Goal: Task Accomplishment & Management: Complete application form

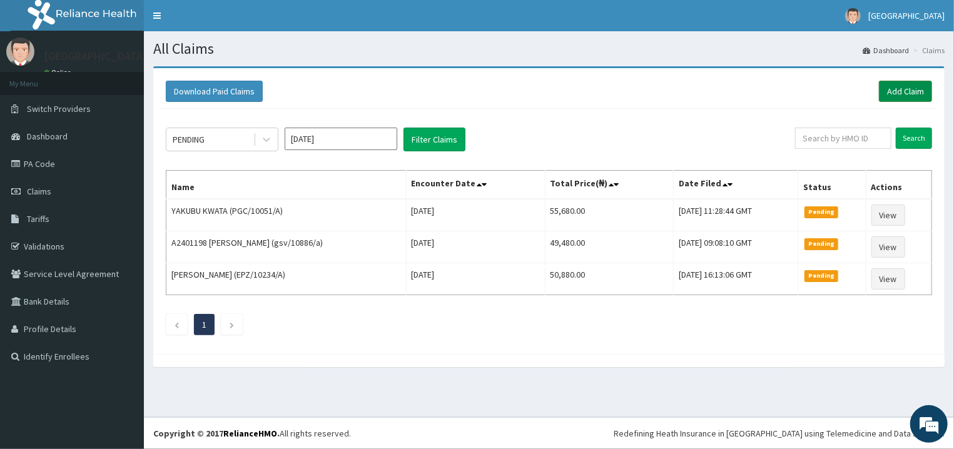
click at [897, 96] on link "Add Claim" at bounding box center [905, 91] width 53 height 21
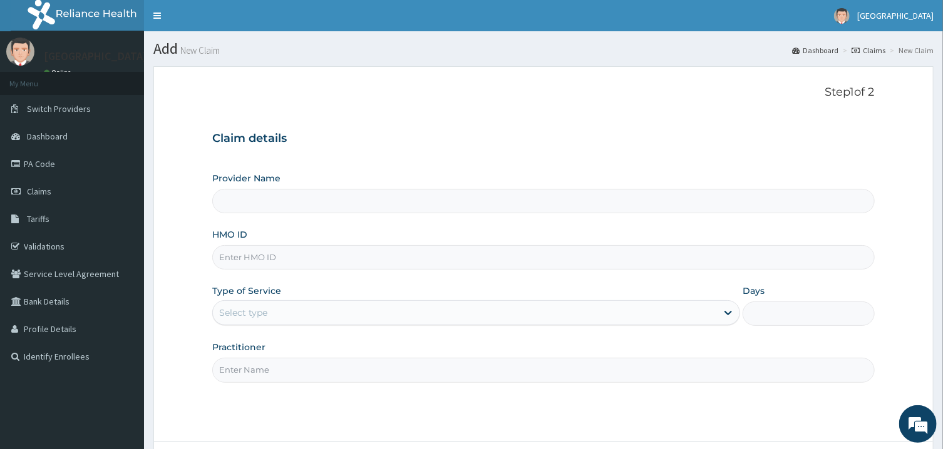
paste input "alp/10379/a"
type input "alp/10379/a"
click at [427, 309] on div "Select type" at bounding box center [465, 313] width 504 height 20
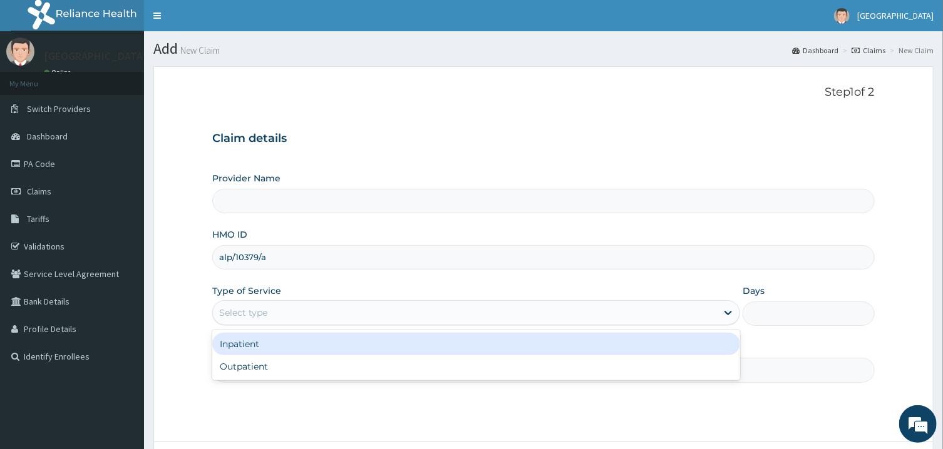
click at [429, 351] on div "Inpatient" at bounding box center [476, 344] width 528 height 23
type input "[GEOGRAPHIC_DATA]"
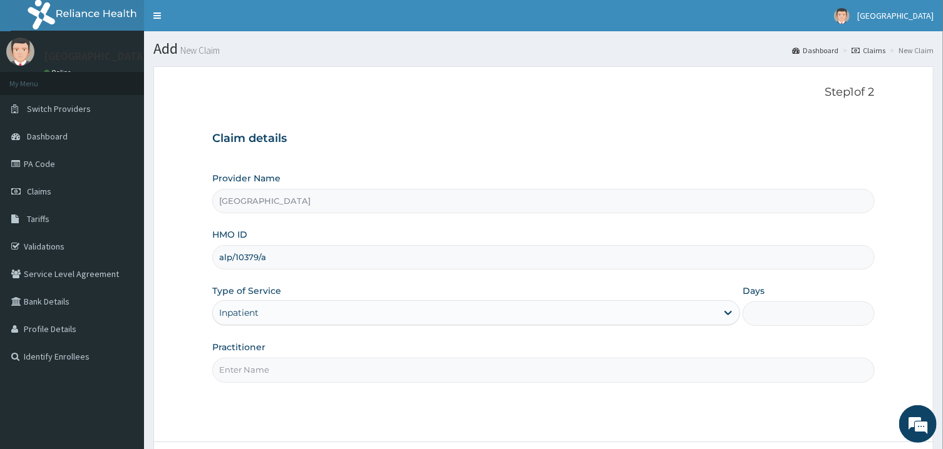
click at [799, 307] on input "Days" at bounding box center [808, 314] width 132 height 24
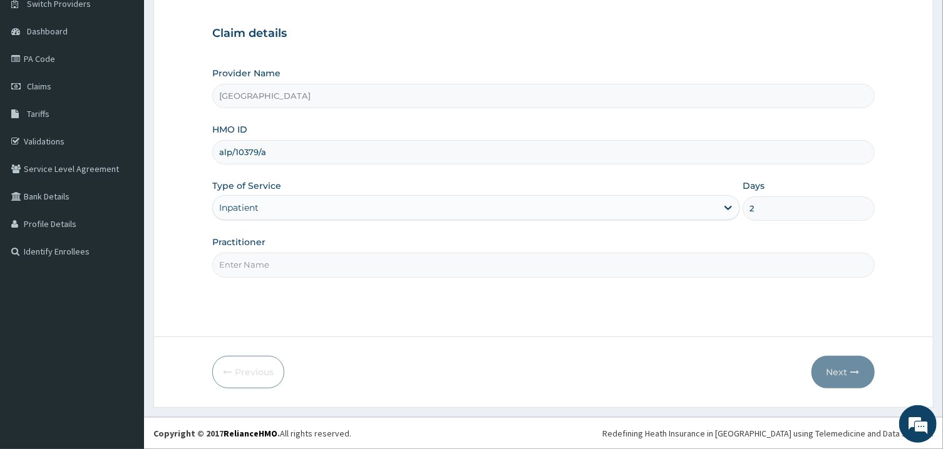
type input "2"
click at [557, 271] on input "Practitioner" at bounding box center [543, 265] width 662 height 24
type input "[PERSON_NAME]"
click at [842, 367] on button "Next" at bounding box center [842, 372] width 63 height 33
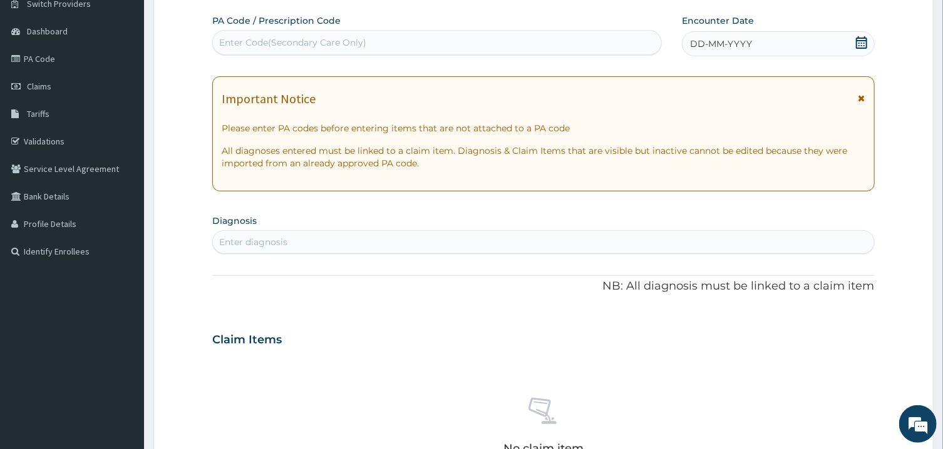
click at [862, 44] on icon at bounding box center [861, 42] width 13 height 13
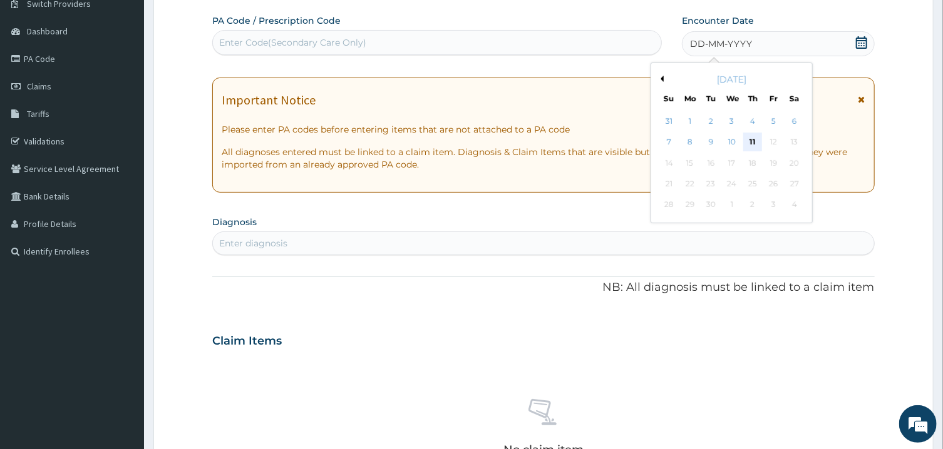
click at [756, 145] on div "11" at bounding box center [752, 142] width 19 height 19
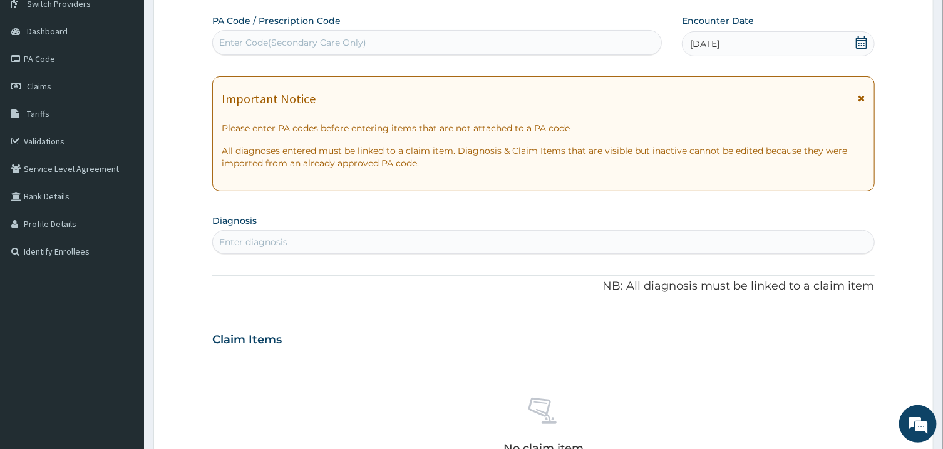
click at [565, 243] on div "Enter diagnosis" at bounding box center [543, 242] width 660 height 20
click at [484, 37] on div "Enter Code(Secondary Care Only)" at bounding box center [437, 43] width 448 height 20
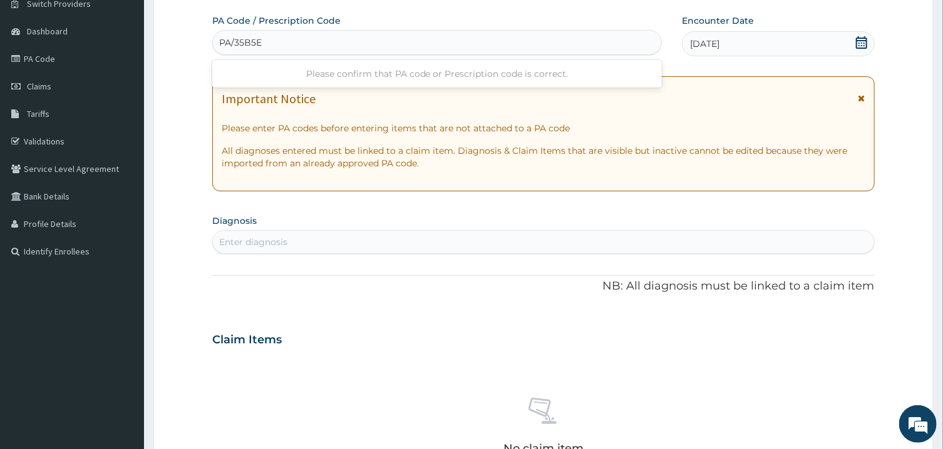
type input "PA/35B5EC"
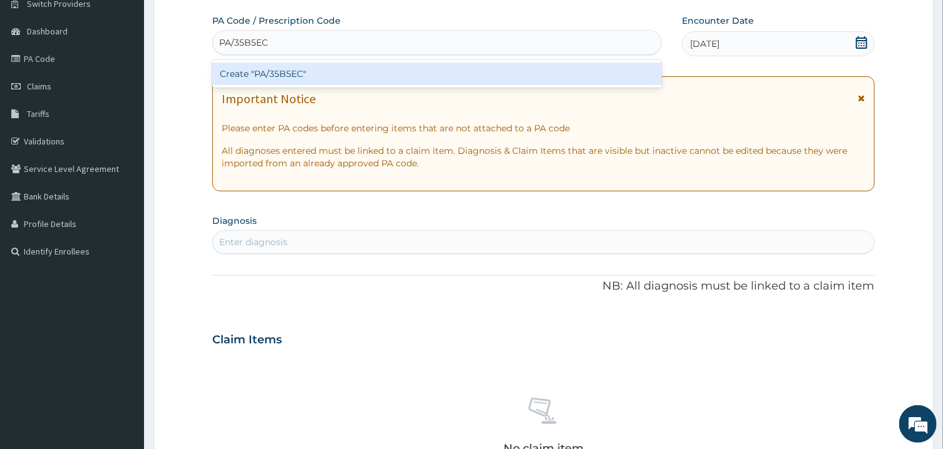
click at [493, 72] on div "Create "PA/35B5EC"" at bounding box center [436, 74] width 449 height 23
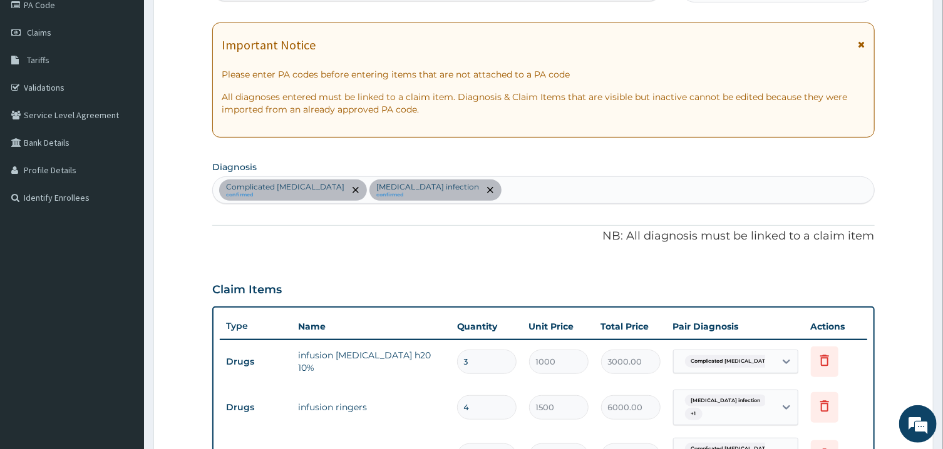
scroll to position [59, 0]
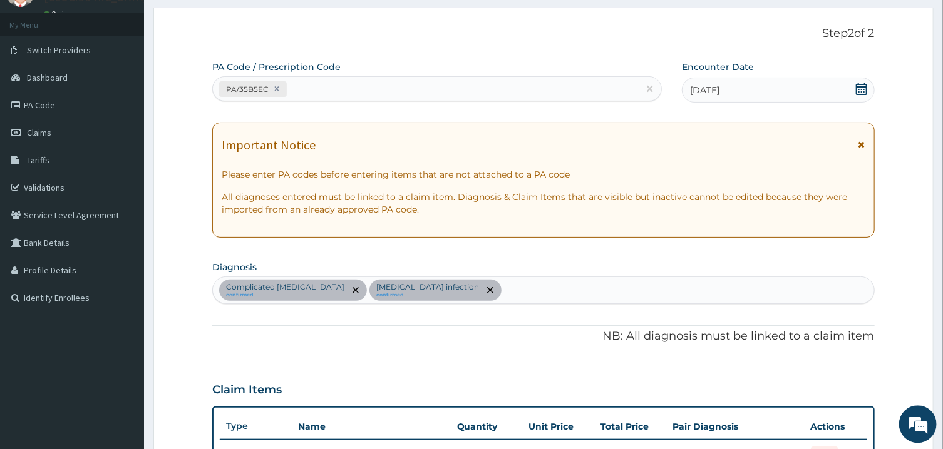
click at [378, 91] on div "PA/35B5EC" at bounding box center [426, 89] width 426 height 21
type input "PA/320C83"
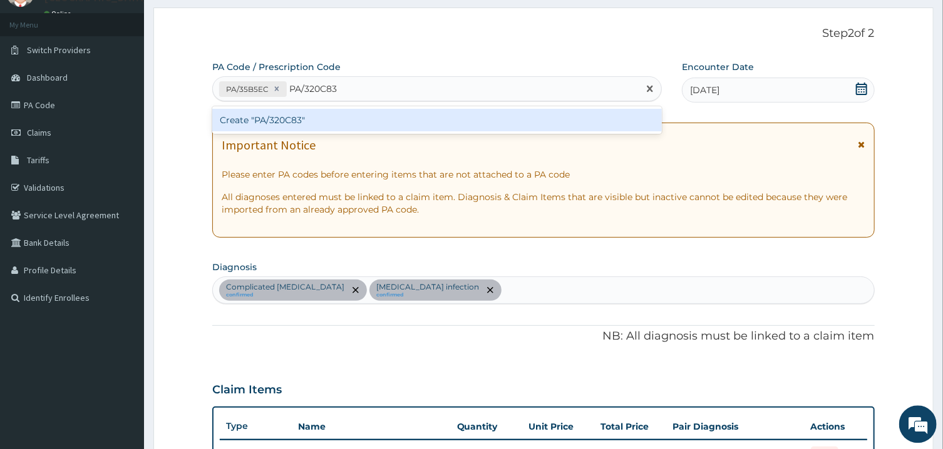
click at [381, 117] on div "Create "PA/320C83"" at bounding box center [436, 120] width 449 height 23
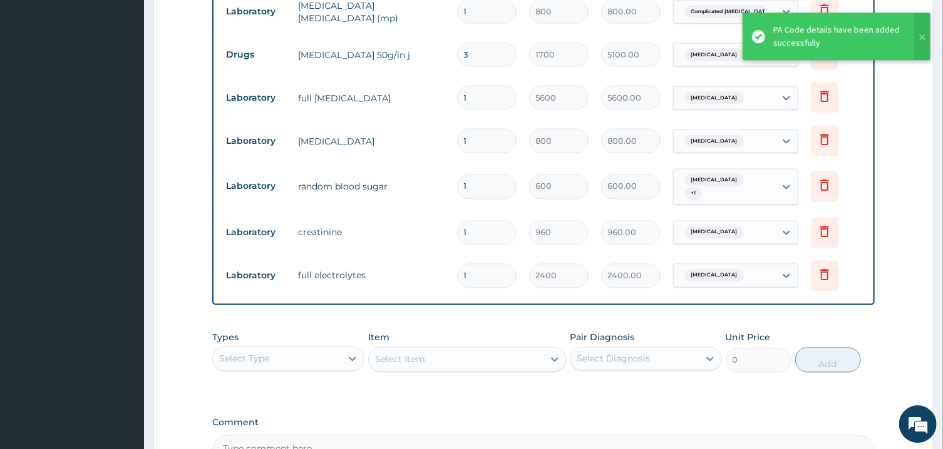
scroll to position [1191, 0]
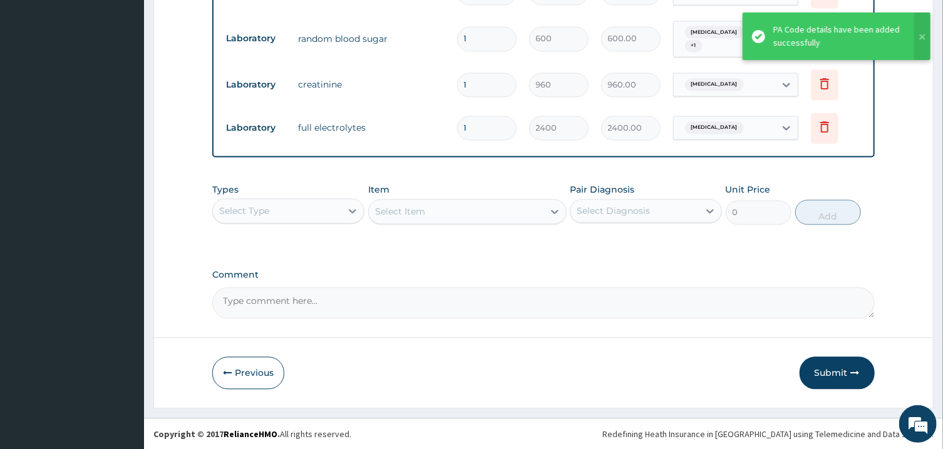
click at [523, 205] on div "Select Item" at bounding box center [467, 212] width 198 height 25
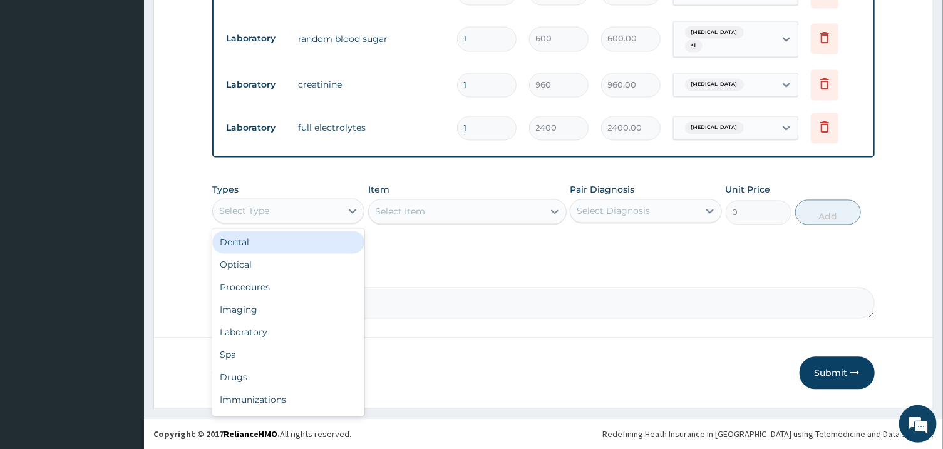
click at [296, 206] on div "Select Type" at bounding box center [277, 212] width 128 height 20
type input "DR"
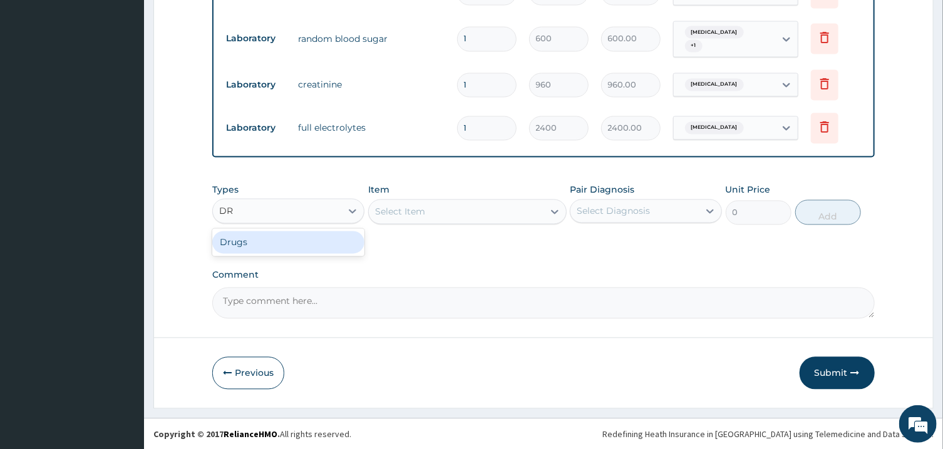
click at [311, 232] on div "Drugs" at bounding box center [288, 243] width 152 height 23
click at [648, 213] on div "Select Diagnosis" at bounding box center [612, 211] width 73 height 13
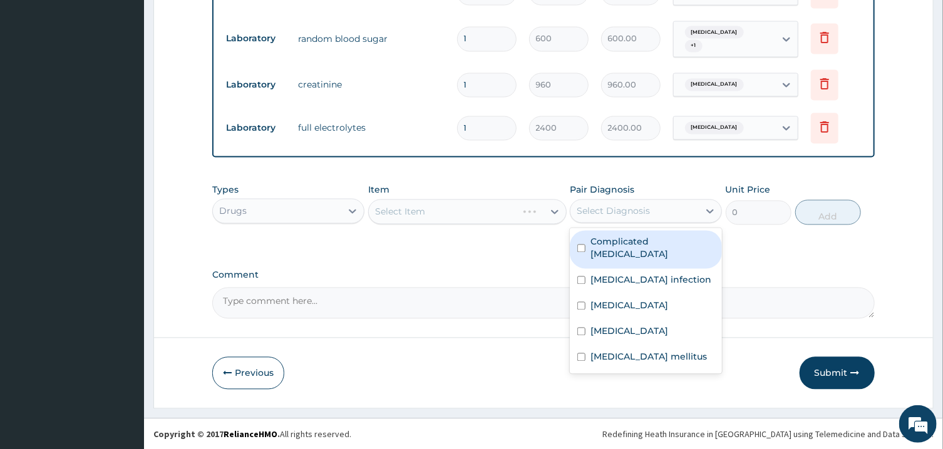
click at [647, 246] on label "Complicated malaria" at bounding box center [652, 248] width 124 height 25
checkbox input "true"
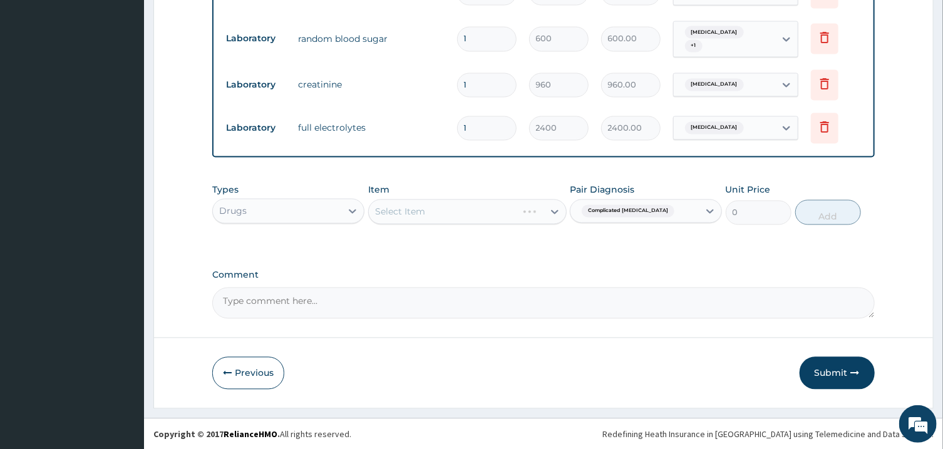
click at [529, 205] on div "Select Item" at bounding box center [467, 212] width 198 height 25
click at [529, 205] on div "Select Item" at bounding box center [456, 212] width 175 height 20
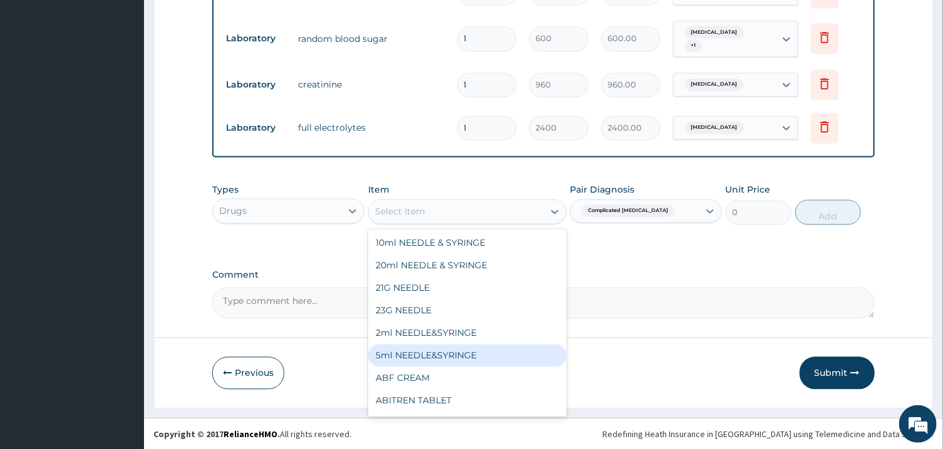
click at [451, 364] on div "5ml NEEDLE&SYRINGE" at bounding box center [467, 356] width 198 height 23
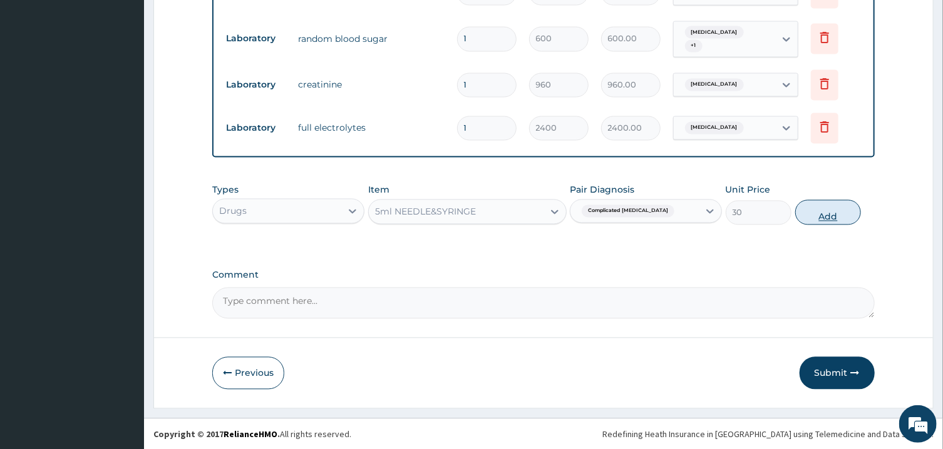
click at [827, 208] on button "Add" at bounding box center [828, 212] width 66 height 25
type input "0"
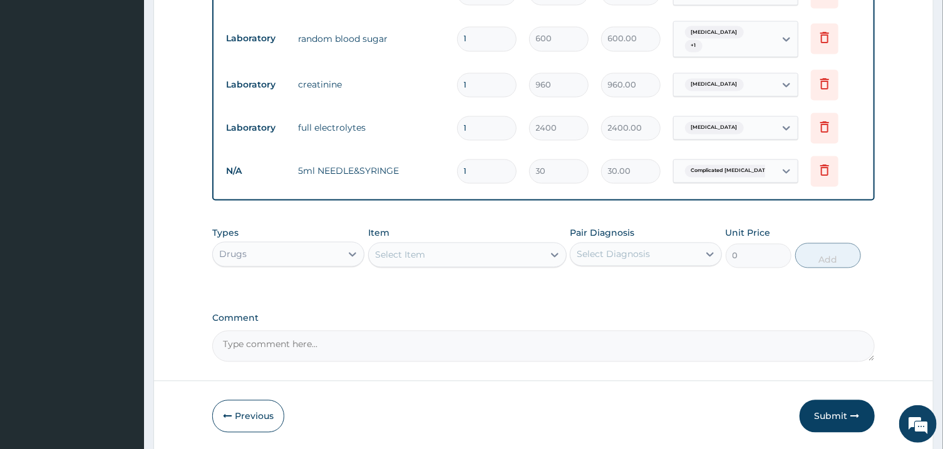
click at [497, 257] on div "Select Item" at bounding box center [456, 255] width 175 height 20
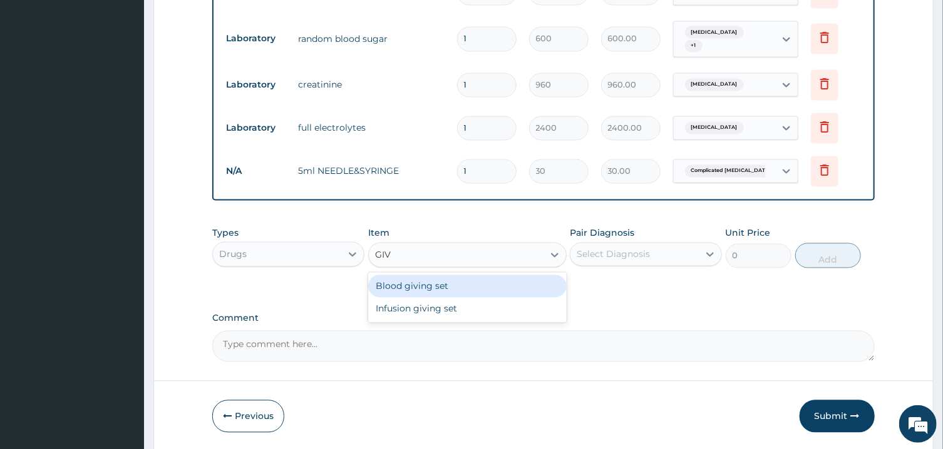
type input "GIVI"
click at [502, 282] on div "Blood giving set" at bounding box center [467, 286] width 198 height 23
type input "250"
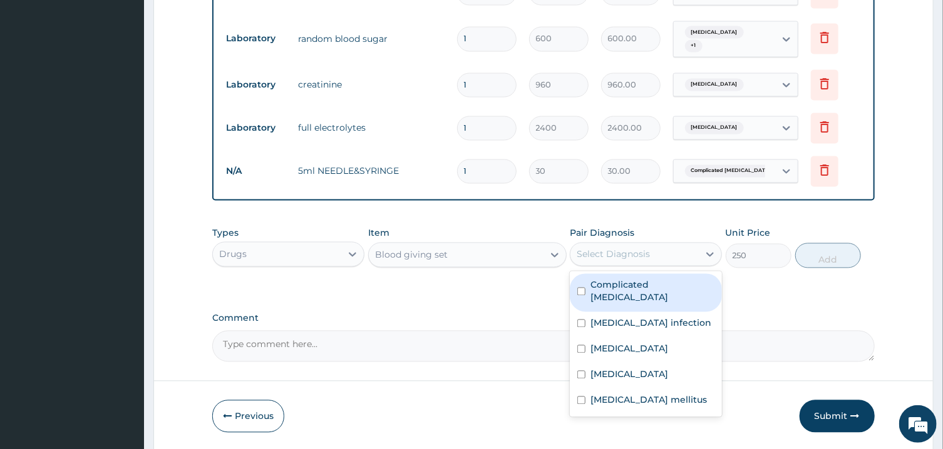
click at [651, 257] on div "Select Diagnosis" at bounding box center [634, 255] width 128 height 20
click at [658, 295] on div "Complicated malaria" at bounding box center [646, 293] width 152 height 38
checkbox input "true"
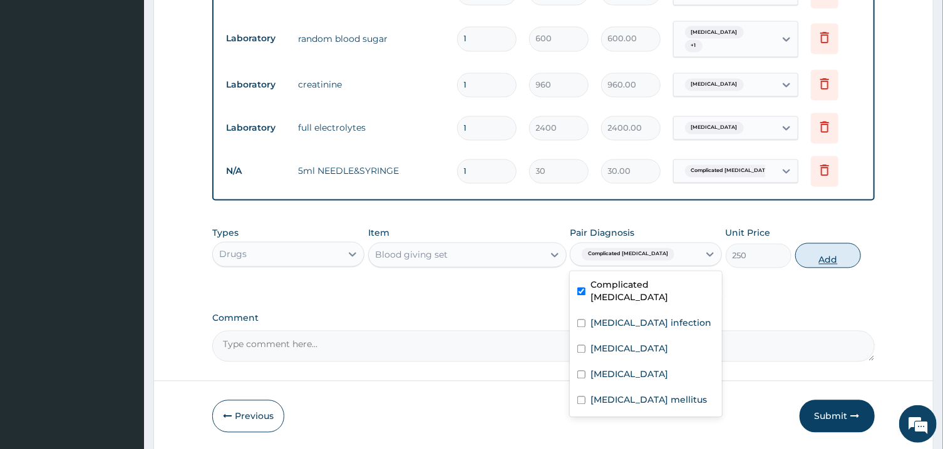
click at [818, 246] on button "Add" at bounding box center [828, 255] width 66 height 25
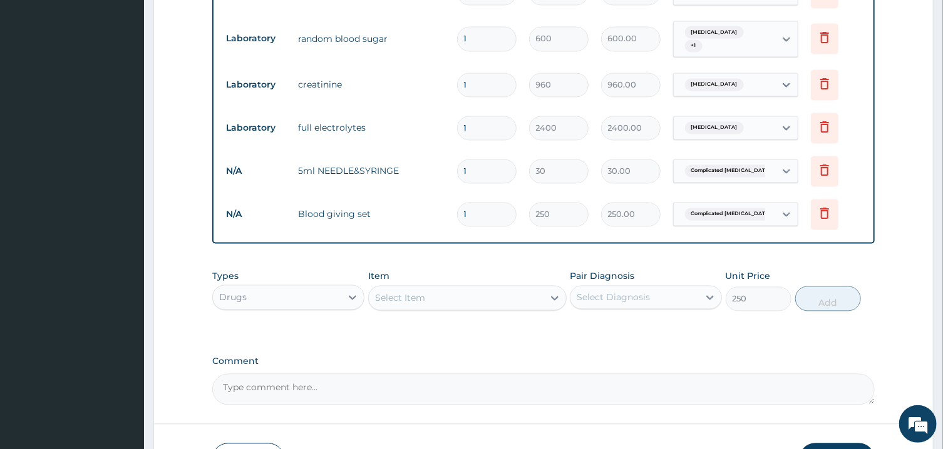
type input "0"
click at [511, 304] on div "Select Item" at bounding box center [456, 299] width 175 height 20
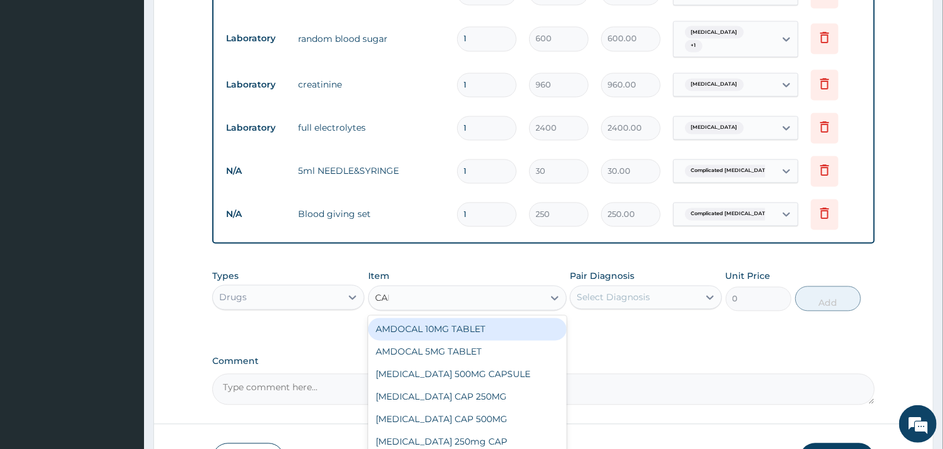
type input "CANN"
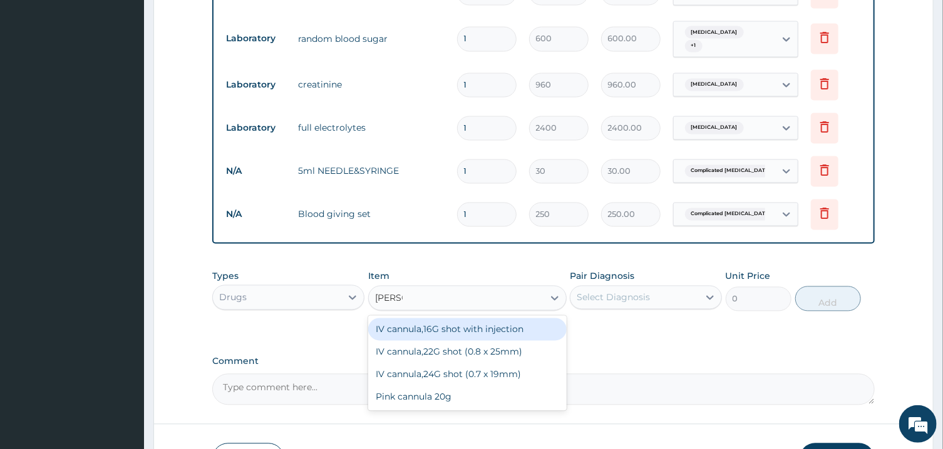
click at [516, 325] on div "IV cannula,16G shot with injection" at bounding box center [467, 330] width 198 height 23
type input "350"
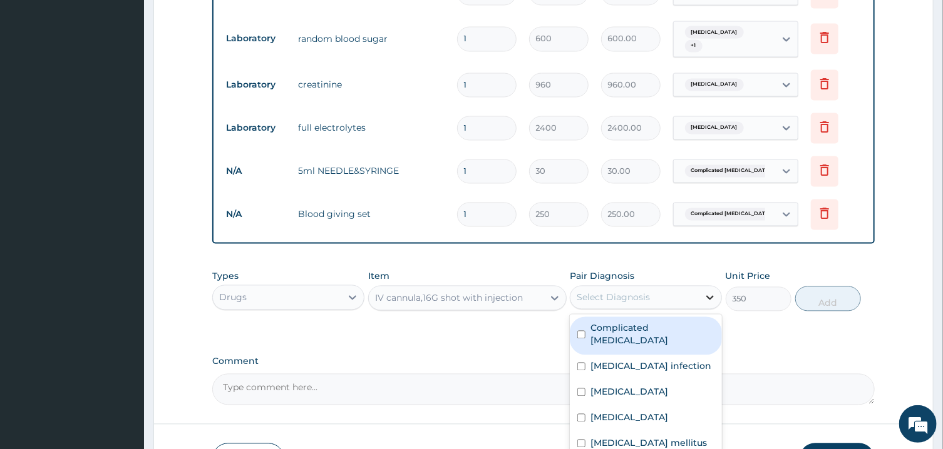
click at [700, 287] on div at bounding box center [709, 298] width 23 height 23
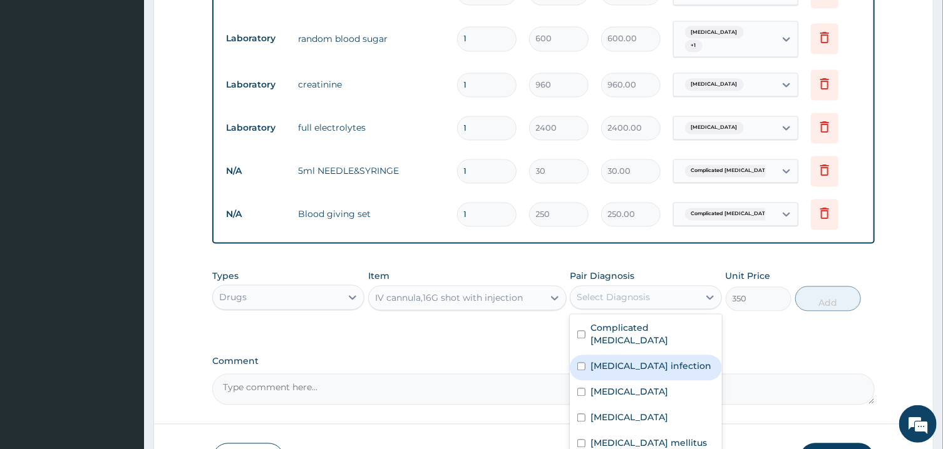
click at [683, 355] on div "Salmonella infection" at bounding box center [646, 368] width 152 height 26
checkbox input "true"
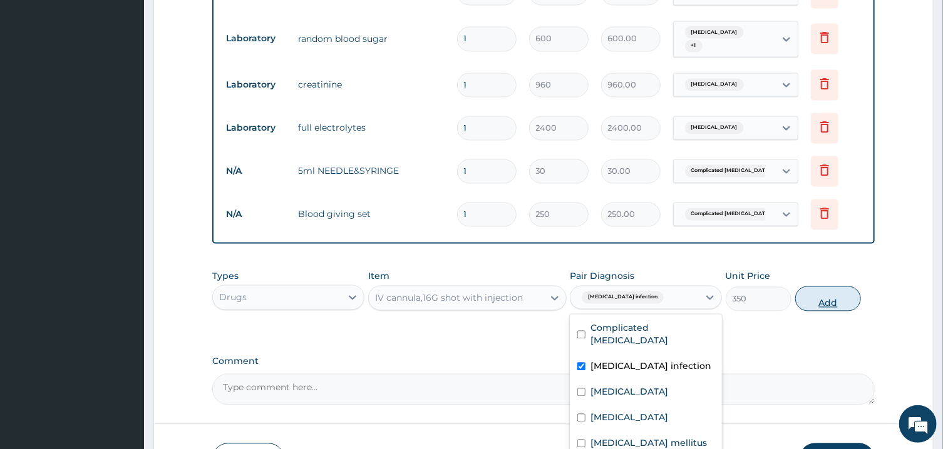
click at [820, 294] on button "Add" at bounding box center [828, 299] width 66 height 25
type input "0"
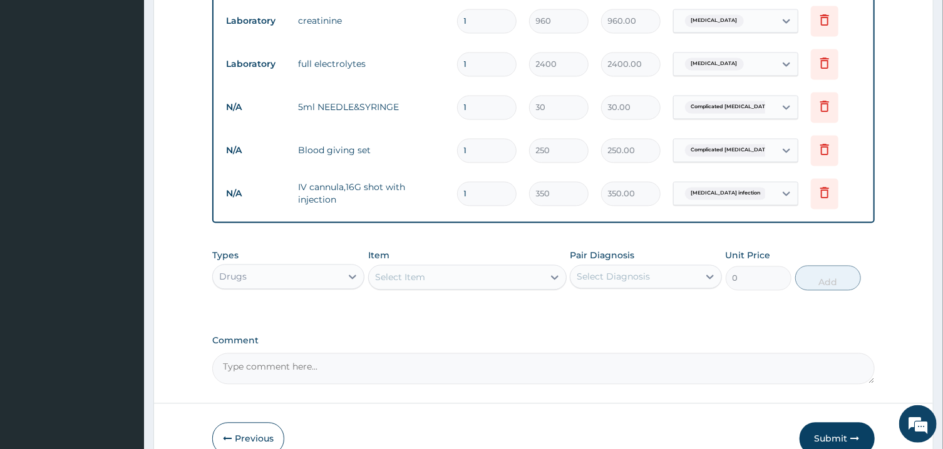
scroll to position [1289, 0]
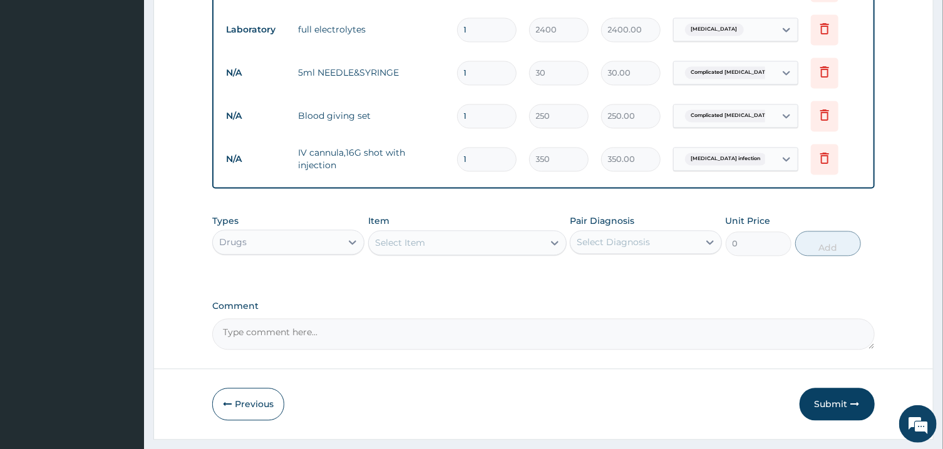
click at [498, 73] on input "1" at bounding box center [486, 73] width 59 height 24
type input "6"
type input "180.00"
type input "6"
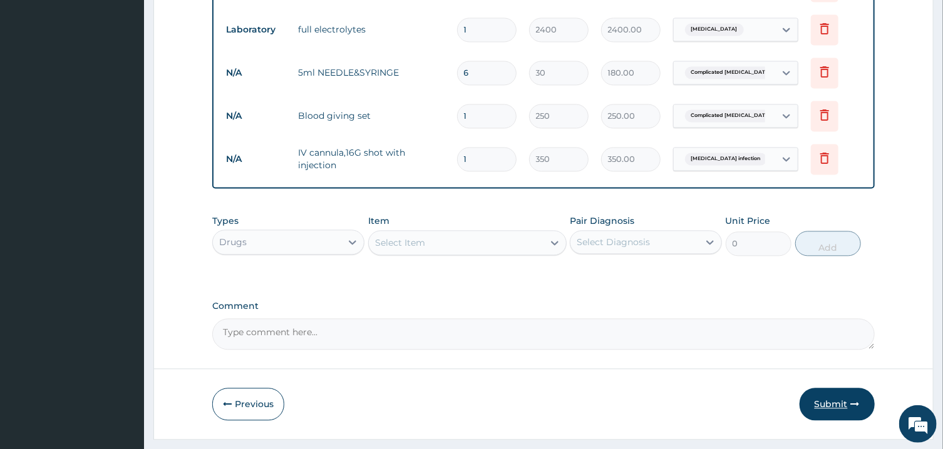
click at [838, 399] on button "Submit" at bounding box center [836, 405] width 75 height 33
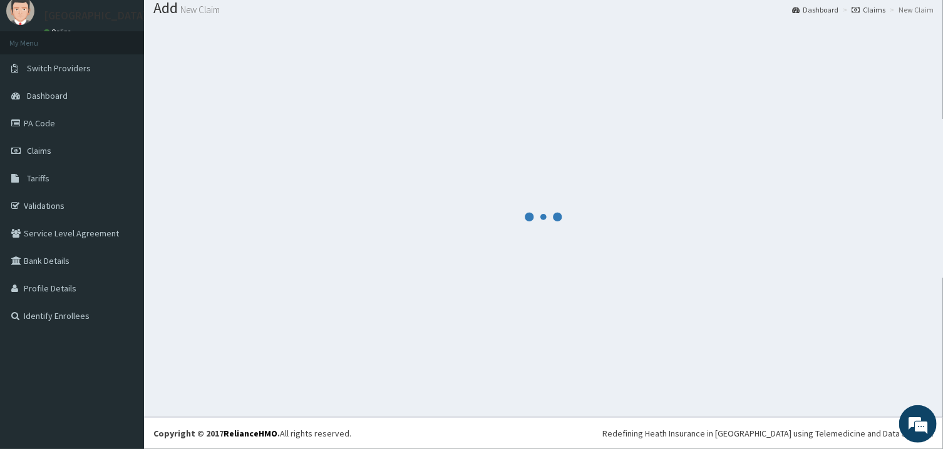
scroll to position [40, 0]
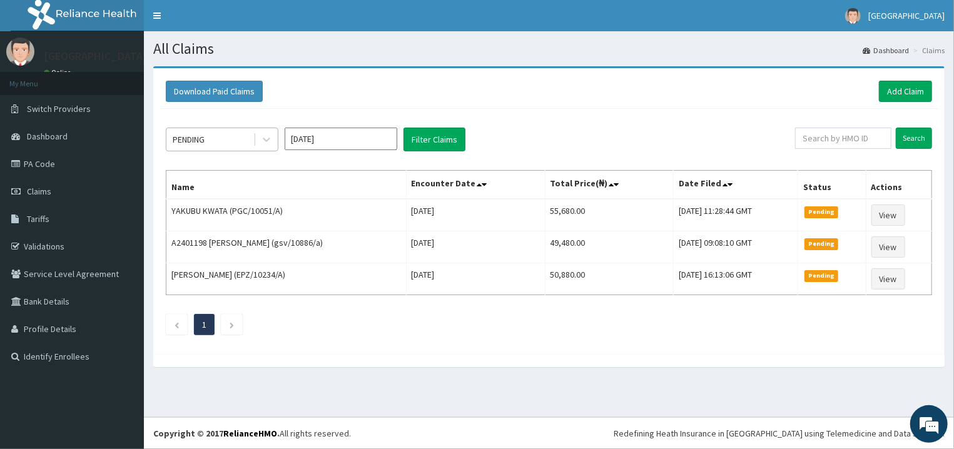
click at [231, 137] on div "PENDING" at bounding box center [209, 140] width 87 height 20
click at [236, 145] on div "PENDING" at bounding box center [209, 140] width 87 height 20
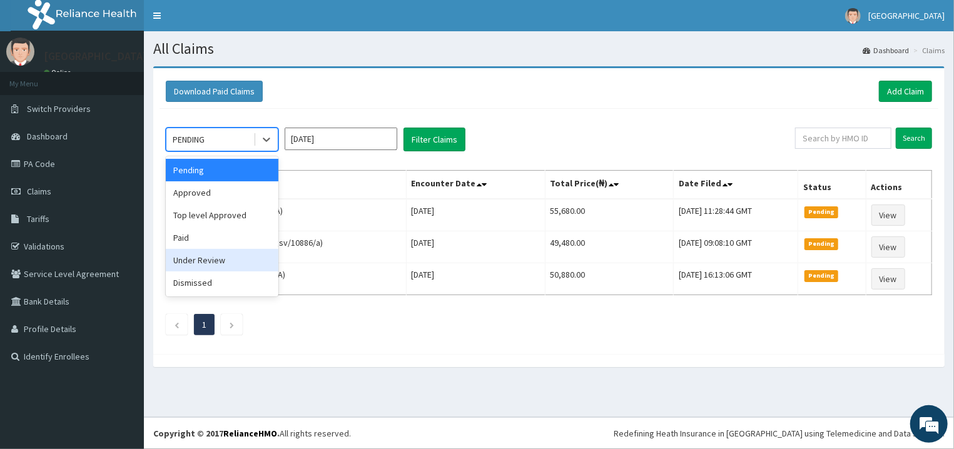
click at [232, 259] on div "Under Review" at bounding box center [222, 260] width 113 height 23
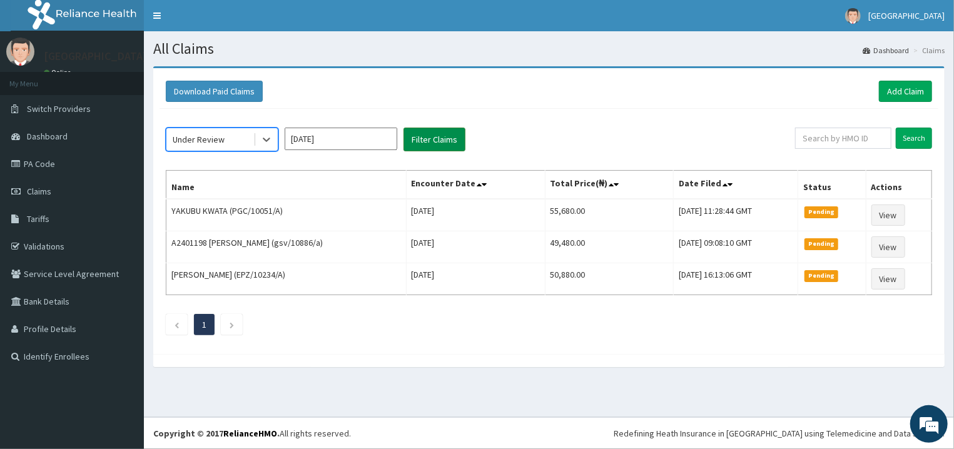
click at [431, 148] on button "Filter Claims" at bounding box center [435, 140] width 62 height 24
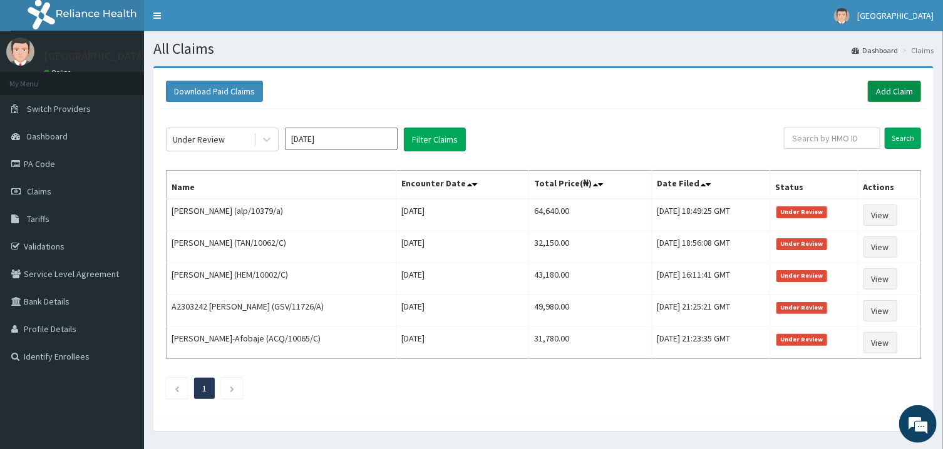
click at [908, 93] on link "Add Claim" at bounding box center [893, 91] width 53 height 21
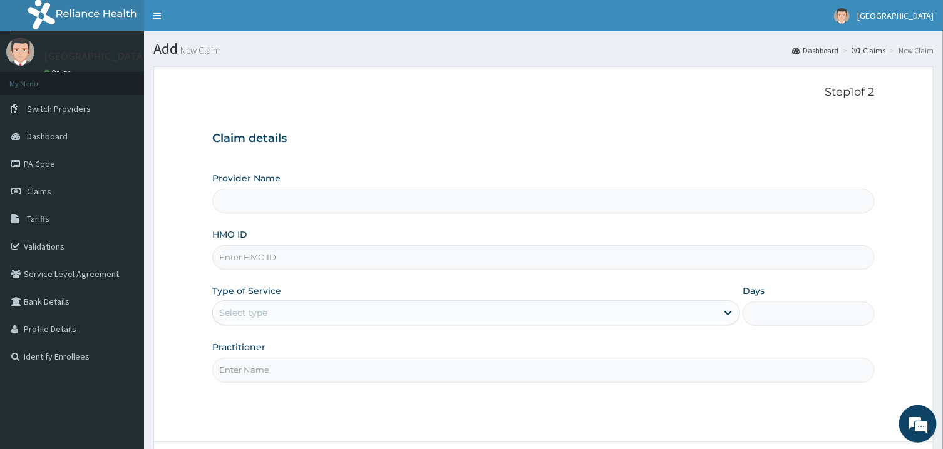
click at [300, 255] on input "HMO ID" at bounding box center [543, 257] width 662 height 24
type input "[GEOGRAPHIC_DATA]"
type input "elf/10113/a"
click at [307, 307] on div "Select type" at bounding box center [465, 313] width 504 height 20
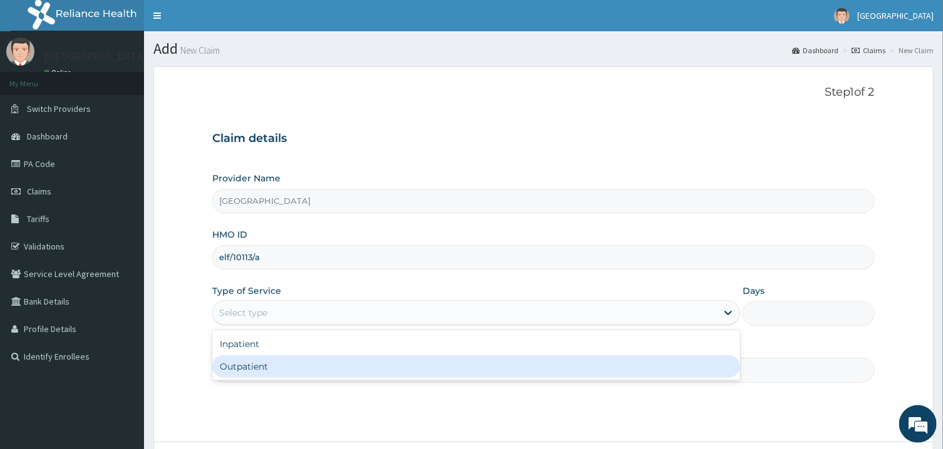
click at [312, 369] on div "Outpatient" at bounding box center [476, 366] width 528 height 23
type input "1"
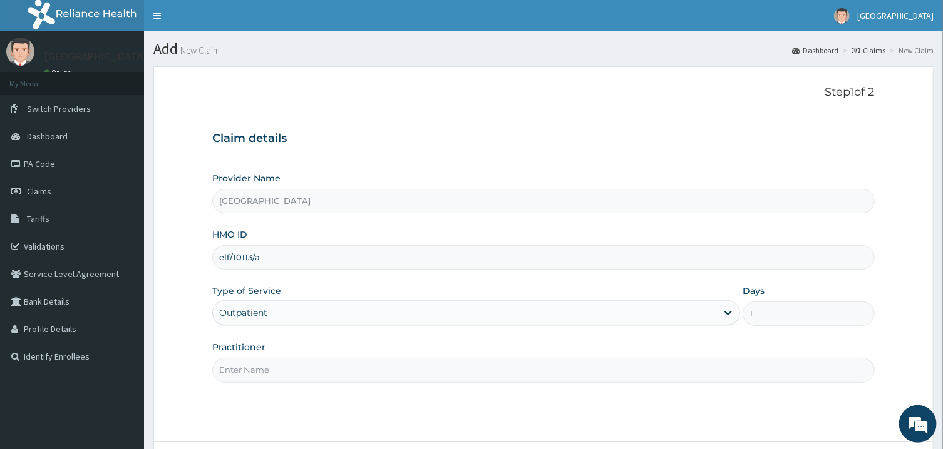
click at [638, 364] on input "Practitioner" at bounding box center [543, 370] width 662 height 24
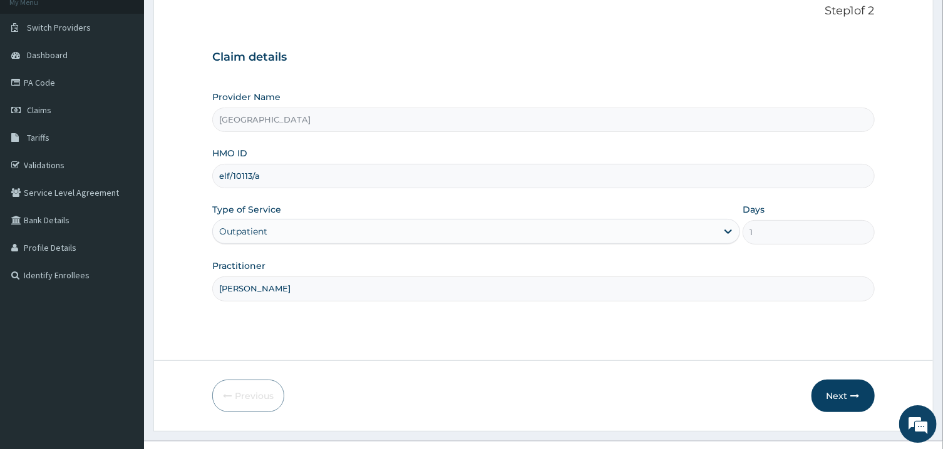
scroll to position [105, 0]
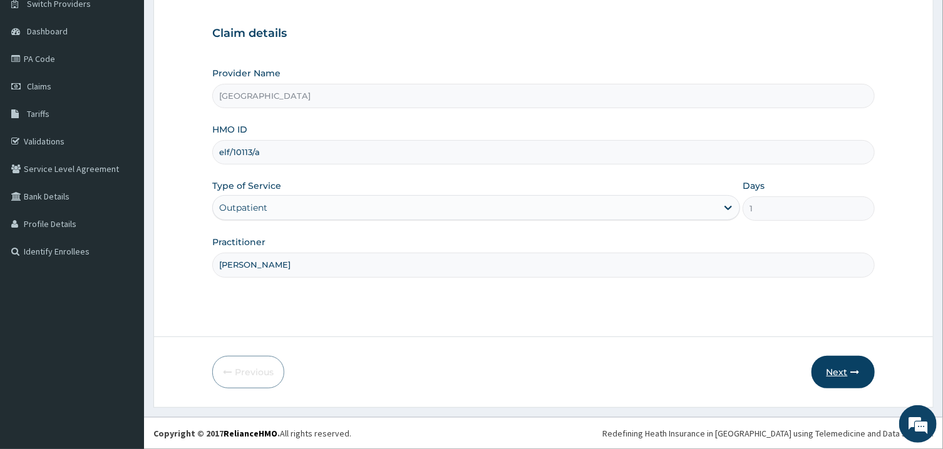
type input "[PERSON_NAME]"
click at [856, 367] on button "Next" at bounding box center [842, 372] width 63 height 33
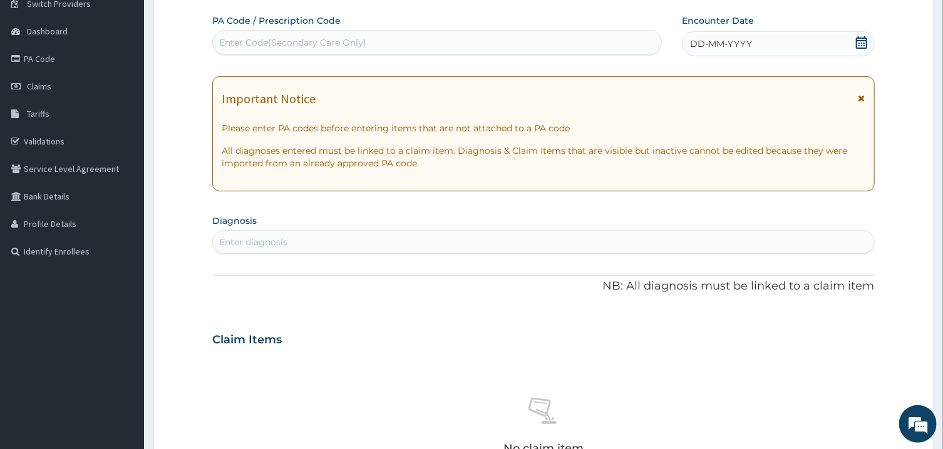
click at [864, 48] on icon at bounding box center [861, 42] width 11 height 13
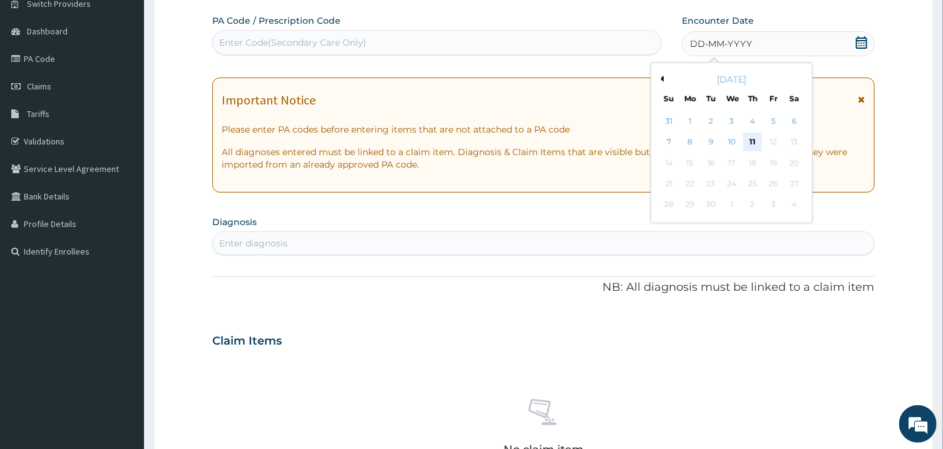
click at [752, 136] on div "11" at bounding box center [752, 142] width 19 height 19
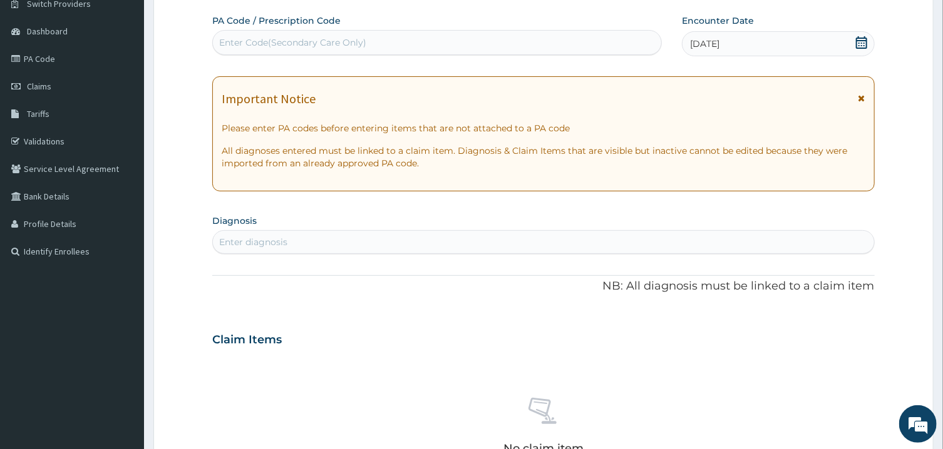
click at [650, 247] on div "Enter diagnosis" at bounding box center [543, 242] width 660 height 20
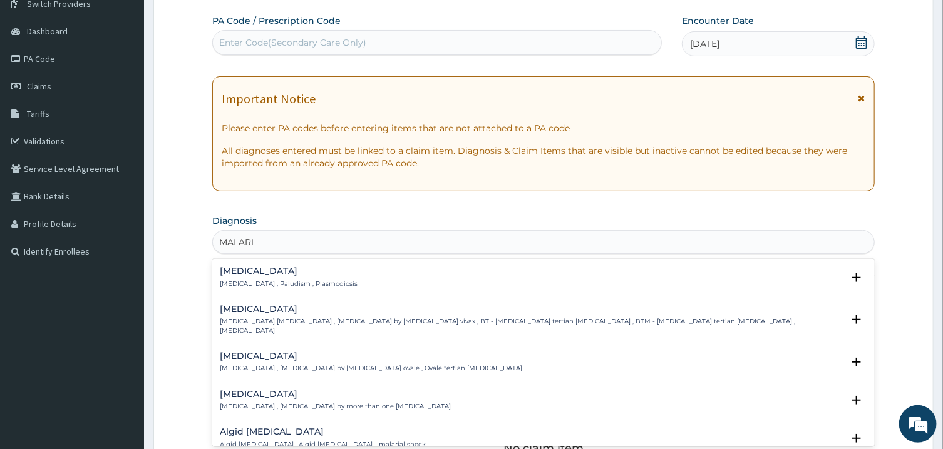
type input "MALARIA"
click at [268, 275] on h4 "Malaria" at bounding box center [289, 271] width 138 height 9
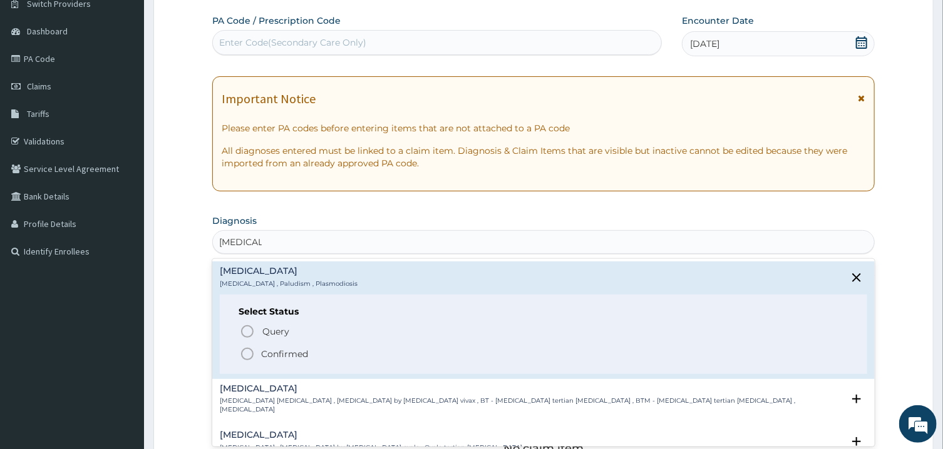
click at [246, 358] on icon "status option filled" at bounding box center [247, 354] width 15 height 15
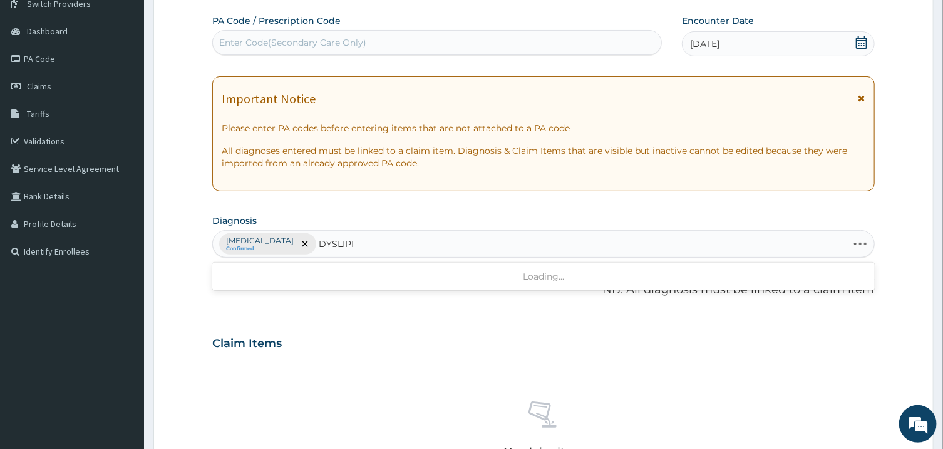
type input "DYSLIPID"
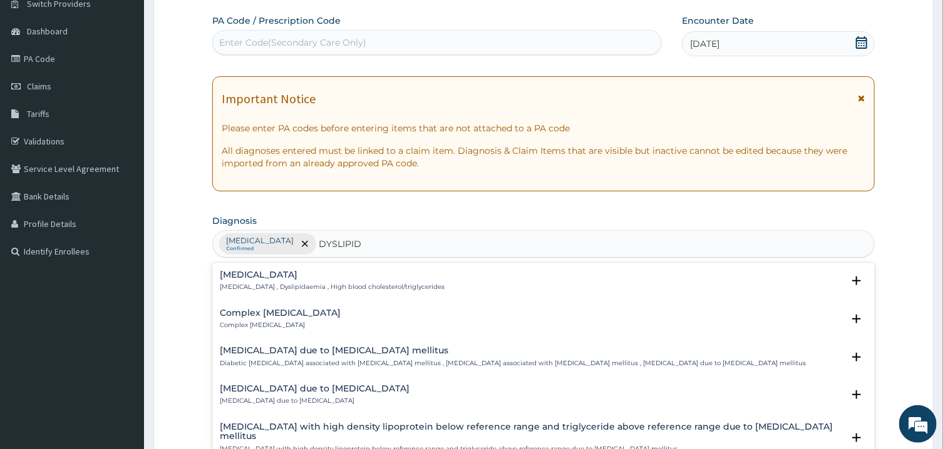
click at [256, 280] on h4 "Dyslipidemia" at bounding box center [332, 274] width 225 height 9
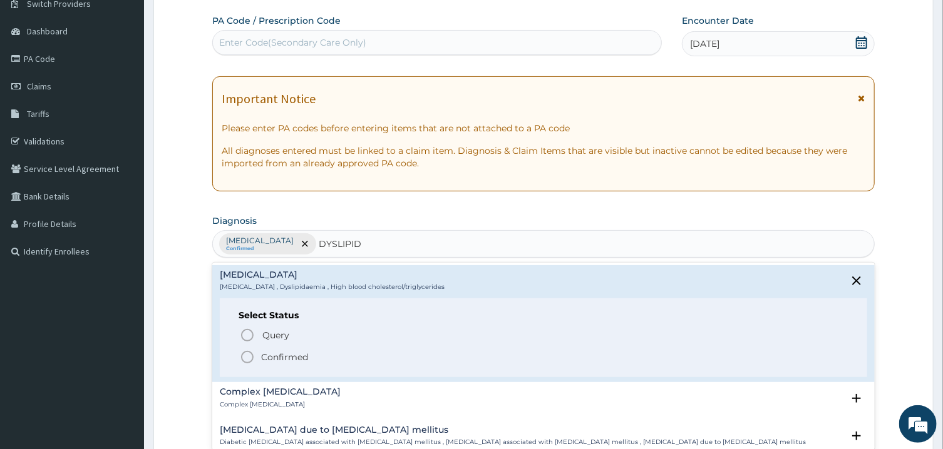
click at [250, 357] on icon "status option filled" at bounding box center [247, 357] width 15 height 15
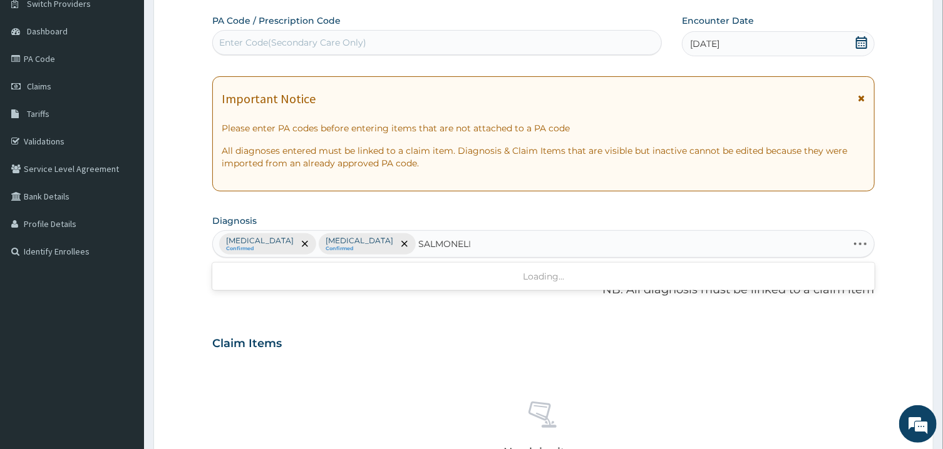
type input "SALMONELLO"
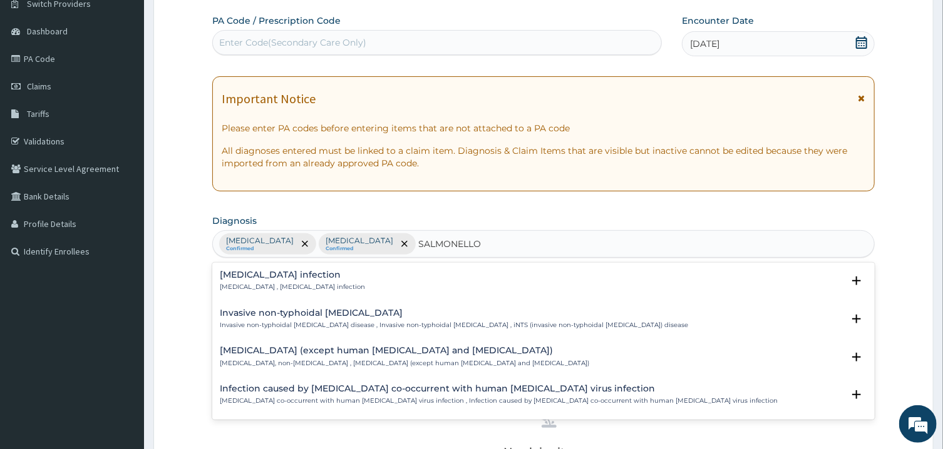
click at [263, 287] on div "Salmonella infection Salmonellosis , Salmonella infection Select Status Query Q…" at bounding box center [543, 284] width 646 height 28
click at [263, 287] on p "Salmonellosis , Salmonella infection" at bounding box center [292, 287] width 145 height 9
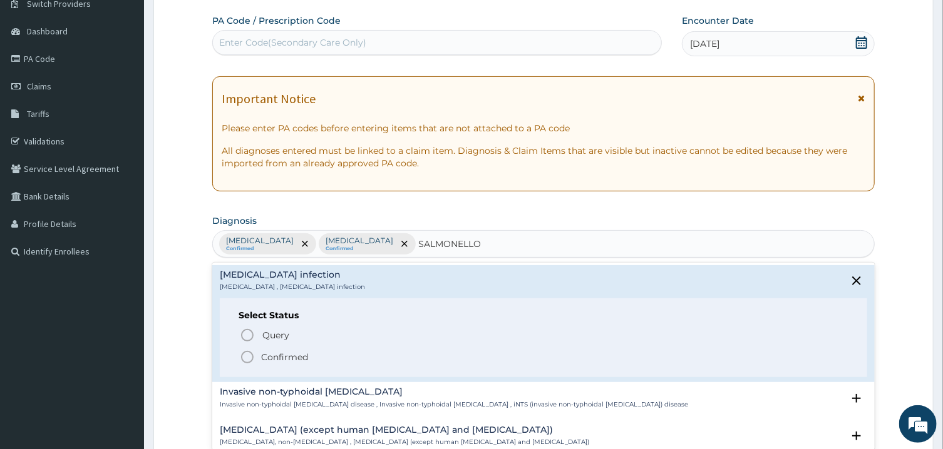
click at [250, 357] on icon "status option filled" at bounding box center [247, 357] width 15 height 15
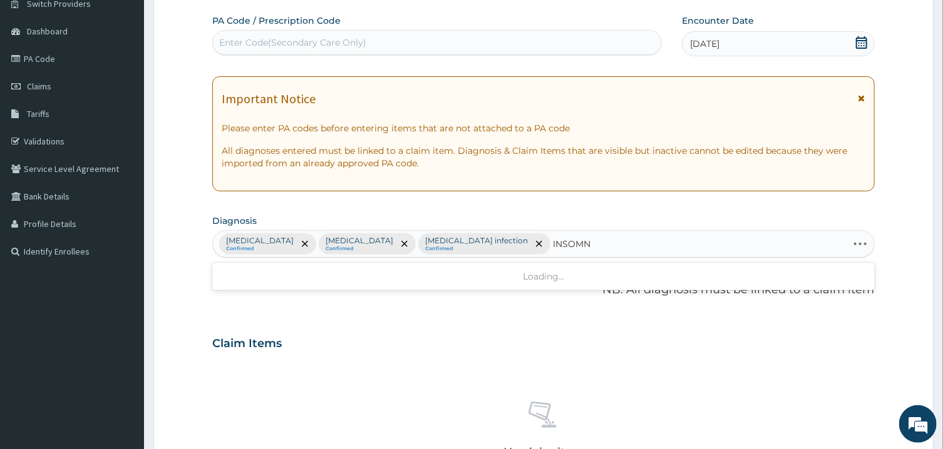
type input "INSOMNI"
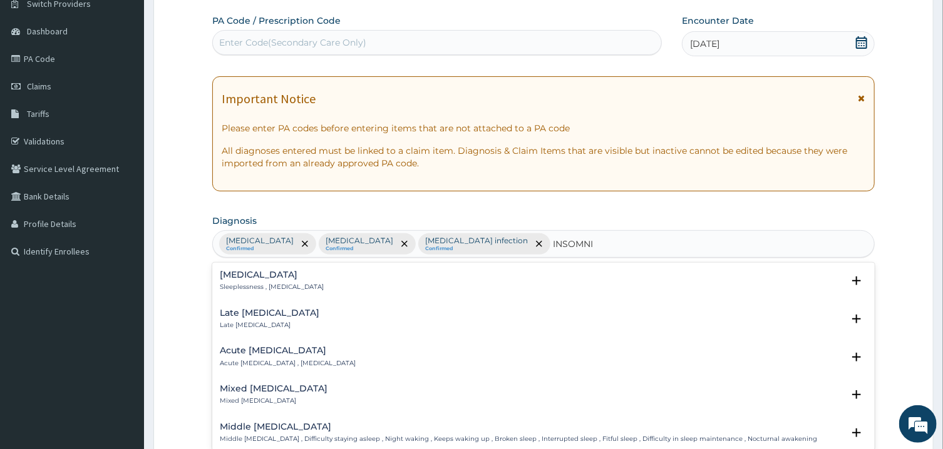
click at [239, 278] on h4 "Insomnia" at bounding box center [272, 274] width 104 height 9
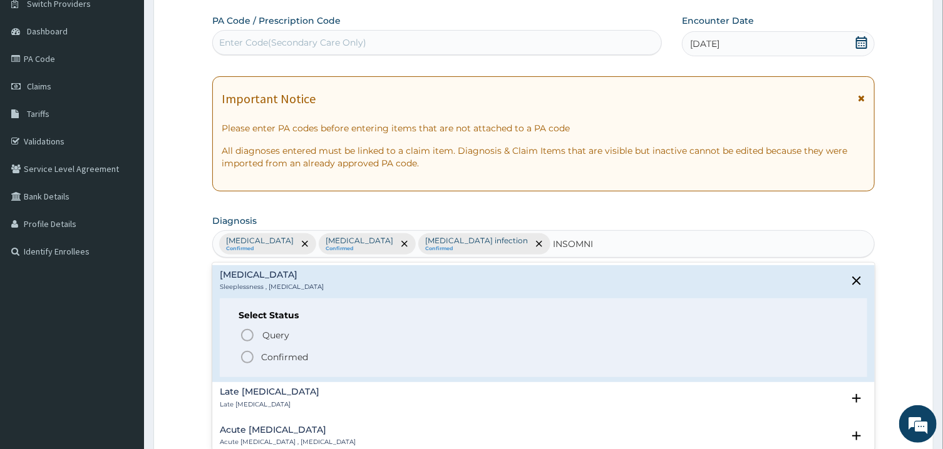
click at [246, 357] on icon "status option filled" at bounding box center [247, 357] width 15 height 15
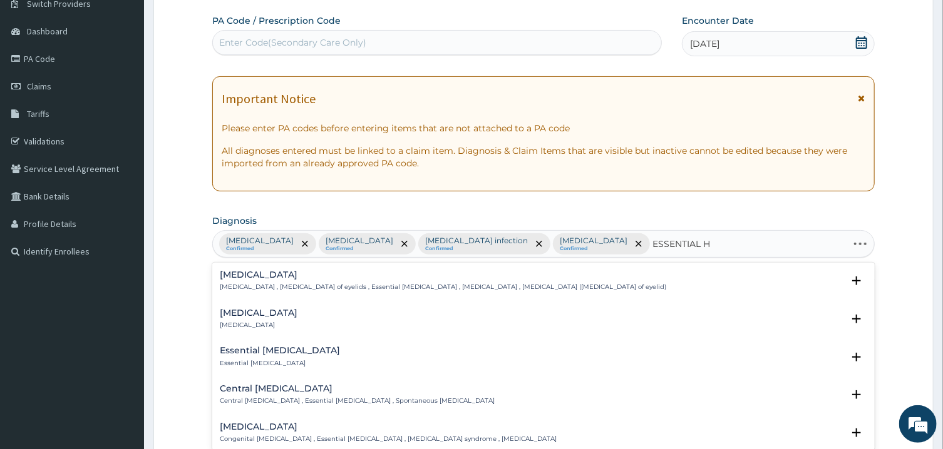
type input "ESSENTIAL HY"
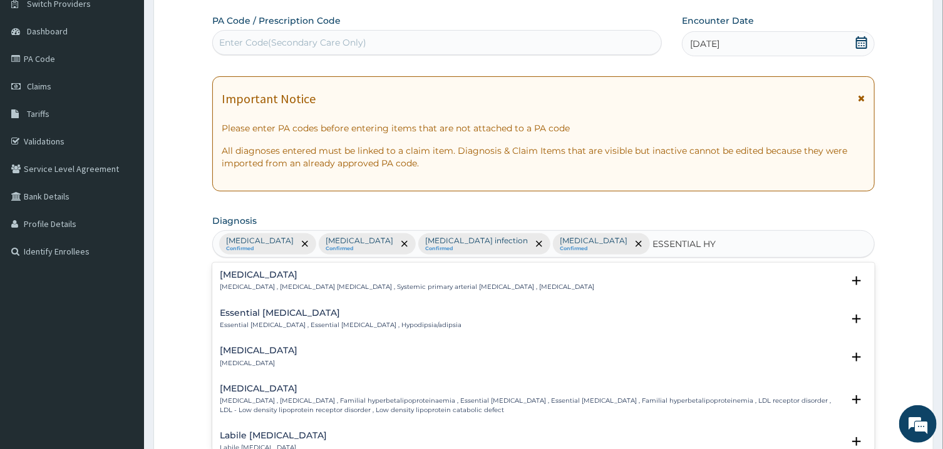
click at [271, 290] on p "Essential hypertension , Idiopathic hypertension , Systemic primary arterial hy…" at bounding box center [407, 287] width 374 height 9
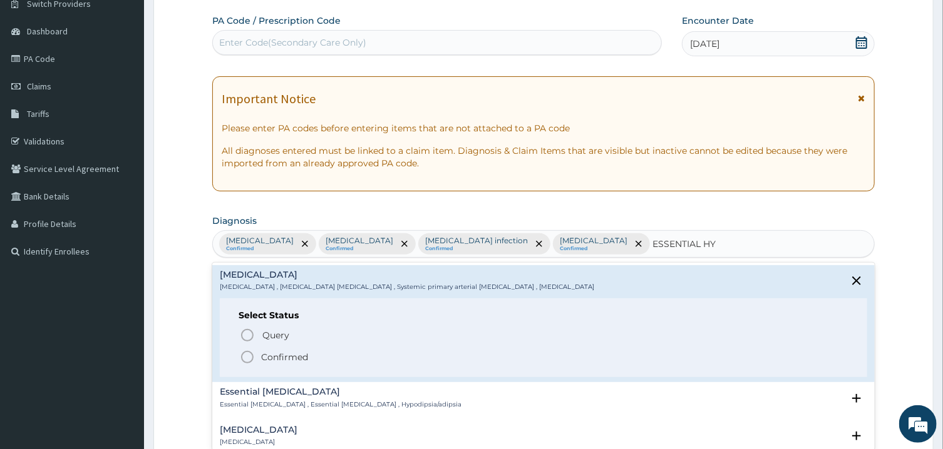
click at [247, 355] on icon "status option filled" at bounding box center [247, 357] width 15 height 15
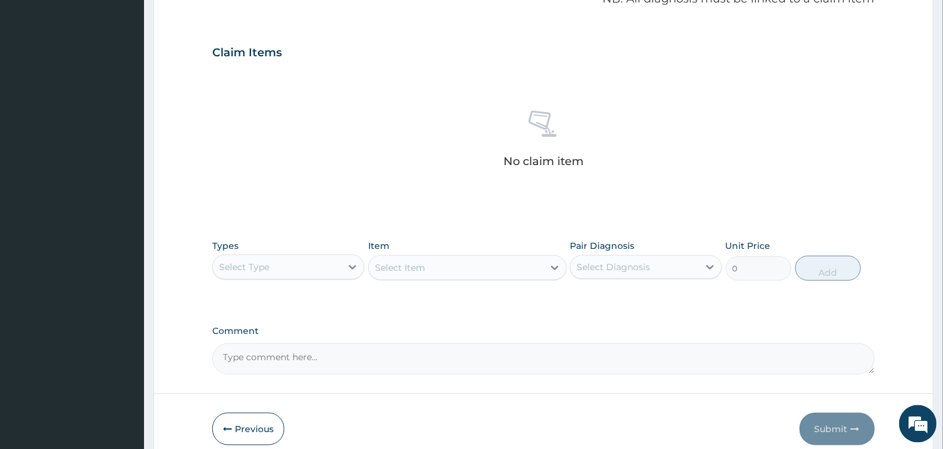
scroll to position [453, 0]
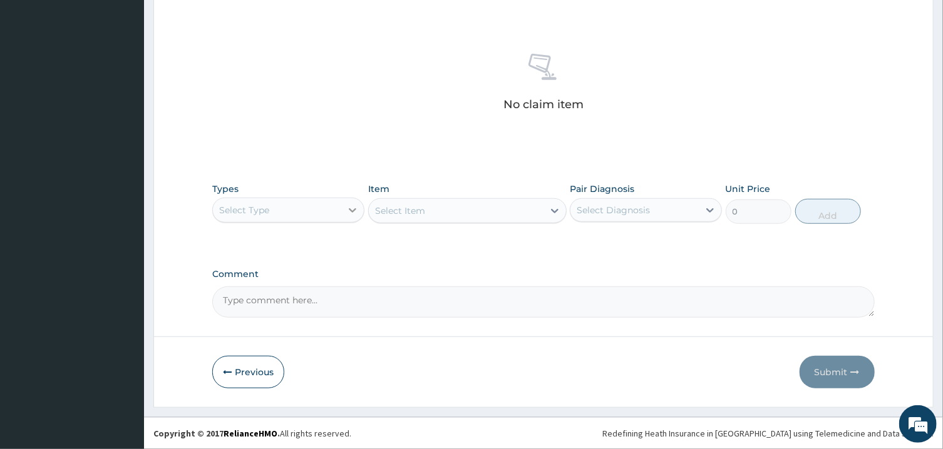
click at [343, 207] on div at bounding box center [352, 210] width 23 height 23
type input "GP"
click at [334, 210] on div "GP" at bounding box center [277, 210] width 128 height 20
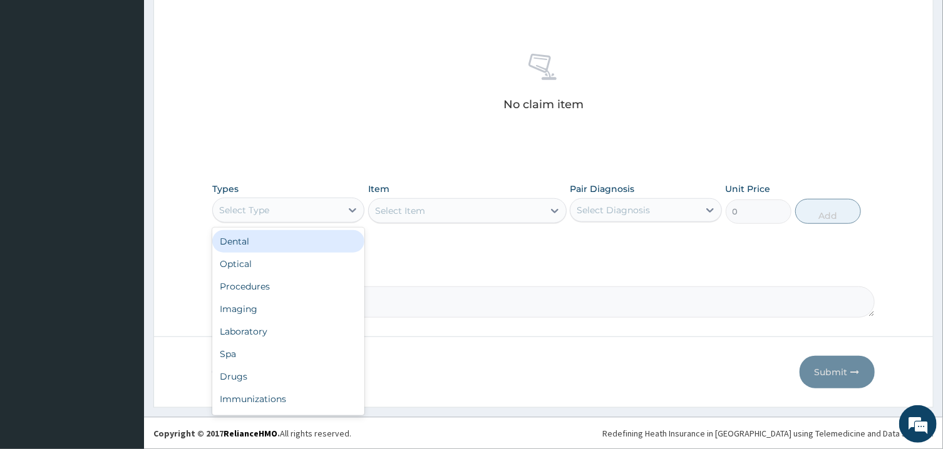
click at [319, 220] on div "Select Type" at bounding box center [288, 210] width 152 height 25
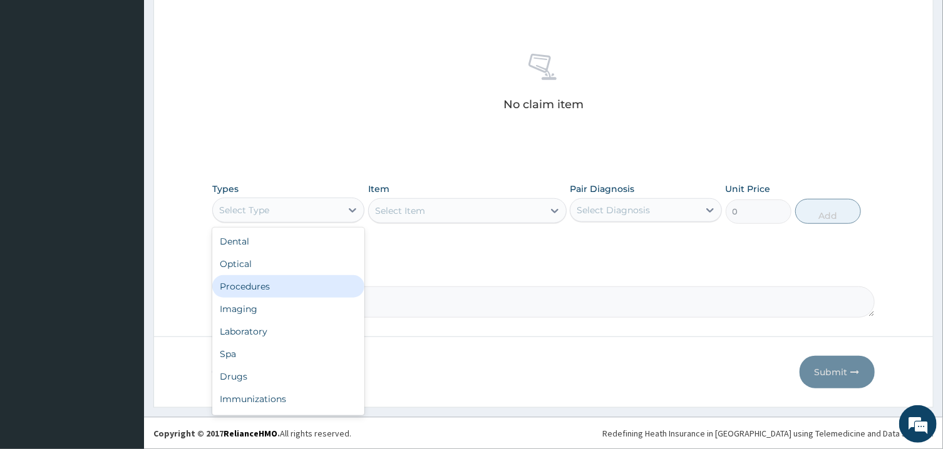
click at [289, 293] on div "Procedures" at bounding box center [288, 286] width 152 height 23
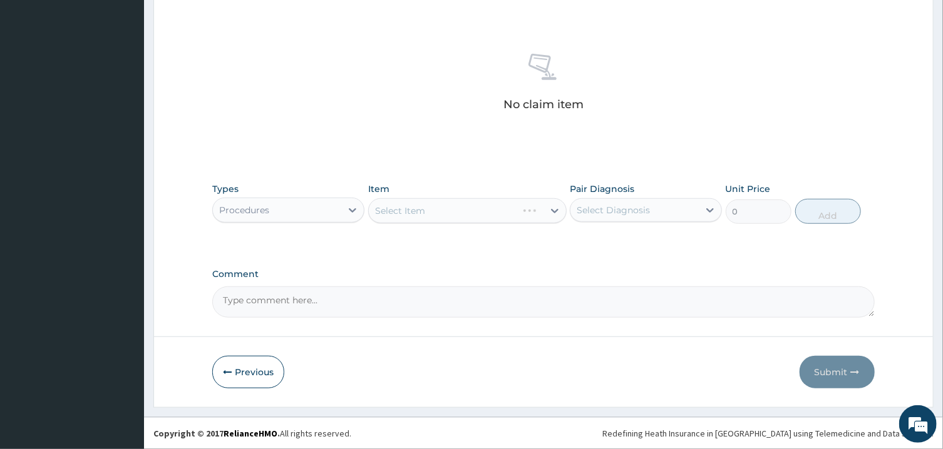
click at [616, 208] on div "Select Diagnosis" at bounding box center [612, 210] width 73 height 13
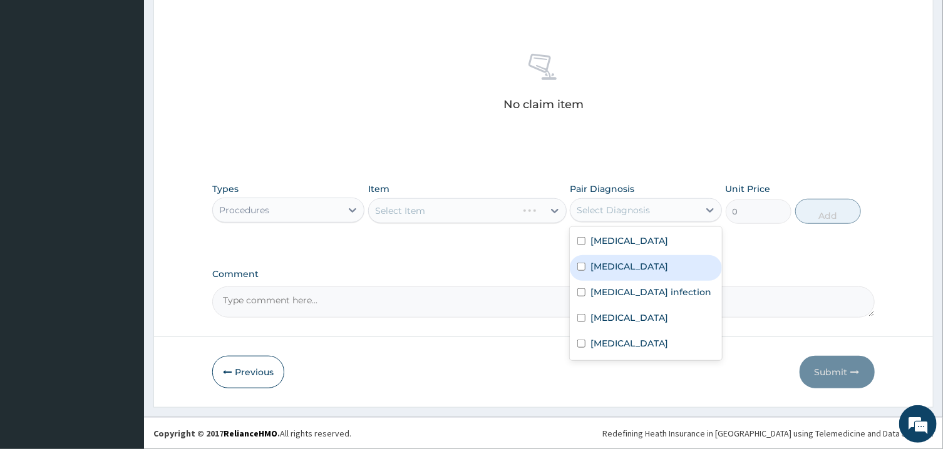
click at [613, 270] on label "Dyslipidemia" at bounding box center [629, 266] width 78 height 13
checkbox input "true"
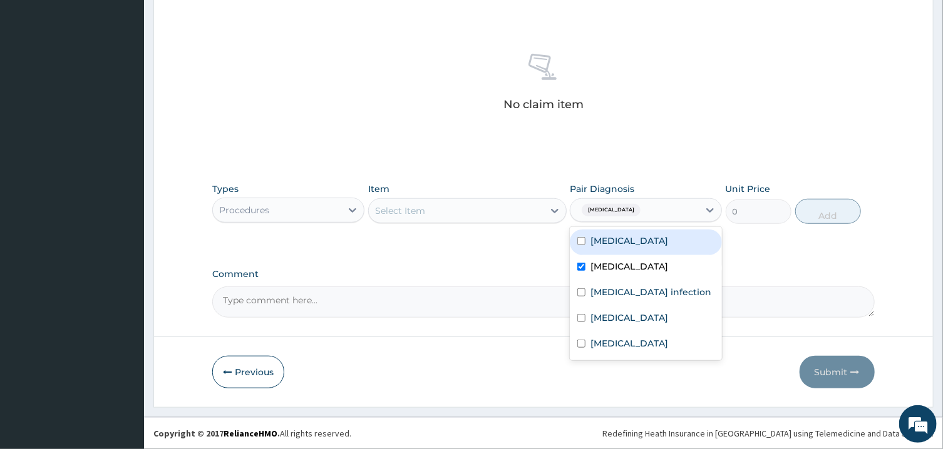
click at [618, 240] on label "Malaria" at bounding box center [629, 241] width 78 height 13
checkbox input "true"
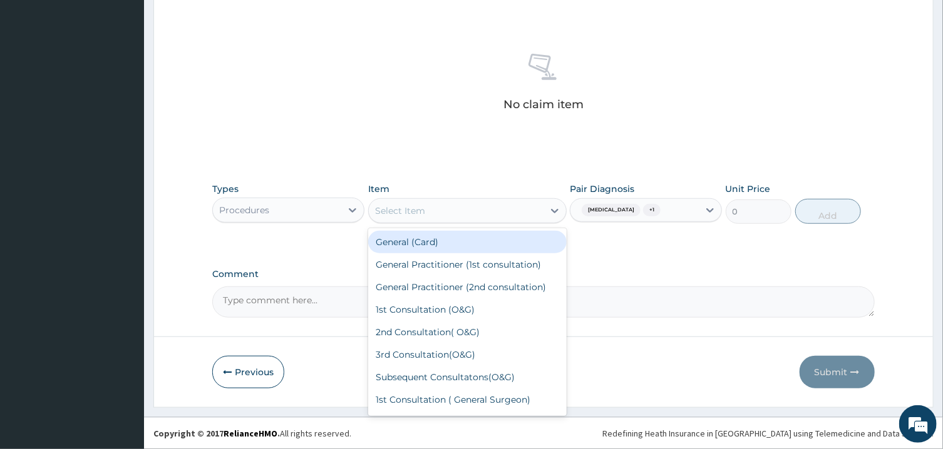
click at [537, 215] on div "Select Item" at bounding box center [456, 211] width 175 height 20
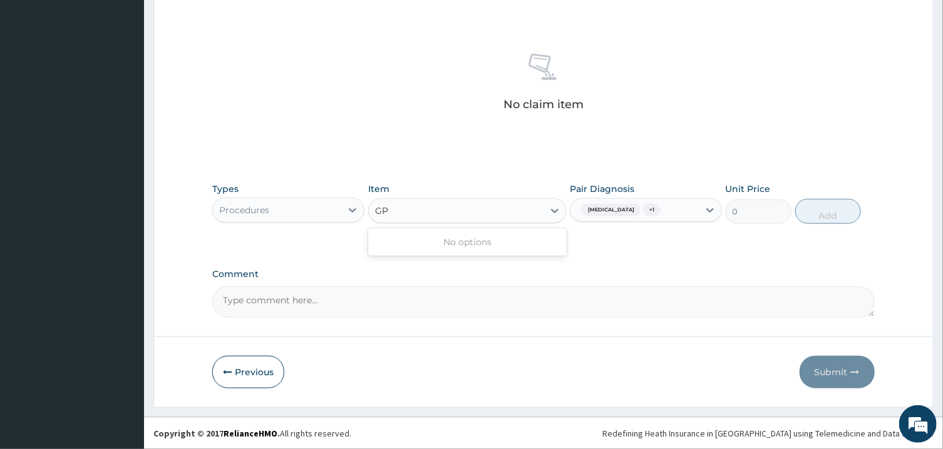
type input "G"
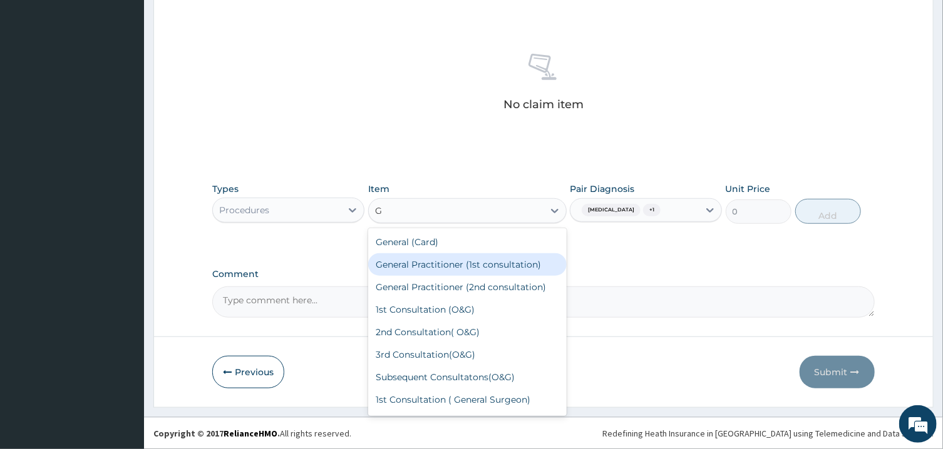
click at [523, 262] on div "General Practitioner (1st consultation)" at bounding box center [467, 264] width 198 height 23
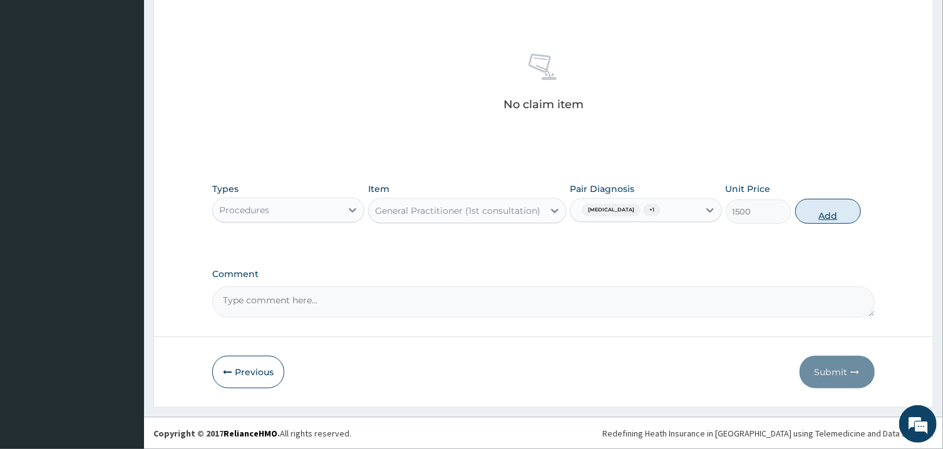
click at [825, 216] on button "Add" at bounding box center [828, 211] width 66 height 25
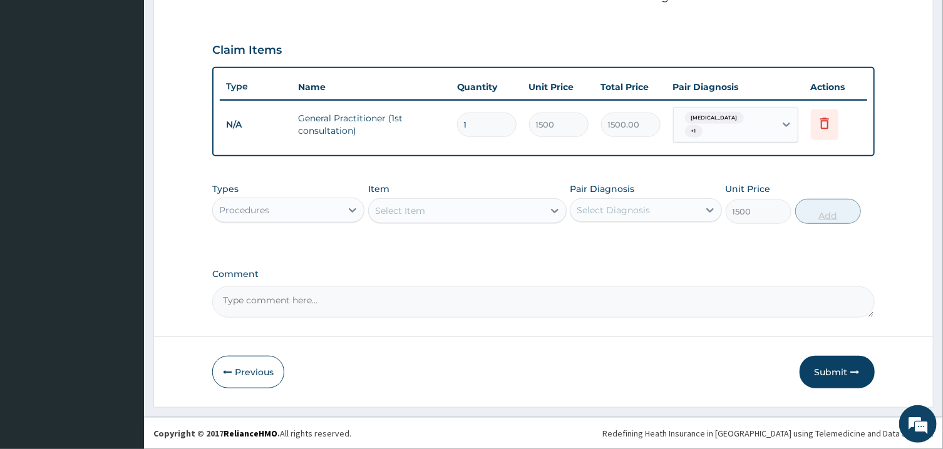
type input "0"
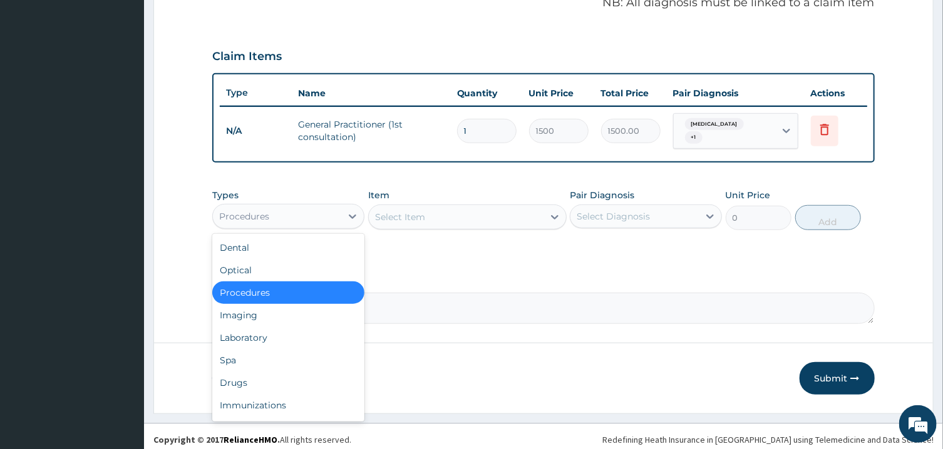
click at [309, 215] on div "Procedures" at bounding box center [277, 217] width 128 height 20
type input "L"
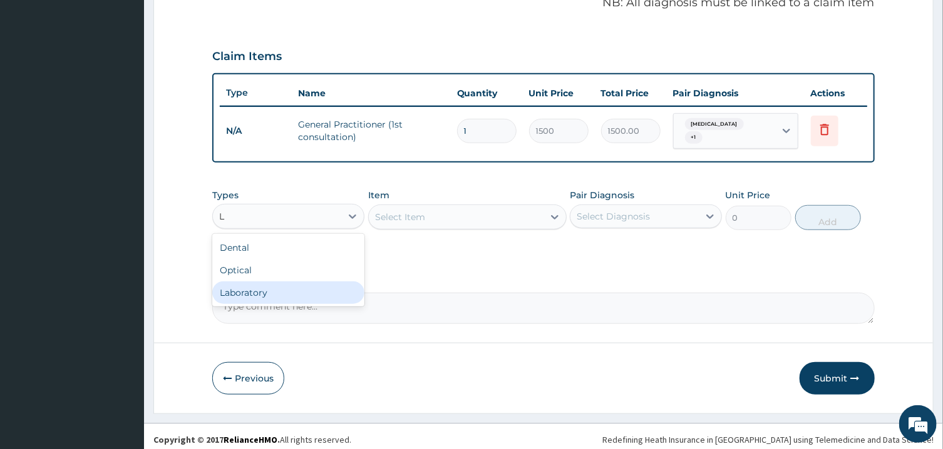
click at [292, 289] on div "Laboratory" at bounding box center [288, 293] width 152 height 23
click at [611, 205] on div "Select Diagnosis" at bounding box center [646, 217] width 152 height 24
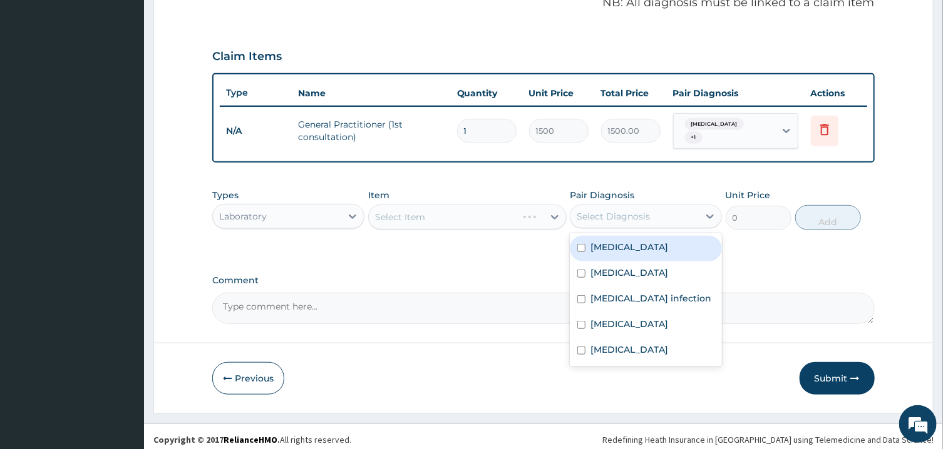
click at [618, 241] on label "Malaria" at bounding box center [629, 247] width 78 height 13
checkbox input "true"
click at [513, 207] on div "Select Item" at bounding box center [456, 217] width 175 height 20
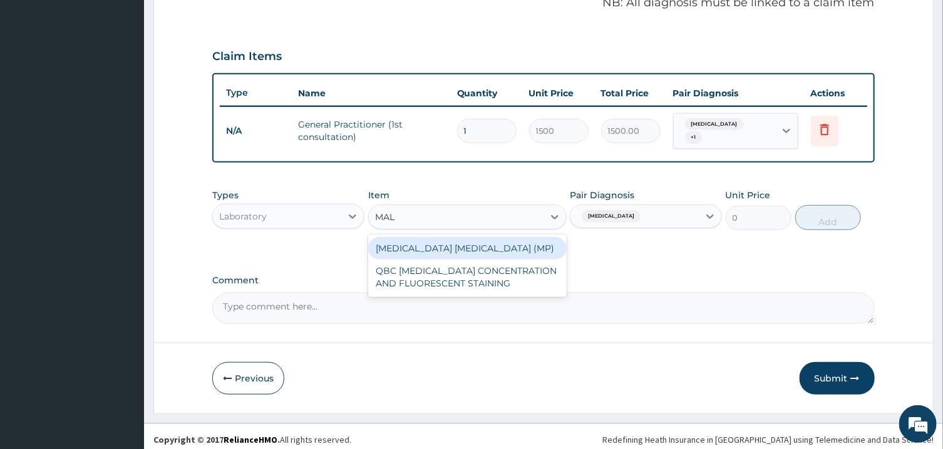
type input "MALA"
click at [510, 238] on div "MALARIA PARASITE (MP)" at bounding box center [467, 248] width 198 height 23
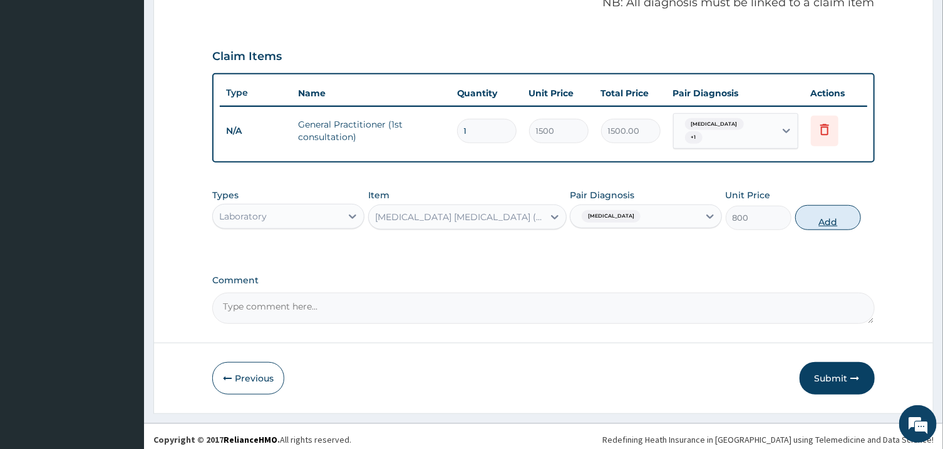
click at [830, 214] on button "Add" at bounding box center [828, 217] width 66 height 25
type input "0"
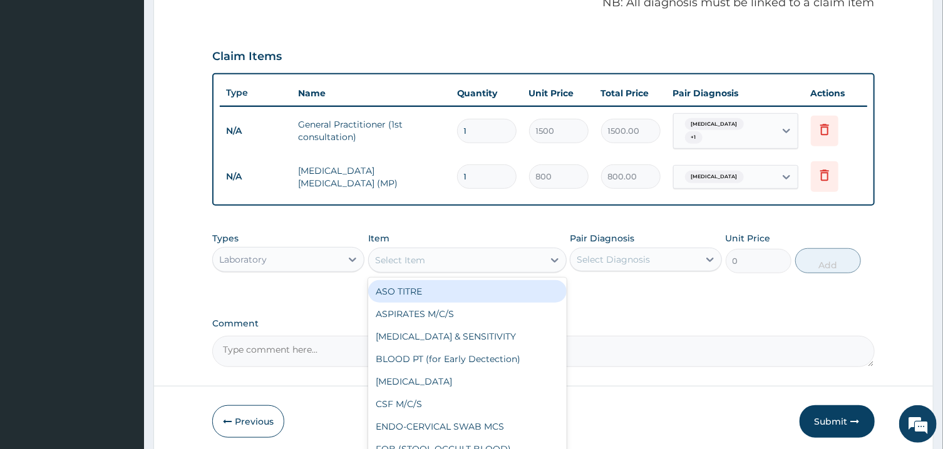
click at [487, 252] on div "Select Item" at bounding box center [456, 260] width 175 height 20
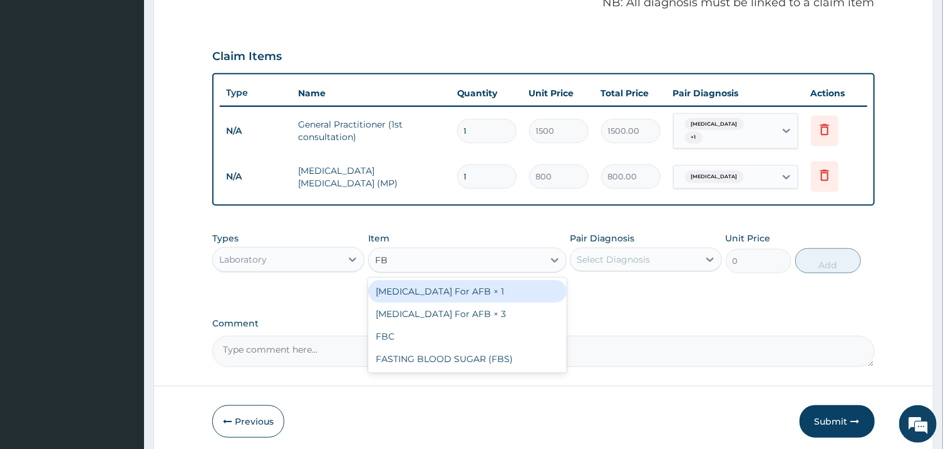
type input "FBC"
click at [509, 284] on div "FBC" at bounding box center [467, 291] width 198 height 23
type input "2000"
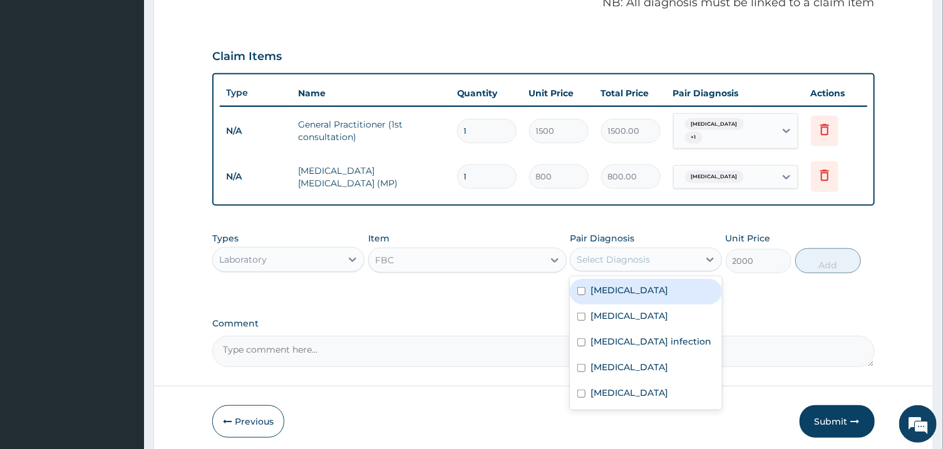
drag, startPoint x: 659, startPoint y: 242, endPoint x: 659, endPoint y: 253, distance: 11.3
click at [659, 248] on div "Select Diagnosis" at bounding box center [646, 260] width 152 height 24
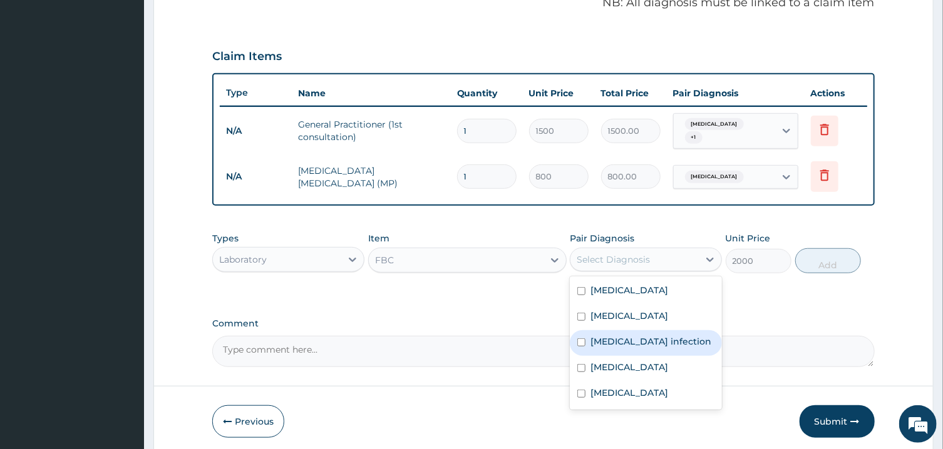
click at [645, 339] on label "Salmonella infection" at bounding box center [650, 341] width 121 height 13
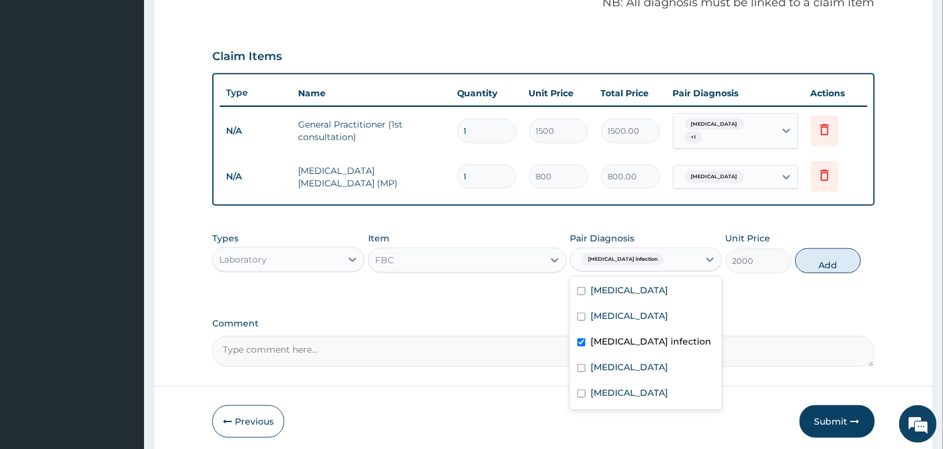
checkbox input "true"
click at [635, 279] on div "[MEDICAL_DATA]" at bounding box center [646, 292] width 152 height 26
checkbox input "true"
click at [822, 252] on button "Add" at bounding box center [828, 260] width 66 height 25
type input "0"
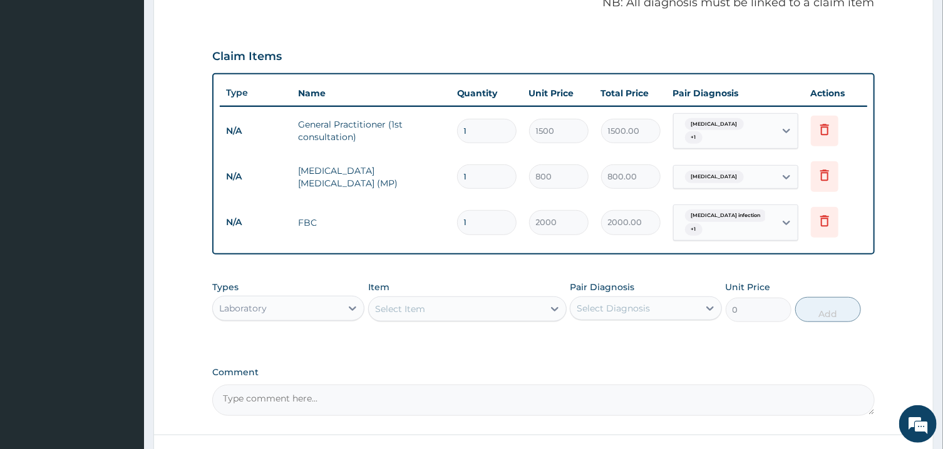
click at [495, 300] on div "Select Item" at bounding box center [456, 309] width 175 height 20
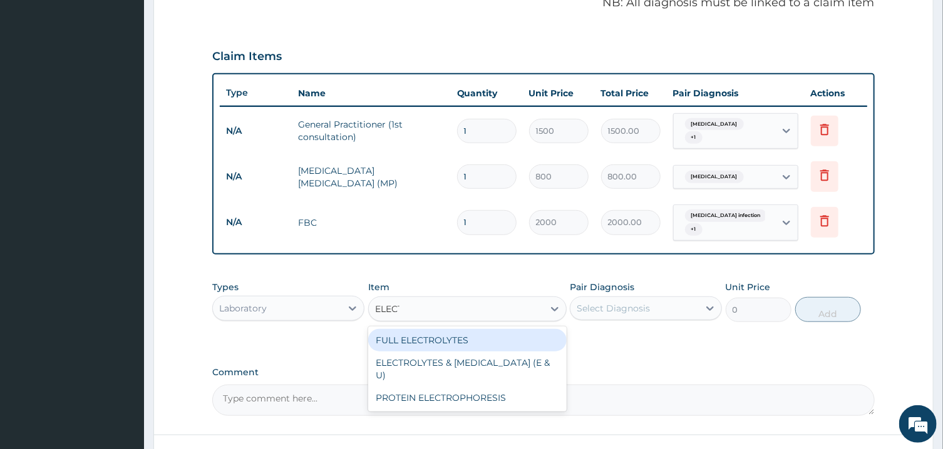
type input "ELECTR"
click at [505, 329] on div "FULL ELECTROLYTES" at bounding box center [467, 340] width 198 height 23
type input "2400"
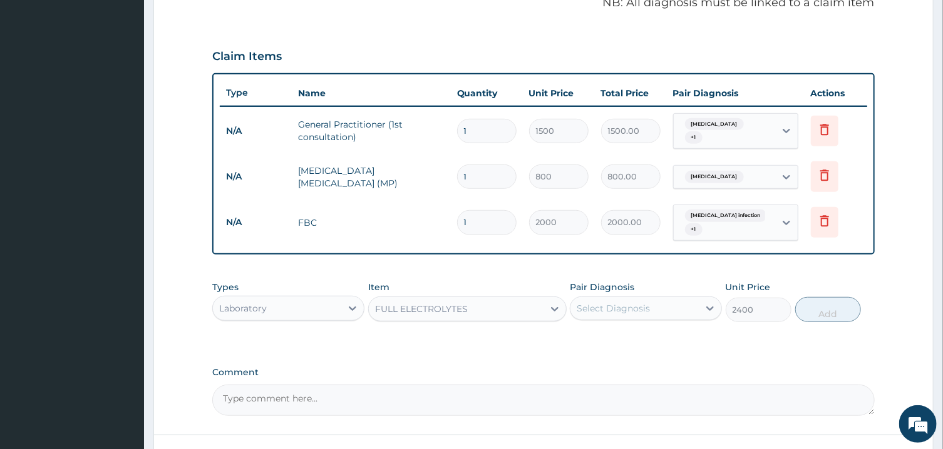
drag, startPoint x: 607, startPoint y: 300, endPoint x: 610, endPoint y: 318, distance: 18.4
click at [608, 302] on div "Select Diagnosis" at bounding box center [612, 308] width 73 height 13
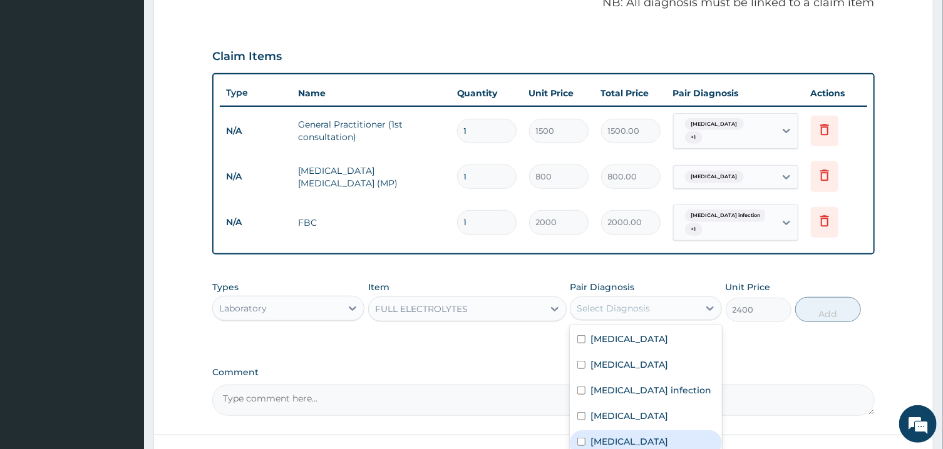
click at [643, 436] on label "Essential hypertension" at bounding box center [629, 442] width 78 height 13
checkbox input "true"
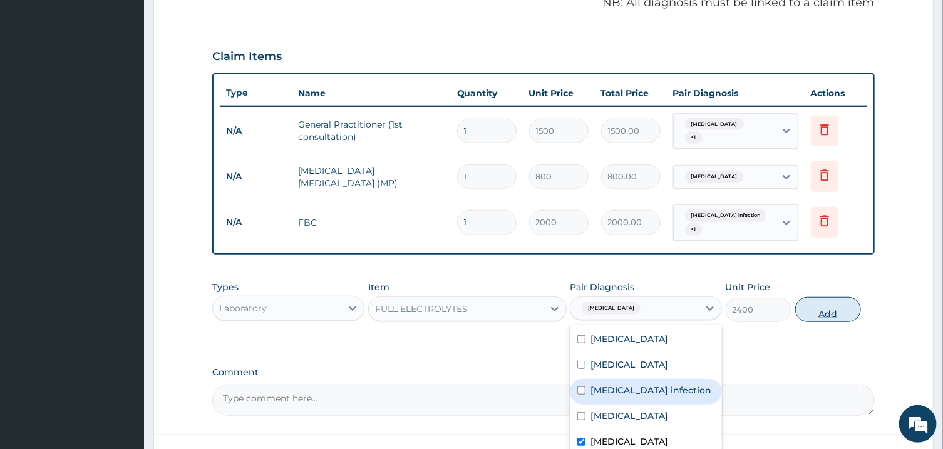
click at [829, 300] on button "Add" at bounding box center [828, 309] width 66 height 25
type input "0"
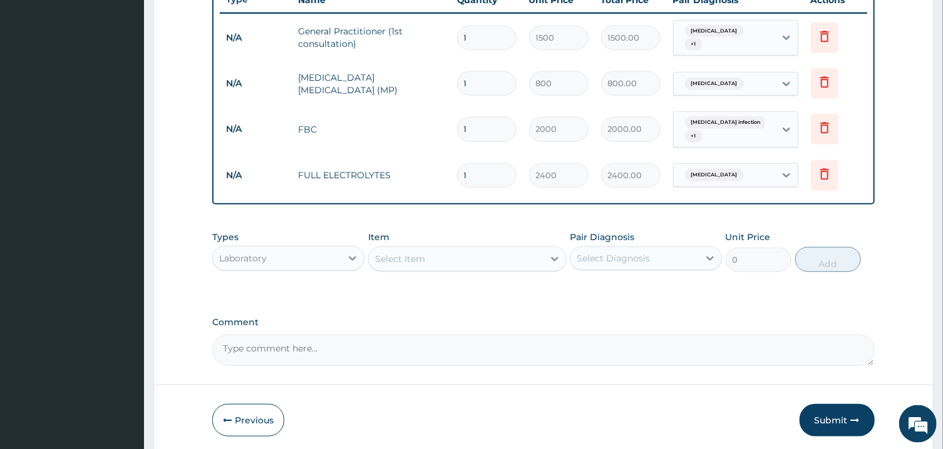
scroll to position [528, 0]
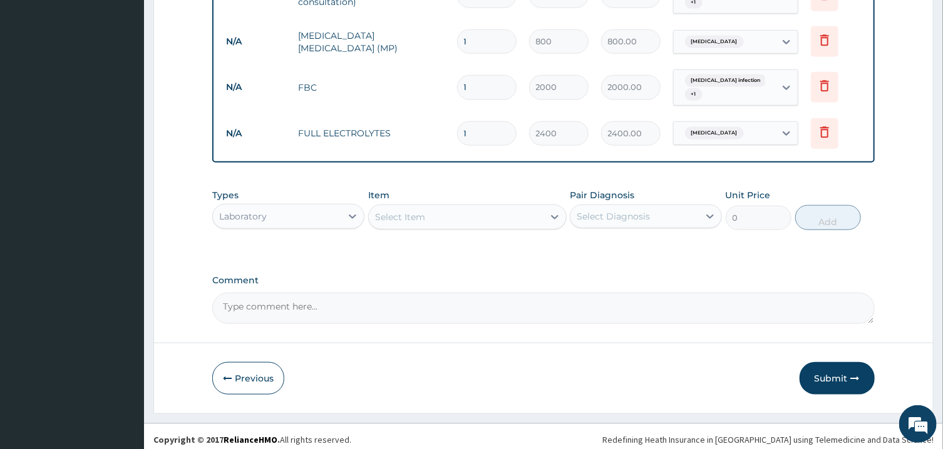
click at [525, 207] on div "Select Item" at bounding box center [456, 217] width 175 height 20
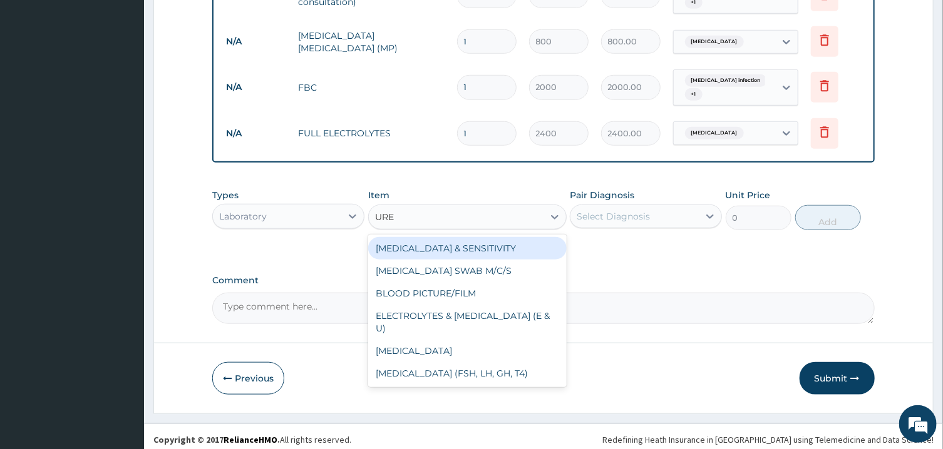
type input "UREA"
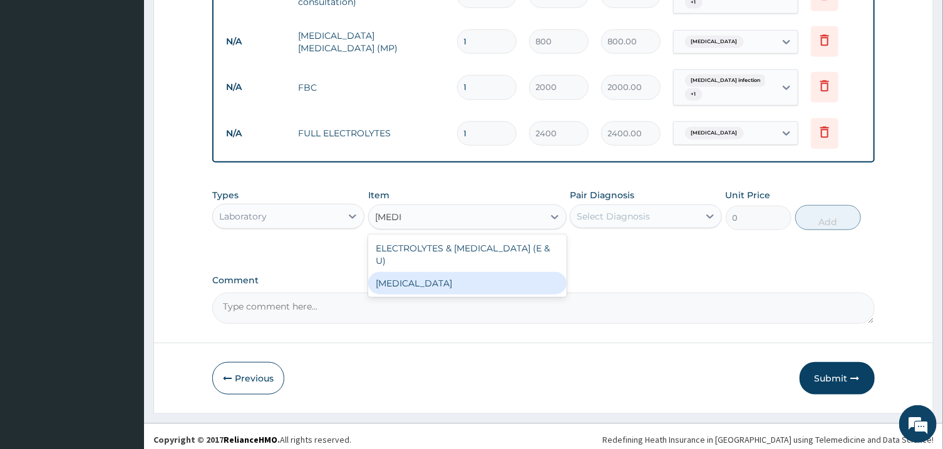
click at [526, 272] on div "UREA" at bounding box center [467, 283] width 198 height 23
type input "800"
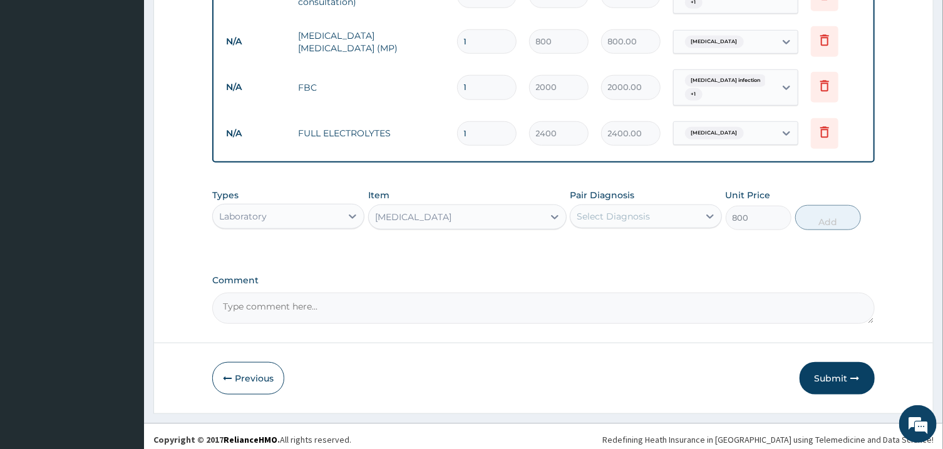
click at [631, 211] on div "Select Diagnosis" at bounding box center [612, 216] width 73 height 13
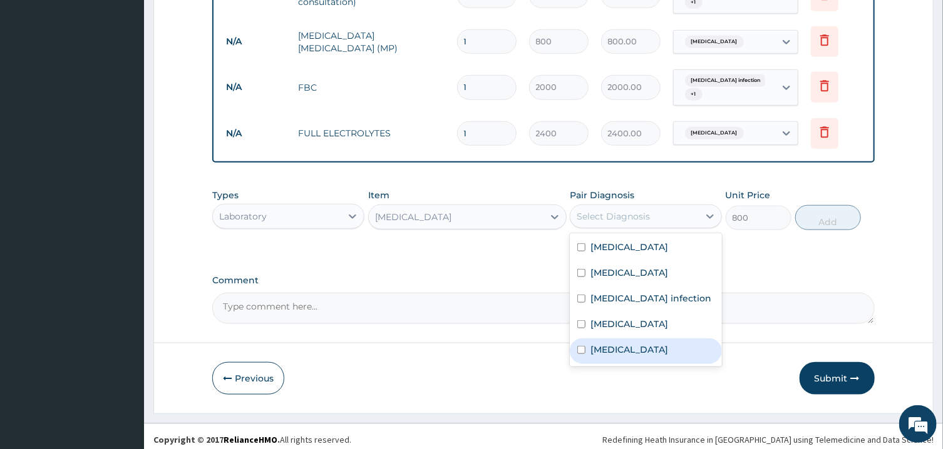
click at [648, 344] on label "Essential hypertension" at bounding box center [629, 350] width 78 height 13
checkbox input "true"
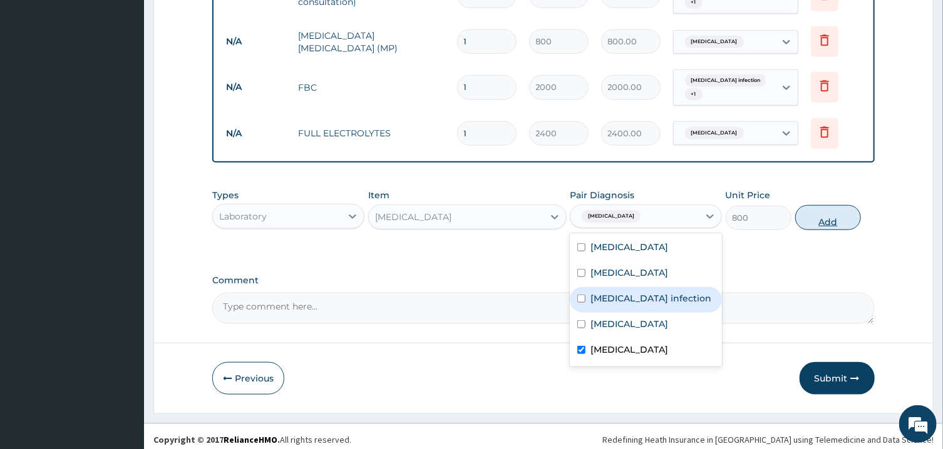
click at [820, 205] on button "Add" at bounding box center [828, 217] width 66 height 25
type input "0"
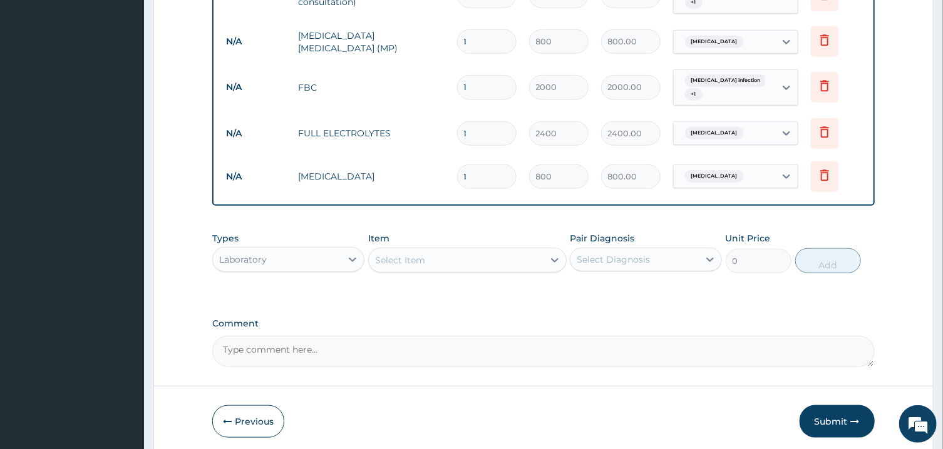
click at [527, 253] on div "Select Item" at bounding box center [456, 260] width 175 height 20
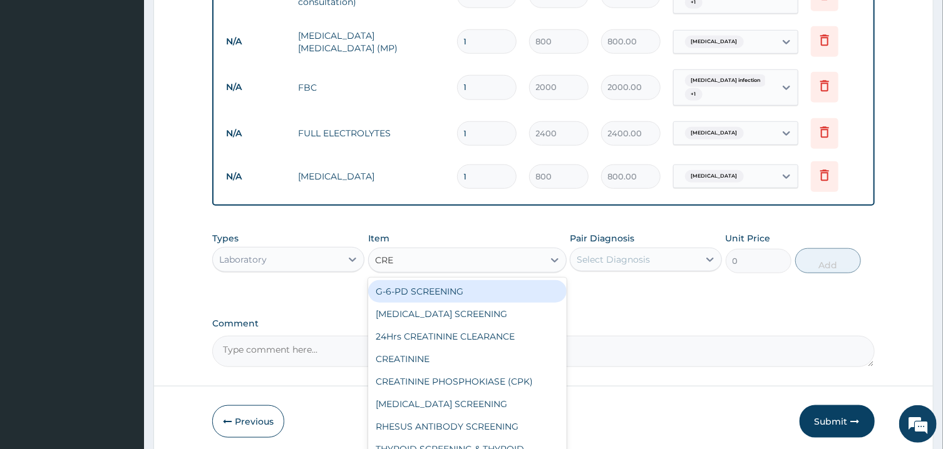
type input "CREA"
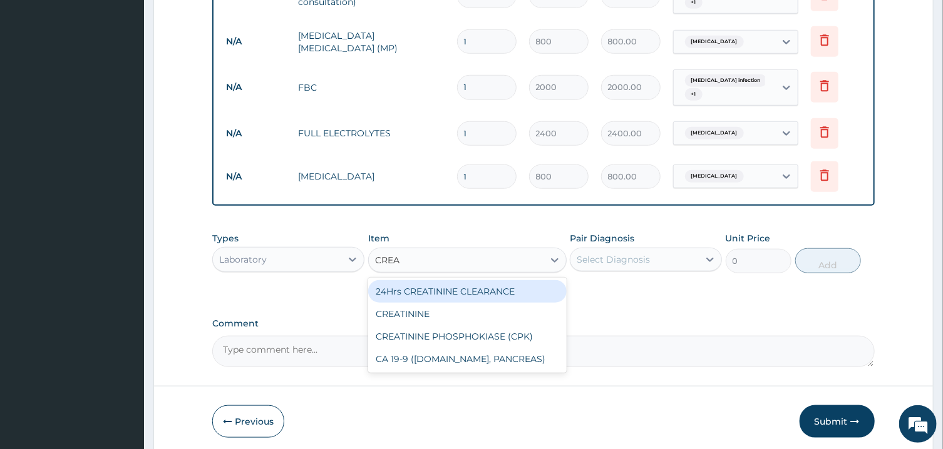
click at [514, 305] on div "CREATININE" at bounding box center [467, 314] width 198 height 23
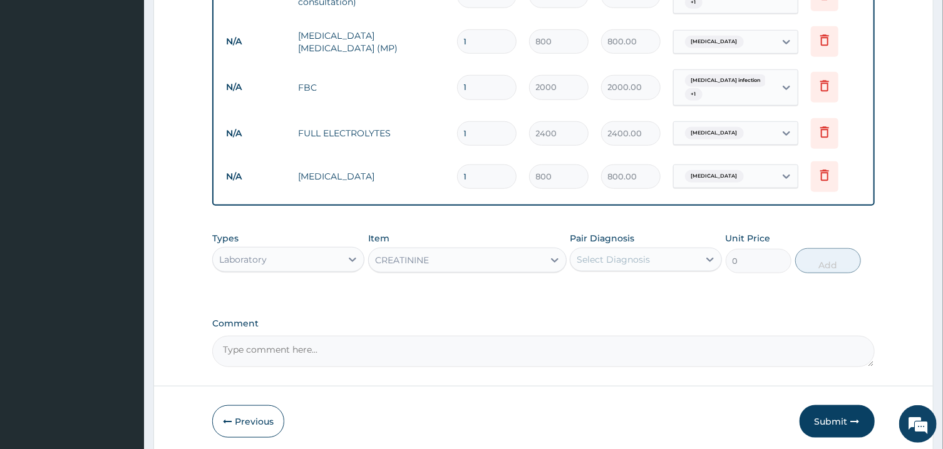
type input "960"
click at [651, 250] on div "Select Diagnosis" at bounding box center [634, 260] width 128 height 20
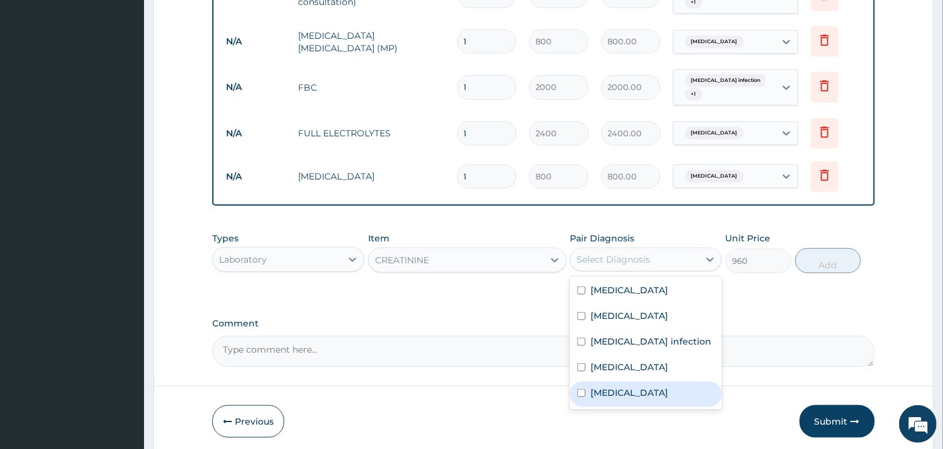
click at [640, 395] on div "Essential hypertension" at bounding box center [646, 395] width 152 height 26
checkbox input "true"
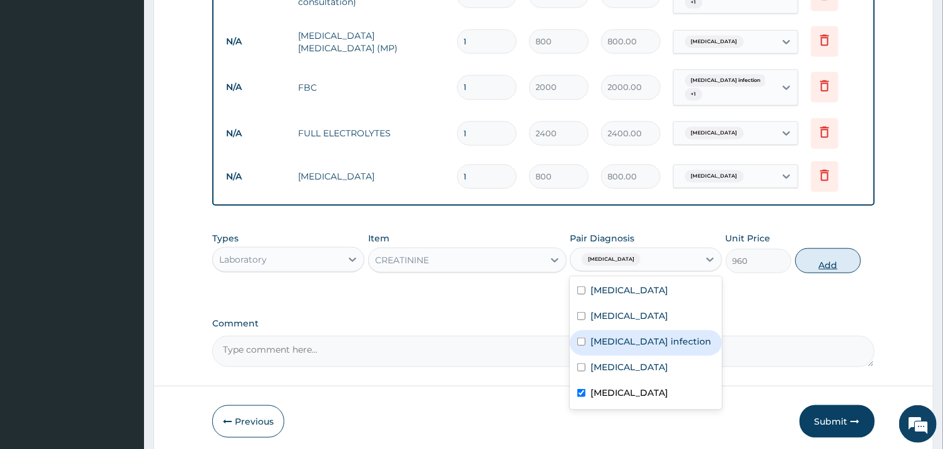
click at [824, 255] on button "Add" at bounding box center [828, 260] width 66 height 25
type input "0"
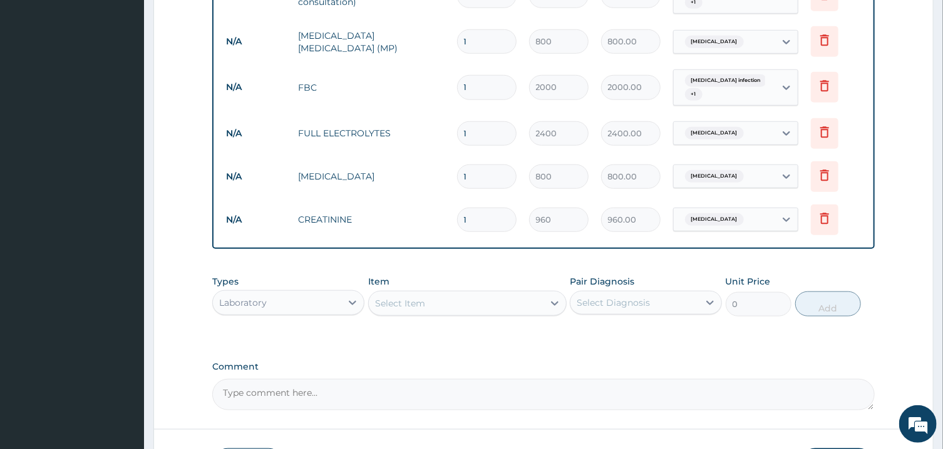
click at [492, 299] on div "Select Item" at bounding box center [456, 304] width 175 height 20
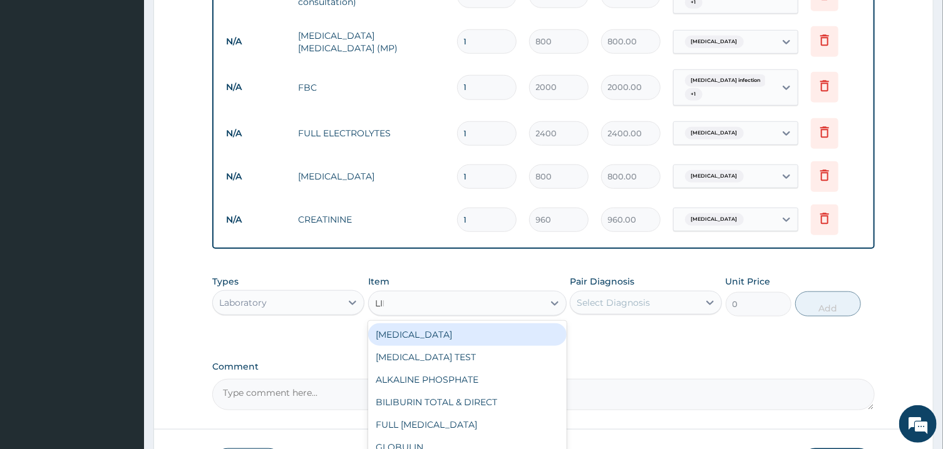
type input "LIPI"
click at [493, 330] on div "FULL LIPID PROFILE" at bounding box center [467, 335] width 198 height 23
type input "5600"
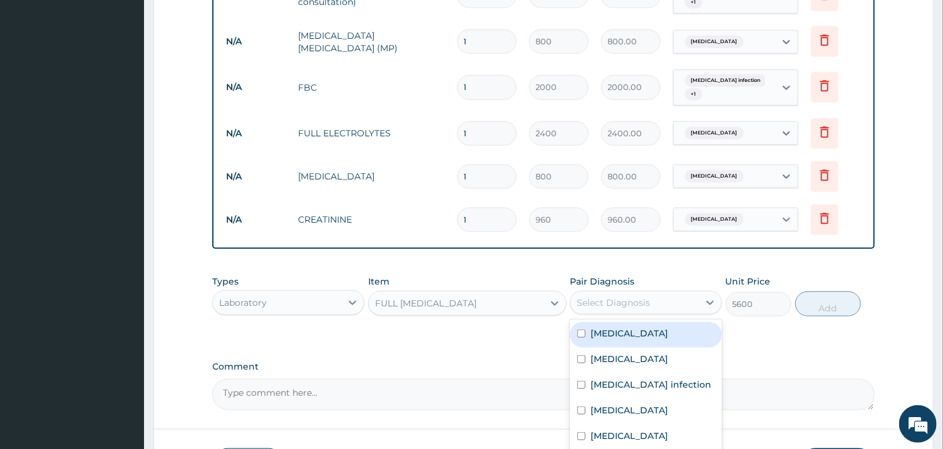
drag, startPoint x: 611, startPoint y: 300, endPoint x: 616, endPoint y: 325, distance: 25.5
click at [612, 300] on div "Select Diagnosis" at bounding box center [612, 303] width 73 height 13
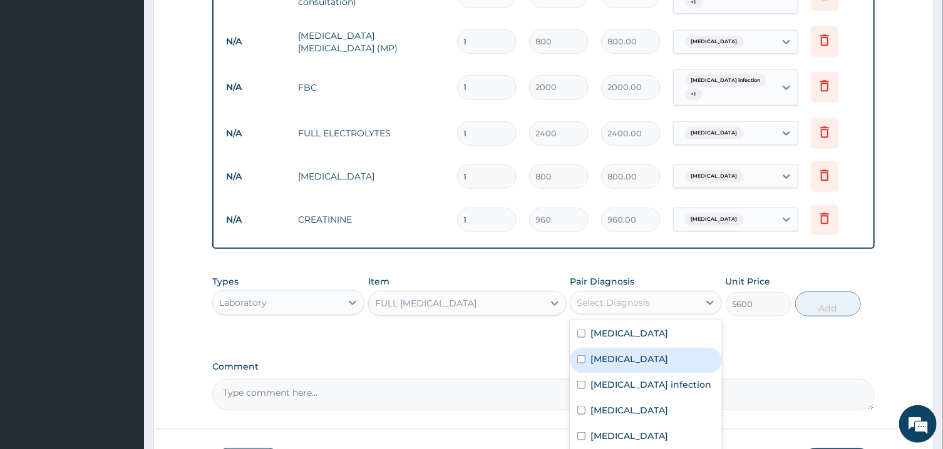
click at [635, 353] on label "Dyslipidemia" at bounding box center [629, 359] width 78 height 13
checkbox input "true"
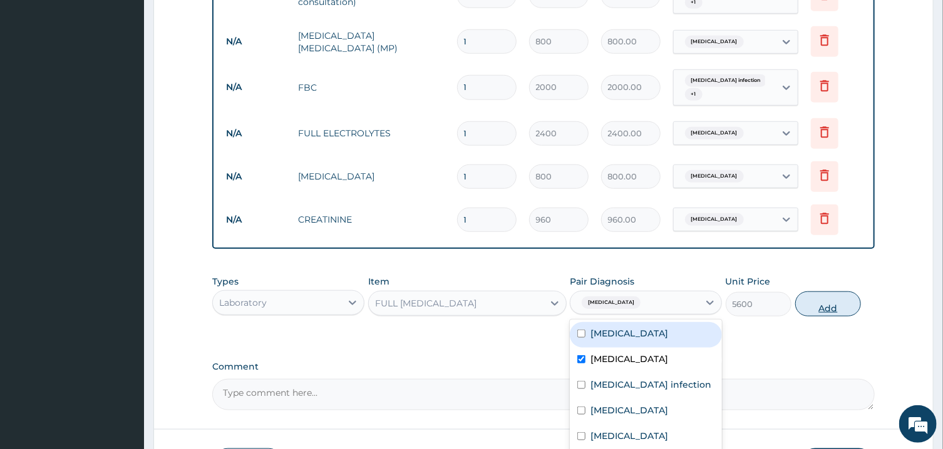
click at [817, 292] on button "Add" at bounding box center [828, 304] width 66 height 25
type input "0"
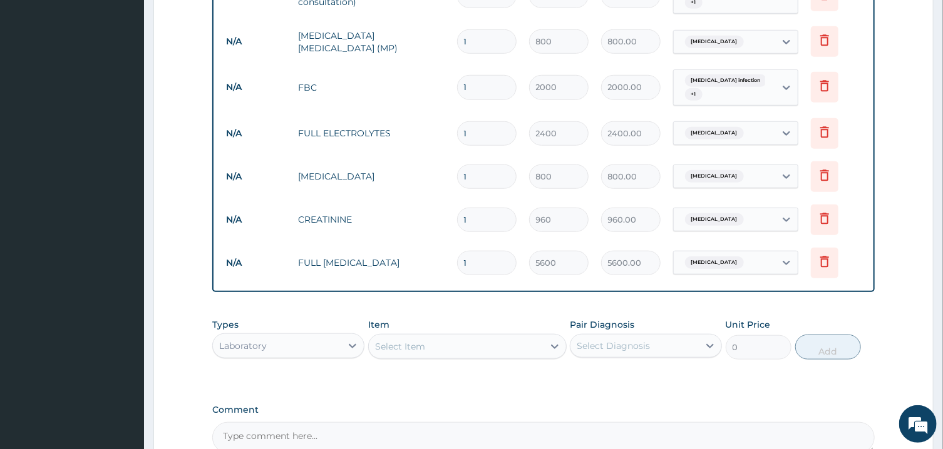
click at [435, 341] on div "Select Item" at bounding box center [456, 347] width 175 height 20
type input "COART"
click at [337, 339] on div "Laboratory" at bounding box center [277, 346] width 128 height 20
type input "DRU"
click at [334, 372] on div "Drugs" at bounding box center [288, 377] width 152 height 23
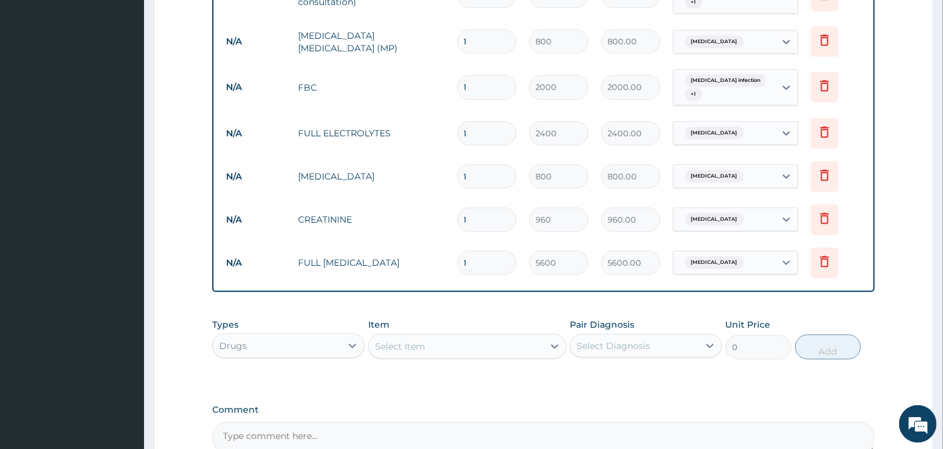
click at [429, 340] on div "Select Item" at bounding box center [456, 347] width 175 height 20
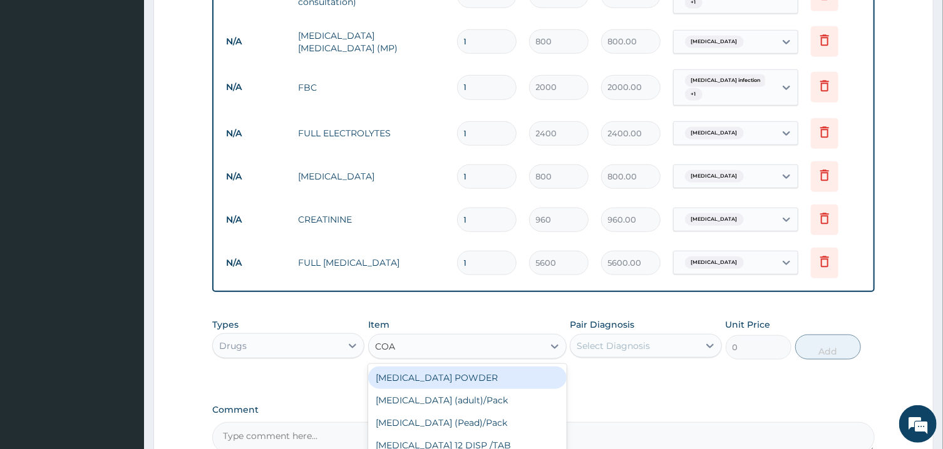
type input "COAR"
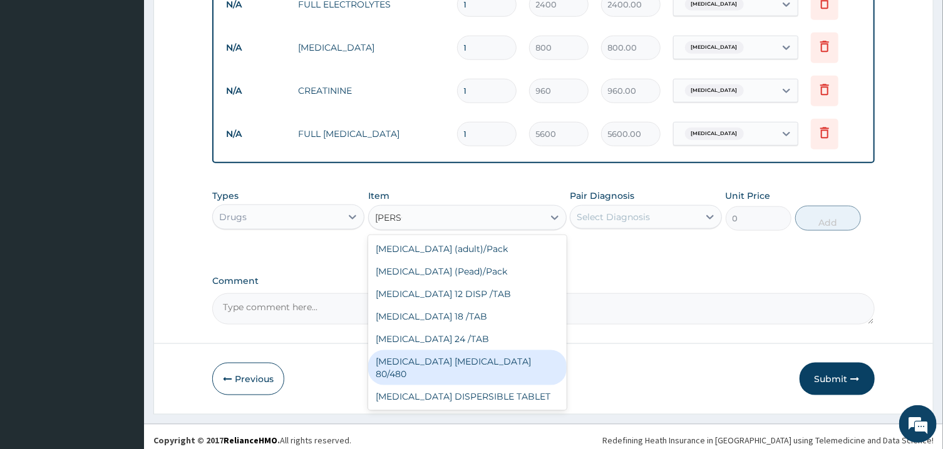
click at [491, 355] on div "COARTEM D TAB 80/480" at bounding box center [467, 367] width 198 height 35
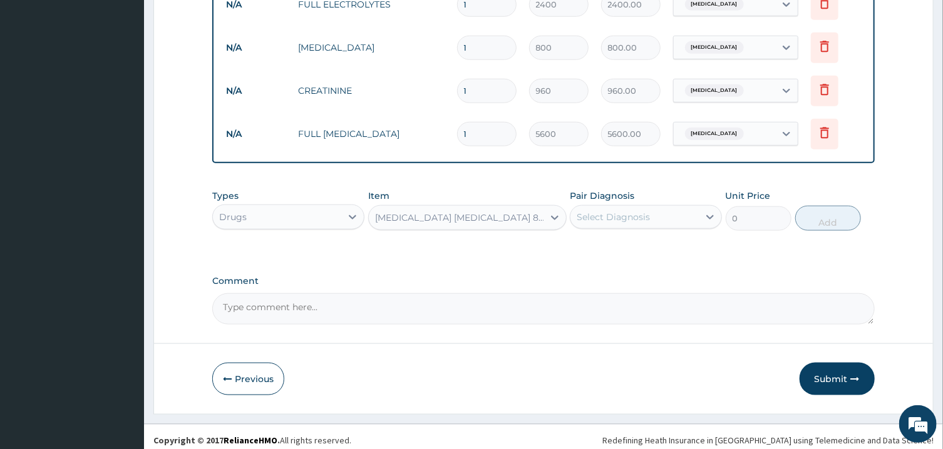
type input "1200"
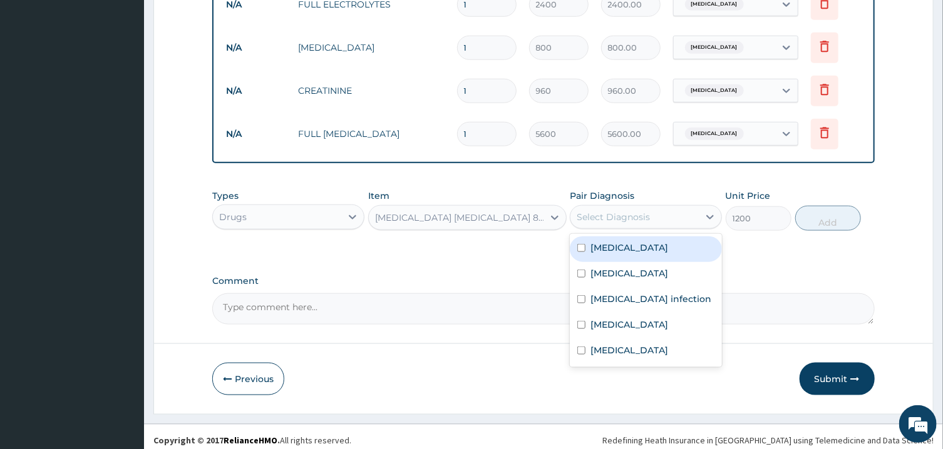
click at [633, 205] on div "Select Diagnosis" at bounding box center [646, 217] width 152 height 24
click at [643, 247] on div "Malaria" at bounding box center [646, 250] width 152 height 26
checkbox input "true"
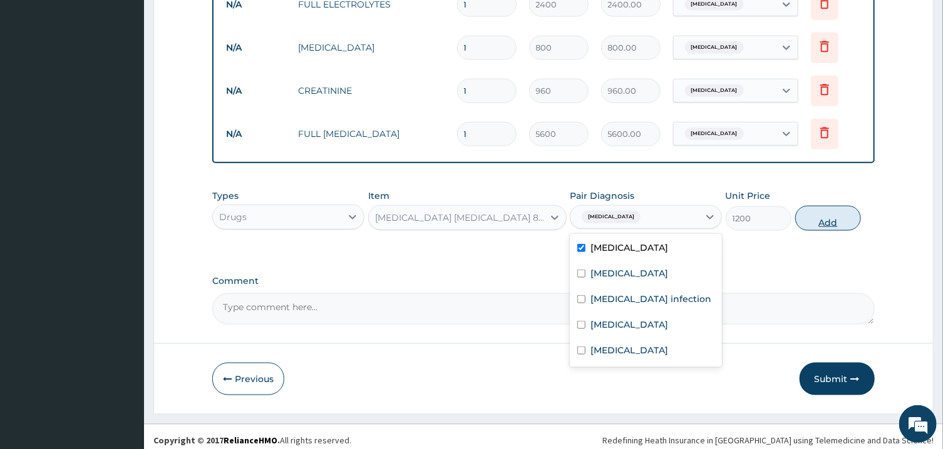
click at [818, 214] on button "Add" at bounding box center [828, 218] width 66 height 25
type input "0"
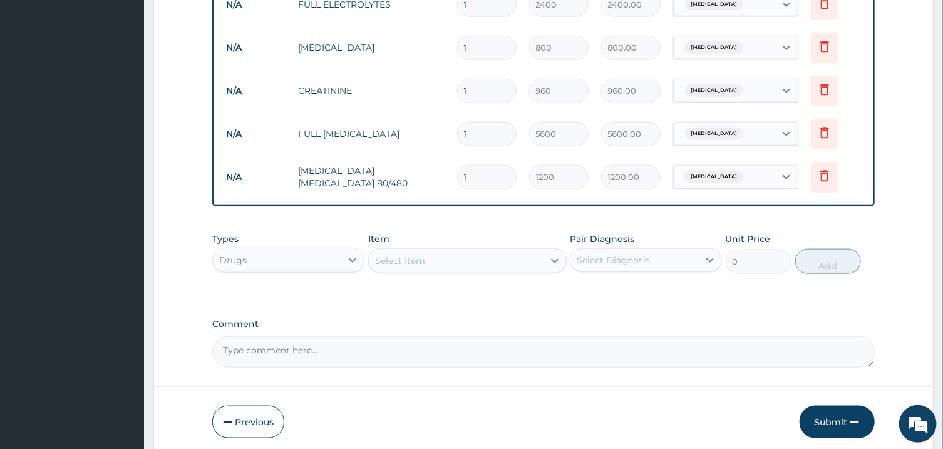
click at [501, 255] on div "Select Item" at bounding box center [456, 261] width 175 height 20
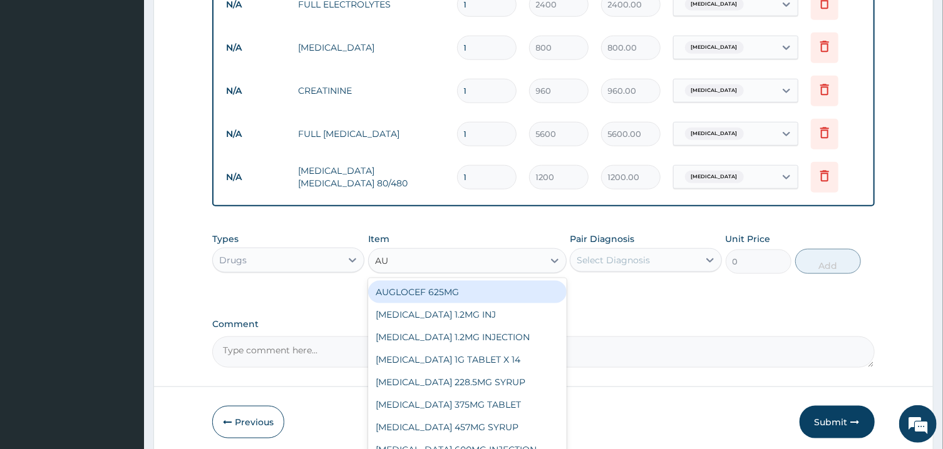
type input "AUG"
click at [509, 281] on div "AUGLOCEF 625MG" at bounding box center [467, 292] width 198 height 23
type input "900"
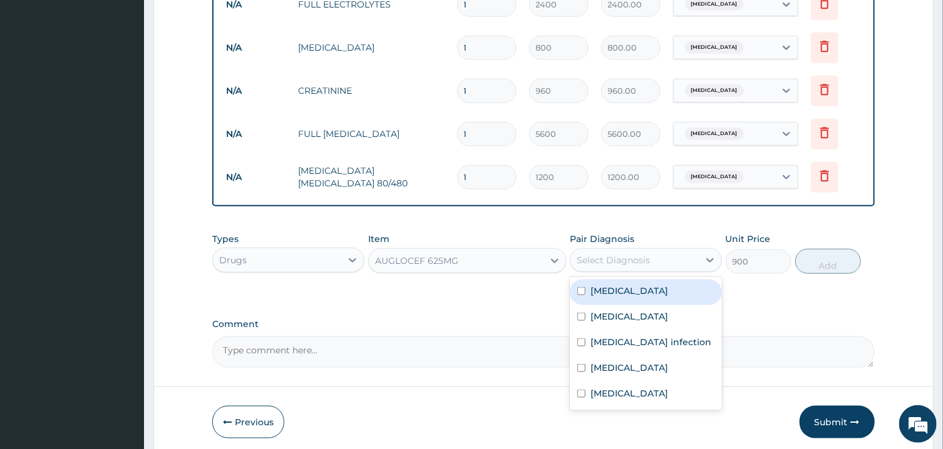
drag, startPoint x: 603, startPoint y: 263, endPoint x: 610, endPoint y: 274, distance: 12.3
click at [604, 263] on div "Select Diagnosis" at bounding box center [646, 260] width 152 height 24
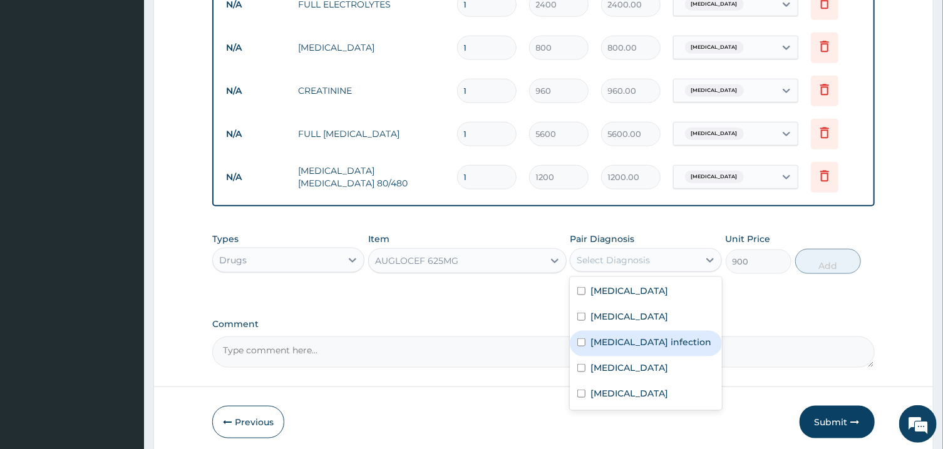
click at [631, 340] on label "Salmonella infection" at bounding box center [650, 342] width 121 height 13
checkbox input "true"
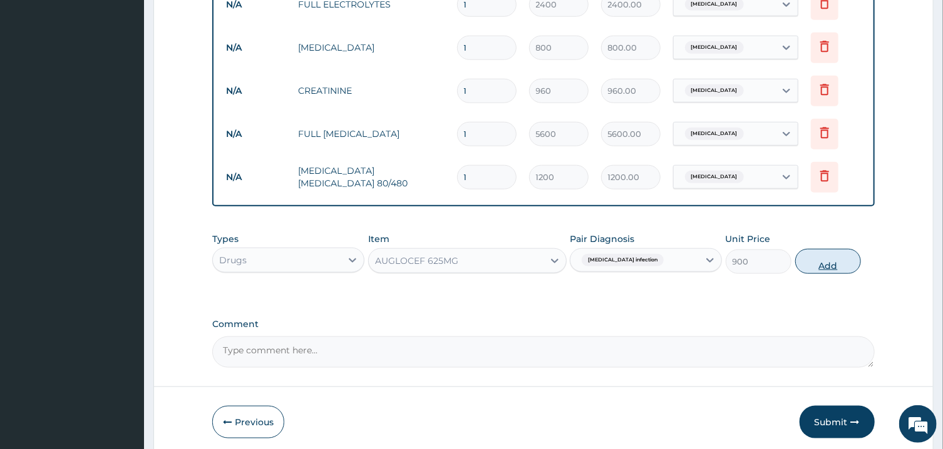
click at [808, 265] on button "Add" at bounding box center [828, 261] width 66 height 25
type input "0"
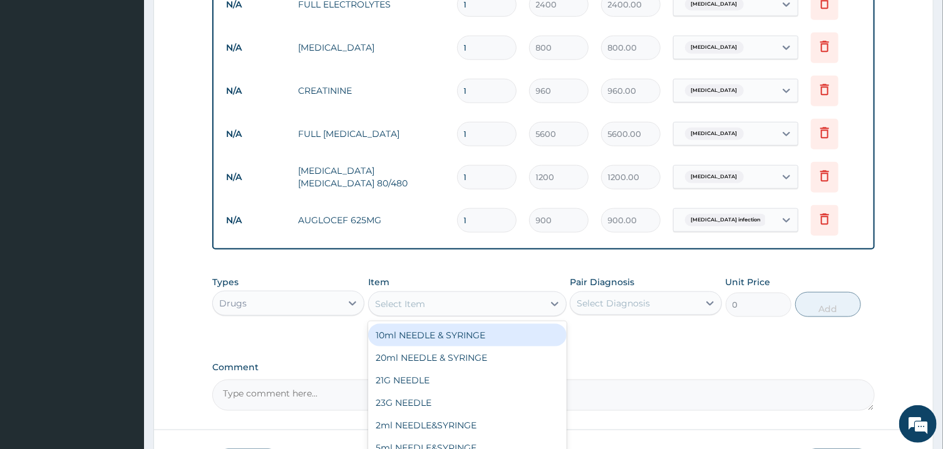
click at [541, 294] on div "Select Item" at bounding box center [456, 304] width 175 height 20
type input "BROM"
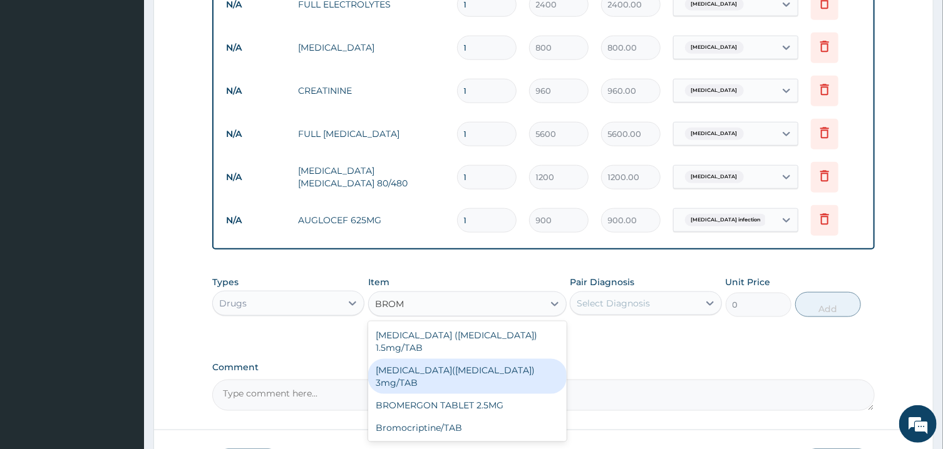
click at [529, 359] on div "Bromazepam(Lexotan) 3mg/TAB" at bounding box center [467, 376] width 198 height 35
type input "85"
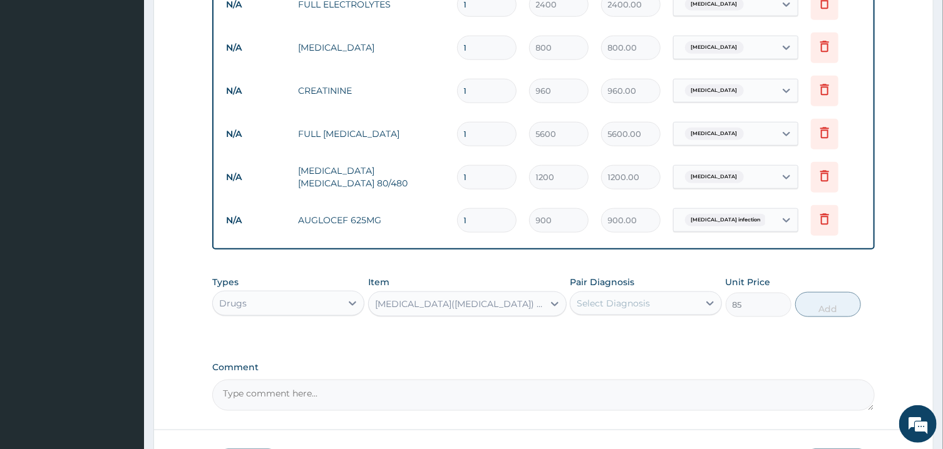
click at [692, 302] on div "Select Diagnosis" at bounding box center [634, 304] width 128 height 20
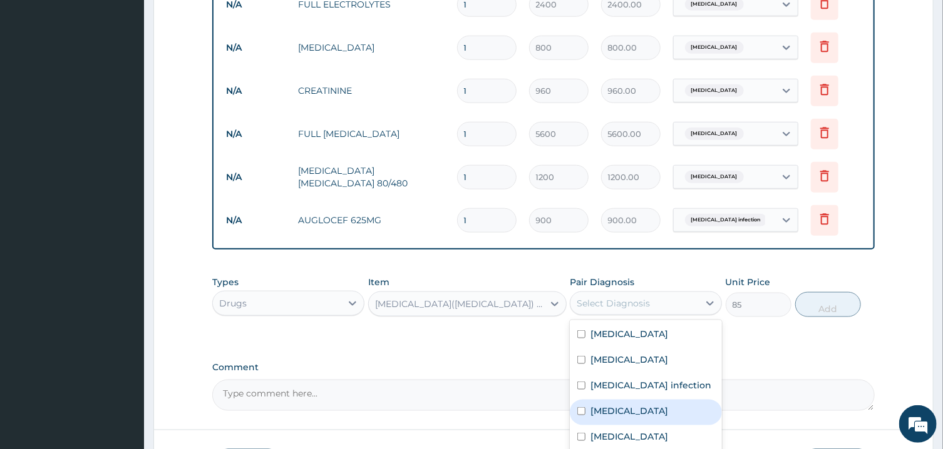
click at [675, 400] on div "Insomnia" at bounding box center [646, 413] width 152 height 26
checkbox input "true"
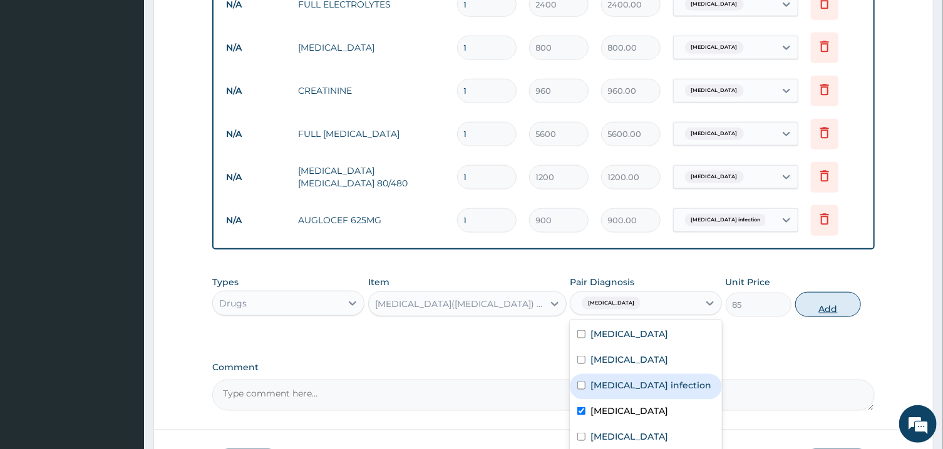
click at [838, 294] on button "Add" at bounding box center [828, 304] width 66 height 25
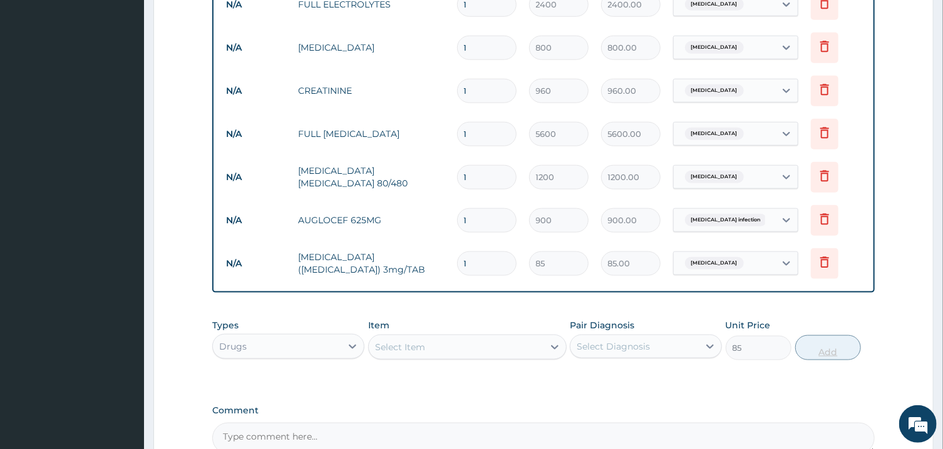
type input "0"
click at [421, 350] on div "Select Item" at bounding box center [456, 347] width 175 height 20
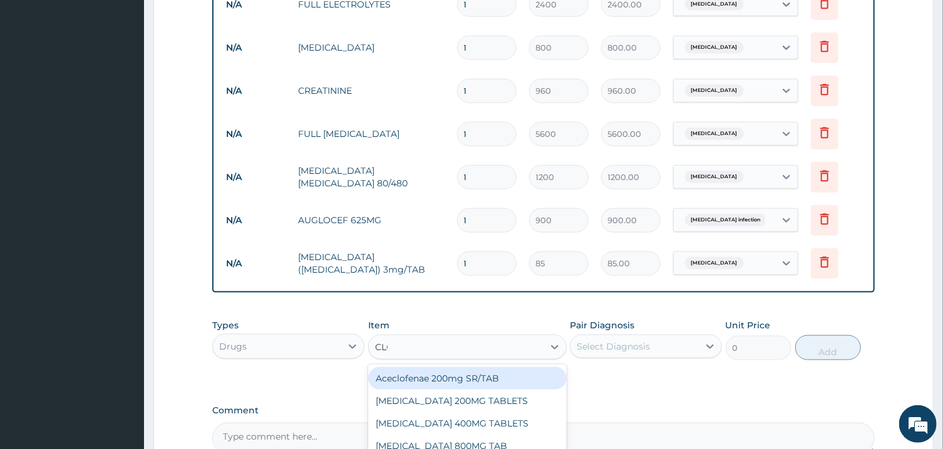
type input "CLOP"
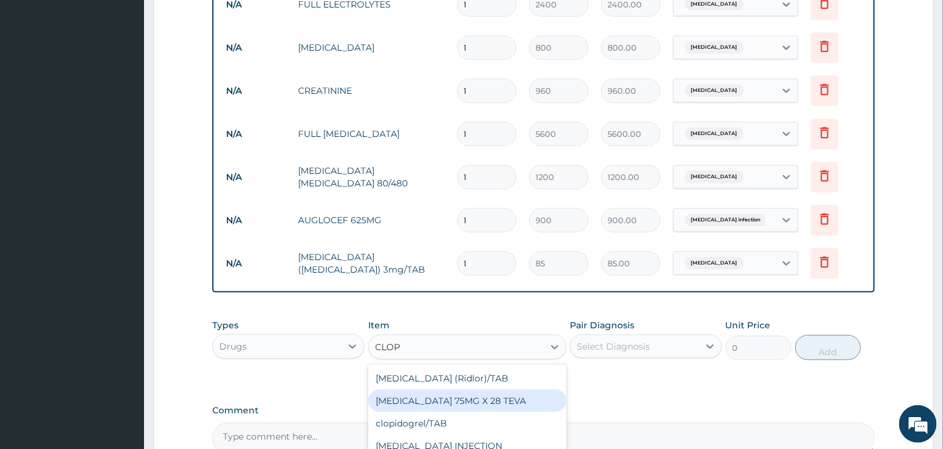
click at [426, 396] on div "CLOPIDOGREL 75MG X 28 TEVA" at bounding box center [467, 401] width 198 height 23
type input "100"
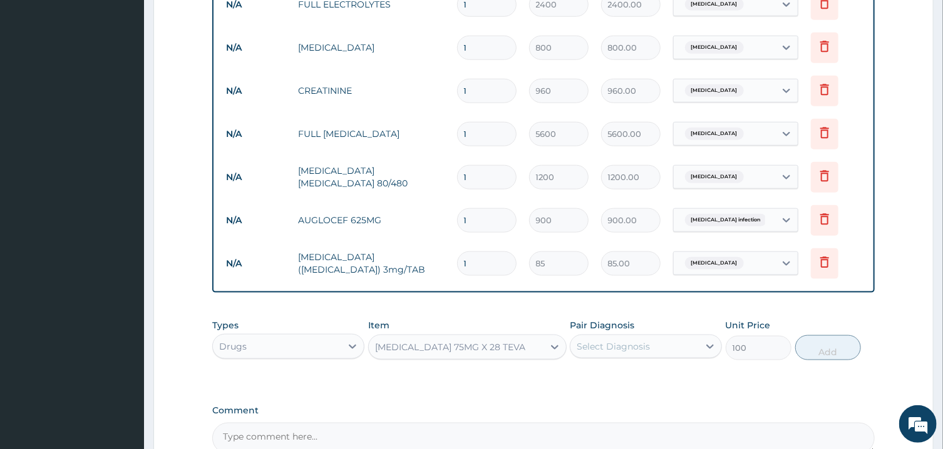
click at [636, 342] on div "Select Diagnosis" at bounding box center [612, 346] width 73 height 13
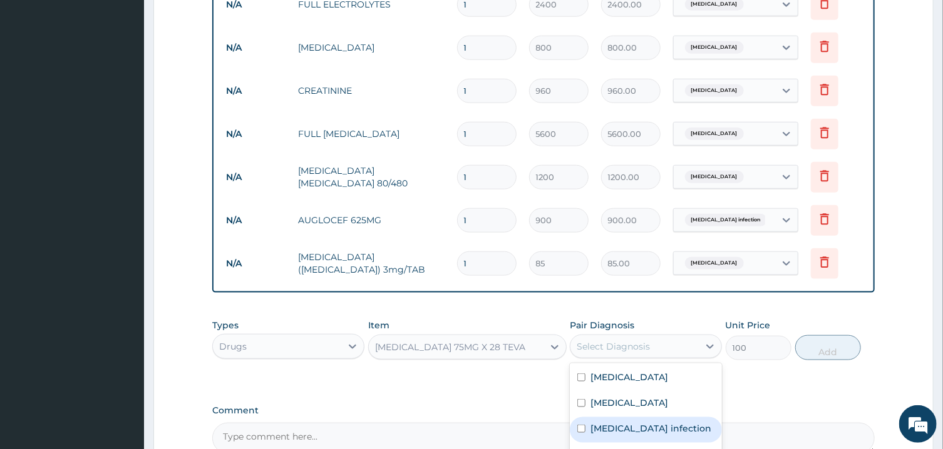
scroll to position [787, 0]
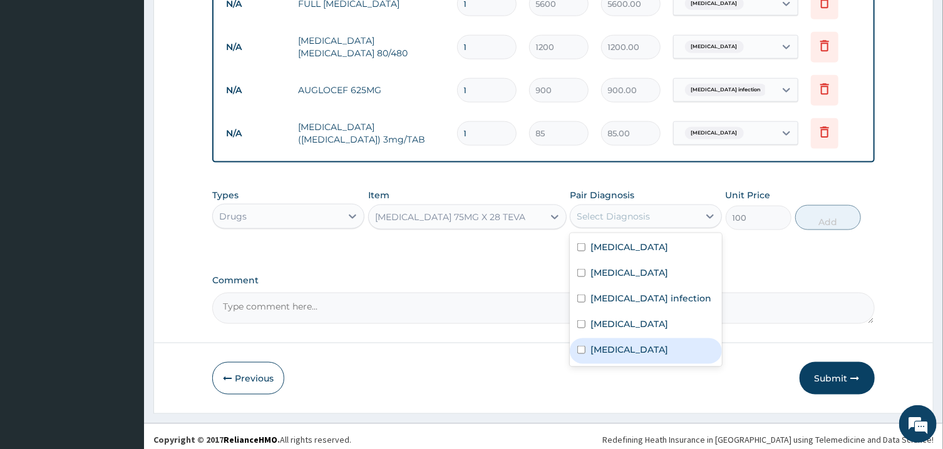
click at [657, 344] on label "Essential hypertension" at bounding box center [629, 350] width 78 height 13
checkbox input "true"
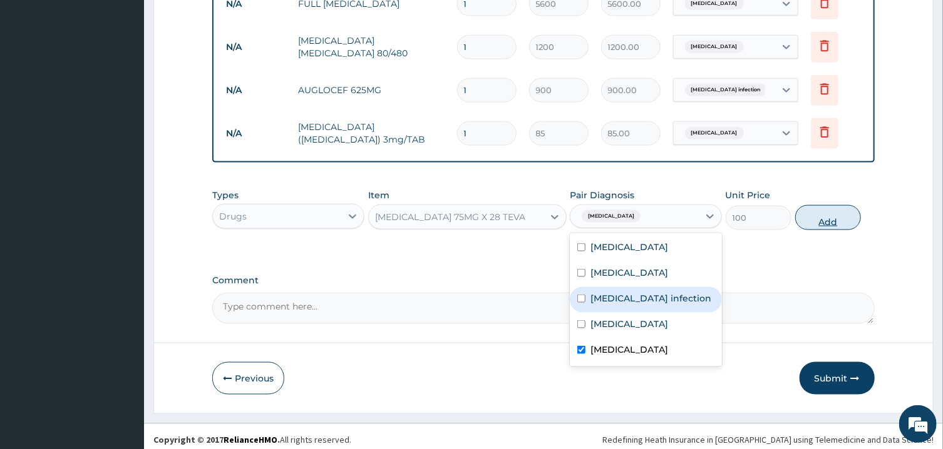
click at [832, 205] on button "Add" at bounding box center [828, 217] width 66 height 25
type input "0"
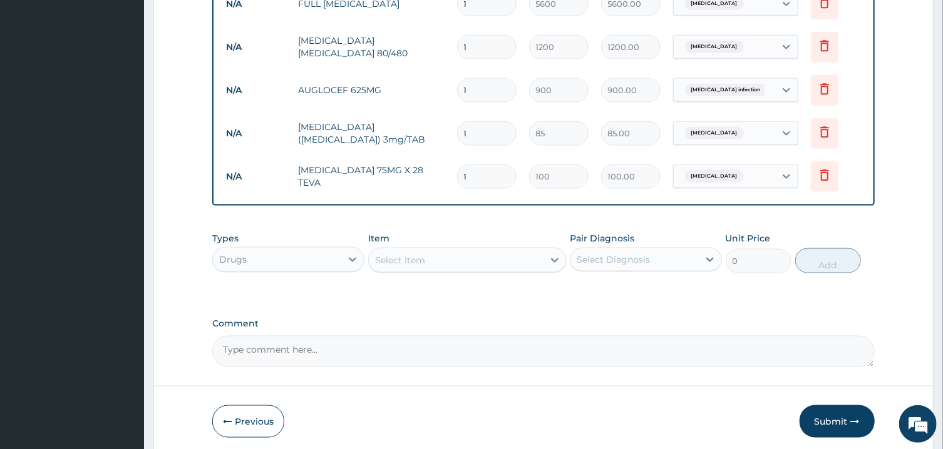
click at [479, 250] on div "Select Item" at bounding box center [456, 260] width 175 height 20
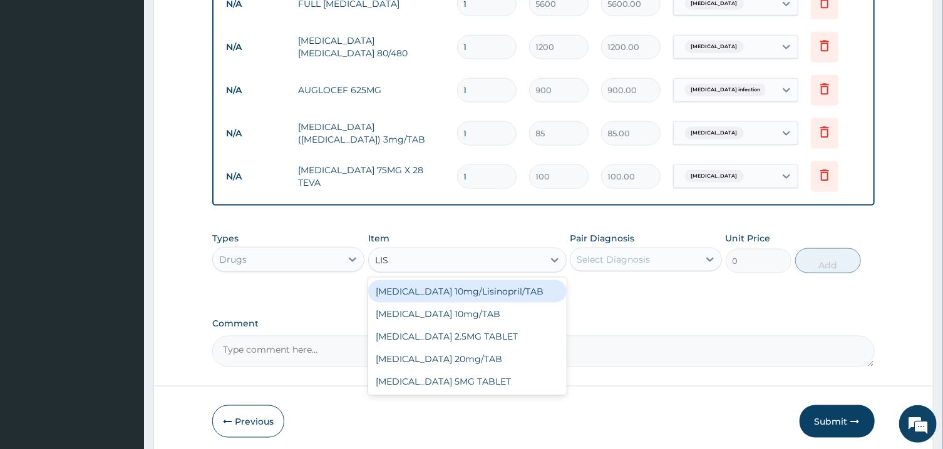
type input "LISI"
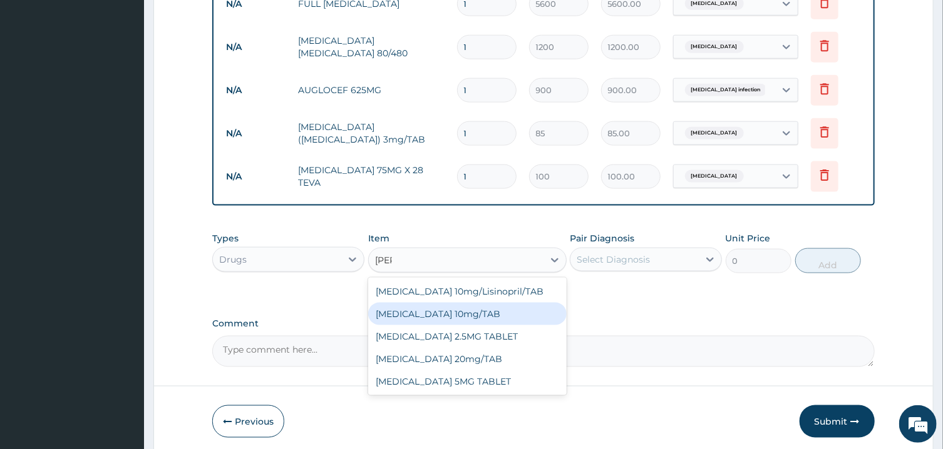
click at [484, 303] on div "LISINOPRIL 10mg/TAB" at bounding box center [467, 314] width 198 height 23
type input "50"
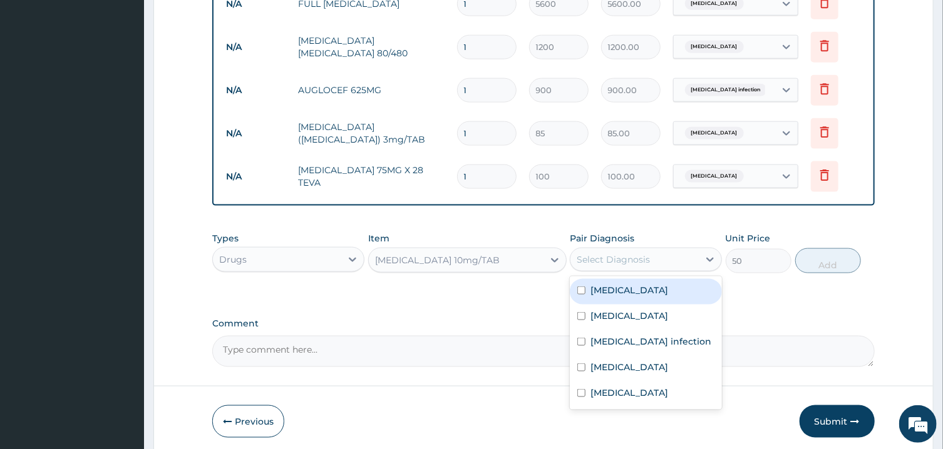
click at [670, 252] on div "Select Diagnosis" at bounding box center [634, 260] width 128 height 20
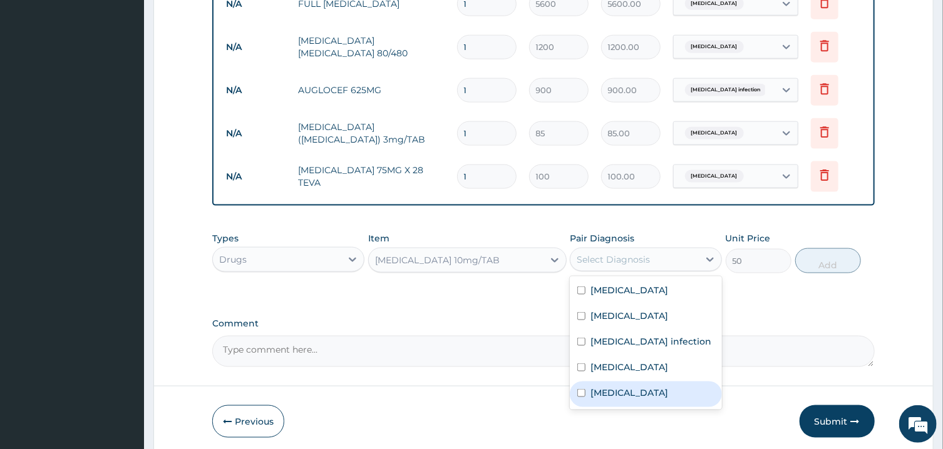
click at [663, 389] on label "Essential hypertension" at bounding box center [629, 393] width 78 height 13
checkbox input "true"
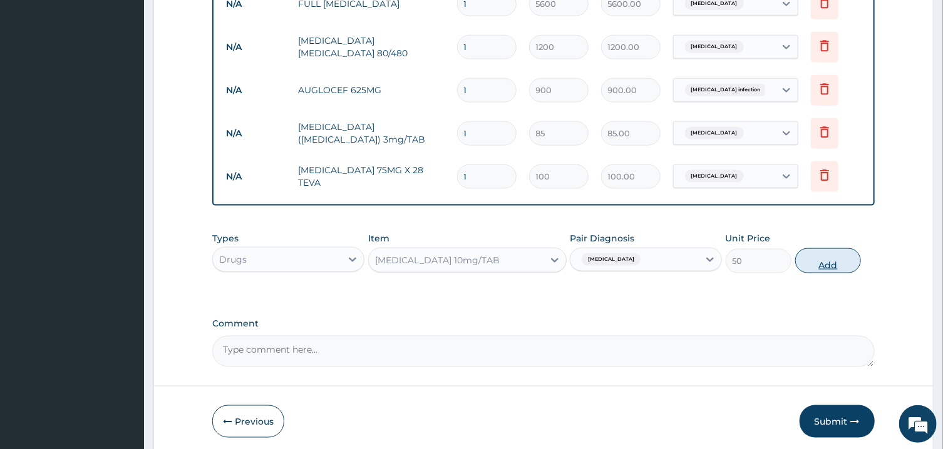
click at [822, 253] on button "Add" at bounding box center [828, 260] width 66 height 25
type input "0"
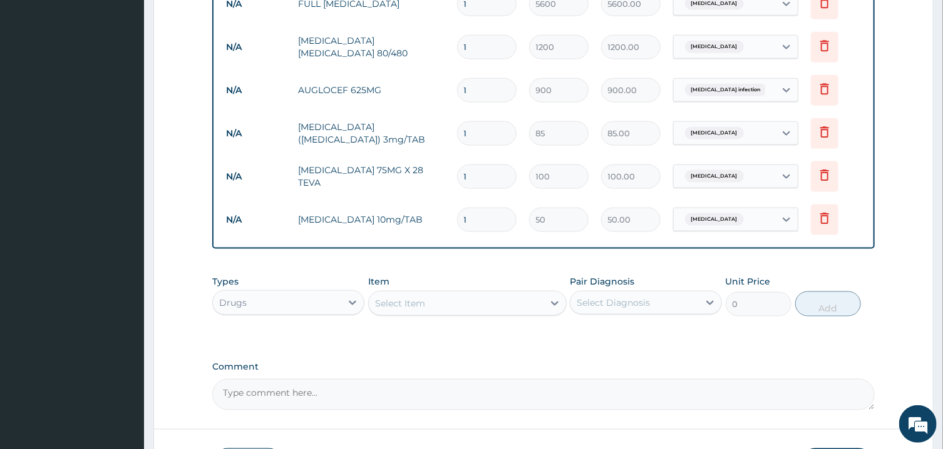
click at [495, 294] on div "Select Item" at bounding box center [456, 304] width 175 height 20
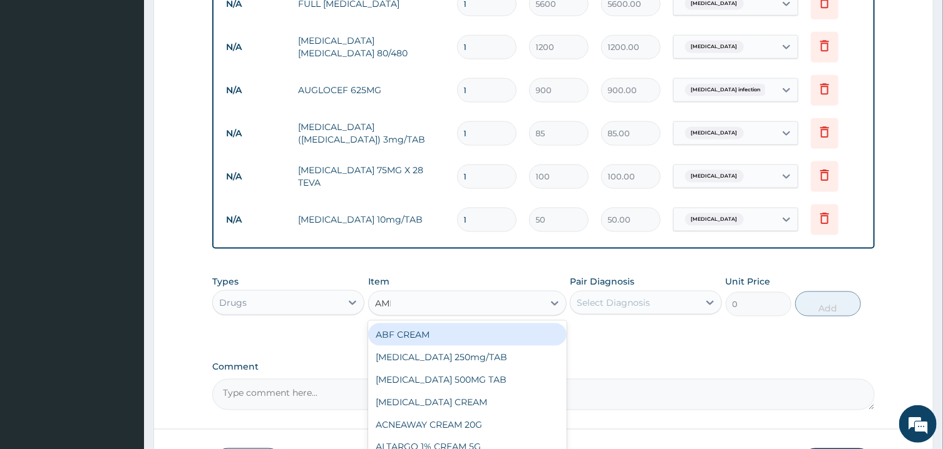
type input "AMLO"
click at [486, 330] on div "AMLODIPINE 10MG TABLET" at bounding box center [467, 335] width 198 height 23
type input "35"
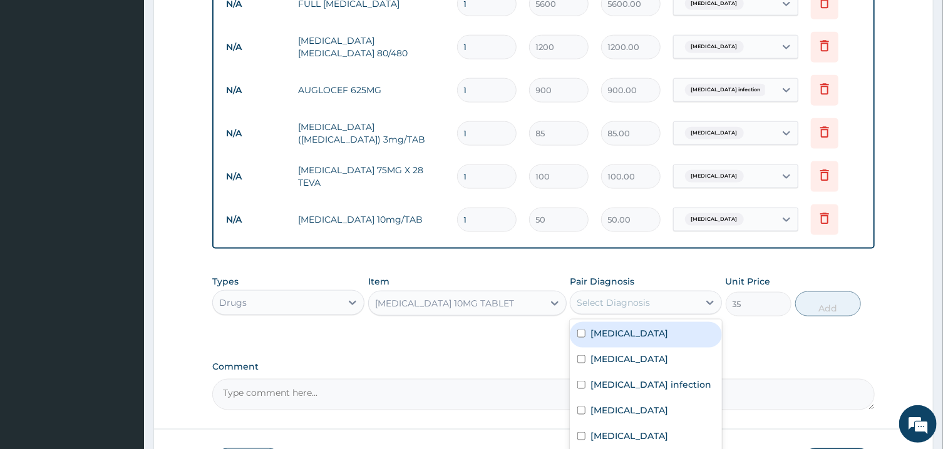
click at [623, 297] on div "Select Diagnosis" at bounding box center [612, 303] width 73 height 13
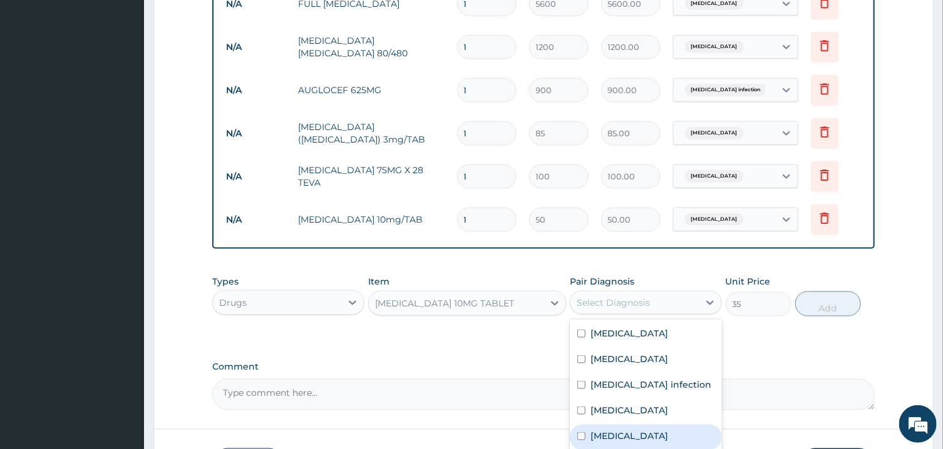
click at [636, 425] on div "Essential hypertension" at bounding box center [646, 438] width 152 height 26
checkbox input "true"
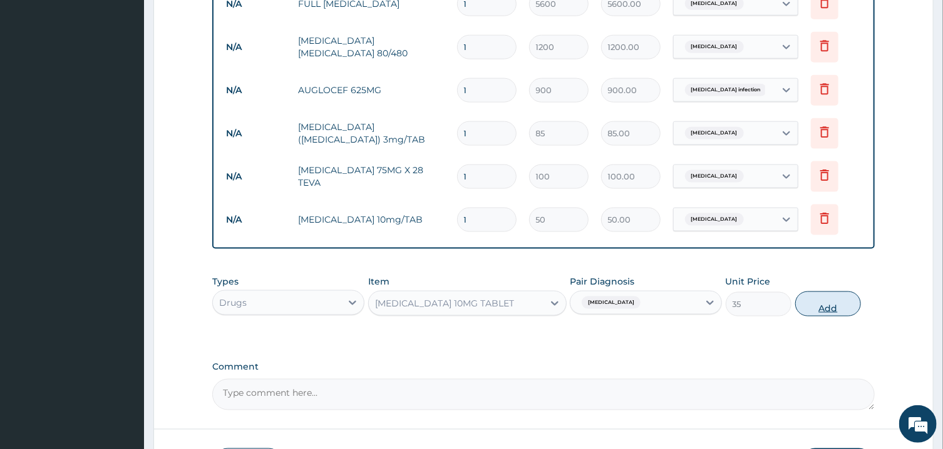
click at [822, 301] on button "Add" at bounding box center [828, 304] width 66 height 25
type input "0"
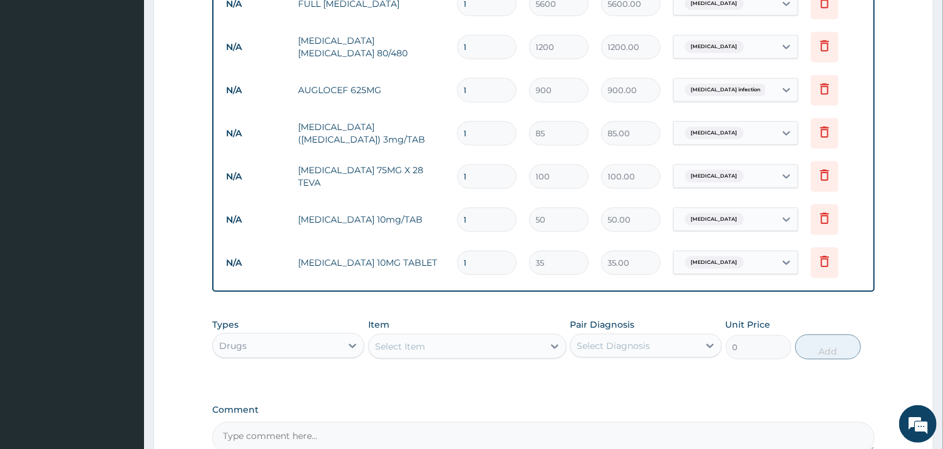
click at [504, 339] on div "Select Item" at bounding box center [456, 347] width 175 height 20
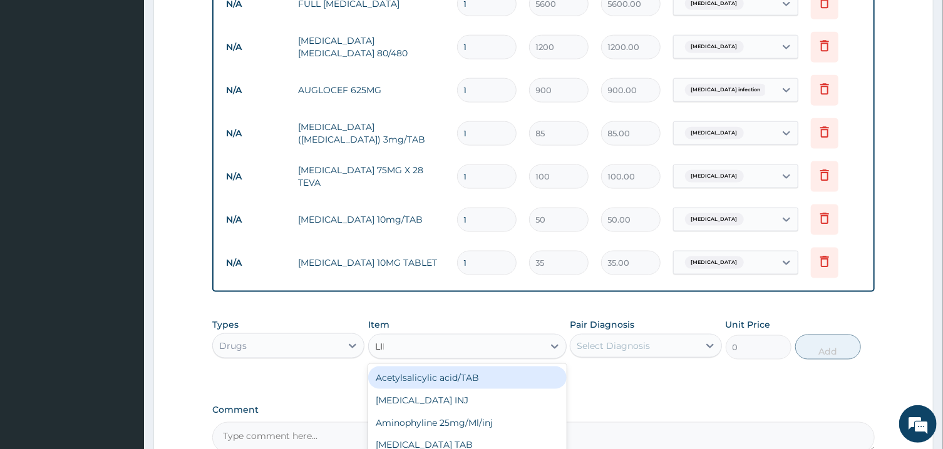
type input "LIPI"
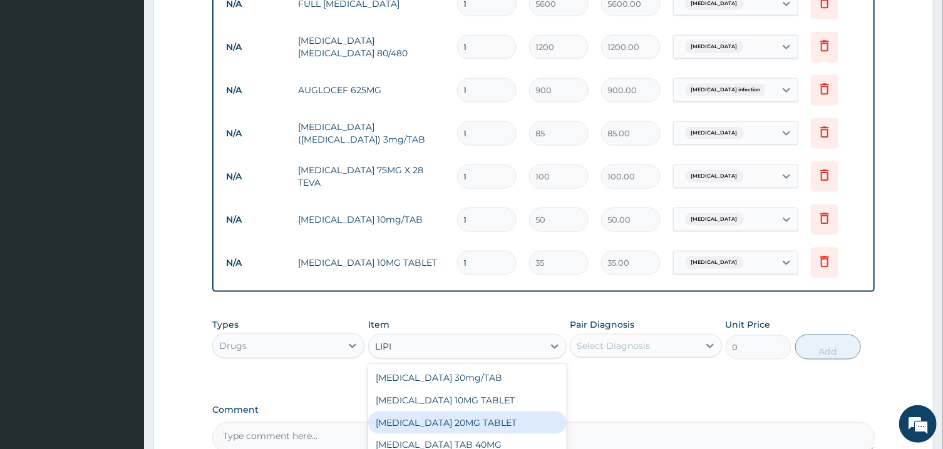
click at [490, 412] on div "LIPITOR 20MG TABLET" at bounding box center [467, 423] width 198 height 23
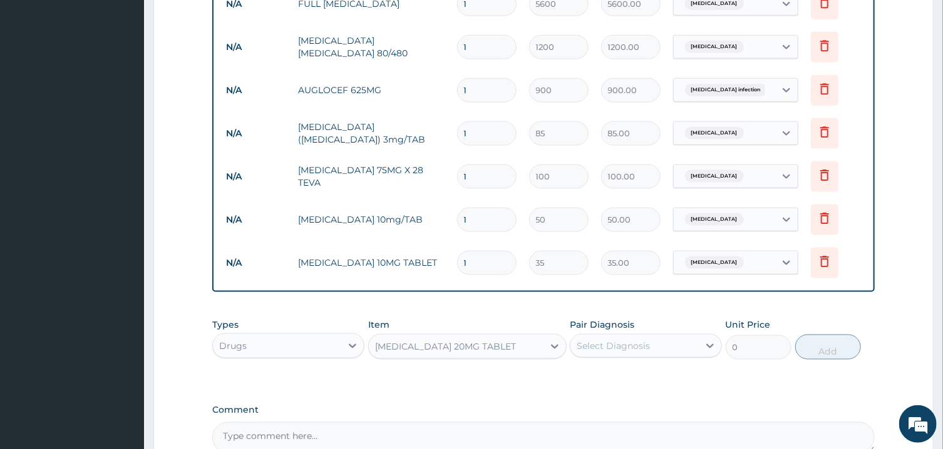
type input "200"
click at [648, 319] on div "Pair Diagnosis Select Diagnosis" at bounding box center [646, 339] width 152 height 41
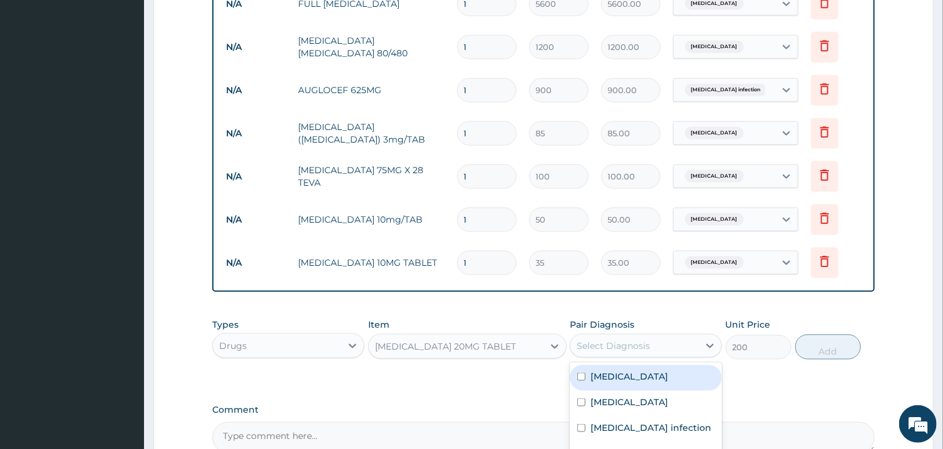
click at [648, 336] on div "Select Diagnosis" at bounding box center [634, 346] width 128 height 20
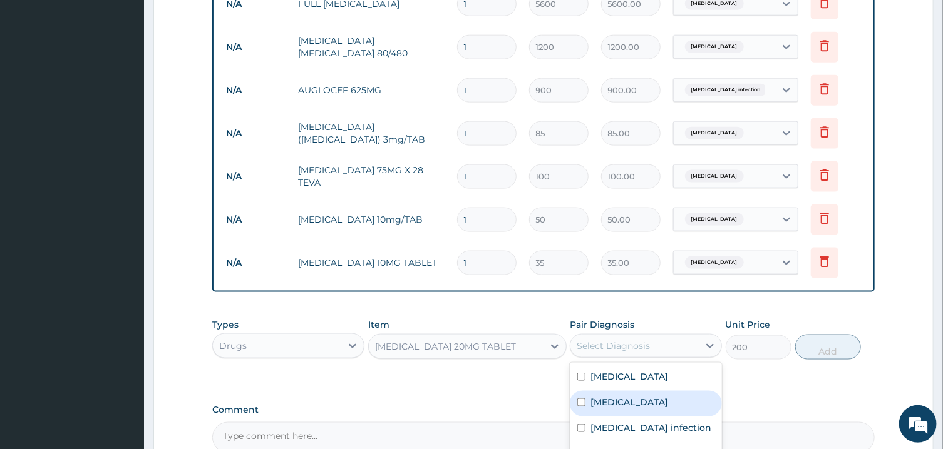
click at [651, 402] on div "Dyslipidemia" at bounding box center [646, 404] width 152 height 26
checkbox input "true"
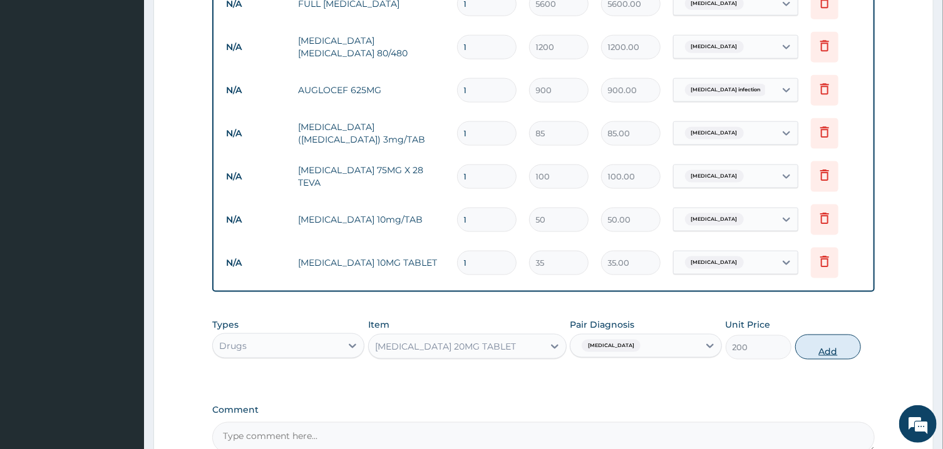
click at [817, 337] on button "Add" at bounding box center [828, 347] width 66 height 25
type input "0"
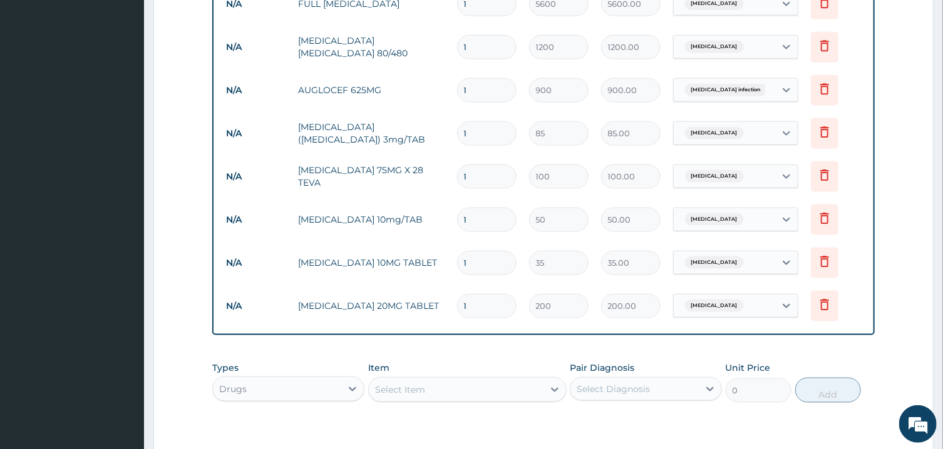
click at [541, 396] on div "Types Drugs Item Select Item Pair Diagnosis Select Diagnosis Unit Price 0 Add" at bounding box center [543, 382] width 662 height 54
click at [539, 387] on div "Select Item" at bounding box center [456, 390] width 175 height 20
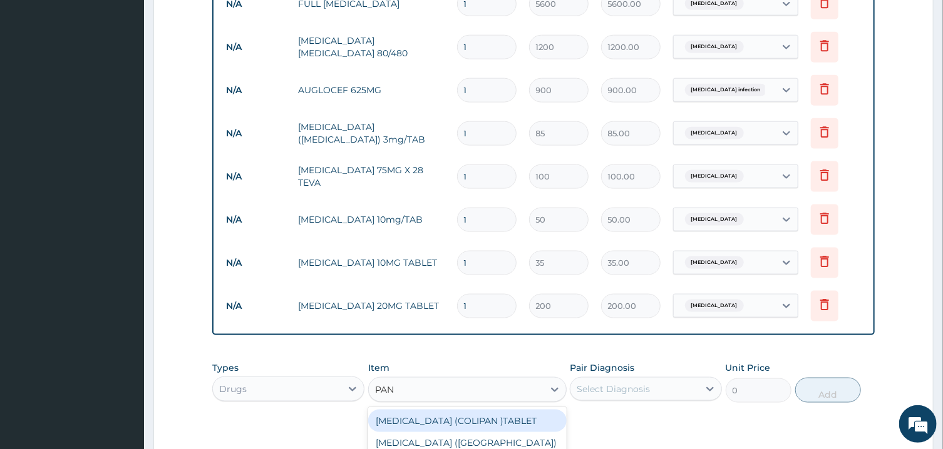
type input "PANA"
click at [544, 410] on div "PANADOL ADVANCE" at bounding box center [467, 421] width 198 height 23
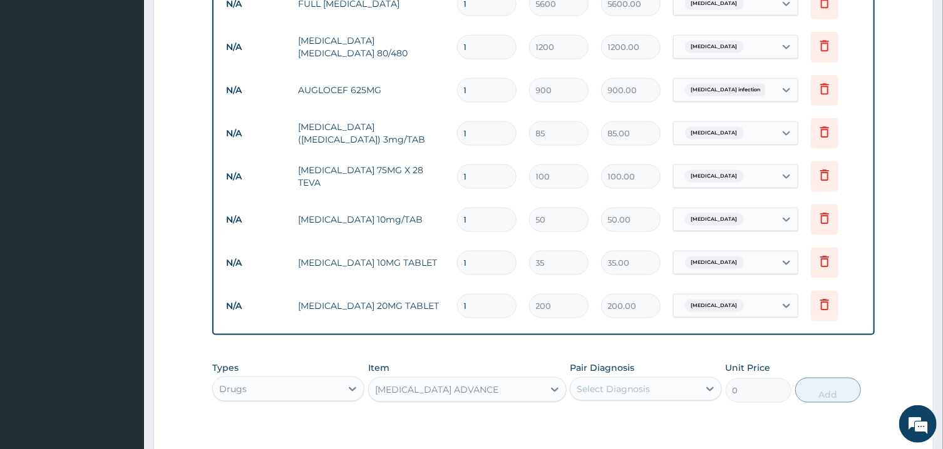
type input "90"
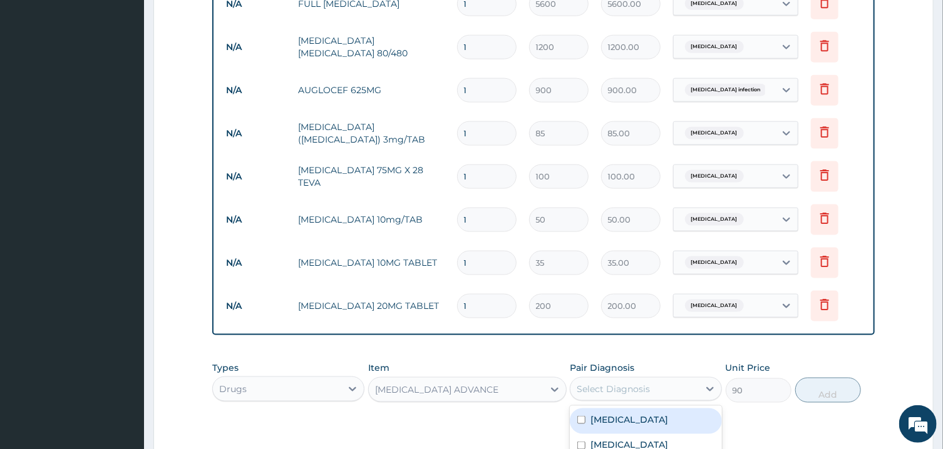
drag, startPoint x: 606, startPoint y: 393, endPoint x: 613, endPoint y: 394, distance: 6.4
click at [607, 393] on div "Select Diagnosis" at bounding box center [646, 389] width 152 height 24
click at [636, 419] on div "Malaria" at bounding box center [646, 422] width 152 height 26
checkbox input "true"
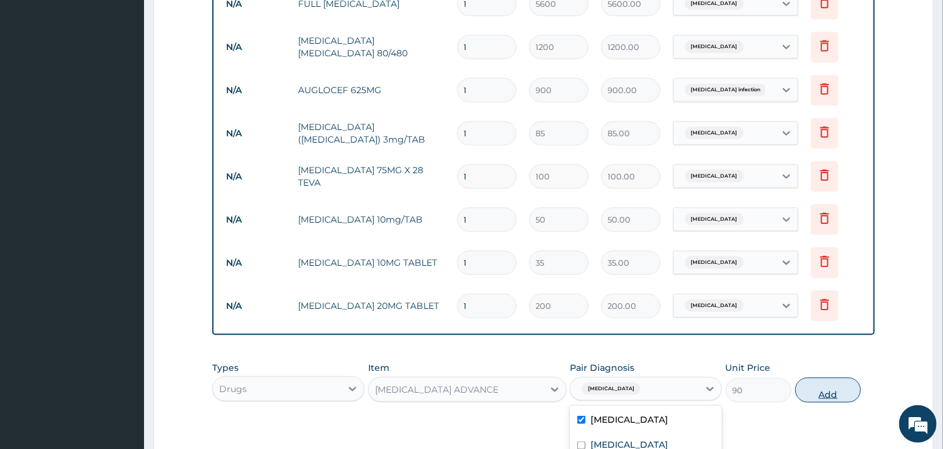
click at [813, 387] on button "Add" at bounding box center [828, 390] width 66 height 25
type input "0"
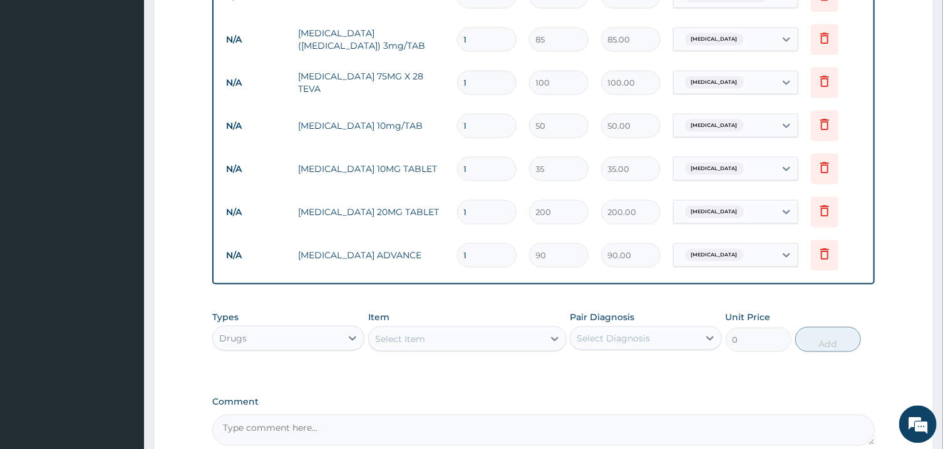
scroll to position [916, 0]
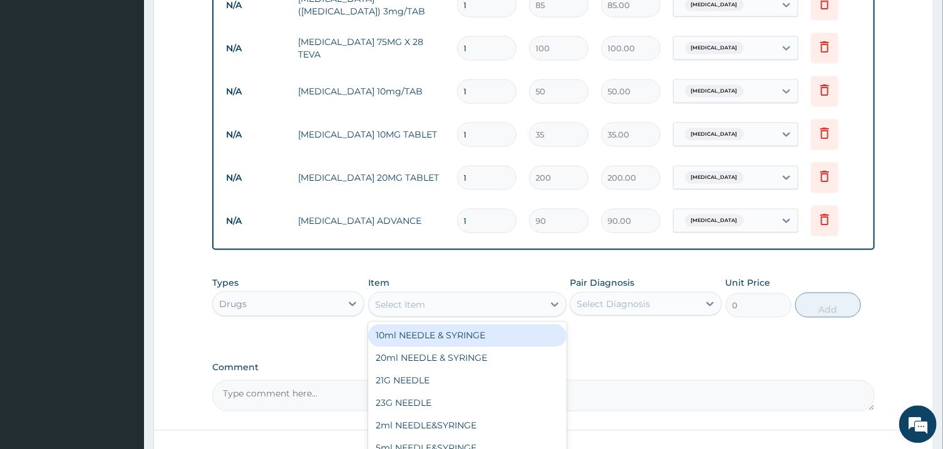
click at [503, 294] on div "Select Item" at bounding box center [456, 304] width 175 height 20
type input "NIFEDI"
click at [502, 330] on div "NIFEDIPINE 20MG SR/TAB" at bounding box center [467, 335] width 198 height 23
type input "35"
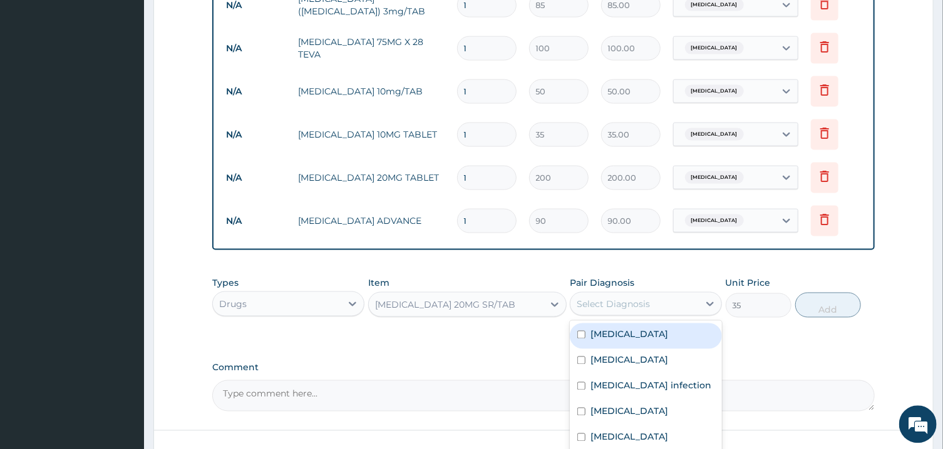
click at [645, 299] on div "Select Diagnosis" at bounding box center [612, 303] width 73 height 13
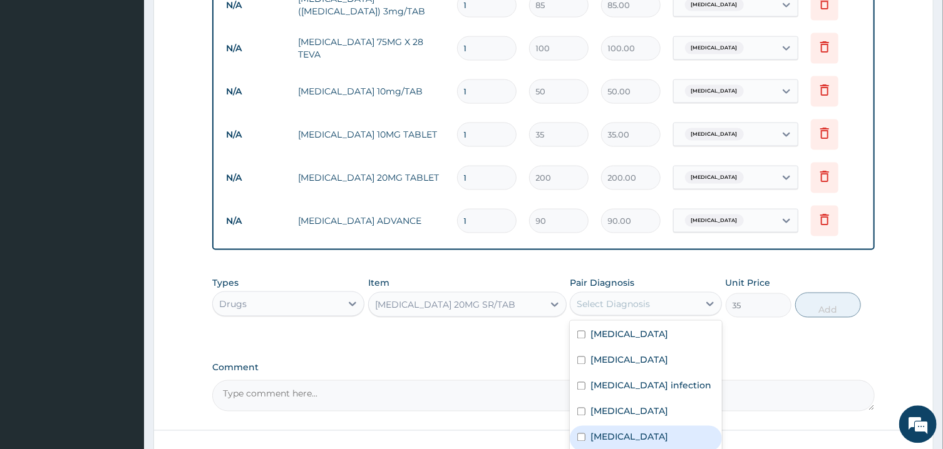
click at [668, 432] on label "Essential hypertension" at bounding box center [629, 437] width 78 height 13
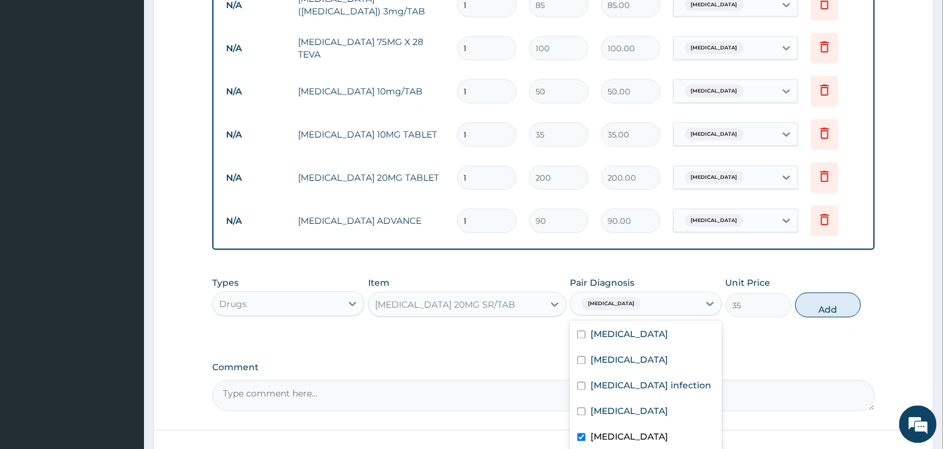
checkbox input "true"
click at [837, 300] on button "Add" at bounding box center [828, 304] width 66 height 25
type input "0"
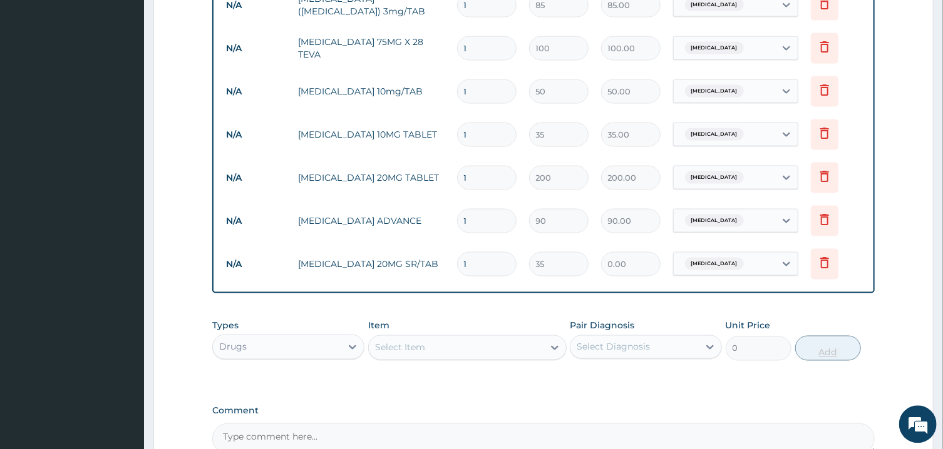
type input "0.00"
type input "4"
type input "140.00"
type input "4"
click at [491, 208] on input "1" at bounding box center [486, 220] width 59 height 24
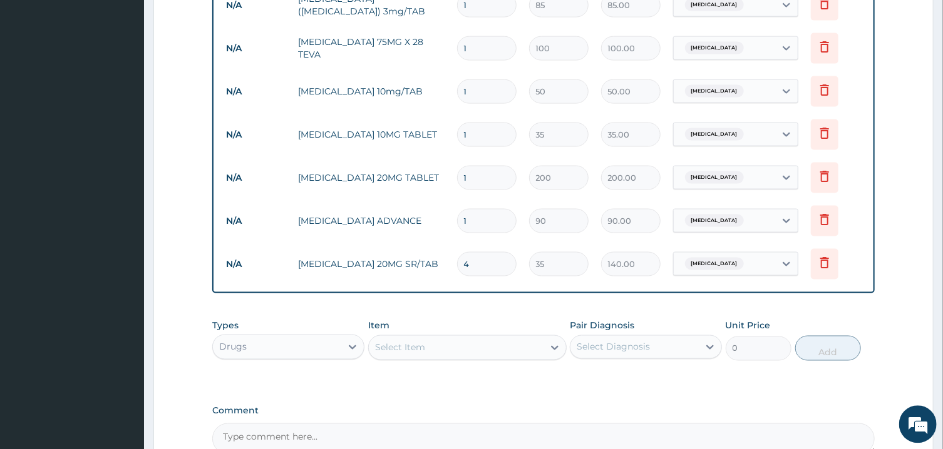
click at [491, 208] on input "1" at bounding box center [486, 220] width 59 height 24
type input "3"
type input "270.00"
type input "30"
type input "2700.00"
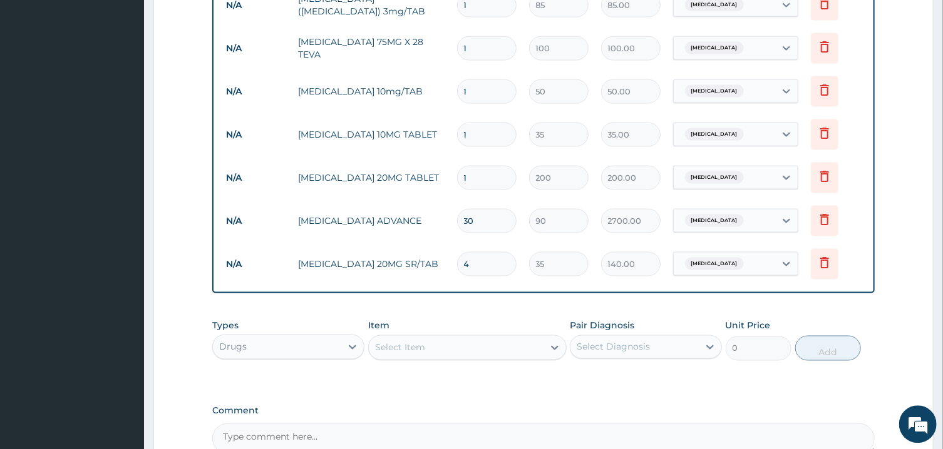
type input "30"
click at [478, 168] on input "1" at bounding box center [486, 177] width 59 height 24
type input "3"
type input "600.00"
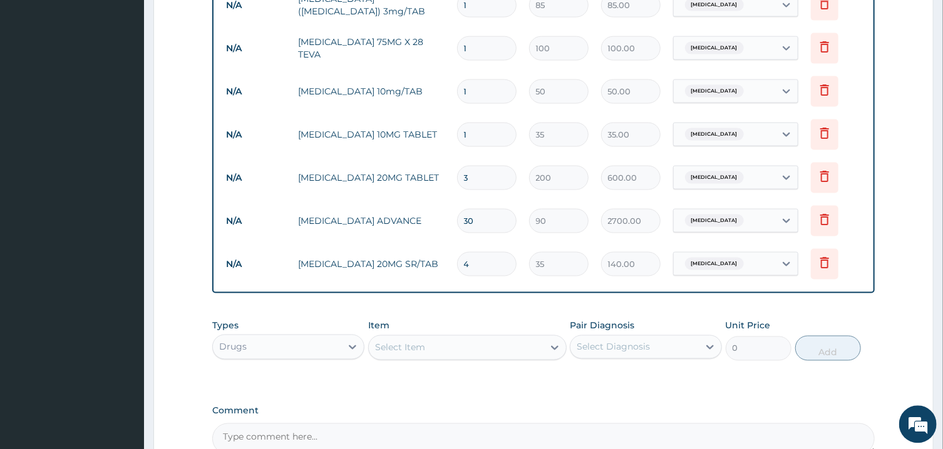
type input "30"
type input "6000.00"
type input "30"
click at [487, 133] on input "1" at bounding box center [486, 134] width 59 height 24
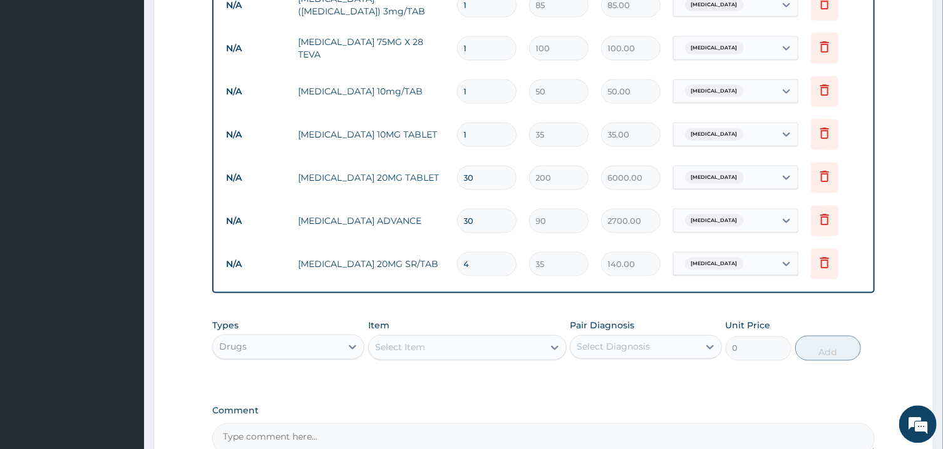
type input "3"
type input "105.00"
type input "30"
type input "1050.00"
type input "30"
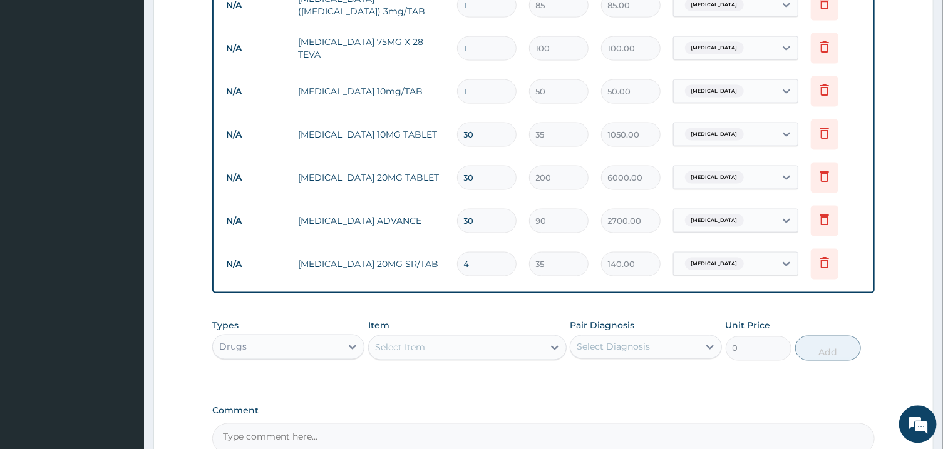
click at [480, 81] on input "1" at bounding box center [486, 91] width 59 height 24
type input "3"
type input "150.00"
type input "30"
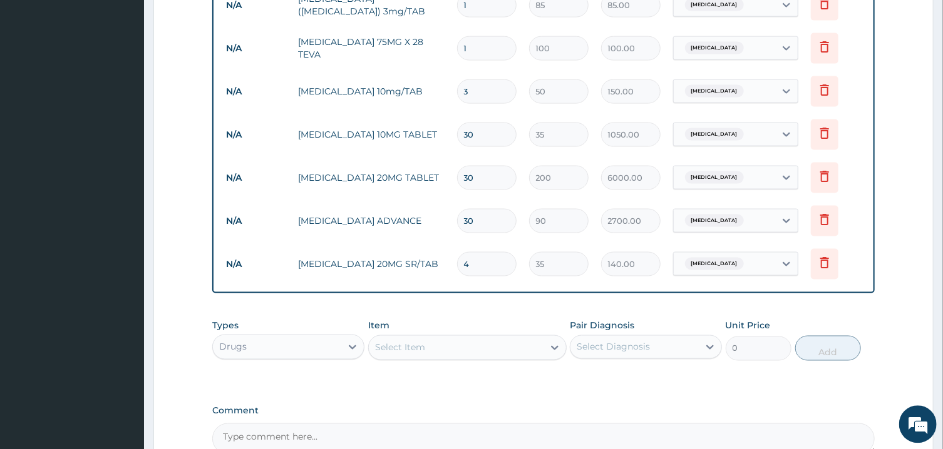
type input "1500.00"
type input "30"
click at [481, 39] on input "1" at bounding box center [486, 48] width 59 height 24
type input "3"
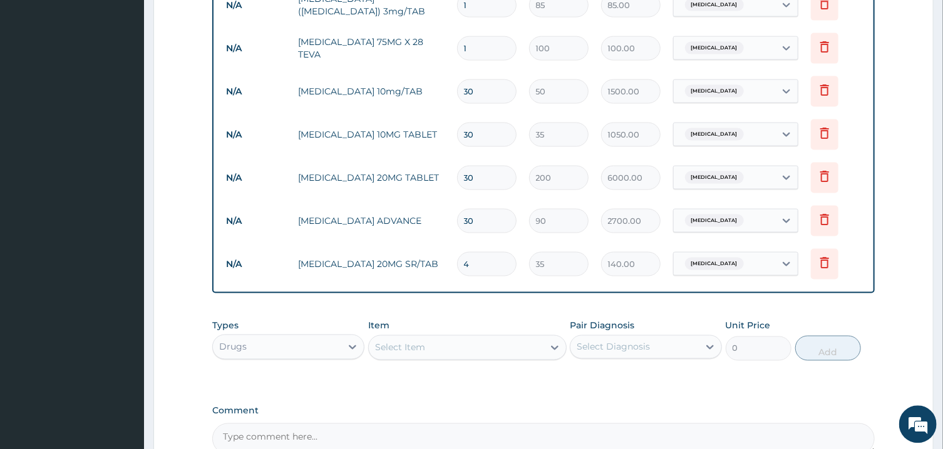
type input "300.00"
type input "30"
type input "3000.00"
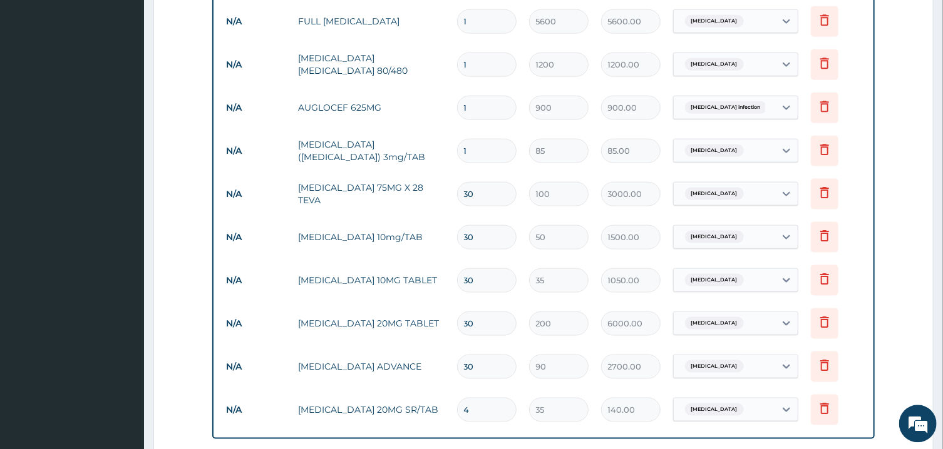
scroll to position [760, 0]
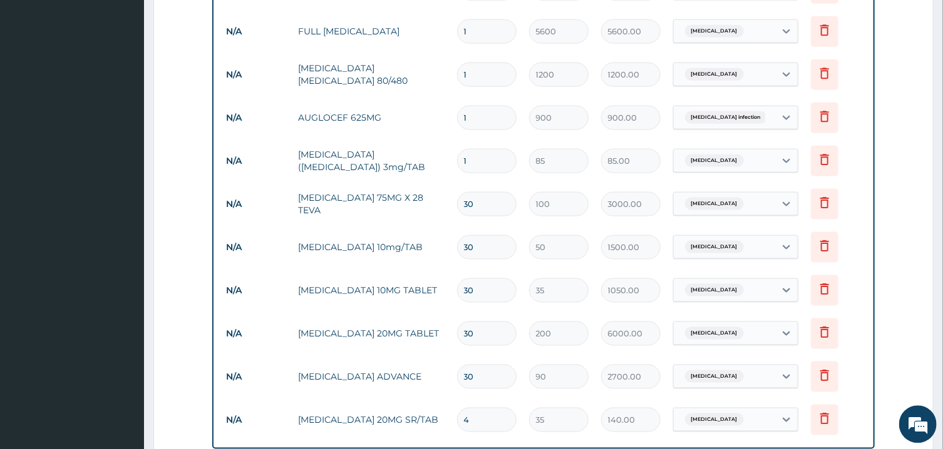
type input "30"
click at [496, 152] on input "1" at bounding box center [486, 160] width 59 height 24
type input "10"
type input "850.00"
type input "10"
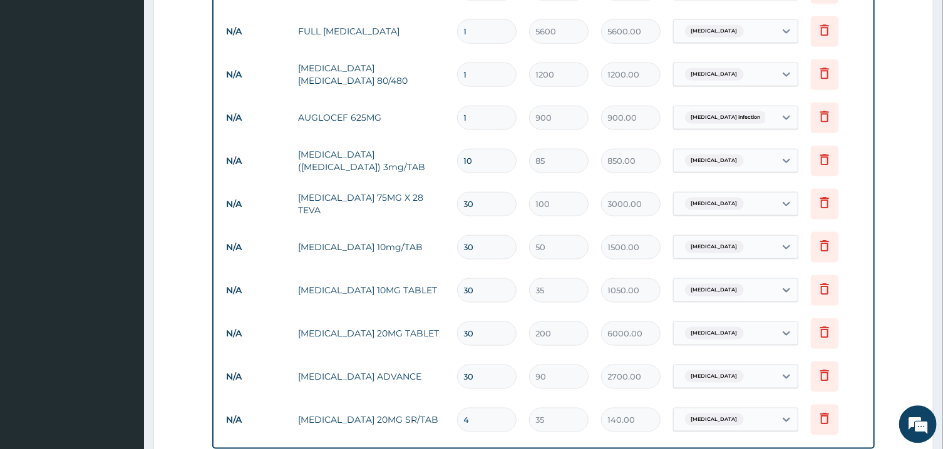
click at [483, 110] on input "1" at bounding box center [486, 117] width 59 height 24
type input "14"
type input "12600.00"
type input "14"
click at [483, 64] on input "1" at bounding box center [486, 74] width 59 height 24
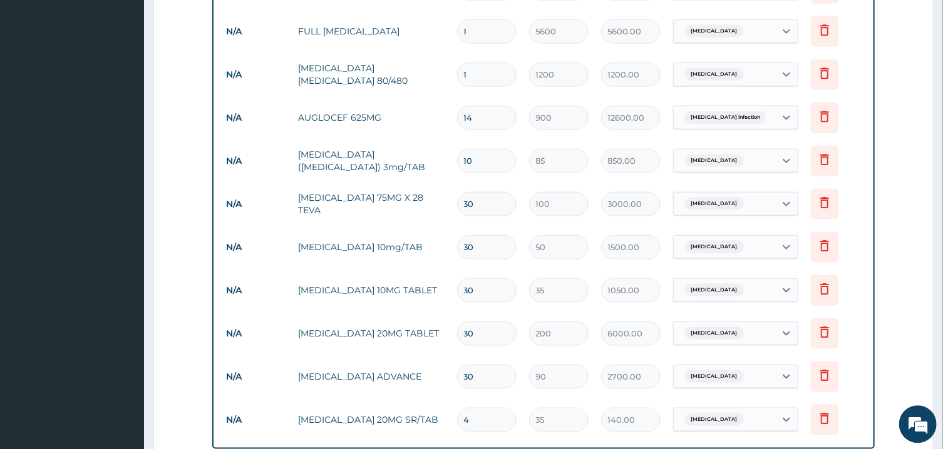
click at [483, 64] on input "1" at bounding box center [486, 74] width 59 height 24
type input "6"
type input "7200.00"
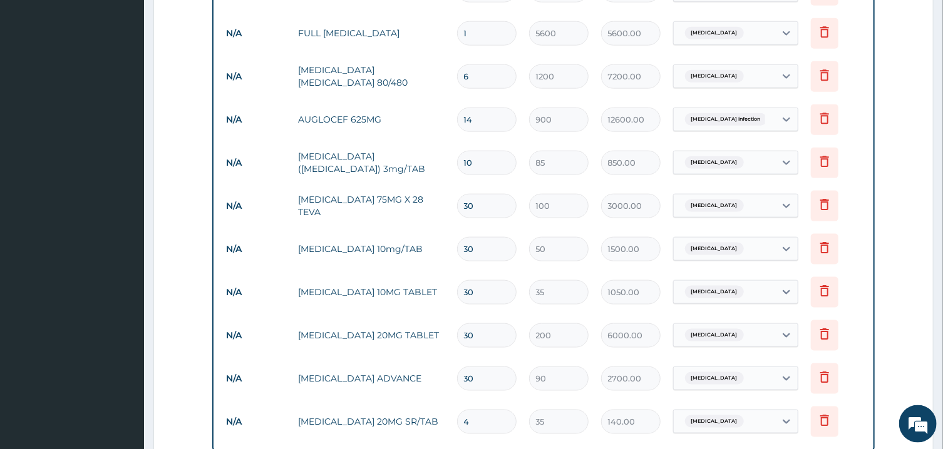
scroll to position [1045, 0]
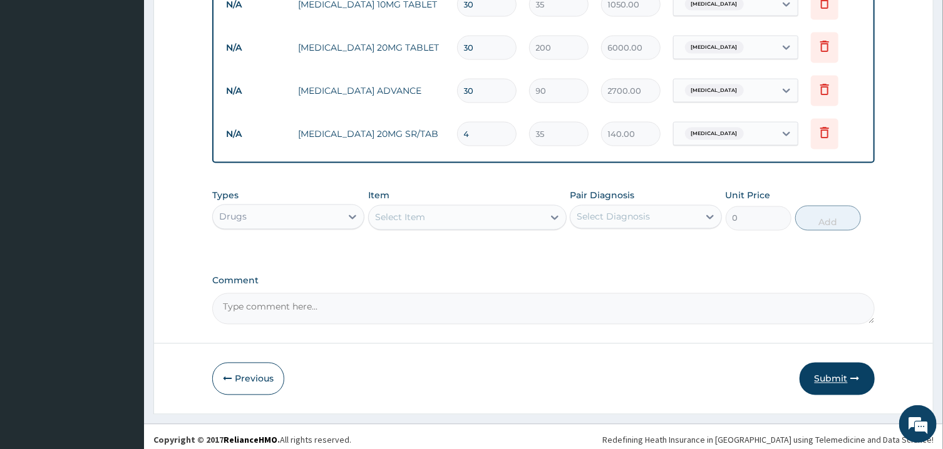
type input "6"
click at [836, 369] on button "Submit" at bounding box center [836, 379] width 75 height 33
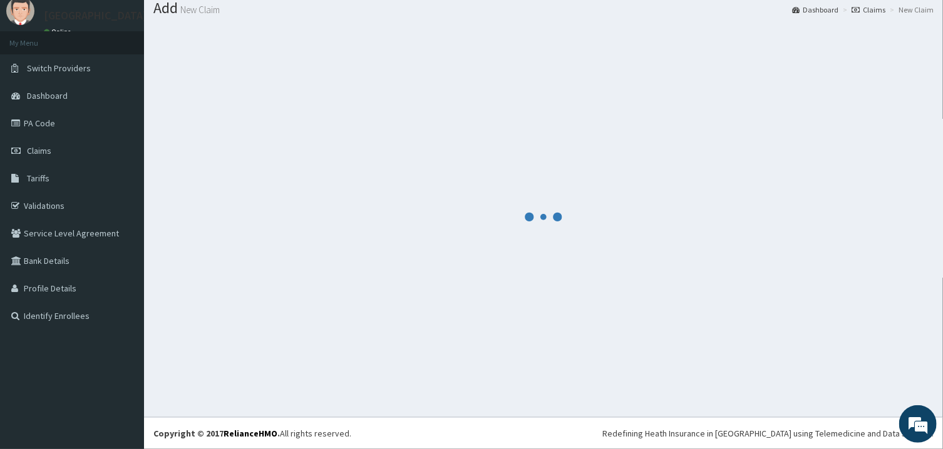
scroll to position [40, 0]
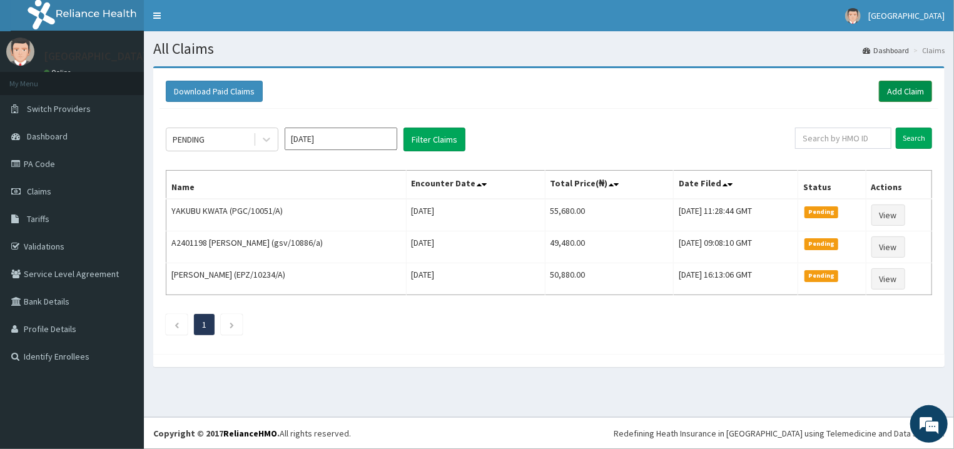
click at [909, 86] on link "Add Claim" at bounding box center [905, 91] width 53 height 21
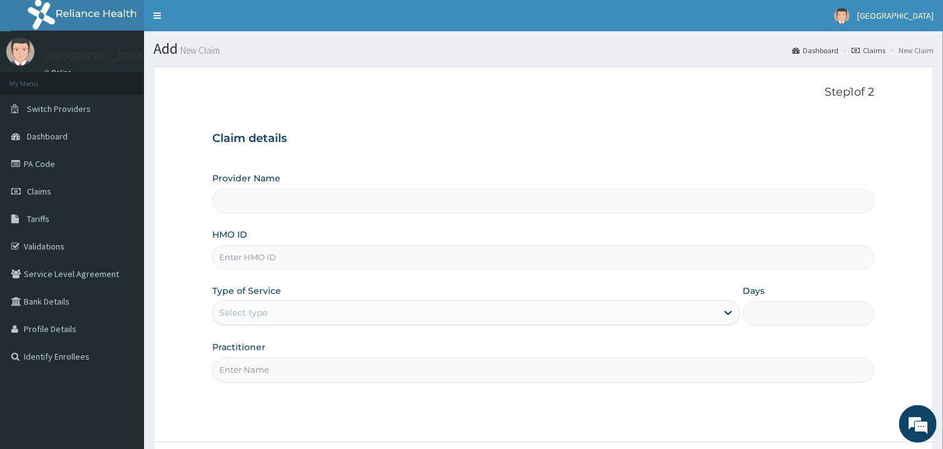
type input "[GEOGRAPHIC_DATA]"
click at [350, 260] on input "HMO ID" at bounding box center [543, 257] width 662 height 24
type input "ELF/10113/A"
click at [329, 314] on div "Select type" at bounding box center [465, 313] width 504 height 20
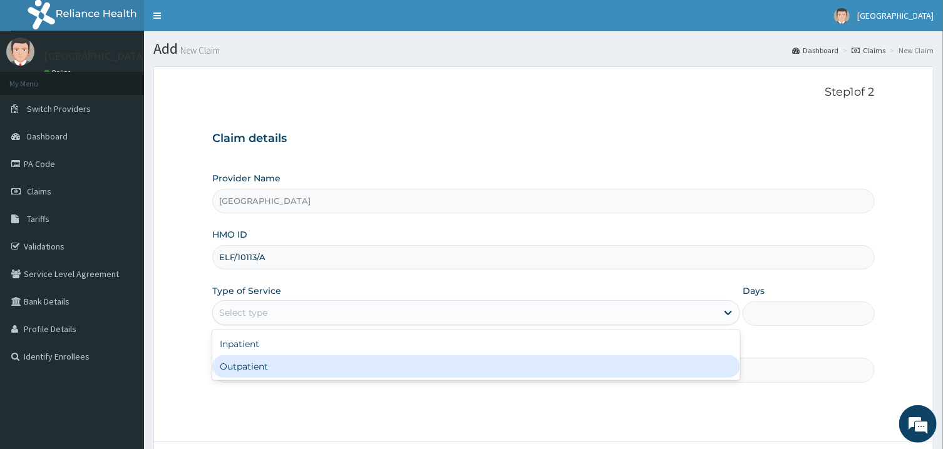
click at [308, 364] on div "Outpatient" at bounding box center [476, 366] width 528 height 23
type input "1"
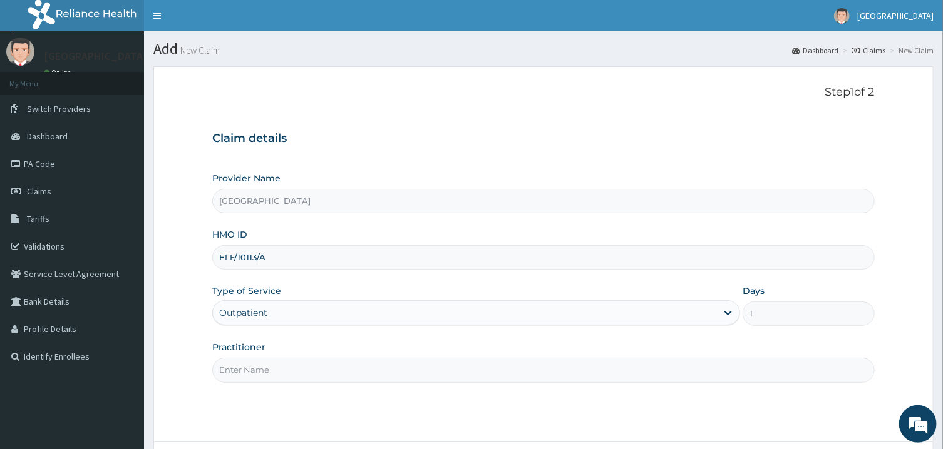
click at [307, 372] on input "Practitioner" at bounding box center [543, 370] width 662 height 24
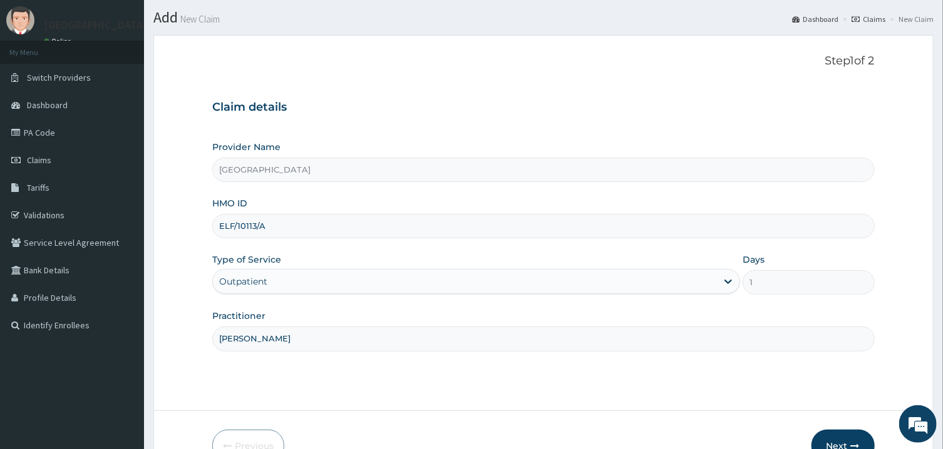
scroll to position [32, 0]
type input "PETER PRINCE"
click at [353, 231] on input "ELF/10113/A" at bounding box center [543, 225] width 662 height 24
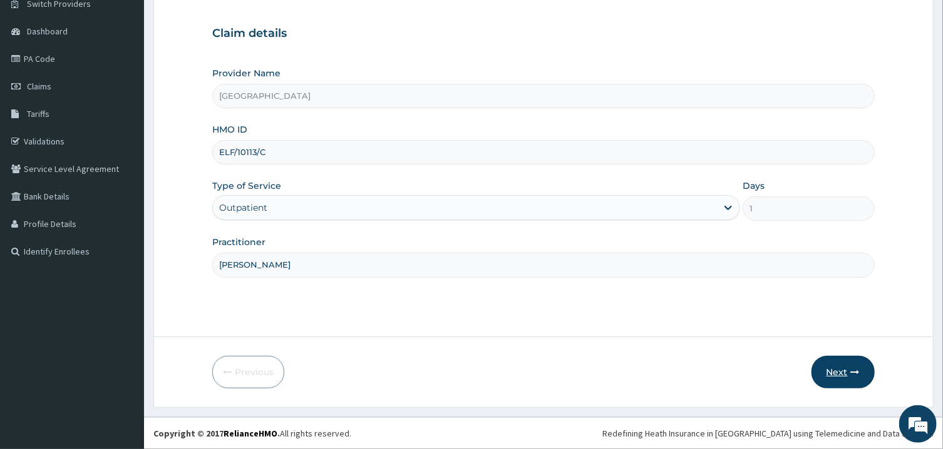
type input "ELF/10113/C"
click at [847, 371] on button "Next" at bounding box center [842, 372] width 63 height 33
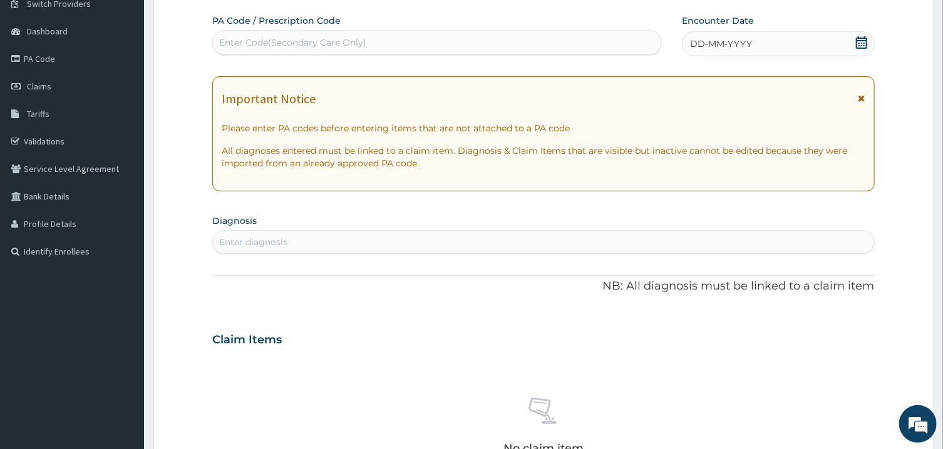
click at [862, 41] on icon at bounding box center [861, 42] width 13 height 13
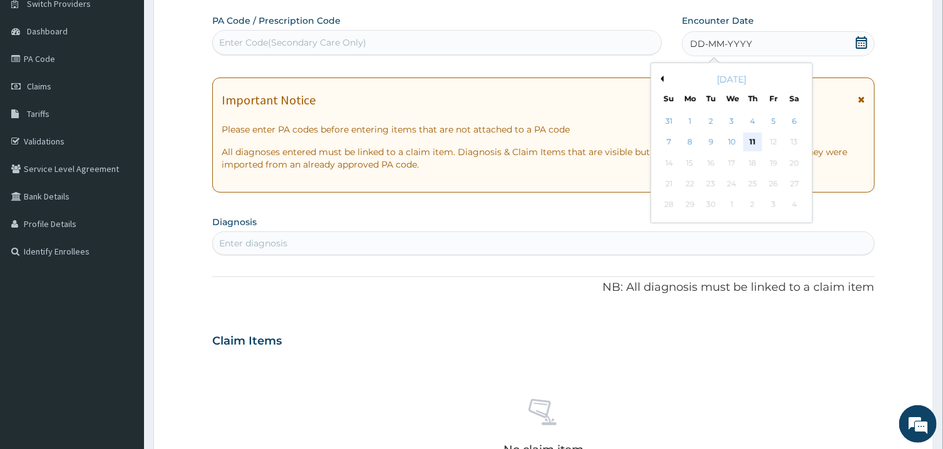
click at [750, 138] on div "11" at bounding box center [752, 142] width 19 height 19
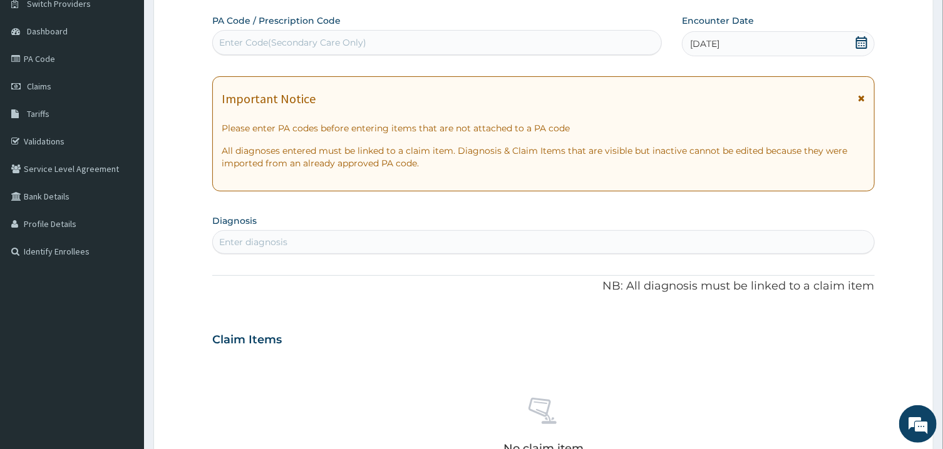
click at [514, 240] on div "Enter diagnosis" at bounding box center [543, 242] width 660 height 20
click at [516, 239] on div "Enter diagnosis" at bounding box center [543, 242] width 660 height 20
type input "MALARIA"
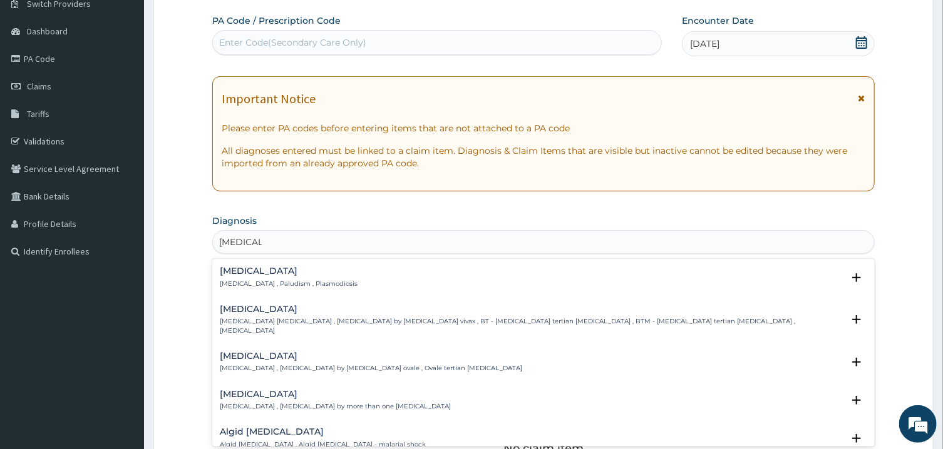
click at [250, 284] on p "Malaria , Paludism , Plasmodiosis" at bounding box center [289, 284] width 138 height 9
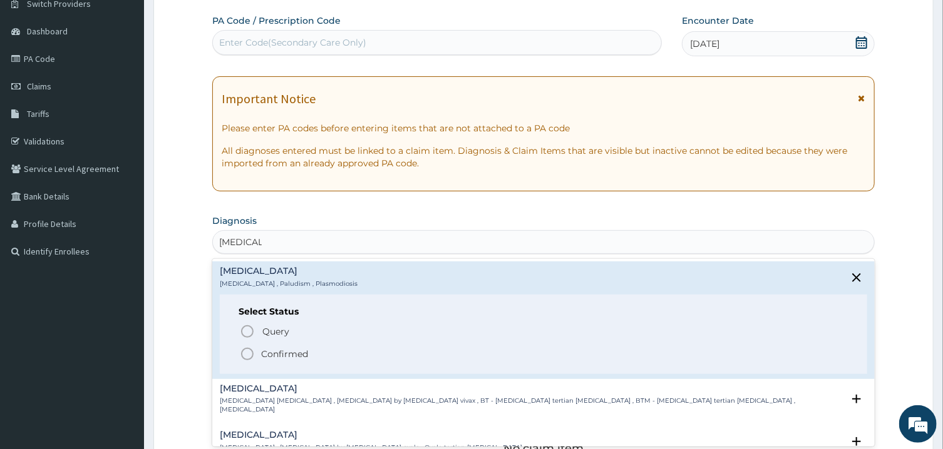
click at [247, 352] on icon "status option filled" at bounding box center [247, 354] width 15 height 15
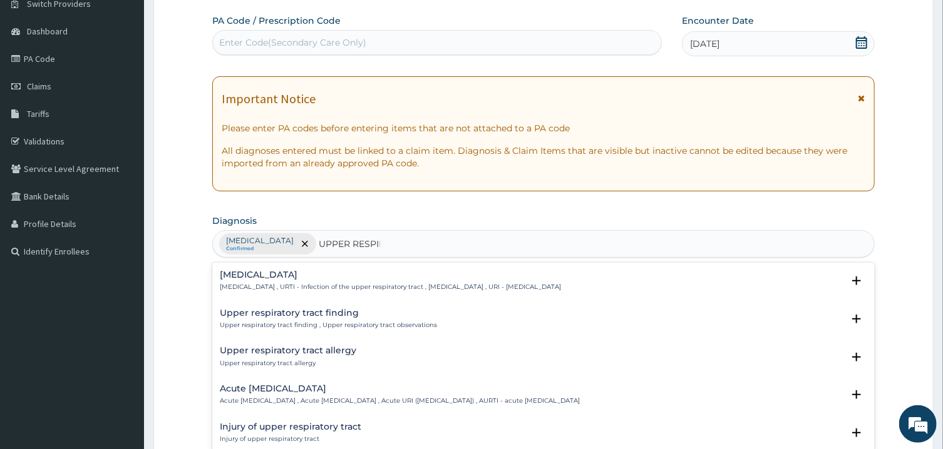
type input "UPPER RESPIRA"
click at [264, 283] on div "Upper respiratory infection Upper respiratory infection , URTI - Infection of t…" at bounding box center [390, 281] width 341 height 22
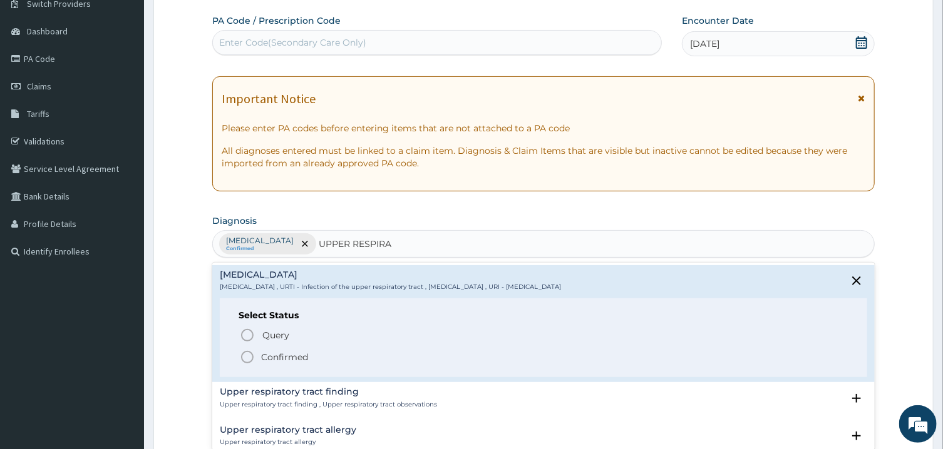
click at [247, 355] on icon "status option filled" at bounding box center [247, 357] width 15 height 15
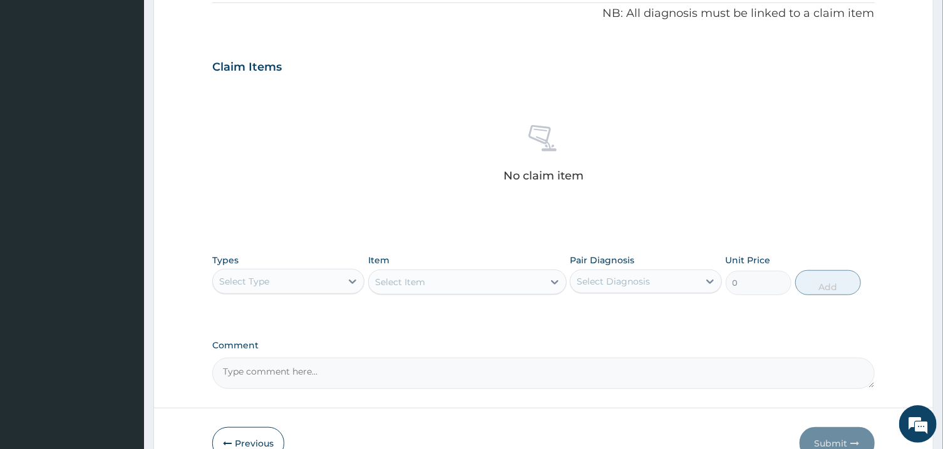
scroll to position [453, 0]
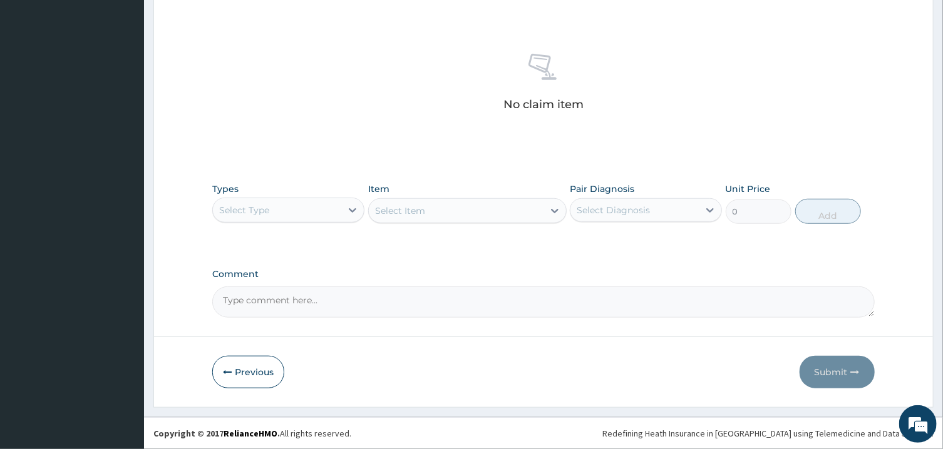
click at [321, 204] on div "Select Type" at bounding box center [277, 210] width 128 height 20
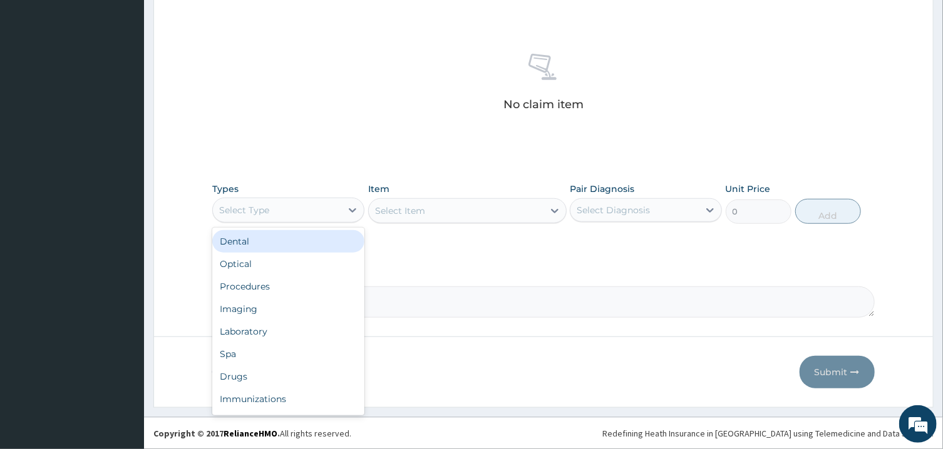
type input "P"
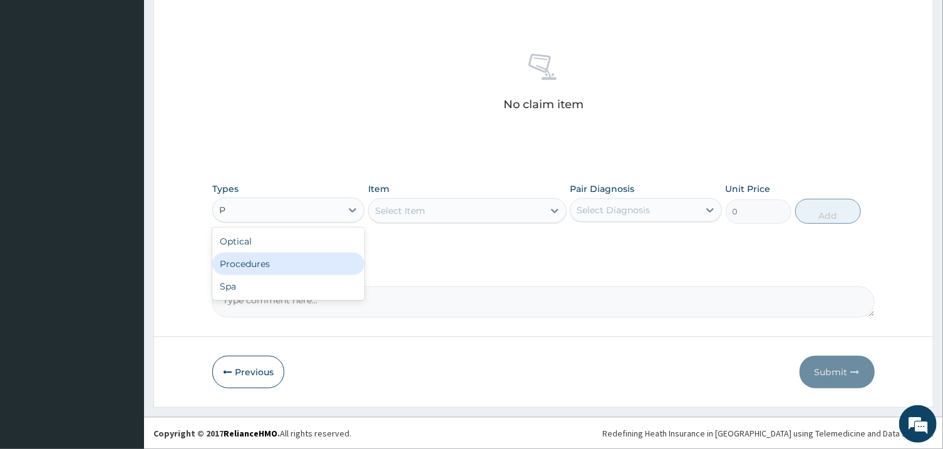
click at [328, 256] on div "Procedures" at bounding box center [288, 264] width 152 height 23
click at [594, 216] on div "Select Diagnosis" at bounding box center [612, 210] width 73 height 13
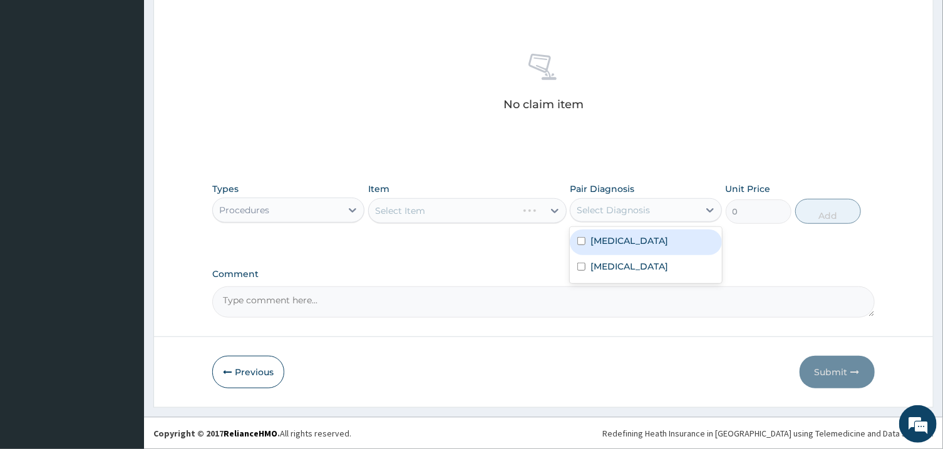
click at [605, 242] on label "Malaria" at bounding box center [629, 241] width 78 height 13
checkbox input "true"
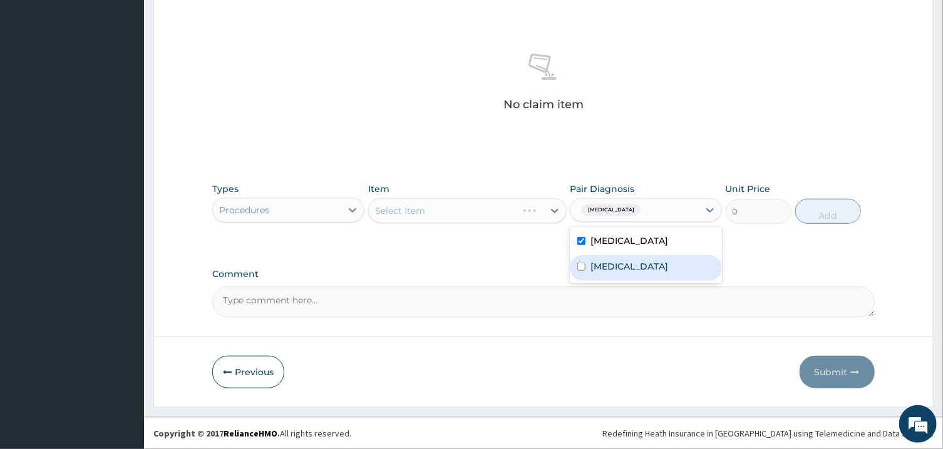
click at [615, 262] on label "Upper respiratory infection" at bounding box center [629, 266] width 78 height 13
checkbox input "true"
click at [513, 216] on div "Select Item" at bounding box center [456, 211] width 175 height 20
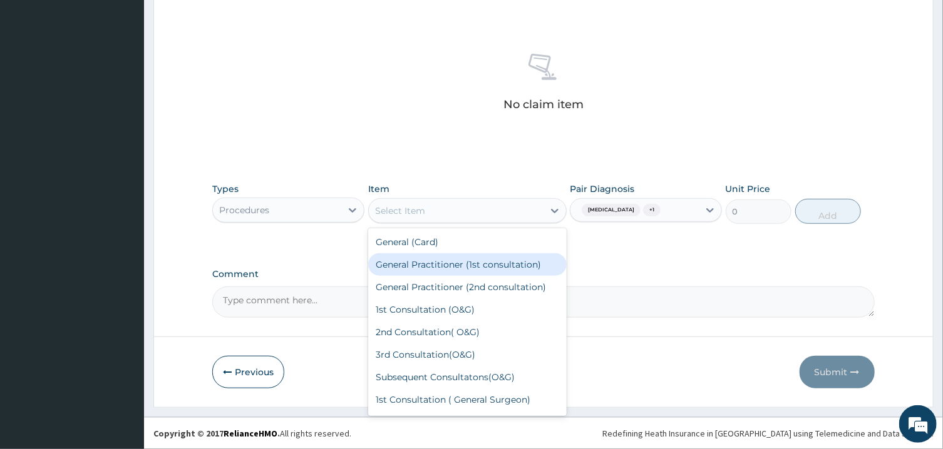
click at [509, 265] on div "General Practitioner (1st consultation)" at bounding box center [467, 264] width 198 height 23
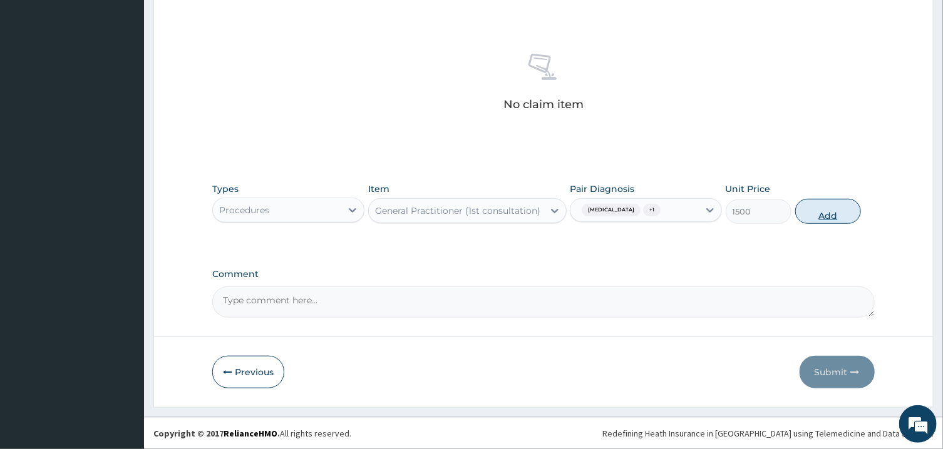
click at [816, 215] on button "Add" at bounding box center [828, 211] width 66 height 25
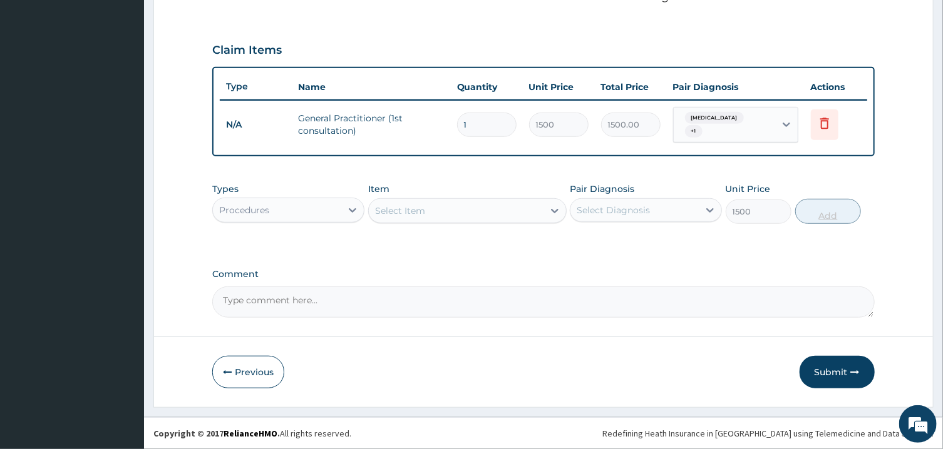
type input "0"
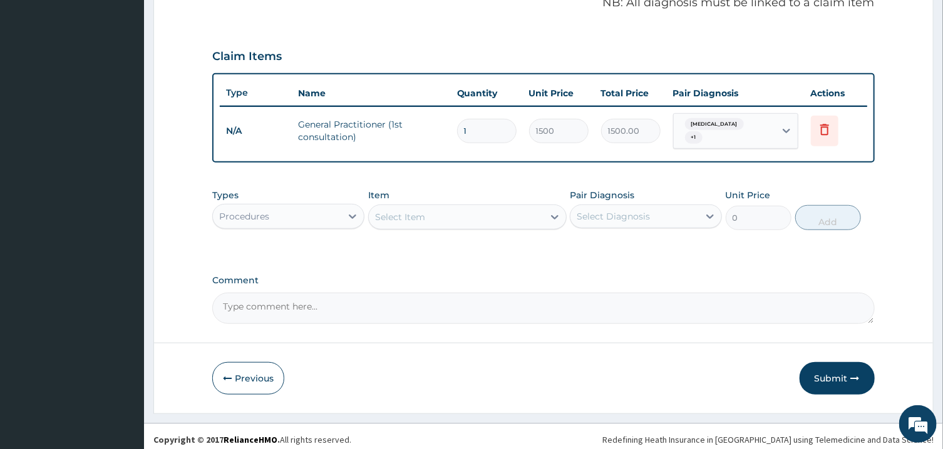
click at [506, 213] on div "Select Item" at bounding box center [456, 217] width 175 height 20
type input "MALARIA"
click at [316, 213] on div "Procedures" at bounding box center [277, 217] width 128 height 20
type input "LAB"
click at [315, 240] on div "Laboratory" at bounding box center [288, 248] width 152 height 23
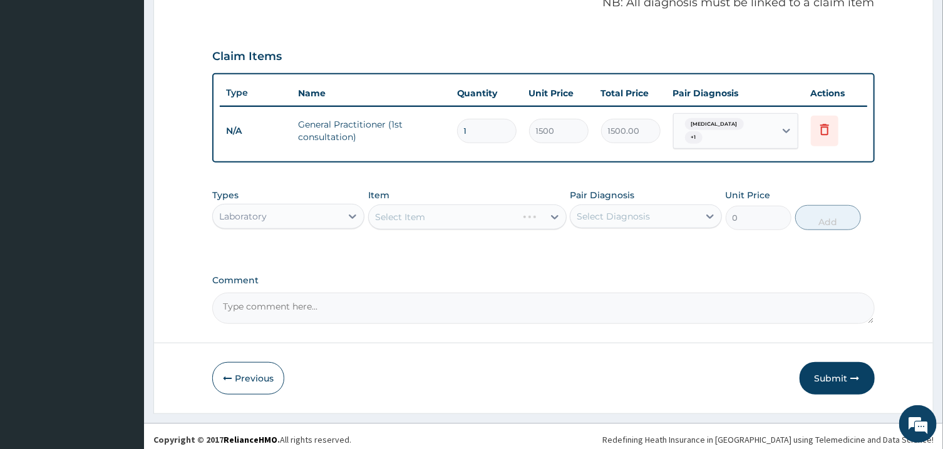
click at [510, 208] on div "Select Item" at bounding box center [467, 217] width 198 height 25
click at [675, 210] on div "Select Diagnosis" at bounding box center [634, 217] width 128 height 20
click at [655, 253] on div "Malaria" at bounding box center [646, 249] width 152 height 26
checkbox input "true"
click at [510, 214] on div "Select Item" at bounding box center [456, 217] width 175 height 20
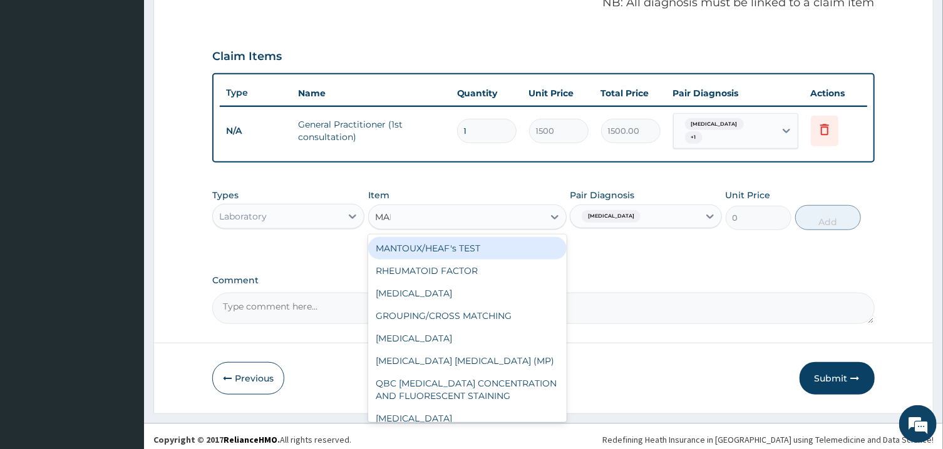
type input "MALA"
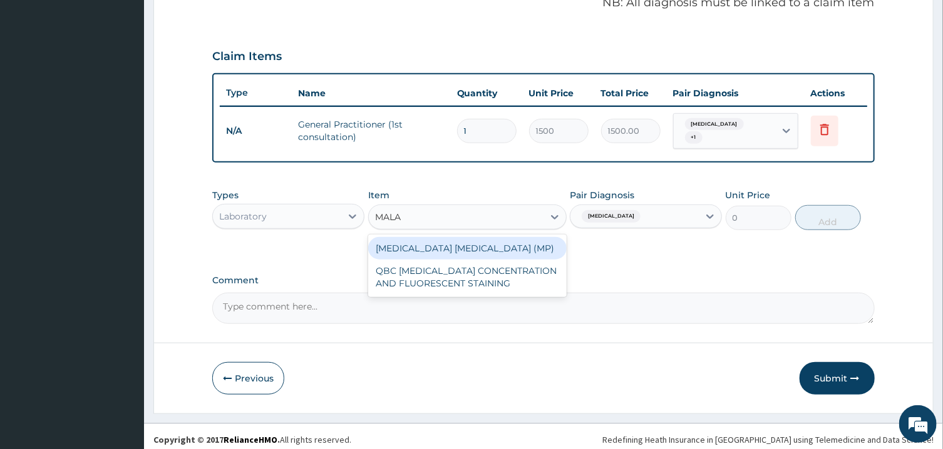
click at [523, 237] on div "MALARIA PARASITE (MP)" at bounding box center [467, 248] width 198 height 23
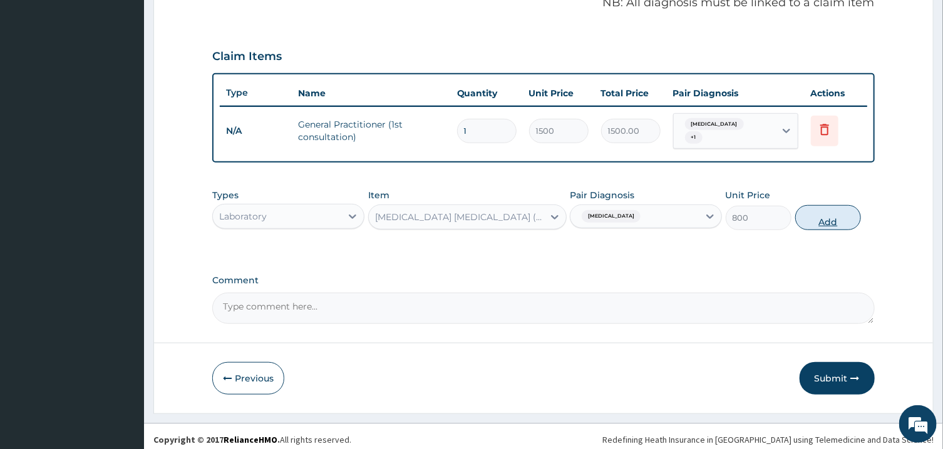
click at [813, 218] on button "Add" at bounding box center [828, 217] width 66 height 25
type input "0"
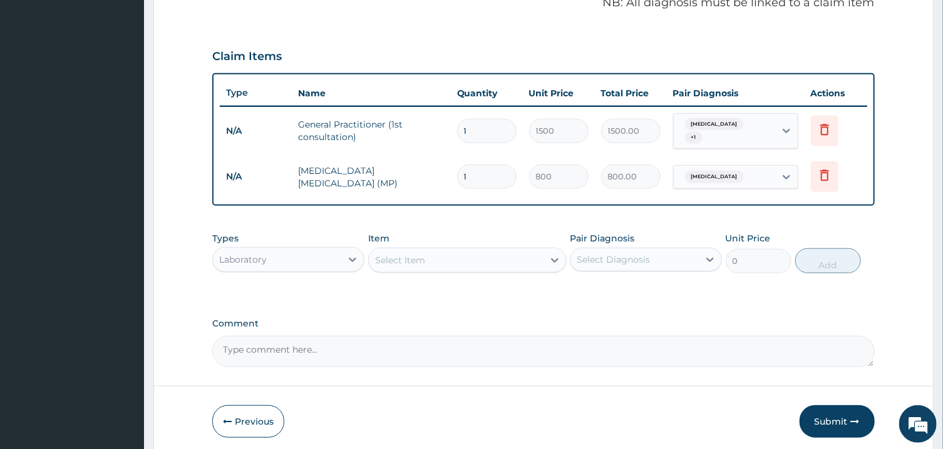
click at [466, 250] on div "Select Item" at bounding box center [456, 260] width 175 height 20
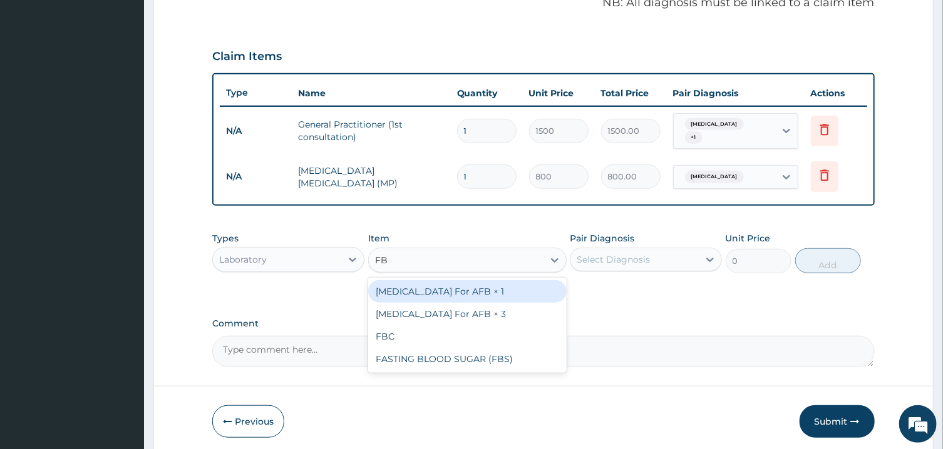
type input "FBC"
click at [478, 280] on div "FBC" at bounding box center [467, 291] width 198 height 23
type input "2000"
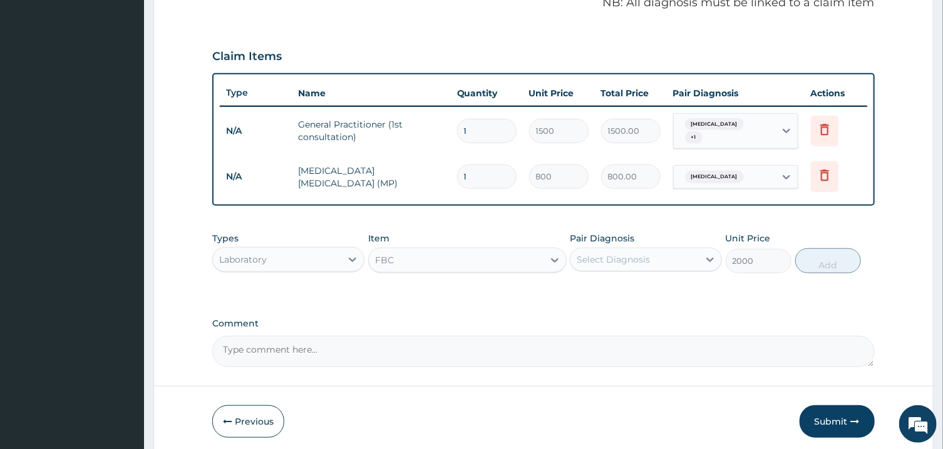
click at [636, 253] on div "Select Diagnosis" at bounding box center [612, 259] width 73 height 13
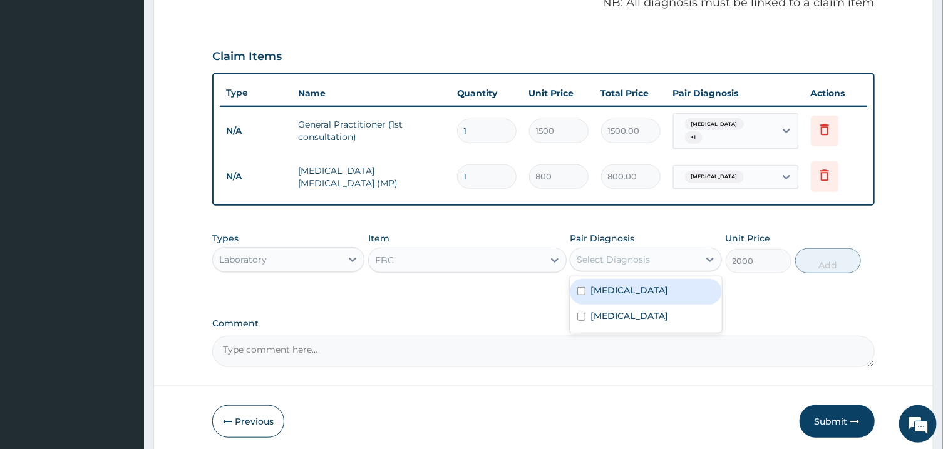
click at [646, 286] on div "Malaria" at bounding box center [646, 292] width 152 height 26
checkbox input "true"
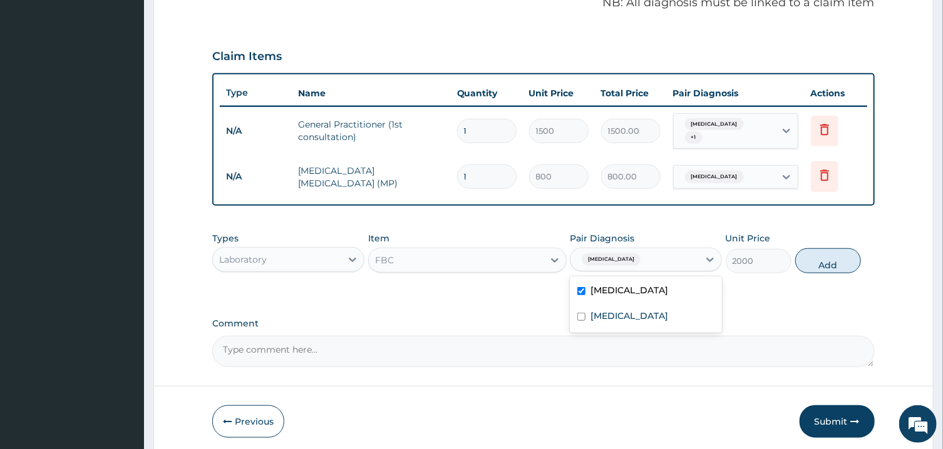
click at [672, 319] on div "Upper respiratory infection" at bounding box center [646, 318] width 152 height 26
checkbox input "true"
click at [835, 262] on button "Add" at bounding box center [828, 260] width 66 height 25
type input "0"
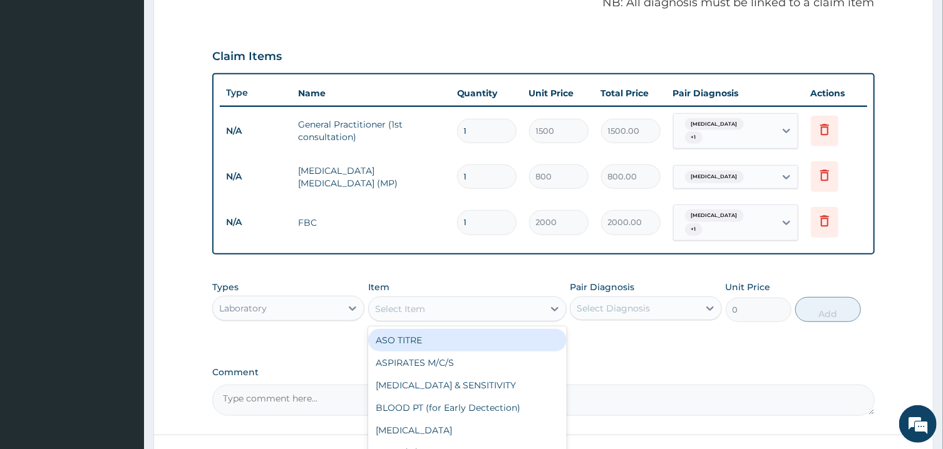
click at [455, 301] on div "Select Item" at bounding box center [456, 309] width 175 height 20
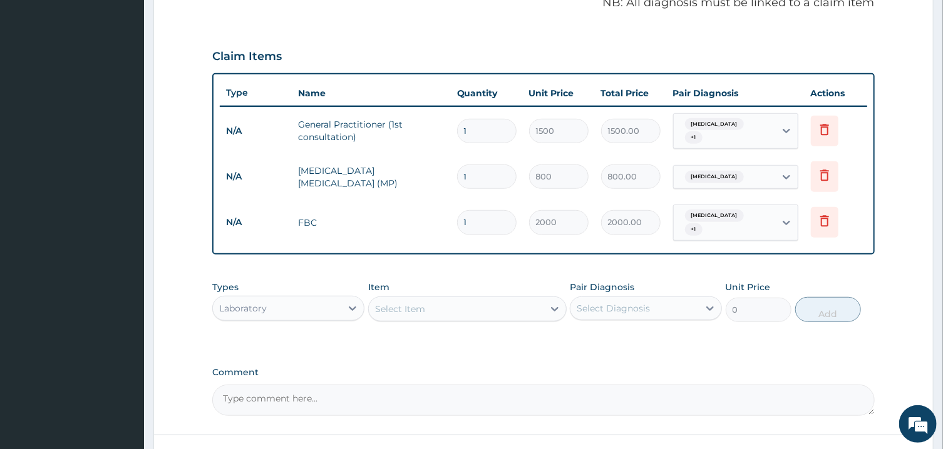
click at [588, 175] on input "800" at bounding box center [558, 177] width 59 height 24
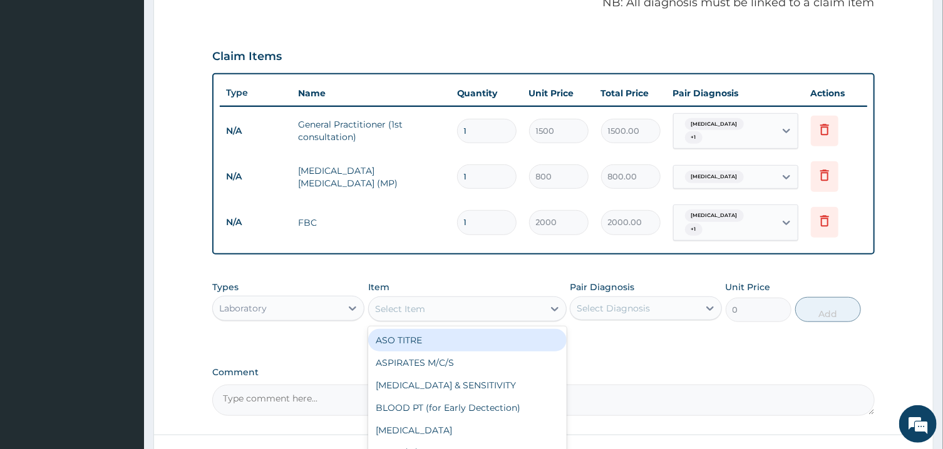
click at [424, 303] on div "Select Item" at bounding box center [400, 309] width 50 height 13
click at [340, 302] on div "Laboratory" at bounding box center [277, 309] width 128 height 20
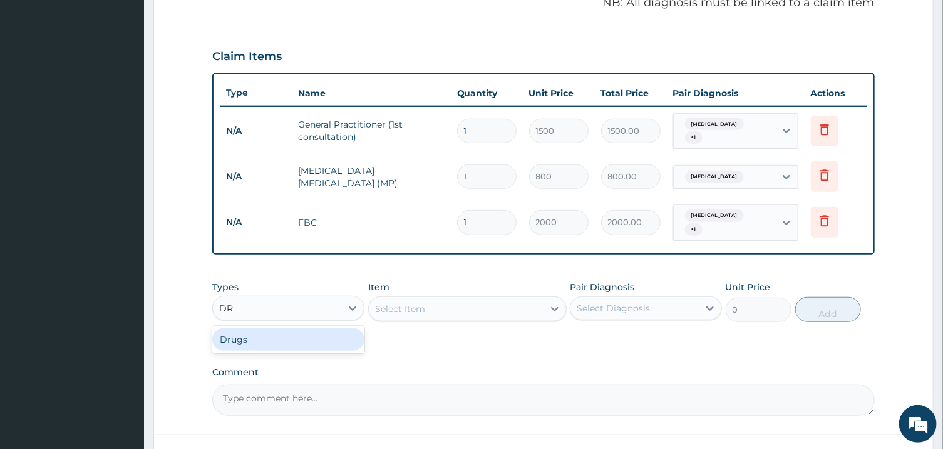
type input "DRU"
click at [320, 329] on div "Drugs" at bounding box center [288, 340] width 152 height 23
click at [529, 298] on div "Select Item" at bounding box center [467, 309] width 198 height 25
click at [325, 299] on div "Drugs" at bounding box center [277, 309] width 128 height 20
type input "E"
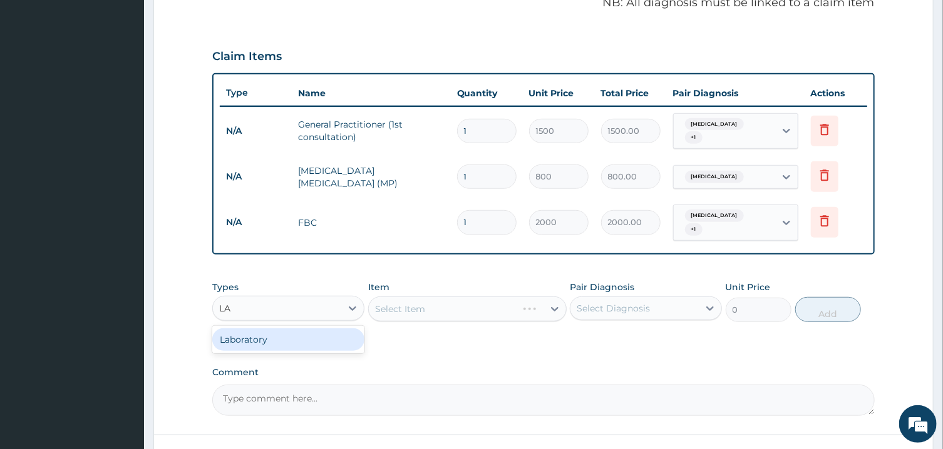
type input "LAB"
click at [329, 329] on div "Laboratory" at bounding box center [288, 340] width 152 height 23
click at [505, 299] on div "Select Item" at bounding box center [467, 309] width 198 height 25
click at [596, 302] on div "Select Diagnosis" at bounding box center [612, 308] width 73 height 13
drag, startPoint x: 596, startPoint y: 300, endPoint x: 603, endPoint y: 306, distance: 9.3
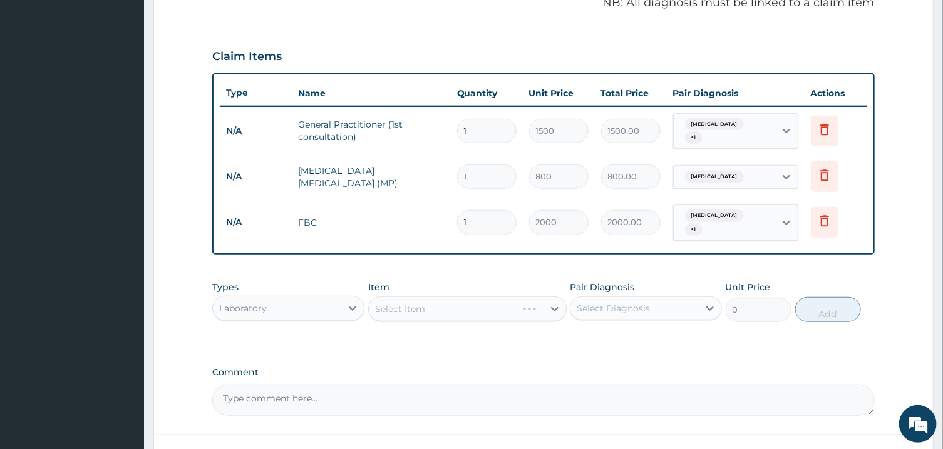
click at [603, 306] on div "Select Diagnosis" at bounding box center [634, 309] width 128 height 20
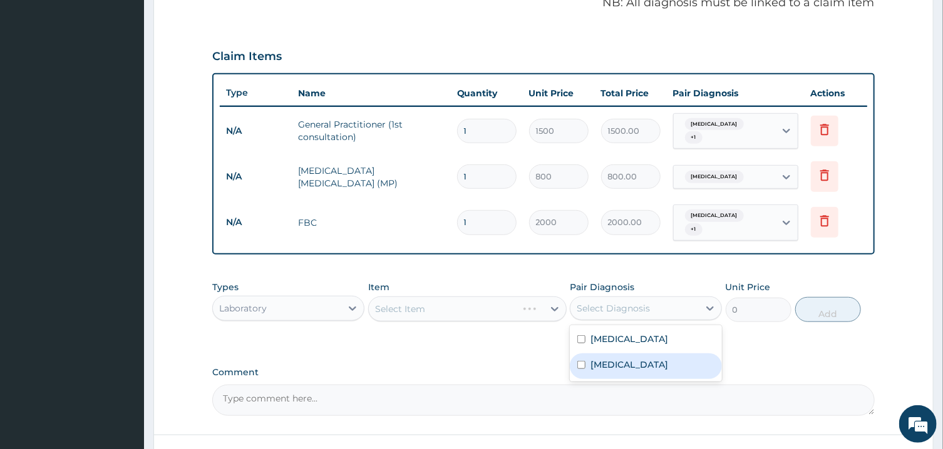
click at [603, 359] on label "Upper respiratory infection" at bounding box center [629, 365] width 78 height 13
checkbox input "true"
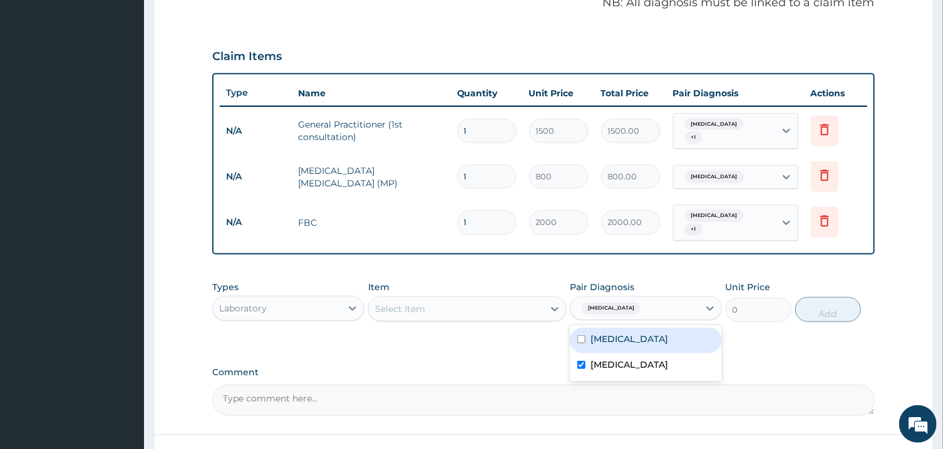
click at [520, 299] on div "Select Item" at bounding box center [456, 309] width 175 height 20
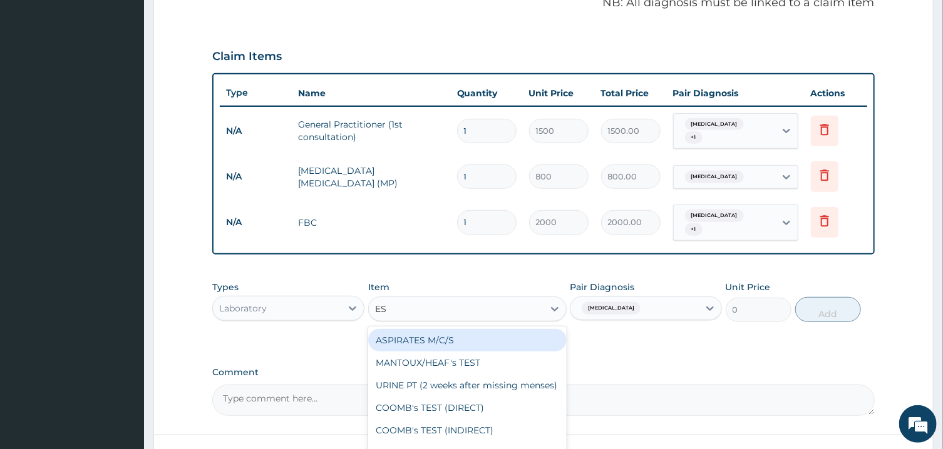
type input "ESR"
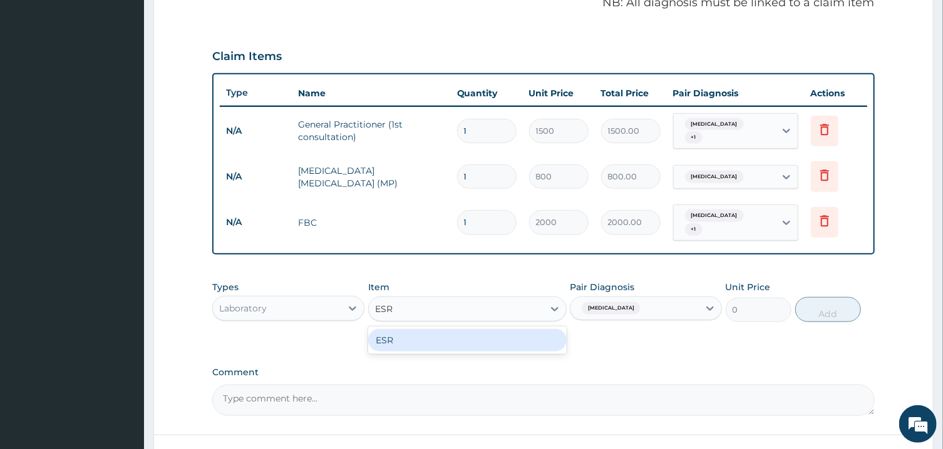
click at [443, 329] on div "ESR" at bounding box center [467, 340] width 198 height 23
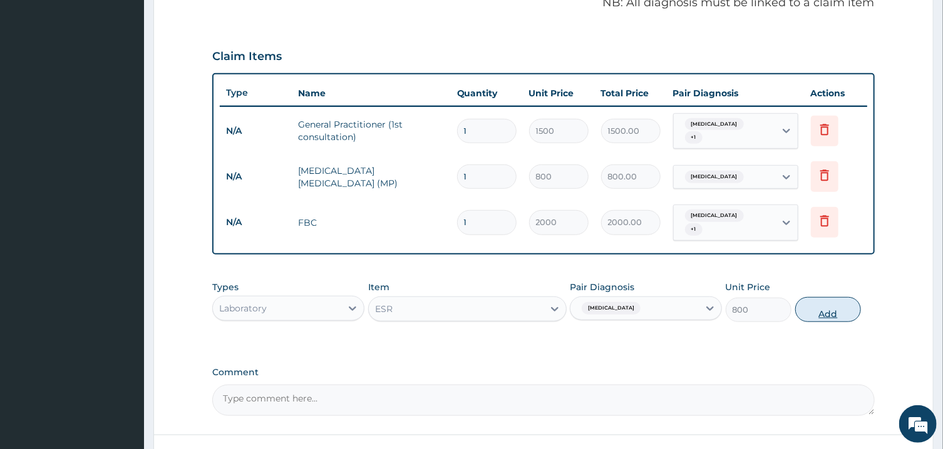
click at [814, 297] on button "Add" at bounding box center [828, 309] width 66 height 25
type input "0"
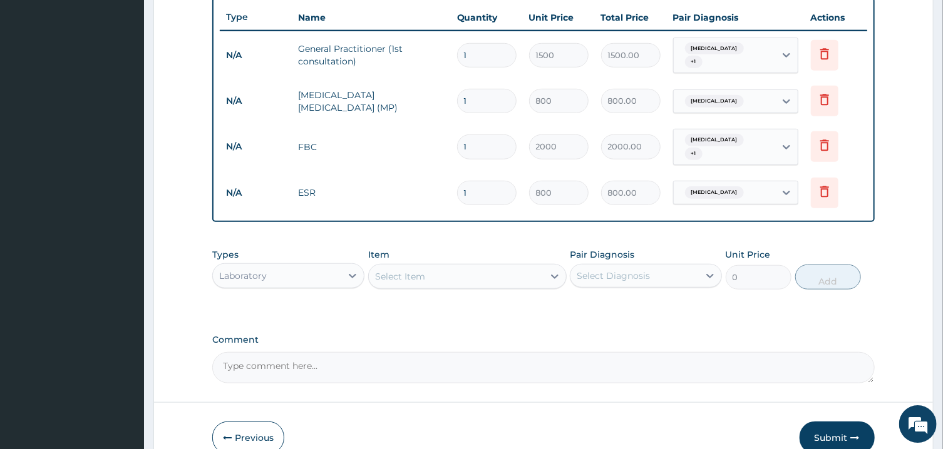
scroll to position [499, 0]
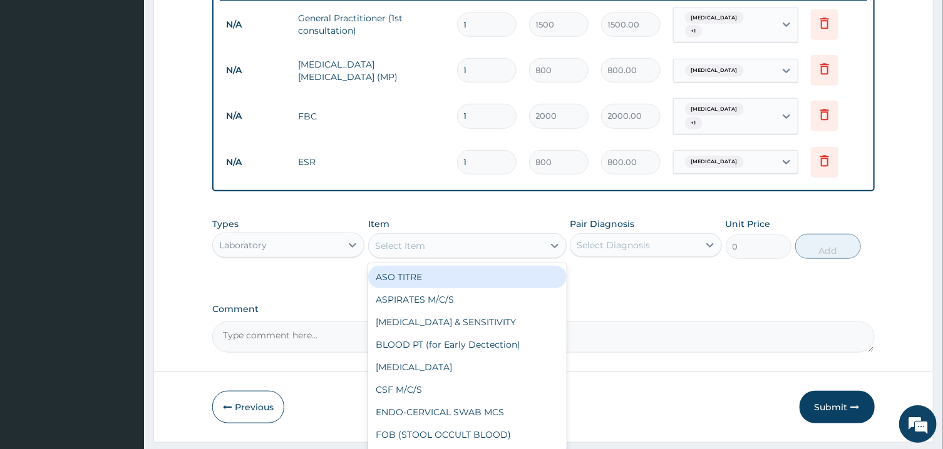
click at [410, 240] on div "Select Item" at bounding box center [400, 246] width 50 height 13
click at [340, 235] on div "Laboratory" at bounding box center [277, 245] width 128 height 20
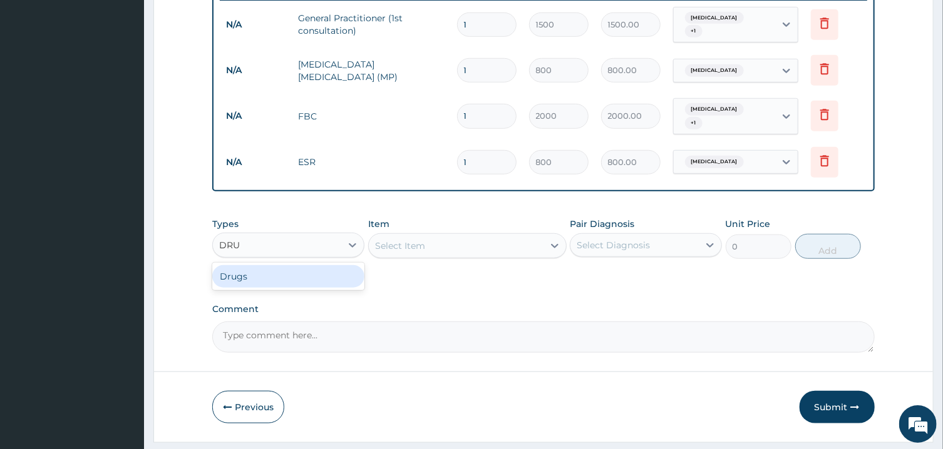
type input "DRUG"
click at [351, 265] on div "Drugs" at bounding box center [288, 276] width 152 height 23
click at [622, 239] on div "Select Diagnosis" at bounding box center [612, 245] width 73 height 13
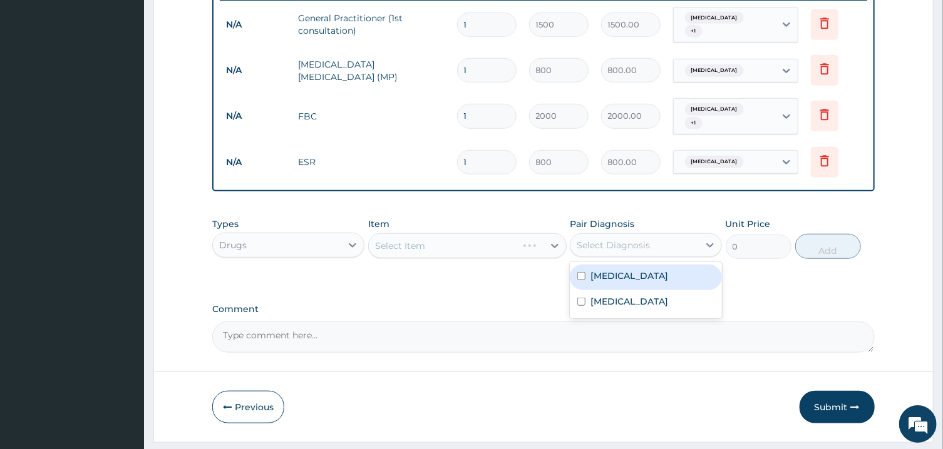
click at [634, 277] on div "Malaria" at bounding box center [646, 278] width 152 height 26
checkbox input "true"
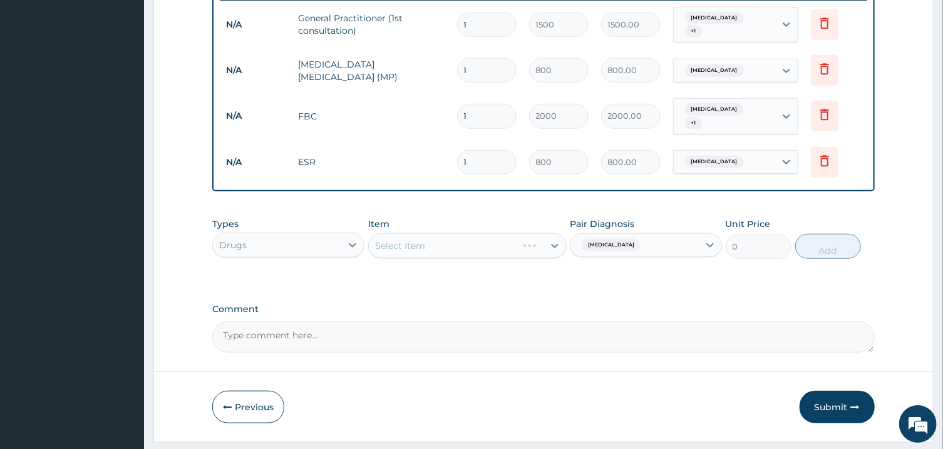
click at [492, 233] on div "Select Item" at bounding box center [467, 245] width 198 height 25
click at [539, 235] on div "Select Item" at bounding box center [467, 245] width 198 height 25
click at [539, 236] on div "Select Item" at bounding box center [456, 246] width 175 height 20
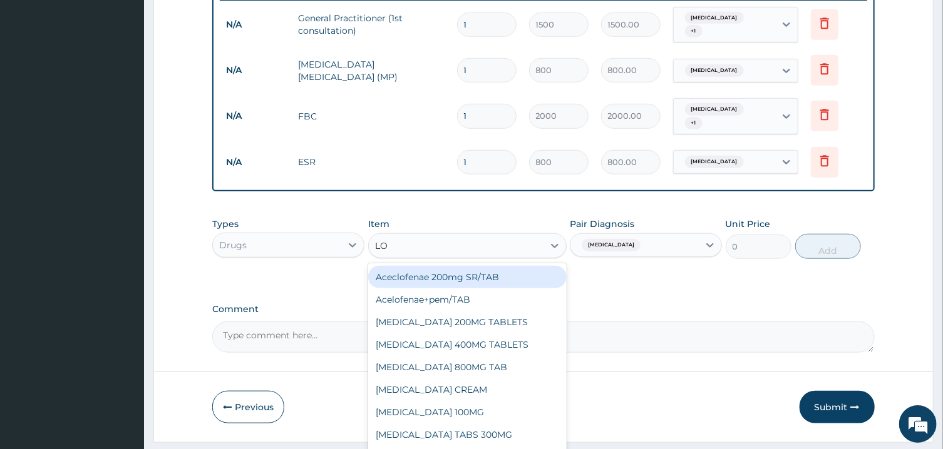
type input "LON"
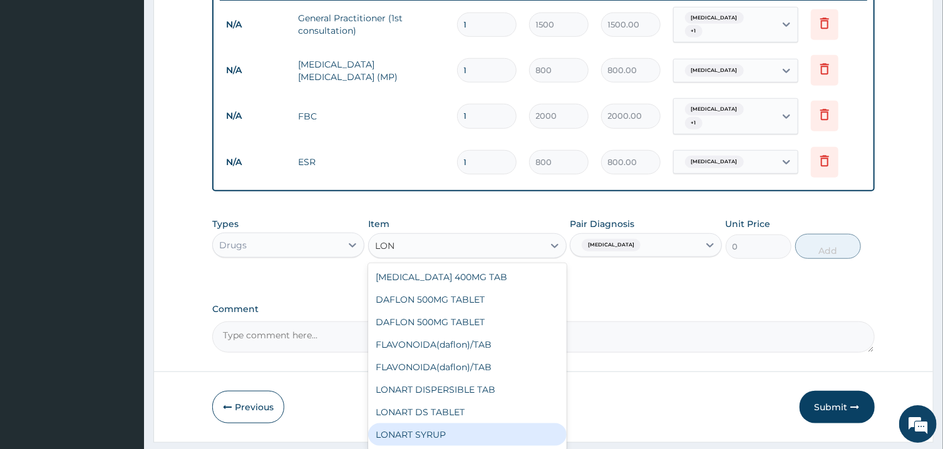
click at [524, 424] on div "LONART SYRUP" at bounding box center [467, 435] width 198 height 23
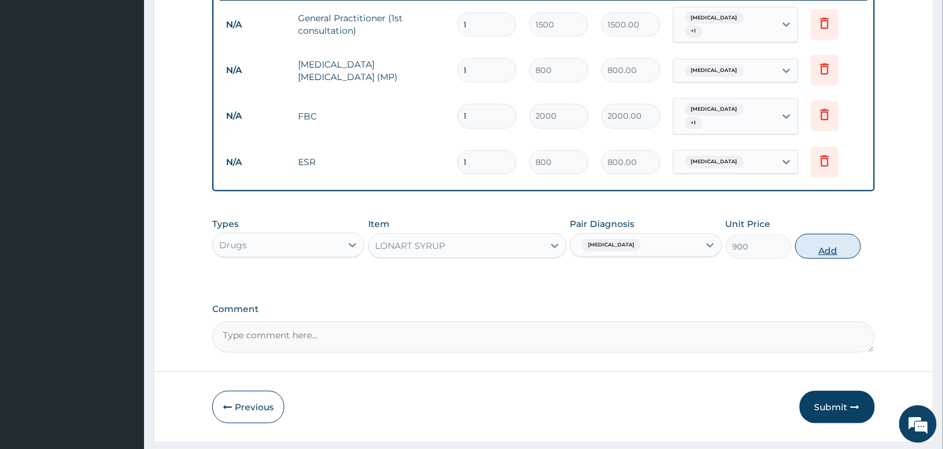
click at [816, 238] on button "Add" at bounding box center [828, 246] width 66 height 25
type input "0"
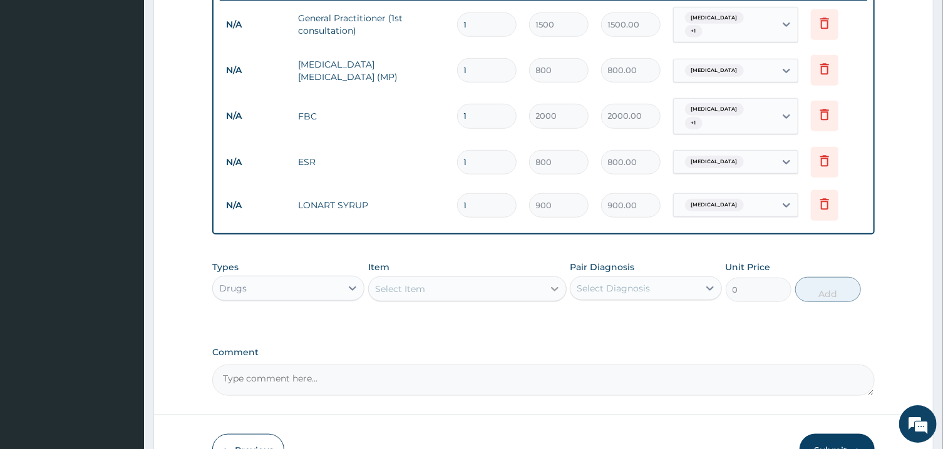
click at [545, 278] on div at bounding box center [554, 289] width 23 height 23
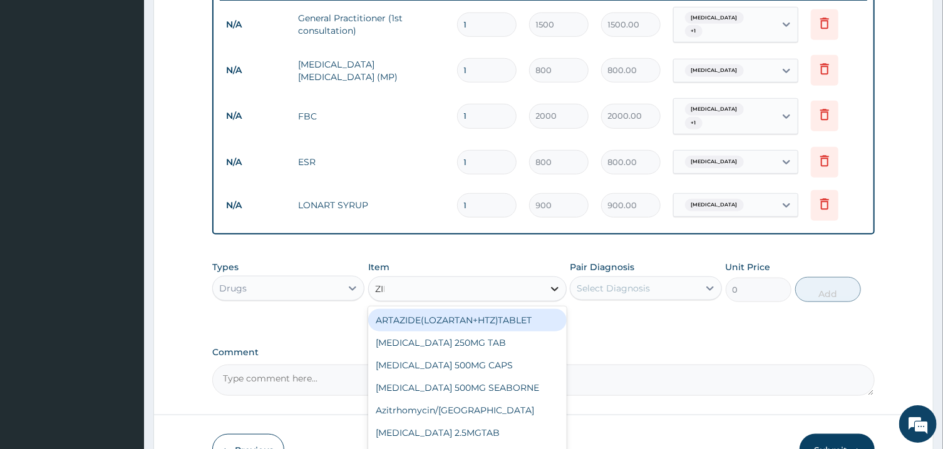
type input "ZINN"
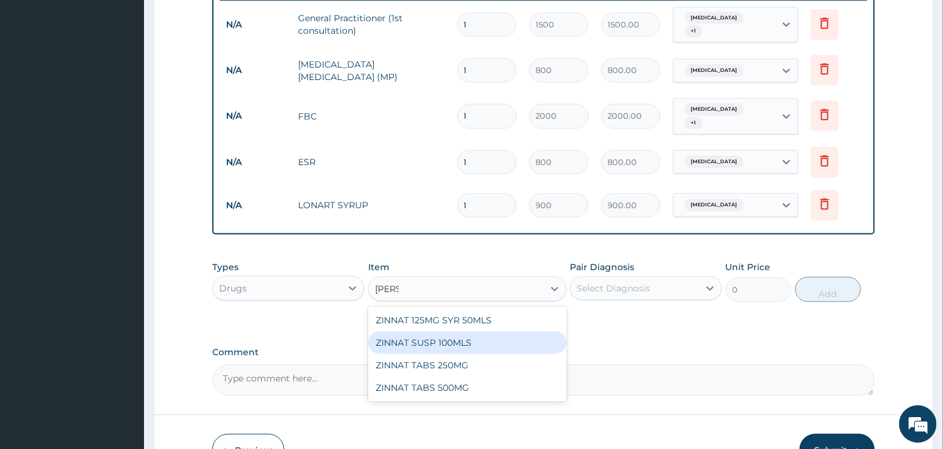
click at [549, 334] on div "ZINNAT SUSP 100MLS" at bounding box center [467, 343] width 198 height 23
type input "2500"
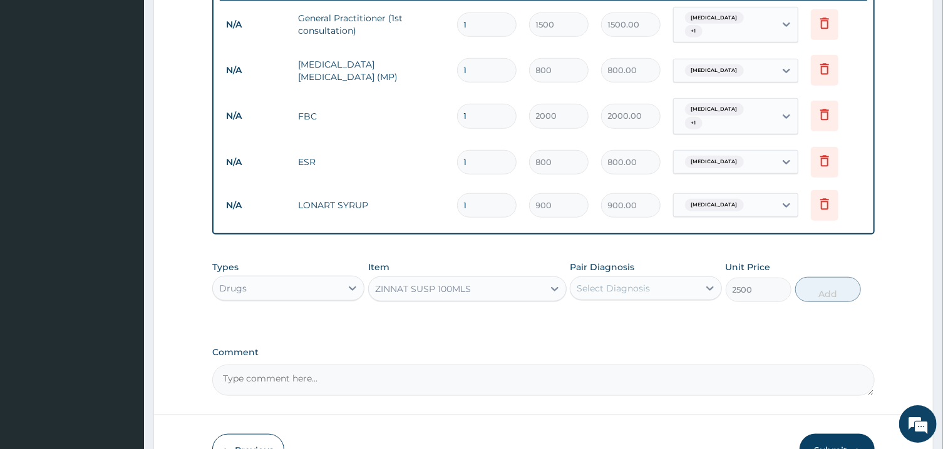
click at [663, 278] on div "Select Diagnosis" at bounding box center [634, 288] width 128 height 20
click at [668, 339] on label "Upper respiratory infection" at bounding box center [629, 345] width 78 height 13
checkbox input "true"
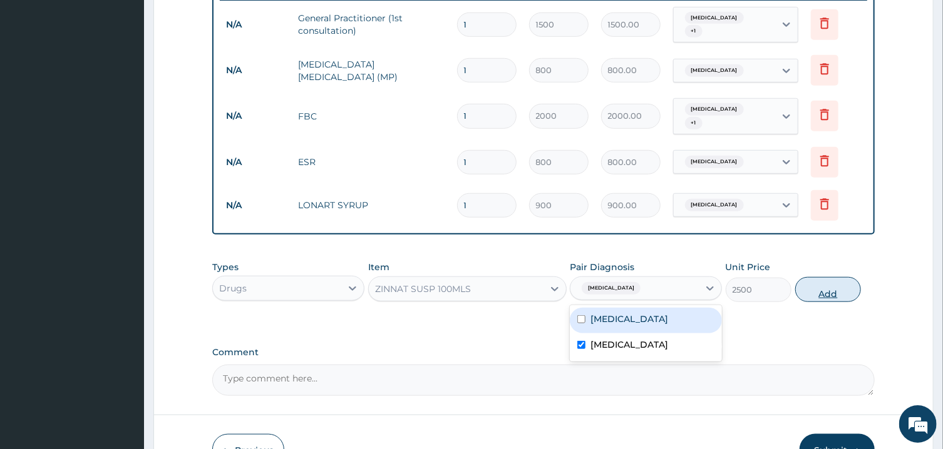
click at [825, 277] on button "Add" at bounding box center [828, 289] width 66 height 25
type input "0"
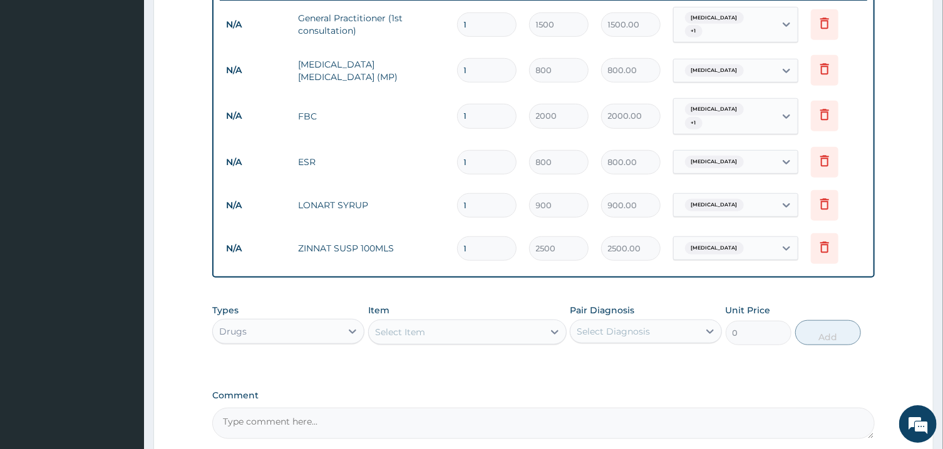
click at [485, 322] on div "Select Item" at bounding box center [456, 332] width 175 height 20
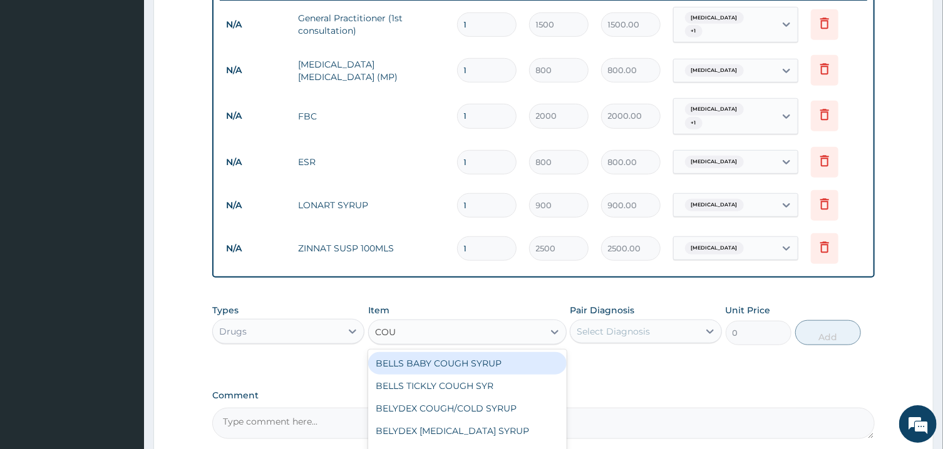
type input "COUG"
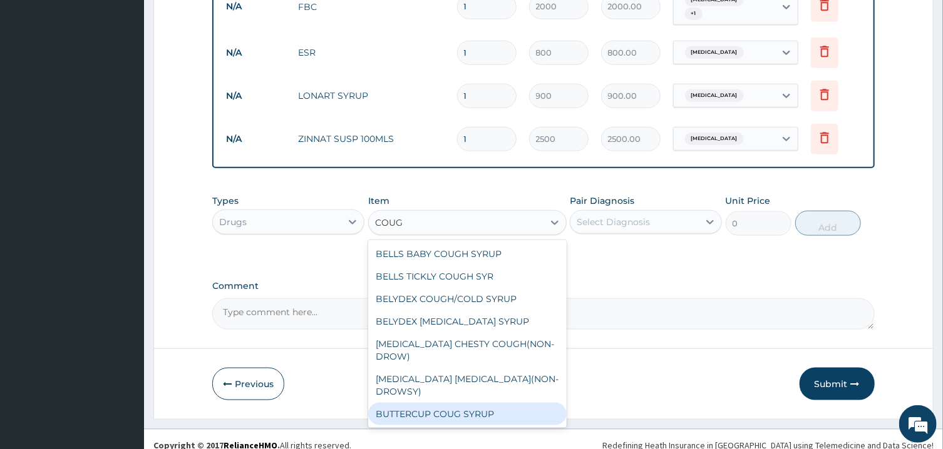
click at [441, 403] on div "BUTTERCUP COUG SYRUP" at bounding box center [467, 414] width 198 height 23
type input "1800"
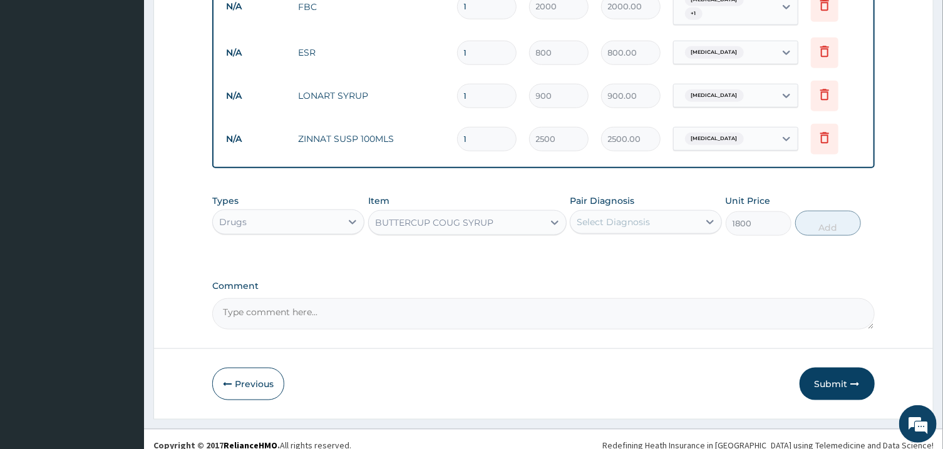
click at [672, 212] on div "Select Diagnosis" at bounding box center [634, 222] width 128 height 20
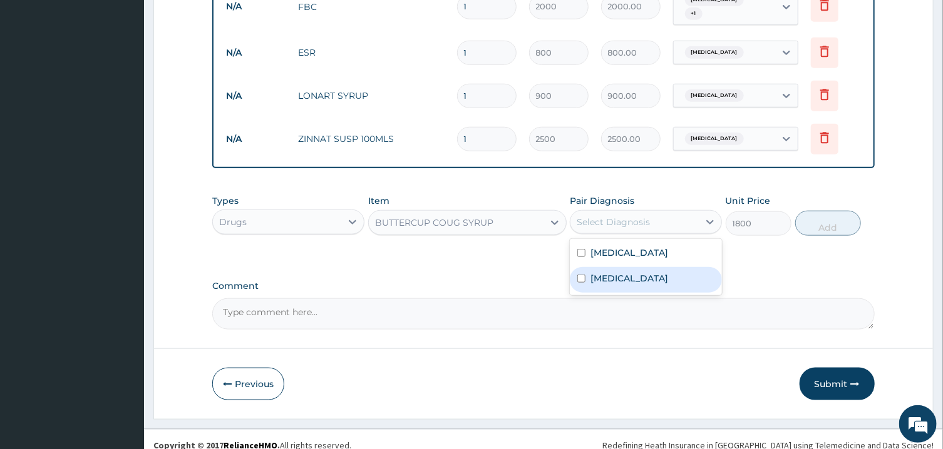
click at [668, 272] on label "Upper respiratory infection" at bounding box center [629, 278] width 78 height 13
checkbox input "true"
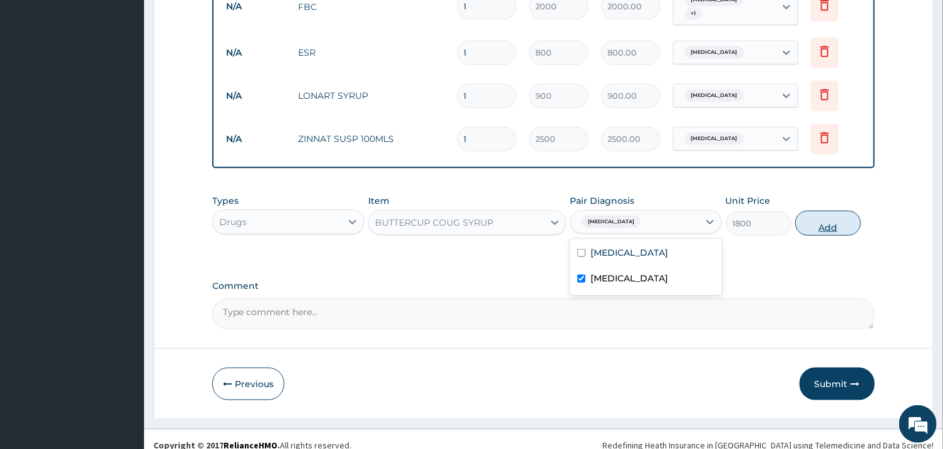
click at [837, 211] on button "Add" at bounding box center [828, 223] width 66 height 25
type input "0"
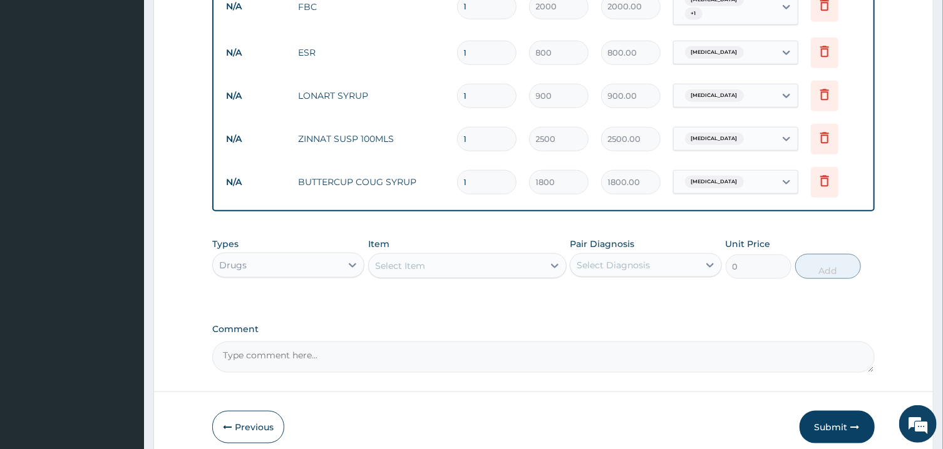
click at [479, 262] on div "Select Item" at bounding box center [456, 266] width 175 height 20
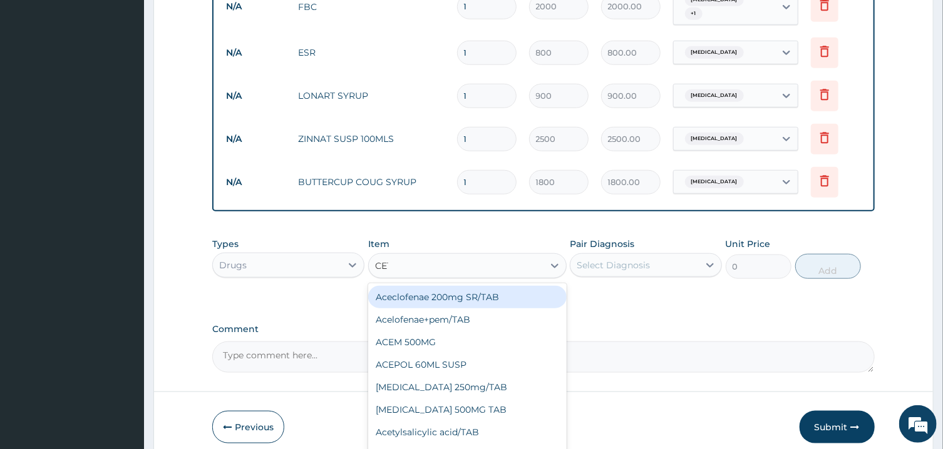
type input "CETR"
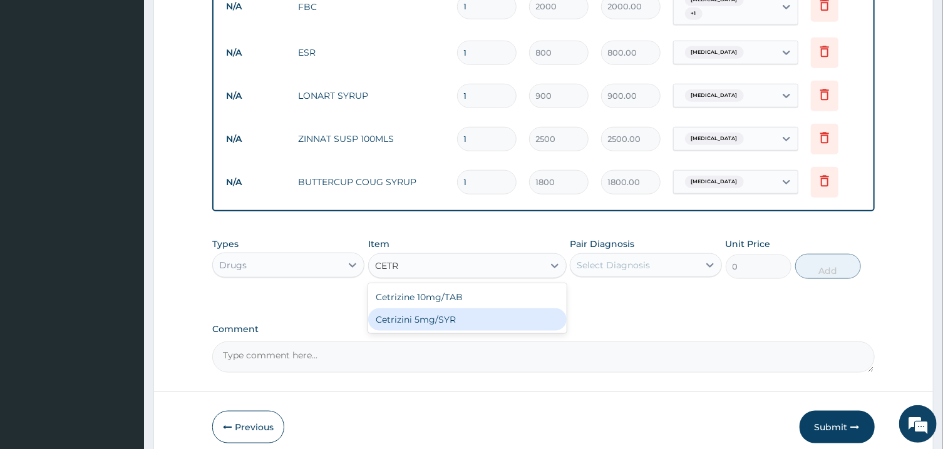
click at [489, 309] on div "Cetrizini 5mg/SYR" at bounding box center [467, 320] width 198 height 23
type input "1400"
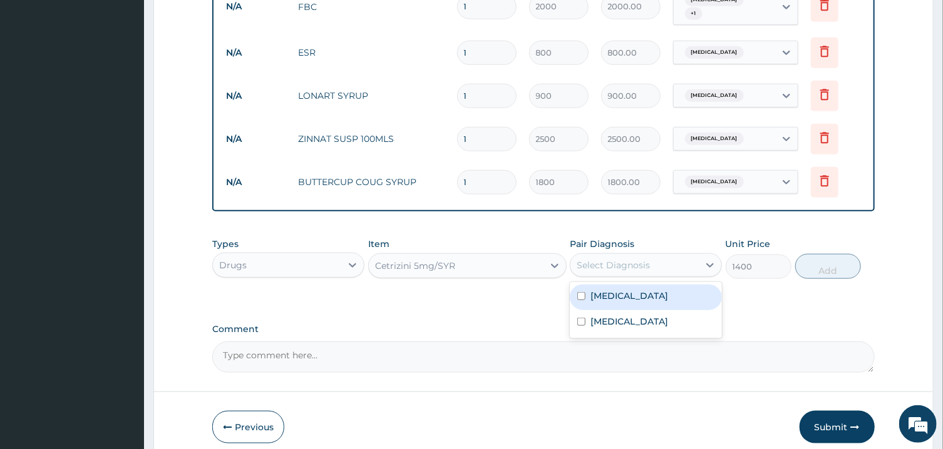
click at [622, 259] on div "Select Diagnosis" at bounding box center [612, 265] width 73 height 13
click at [643, 310] on div "Upper respiratory infection" at bounding box center [646, 323] width 152 height 26
checkbox input "true"
click at [826, 254] on button "Add" at bounding box center [828, 266] width 66 height 25
type input "0"
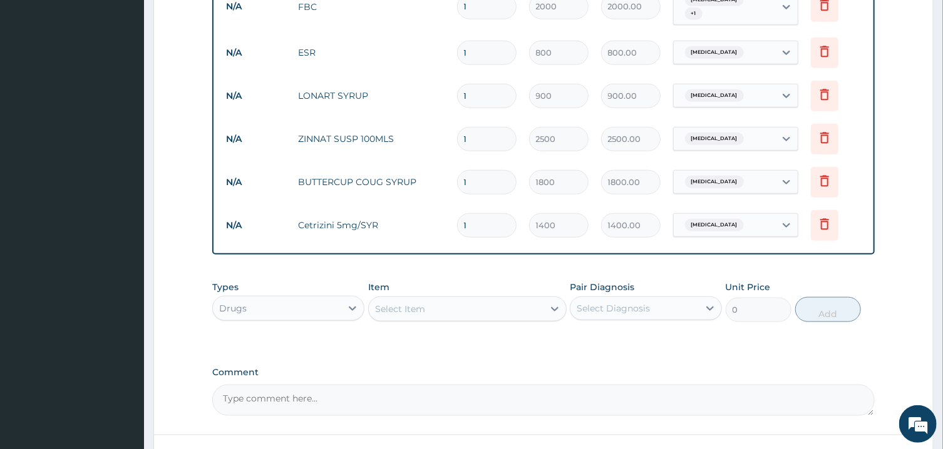
click at [527, 299] on div "Select Item" at bounding box center [456, 309] width 175 height 20
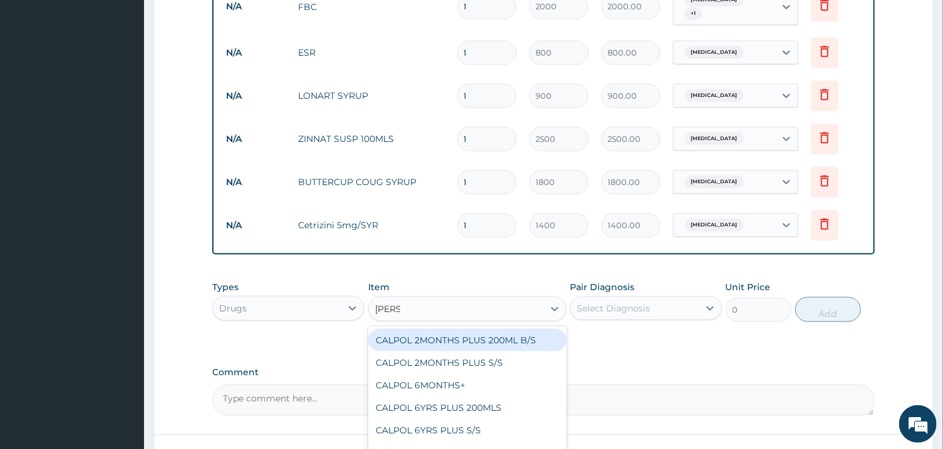
type input "CALPOL"
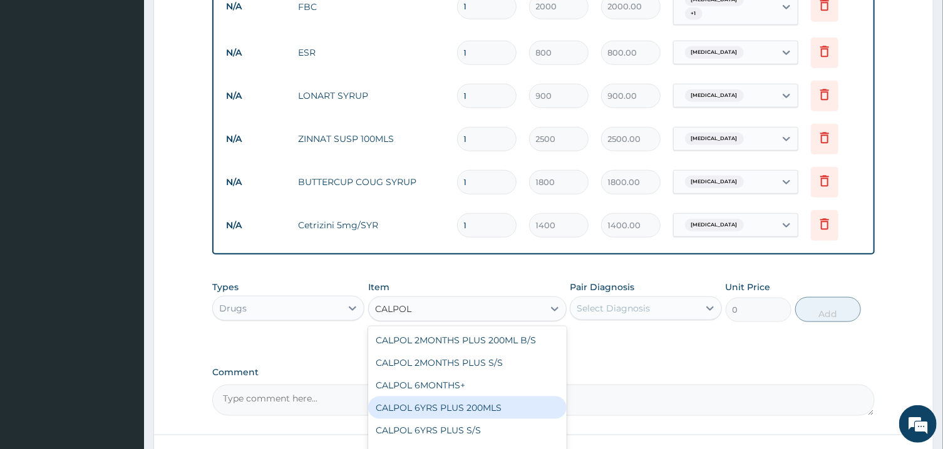
click at [496, 397] on div "CALPOL 6YRS PLUS 200MLS" at bounding box center [467, 408] width 198 height 23
type input "3000"
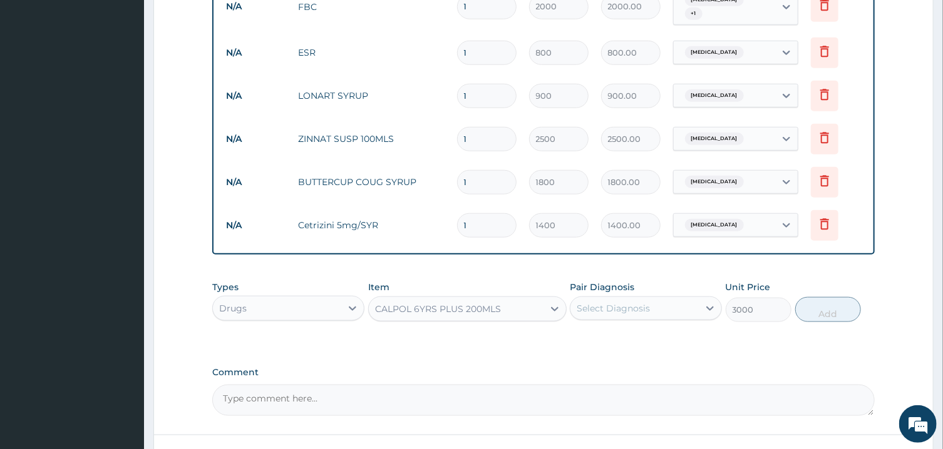
click at [634, 302] on div "Select Diagnosis" at bounding box center [612, 308] width 73 height 13
click at [642, 328] on div "Malaria" at bounding box center [646, 341] width 152 height 26
checkbox input "true"
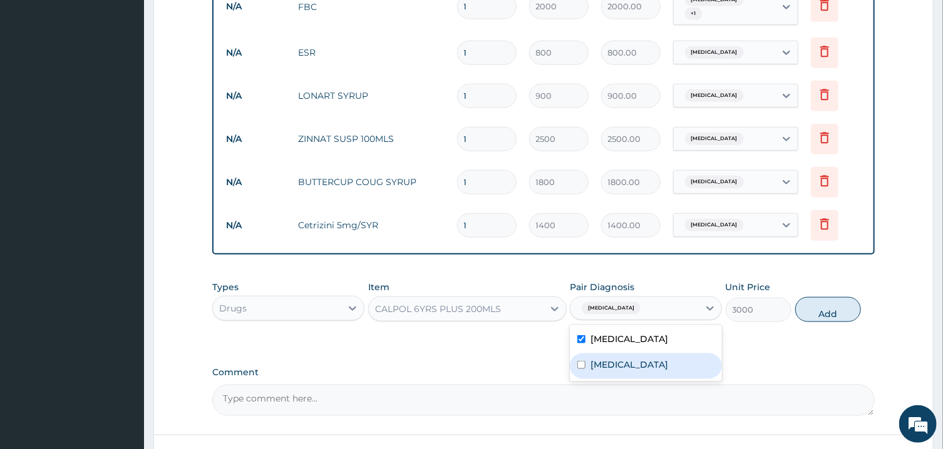
click at [653, 354] on div "Upper respiratory infection" at bounding box center [646, 367] width 152 height 26
checkbox input "true"
click at [823, 297] on button "Add" at bounding box center [828, 309] width 66 height 25
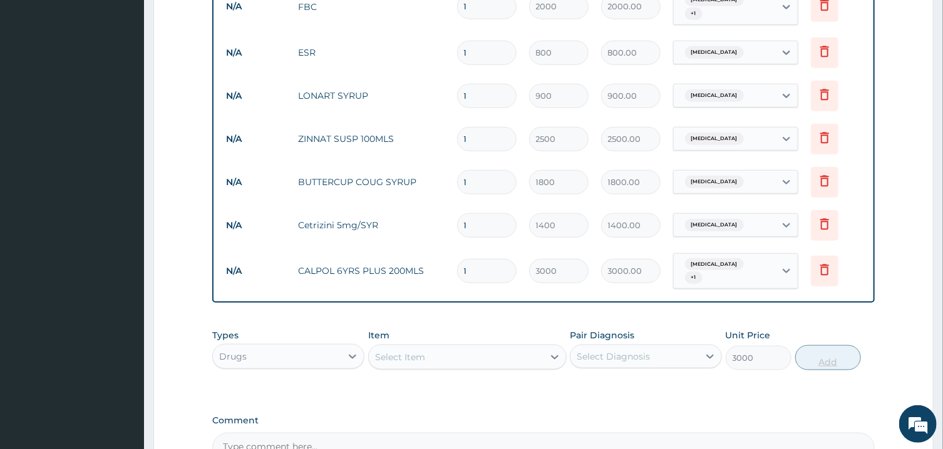
type input "0"
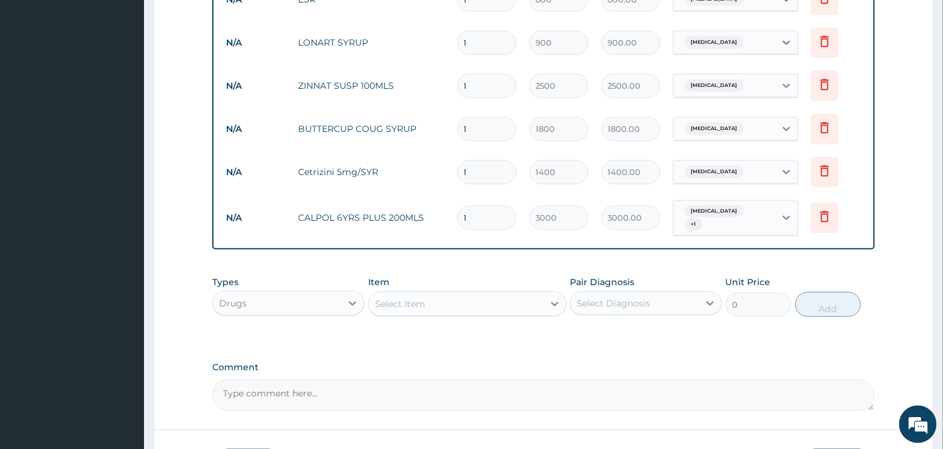
scroll to position [711, 0]
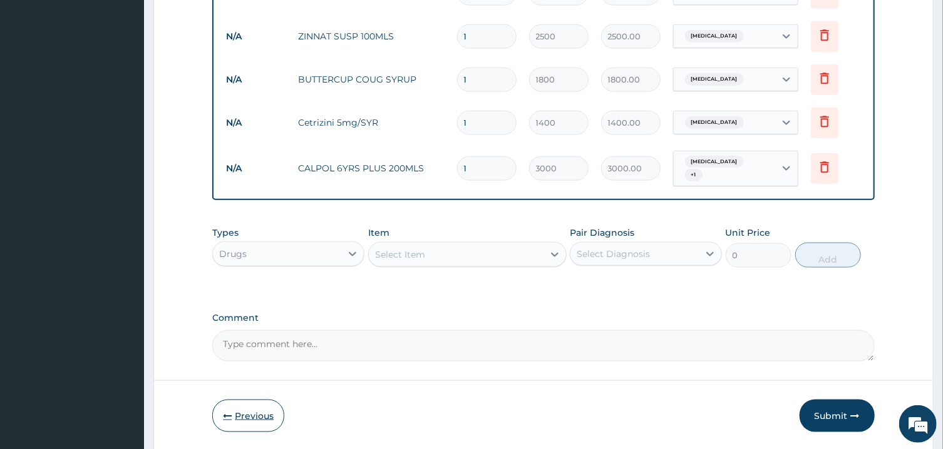
click at [257, 400] on button "Previous" at bounding box center [248, 416] width 72 height 33
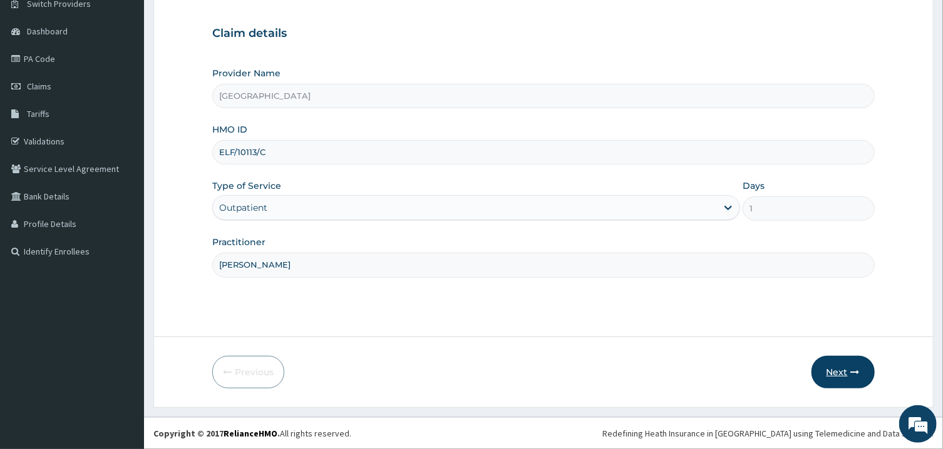
click at [847, 365] on button "Next" at bounding box center [842, 372] width 63 height 33
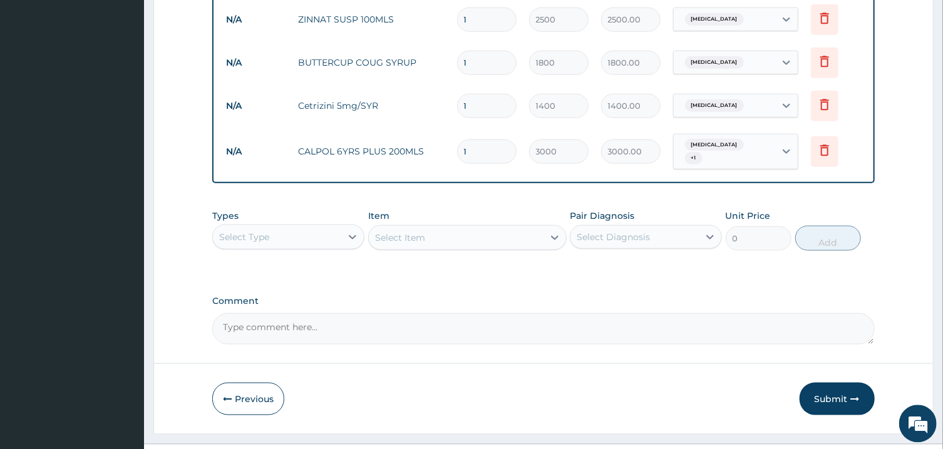
scroll to position [738, 0]
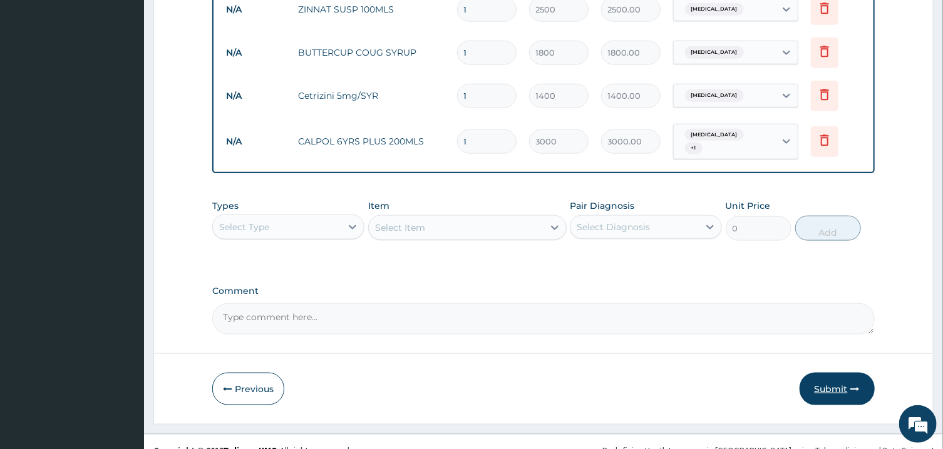
click at [839, 376] on button "Submit" at bounding box center [836, 389] width 75 height 33
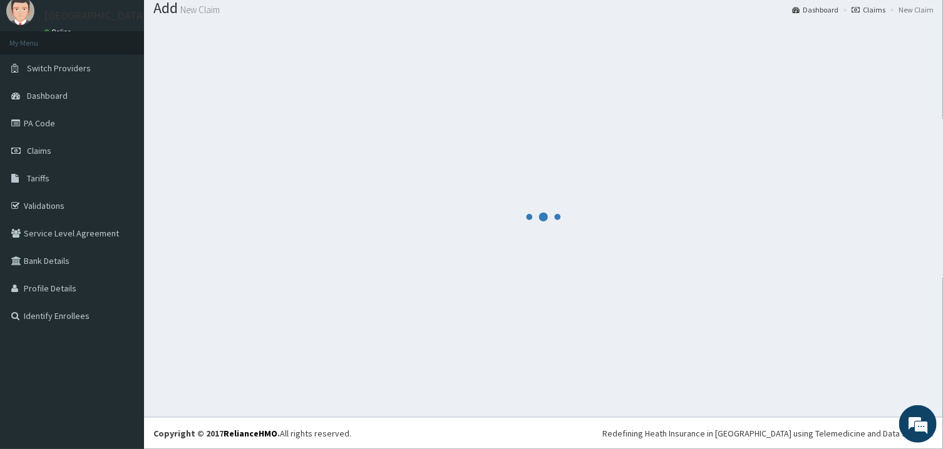
scroll to position [40, 0]
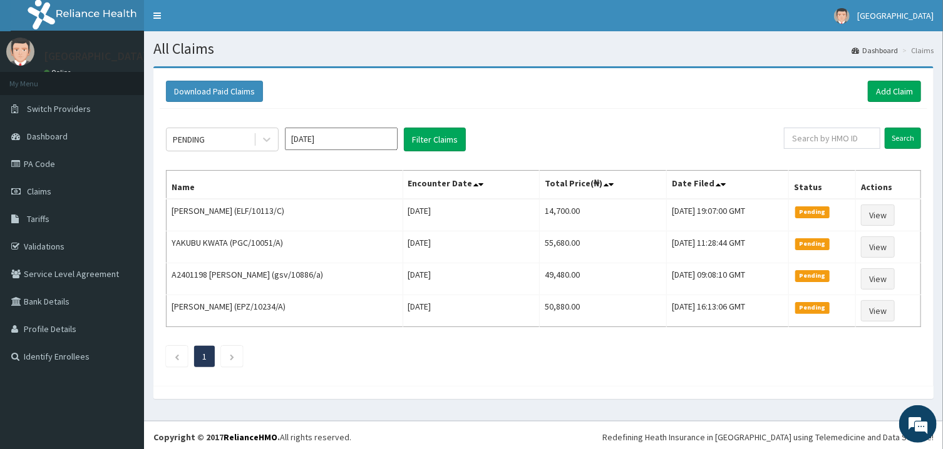
scroll to position [4, 0]
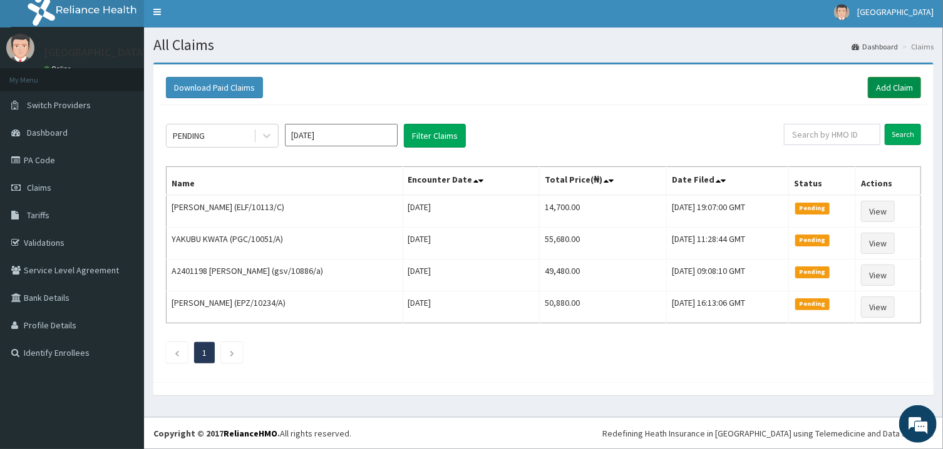
click at [893, 79] on link "Add Claim" at bounding box center [893, 87] width 53 height 21
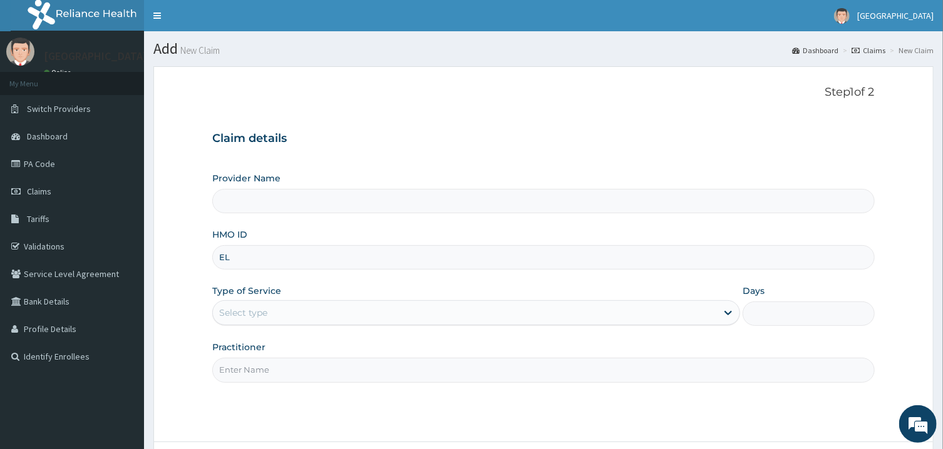
type input "ELF"
type input "[GEOGRAPHIC_DATA]"
type input "elf/10113/D"
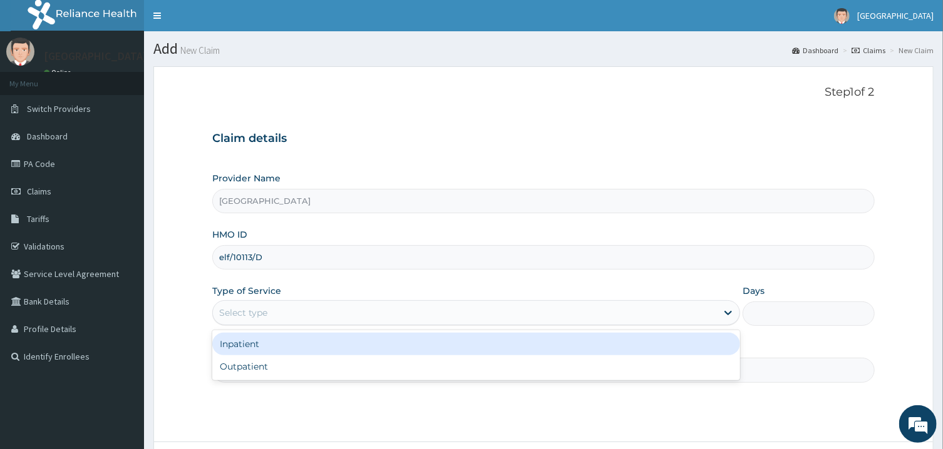
click at [266, 317] on div "Select type" at bounding box center [243, 313] width 48 height 13
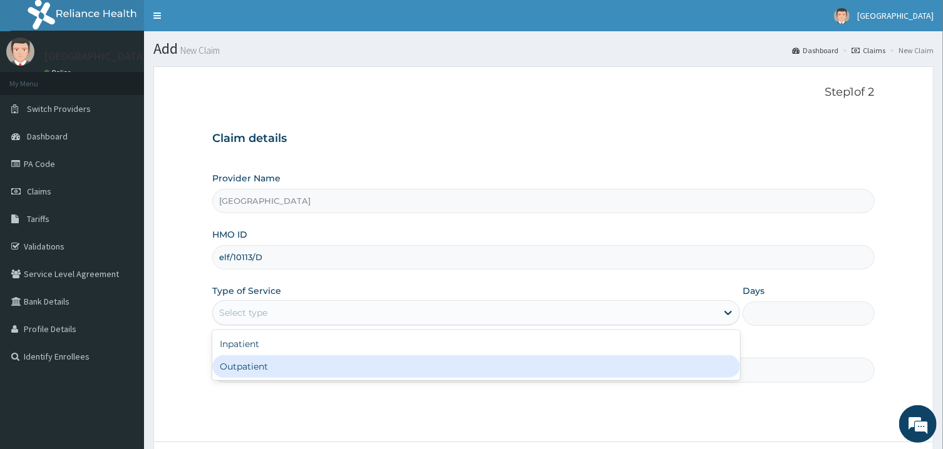
click at [283, 367] on div "Outpatient" at bounding box center [476, 366] width 528 height 23
type input "1"
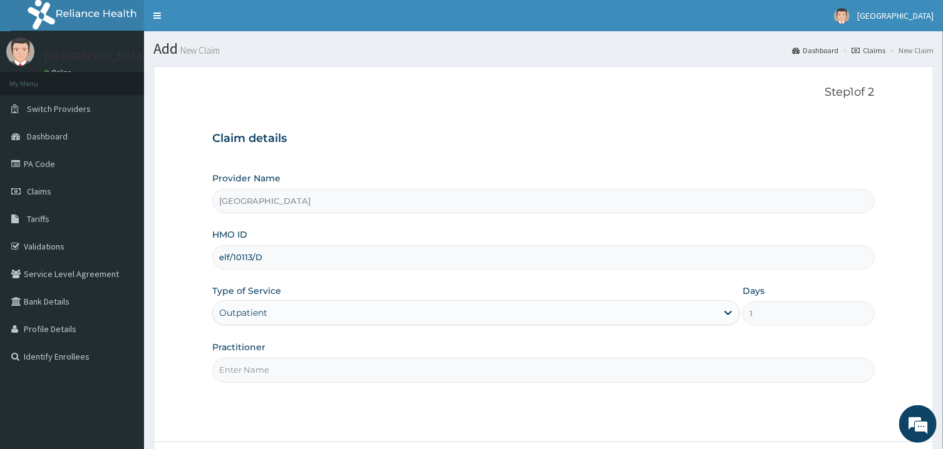
click at [303, 376] on input "Practitioner" at bounding box center [543, 370] width 662 height 24
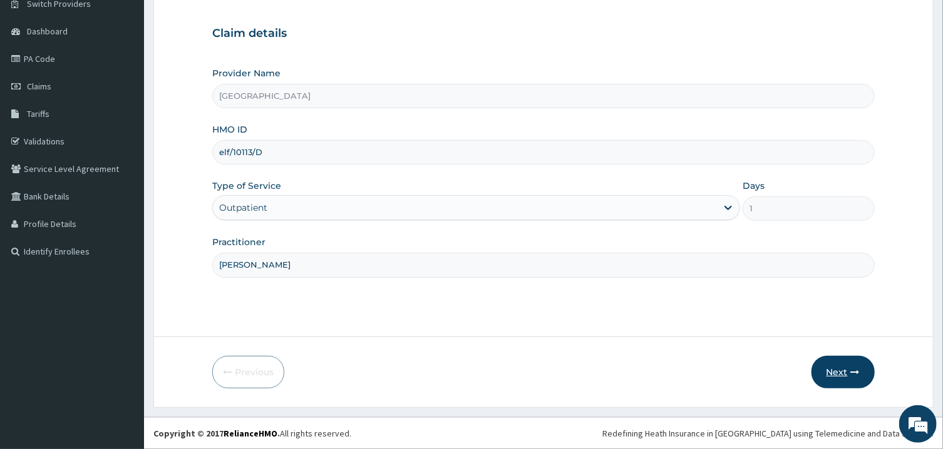
type input "[PERSON_NAME]"
click at [851, 375] on icon "button" at bounding box center [855, 372] width 9 height 9
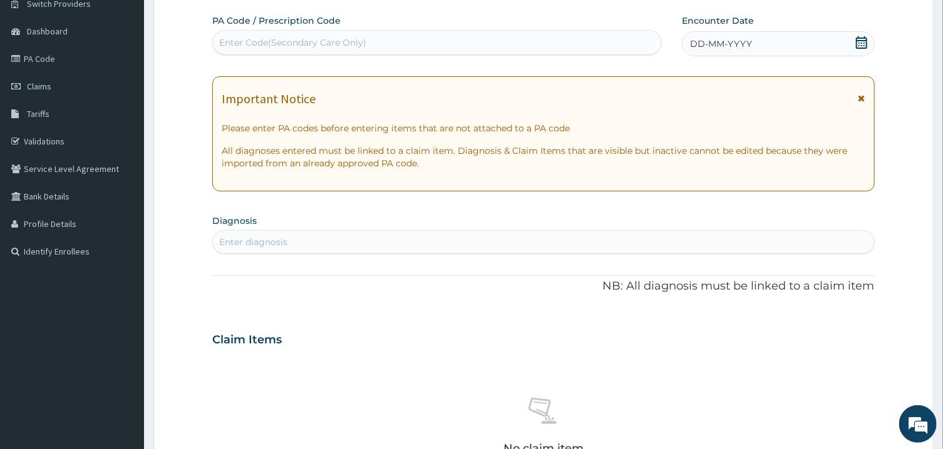
click at [861, 38] on icon at bounding box center [861, 42] width 13 height 13
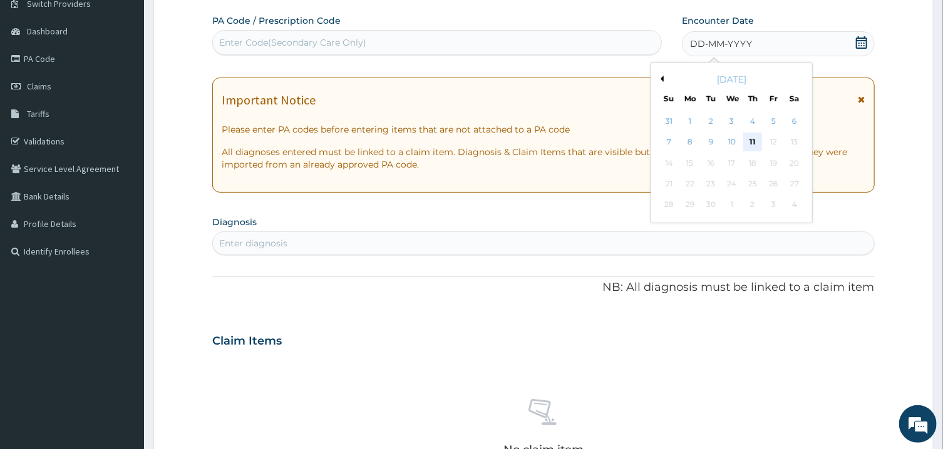
click at [749, 144] on div "11" at bounding box center [752, 142] width 19 height 19
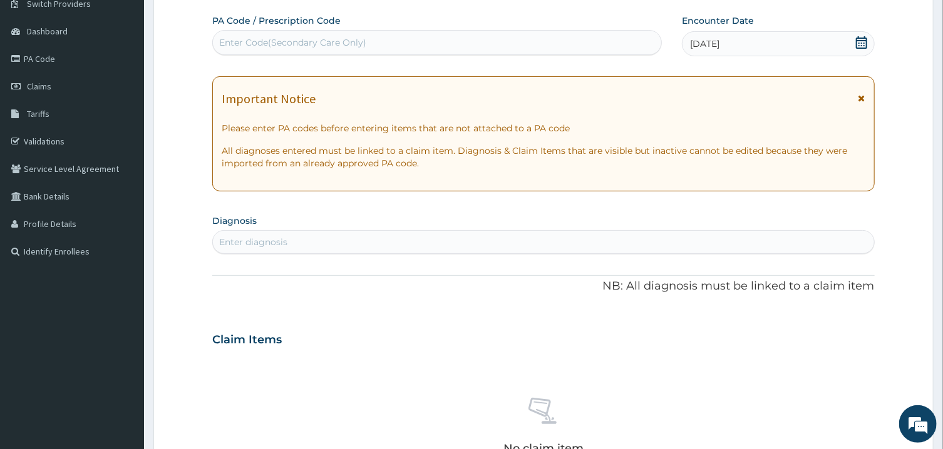
click at [539, 238] on div "Enter diagnosis" at bounding box center [543, 242] width 660 height 20
type input "MALARIA"
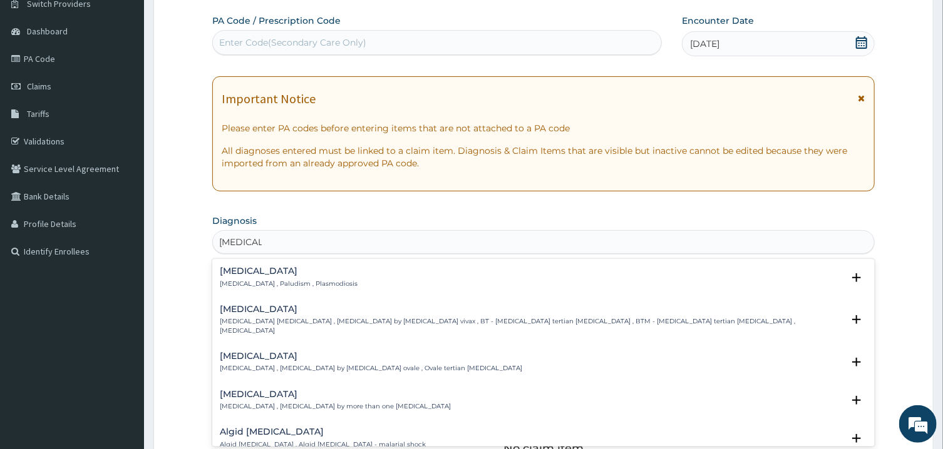
click at [280, 273] on h4 "Malaria" at bounding box center [289, 271] width 138 height 9
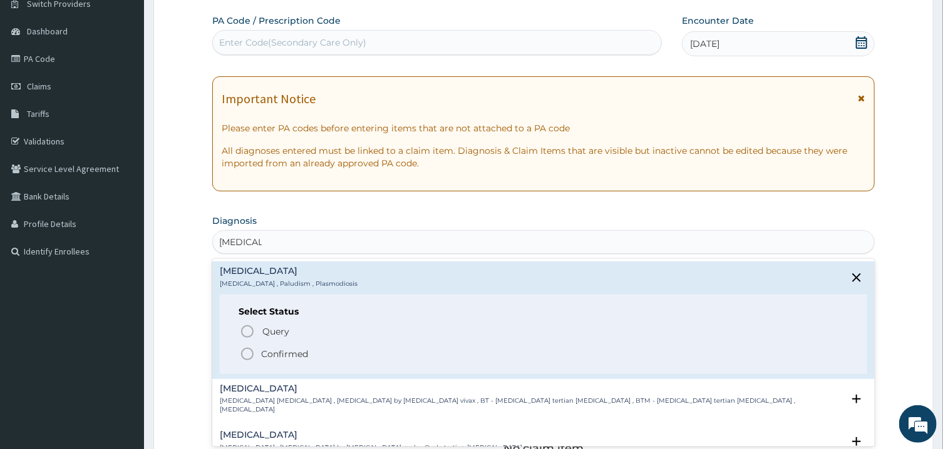
click at [248, 359] on circle "status option filled" at bounding box center [247, 354] width 11 height 11
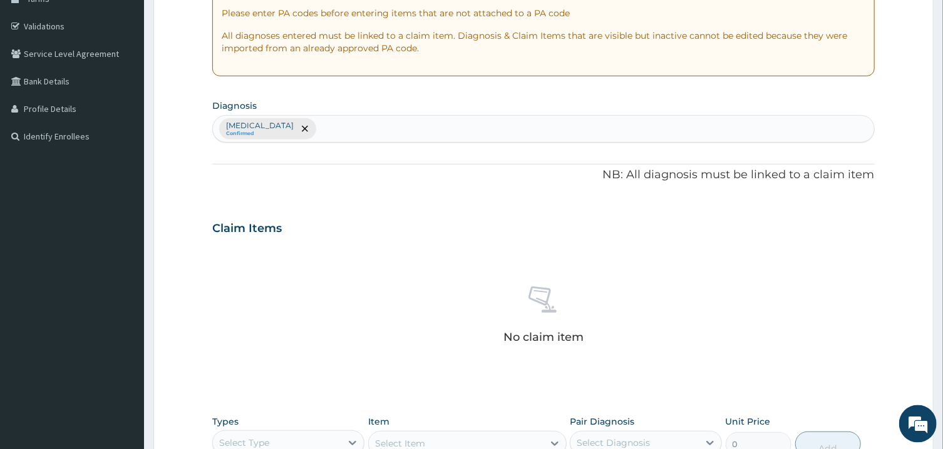
scroll to position [237, 0]
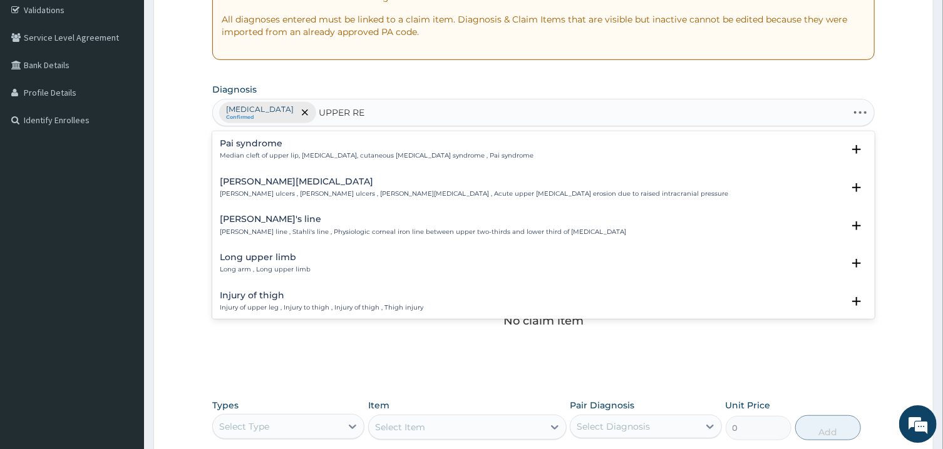
type input "UPPER RES"
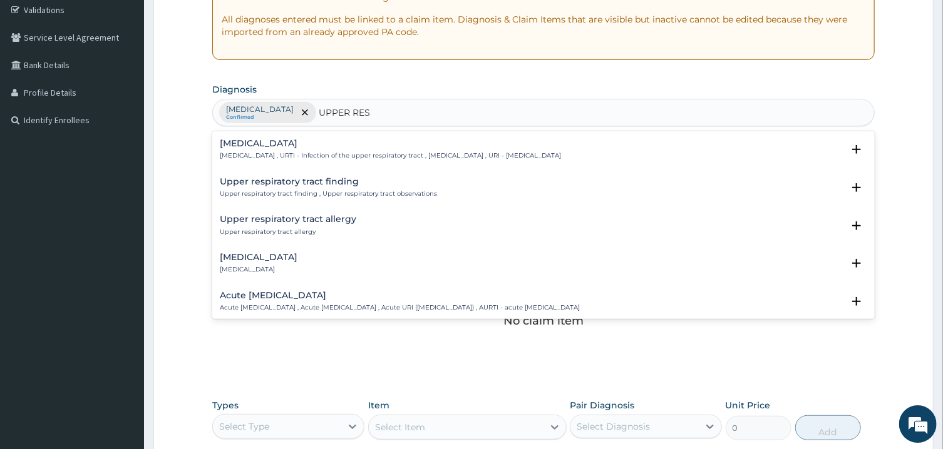
click at [320, 141] on h4 "Upper respiratory infection" at bounding box center [390, 143] width 341 height 9
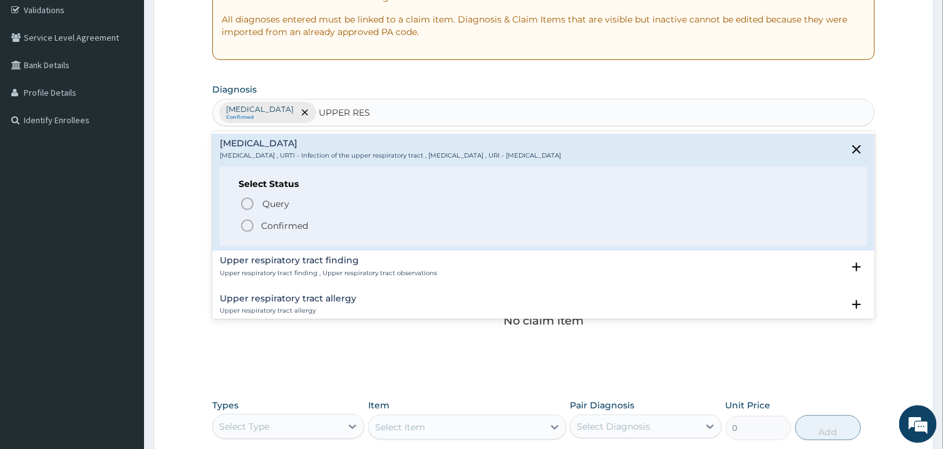
click at [244, 228] on icon "status option filled" at bounding box center [247, 225] width 15 height 15
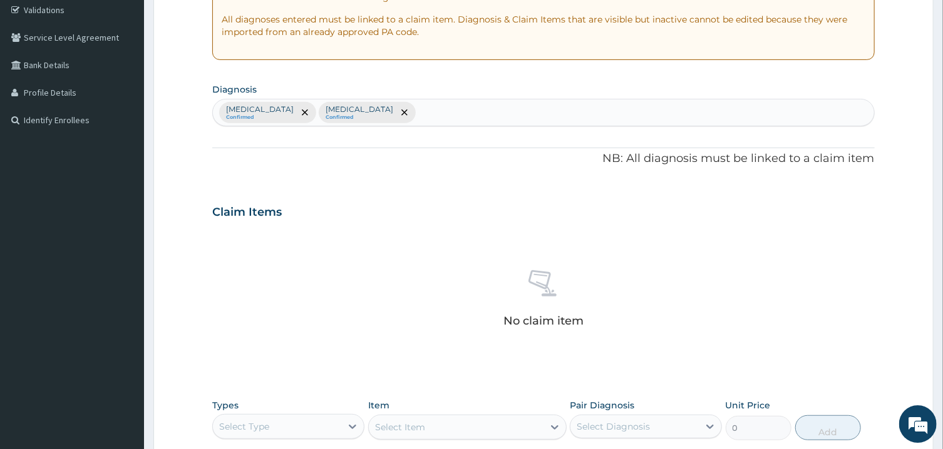
click at [941, 279] on section "Step 2 of 2 PA Code / Prescription Code Enter Code(Secondary Care Only) Encount…" at bounding box center [543, 226] width 799 height 813
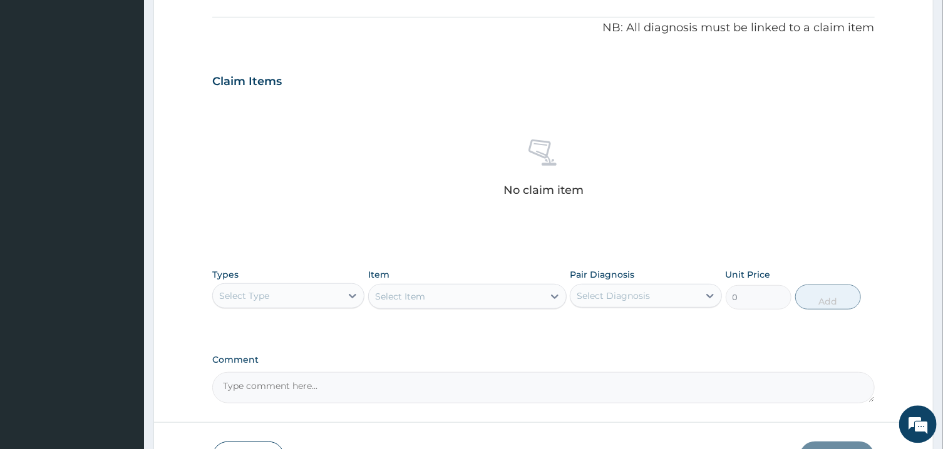
scroll to position [393, 0]
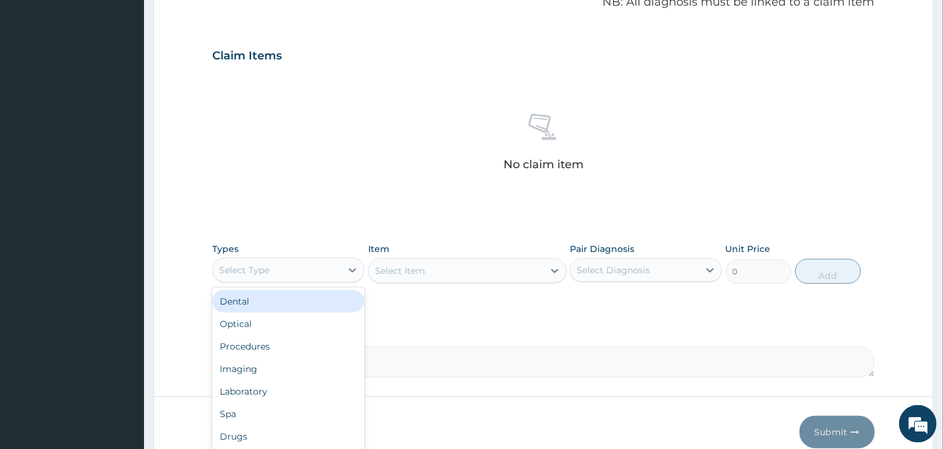
click at [331, 270] on div "Select Type" at bounding box center [277, 270] width 128 height 20
type input "PR"
click at [334, 302] on div "Procedures" at bounding box center [288, 301] width 152 height 23
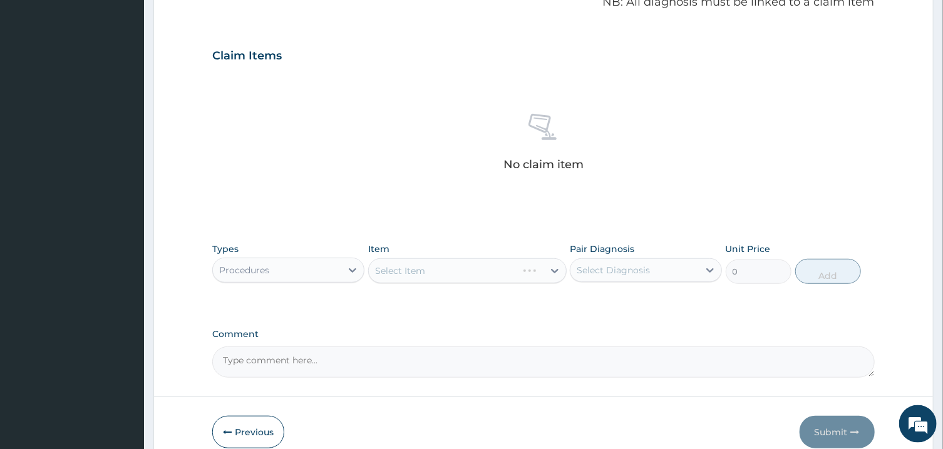
click at [641, 276] on div "Select Diagnosis" at bounding box center [612, 270] width 73 height 13
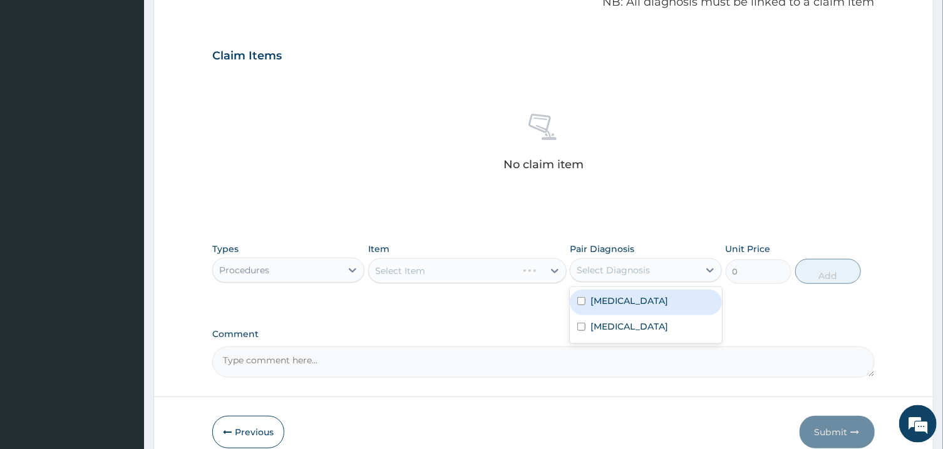
click at [641, 302] on div "Malaria" at bounding box center [646, 303] width 152 height 26
checkbox input "true"
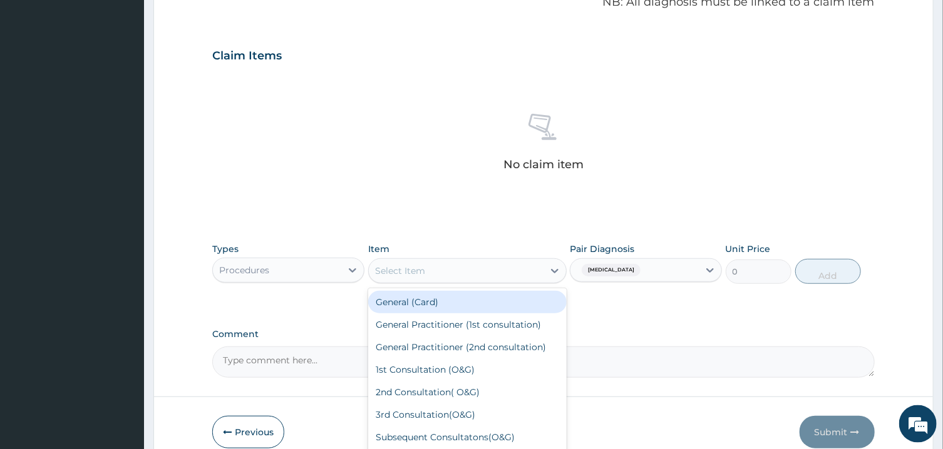
click at [537, 275] on div "Select Item" at bounding box center [456, 271] width 175 height 20
drag, startPoint x: 529, startPoint y: 296, endPoint x: 526, endPoint y: 312, distance: 16.0
click at [526, 309] on div "General (Card)" at bounding box center [467, 302] width 198 height 23
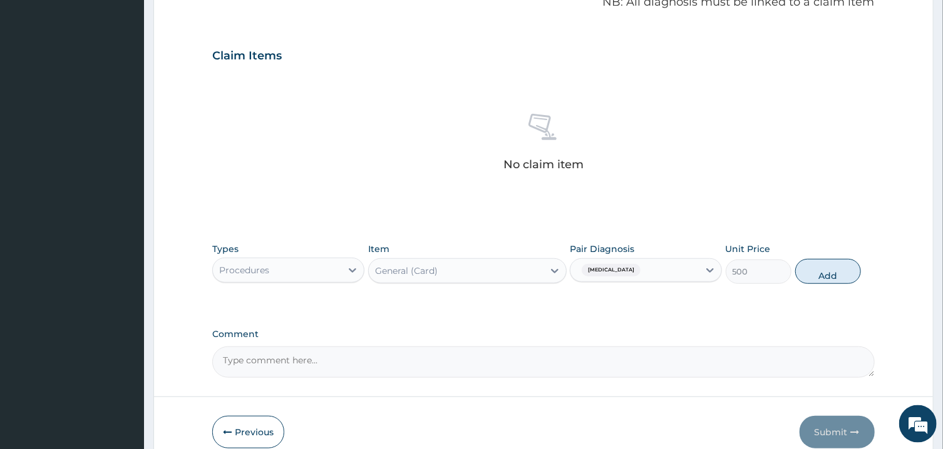
click at [519, 268] on div "General (Card)" at bounding box center [456, 271] width 175 height 20
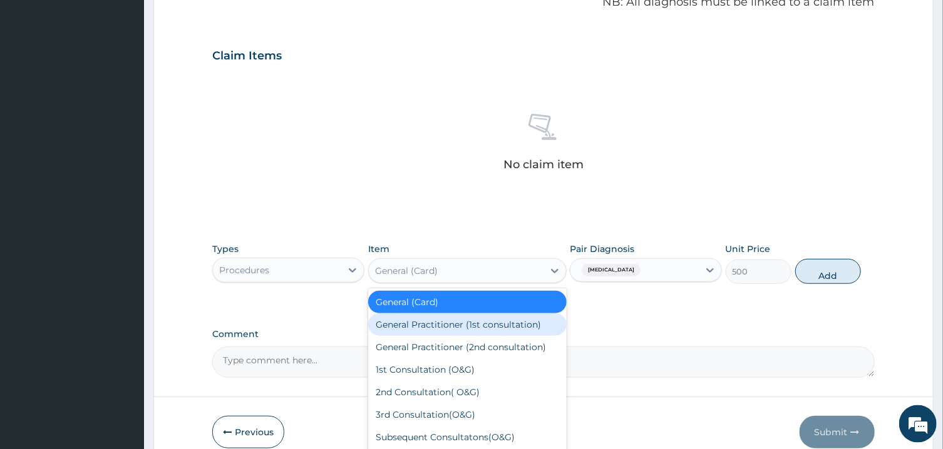
click at [524, 333] on div "General Practitioner (1st consultation)" at bounding box center [467, 325] width 198 height 23
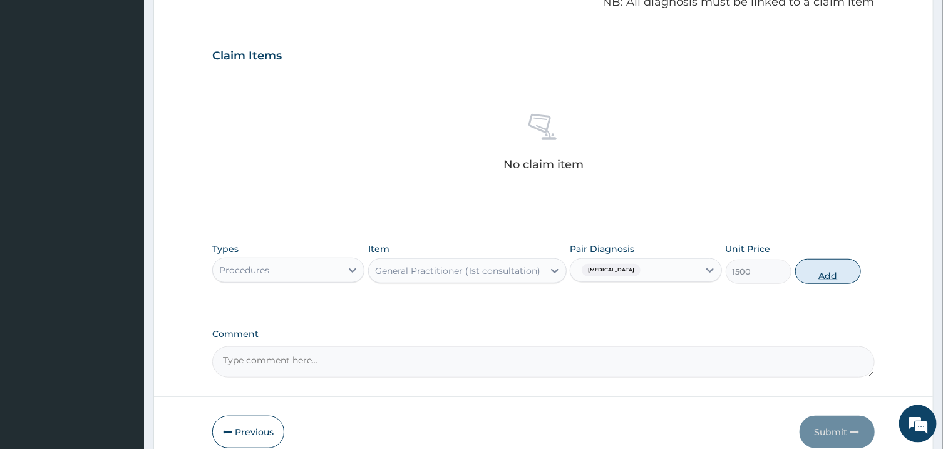
click at [840, 275] on button "Add" at bounding box center [828, 271] width 66 height 25
type input "0"
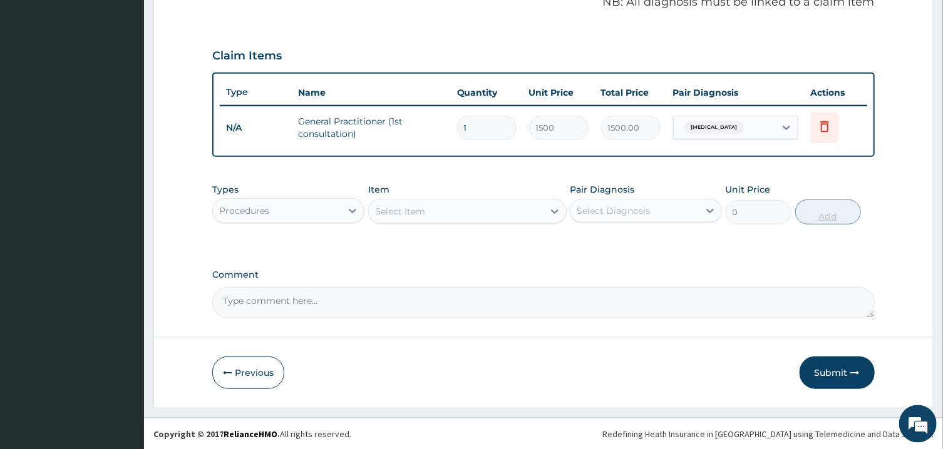
scroll to position [392, 0]
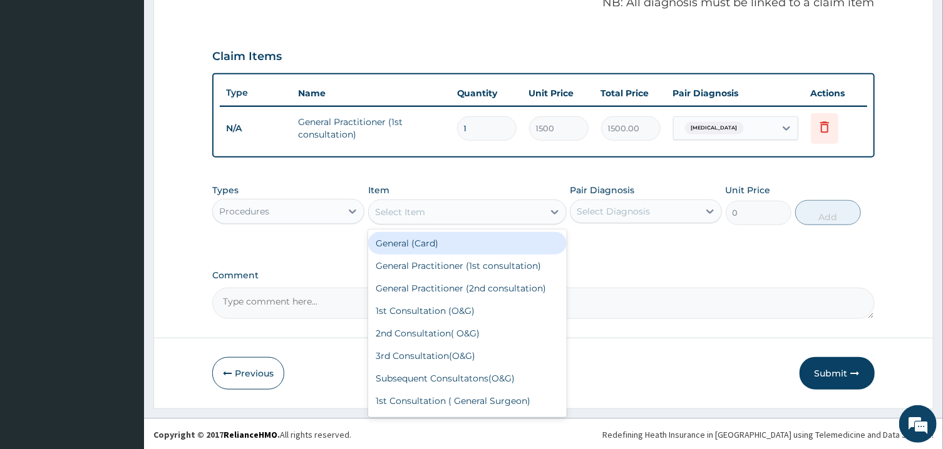
click at [453, 207] on div "Select Item" at bounding box center [456, 212] width 175 height 20
click at [406, 207] on div "Select Item" at bounding box center [400, 212] width 50 height 13
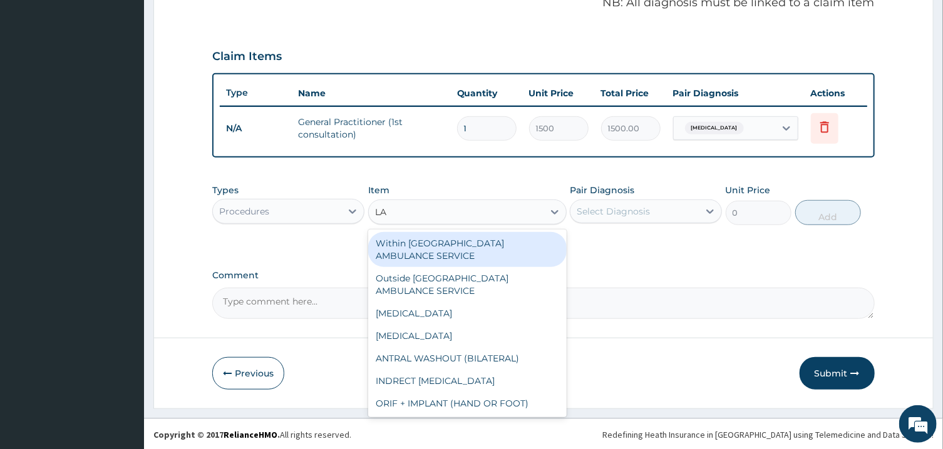
type input "L"
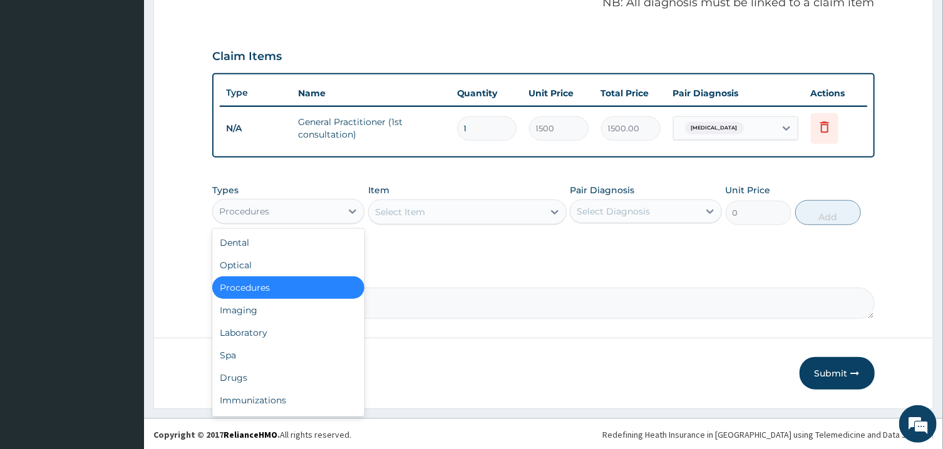
click at [335, 219] on div "Procedures" at bounding box center [277, 212] width 128 height 20
click at [288, 329] on div "Laboratory" at bounding box center [288, 333] width 152 height 23
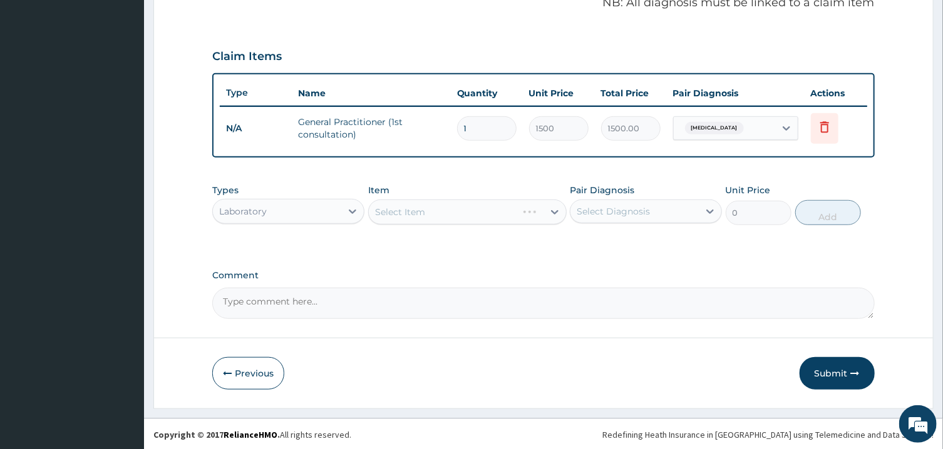
click at [633, 202] on div "Select Diagnosis" at bounding box center [634, 212] width 128 height 20
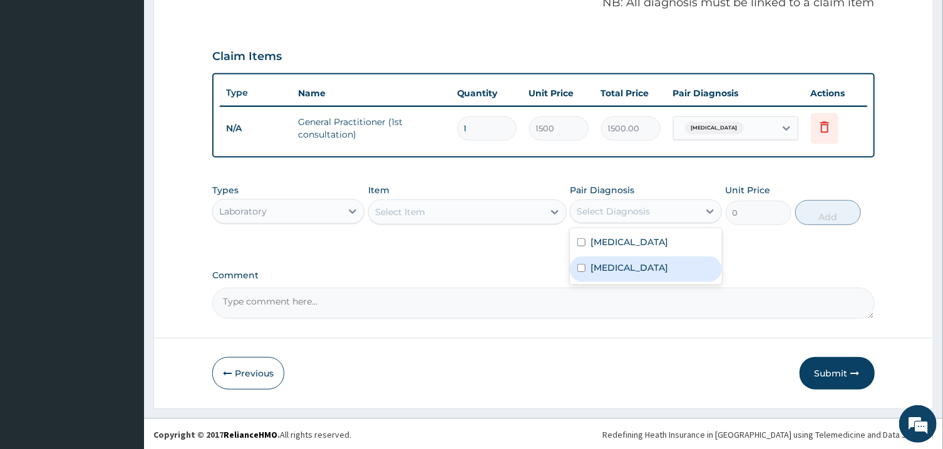
click at [650, 263] on label "Upper respiratory infection" at bounding box center [629, 268] width 78 height 13
checkbox input "true"
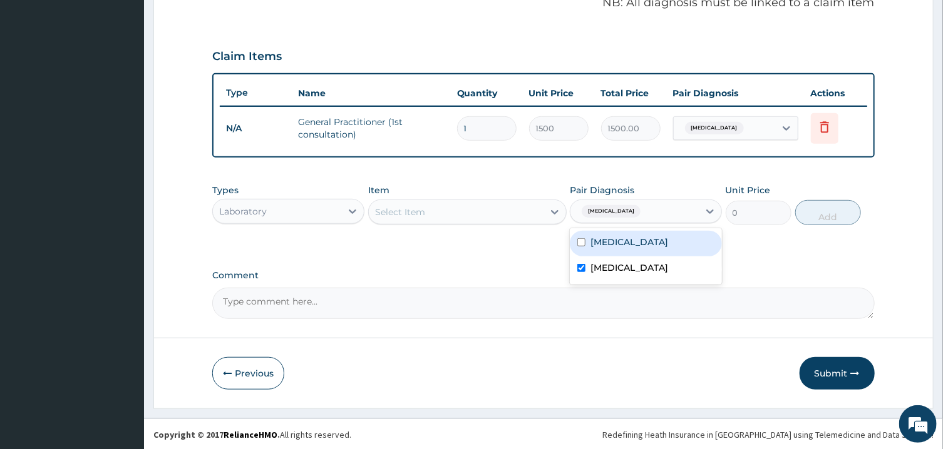
click at [509, 206] on div "Select Item" at bounding box center [456, 212] width 175 height 20
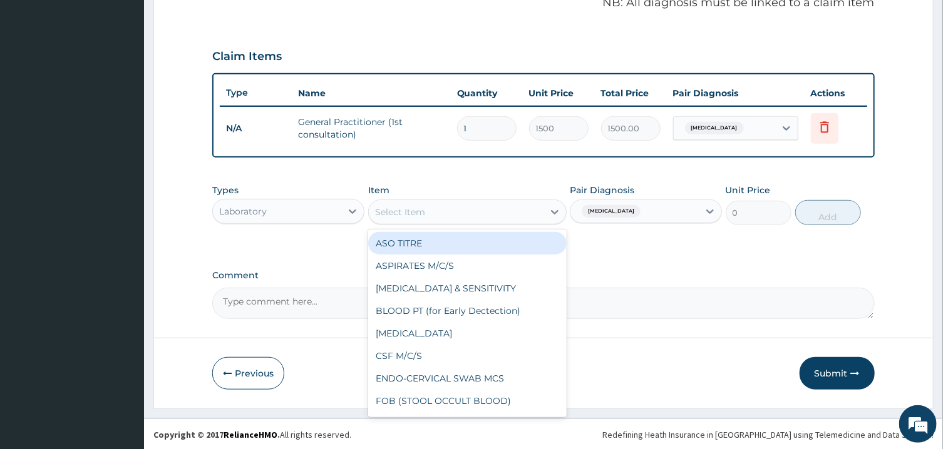
click at [509, 206] on div "Select Item" at bounding box center [456, 212] width 175 height 20
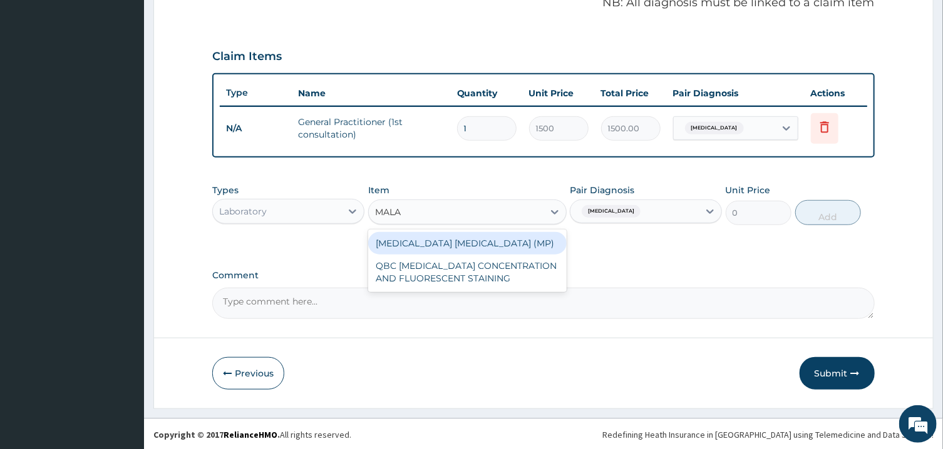
type input "MALAR"
click at [521, 242] on div "MALARIA PARASITE (MP)" at bounding box center [467, 243] width 198 height 23
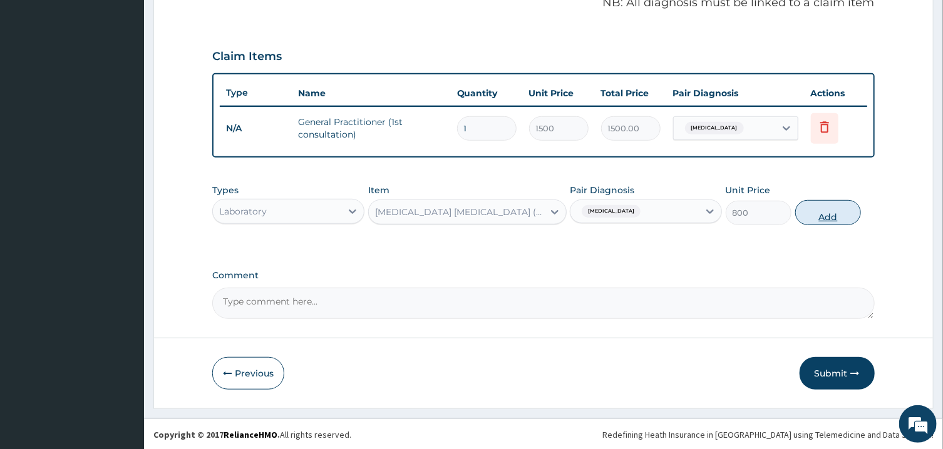
click at [832, 210] on button "Add" at bounding box center [828, 212] width 66 height 25
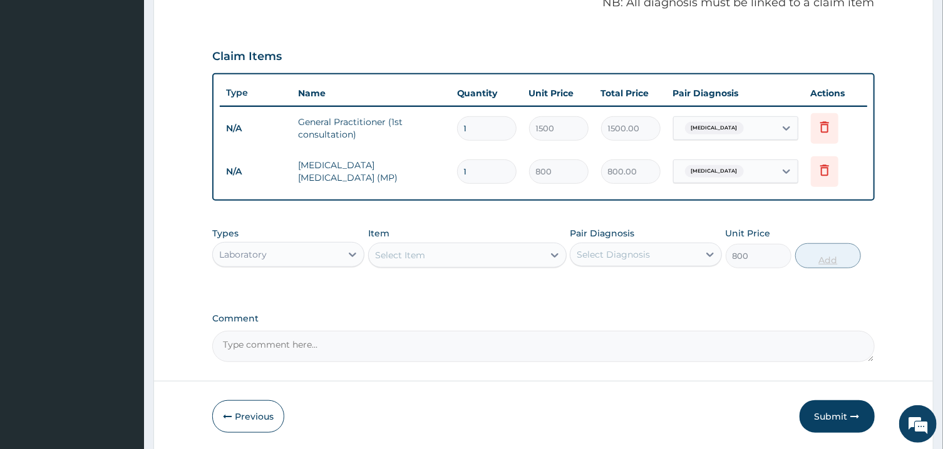
type input "0"
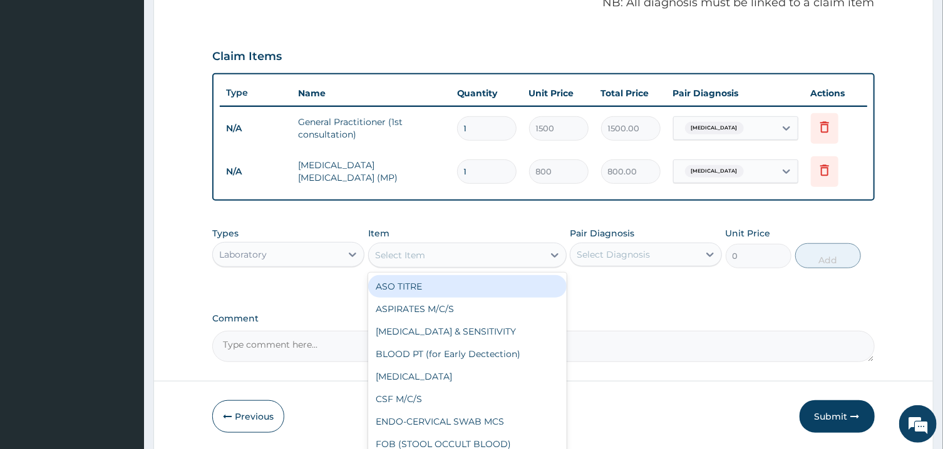
click at [529, 252] on div "Select Item" at bounding box center [456, 255] width 175 height 20
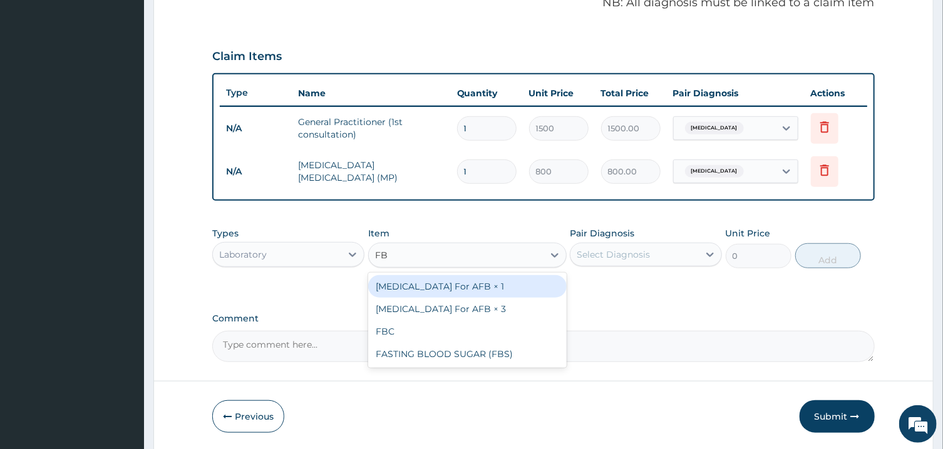
type input "FBC"
click at [539, 277] on div "FBC" at bounding box center [467, 286] width 198 height 23
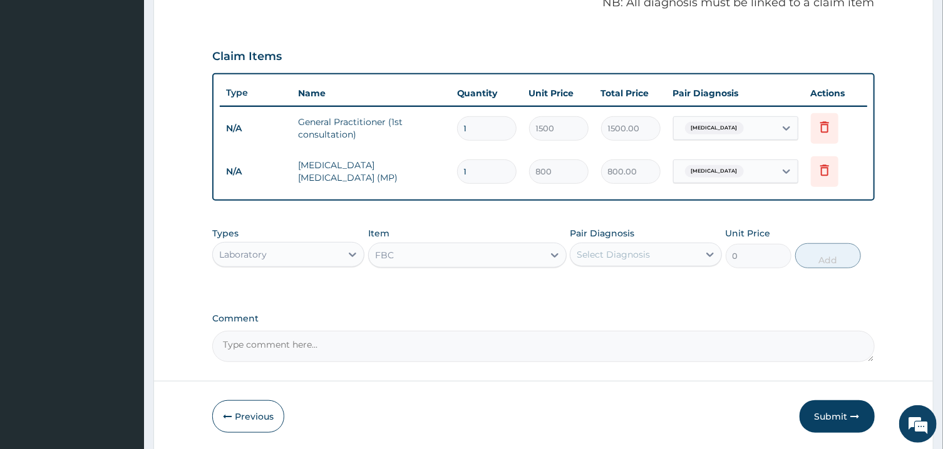
type input "2000"
click at [625, 256] on div "Select Diagnosis" at bounding box center [612, 254] width 73 height 13
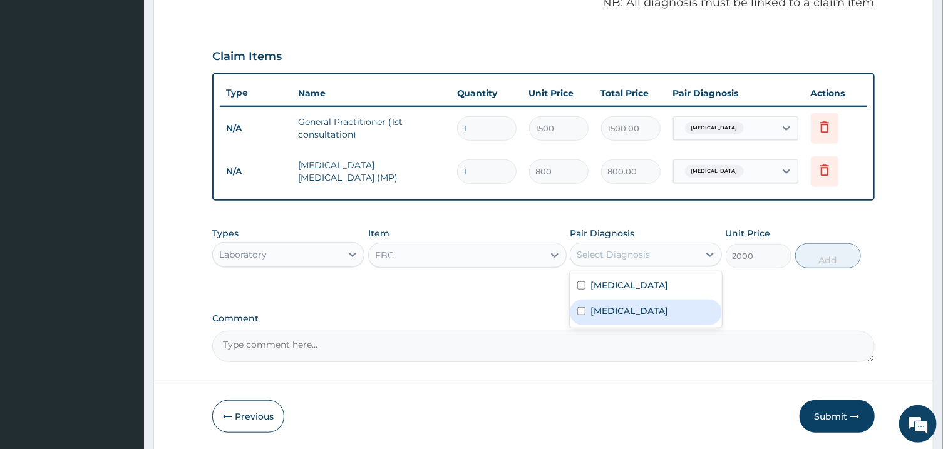
click at [666, 311] on label "Upper respiratory infection" at bounding box center [629, 311] width 78 height 13
checkbox input "true"
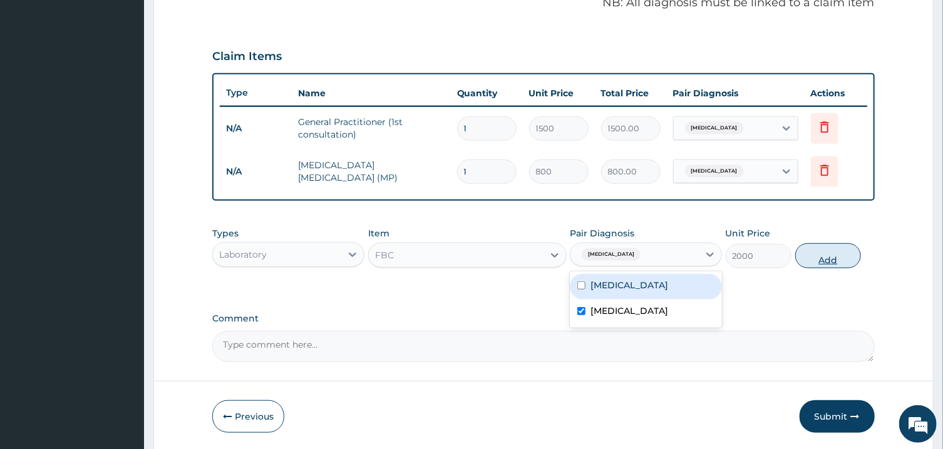
click at [830, 258] on button "Add" at bounding box center [828, 255] width 66 height 25
type input "0"
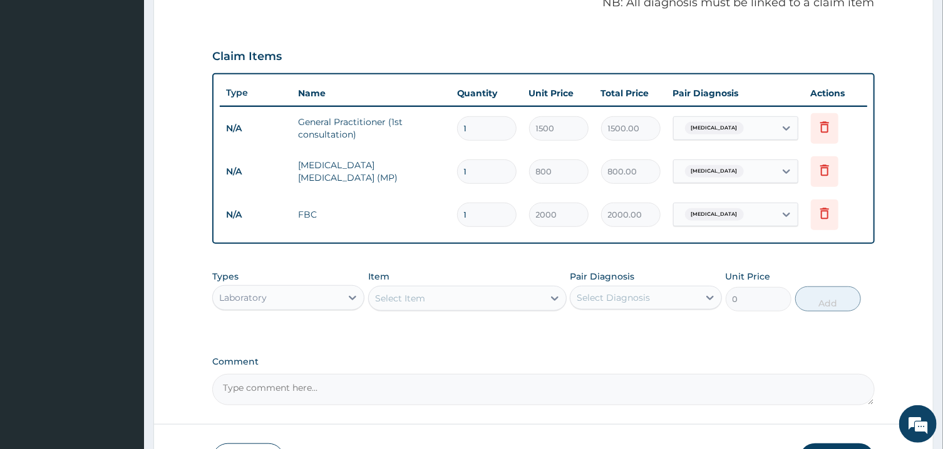
click at [337, 300] on div "Laboratory" at bounding box center [277, 298] width 128 height 20
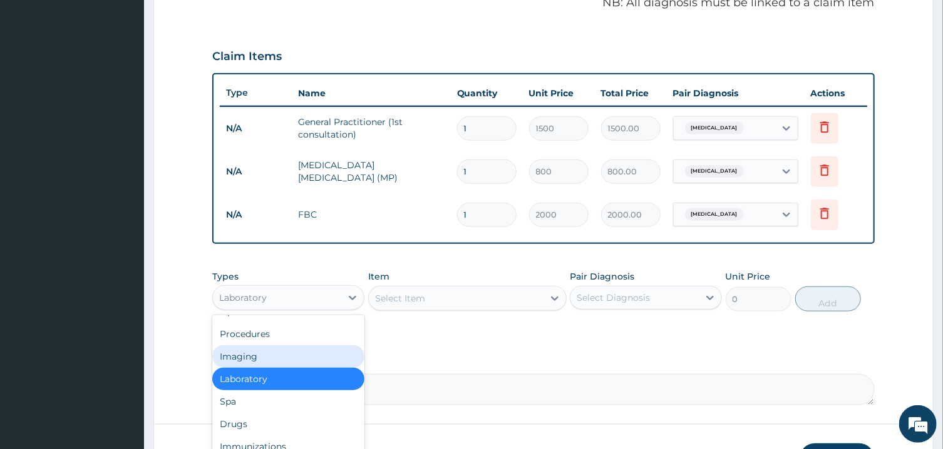
scroll to position [41, 0]
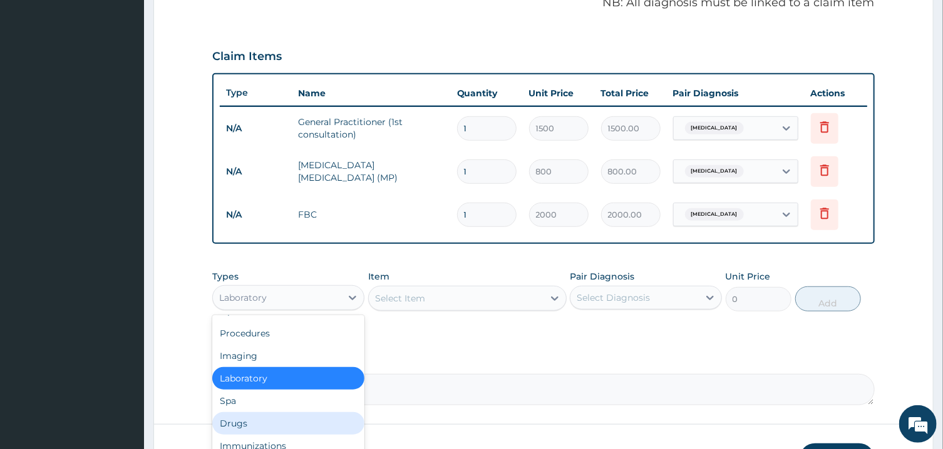
click at [314, 421] on div "Drugs" at bounding box center [288, 423] width 152 height 23
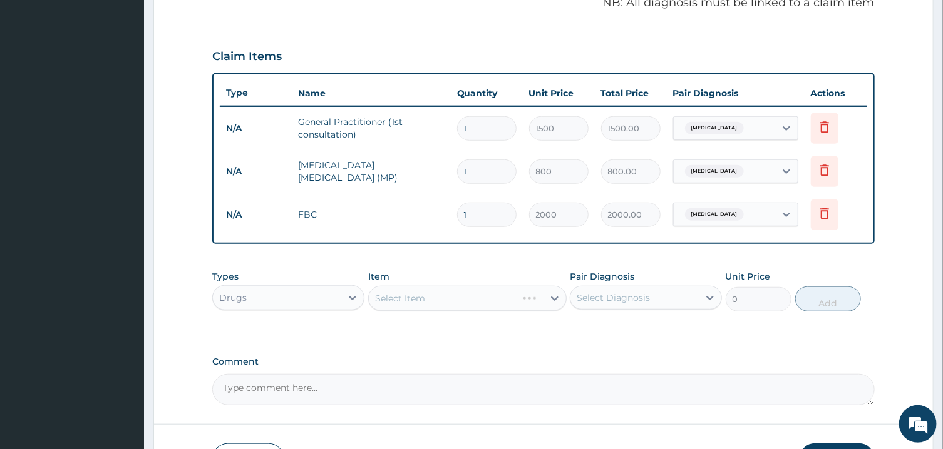
click at [631, 294] on div "Select Diagnosis" at bounding box center [612, 298] width 73 height 13
click at [638, 323] on div "Malaria" at bounding box center [646, 330] width 152 height 26
checkbox input "true"
click at [529, 295] on div "Select Item" at bounding box center [467, 298] width 198 height 25
click at [529, 295] on div "Select Item" at bounding box center [456, 299] width 175 height 20
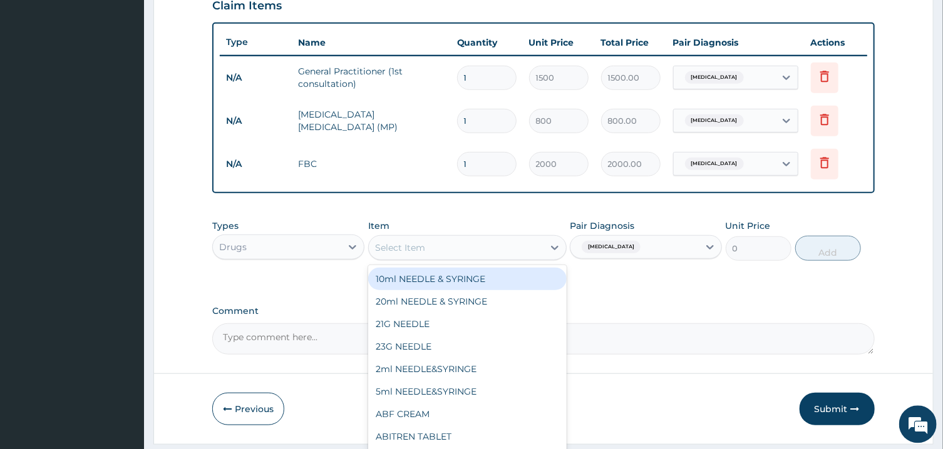
scroll to position [439, 0]
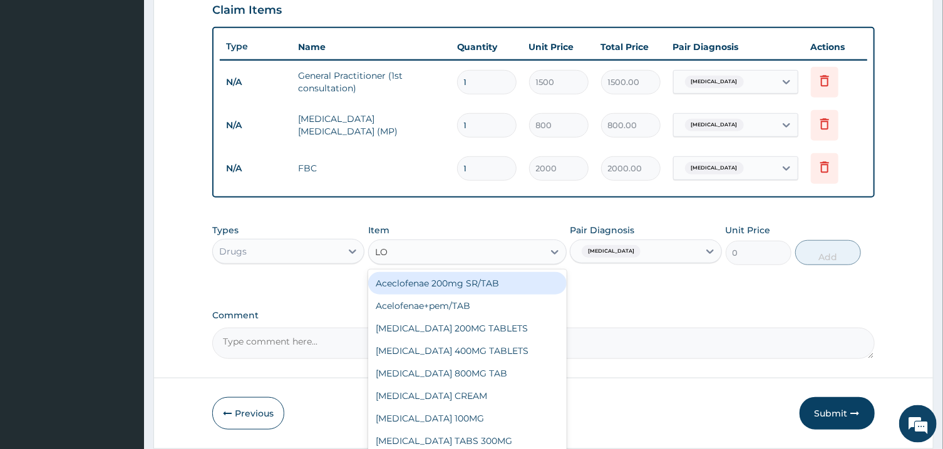
type input "LON"
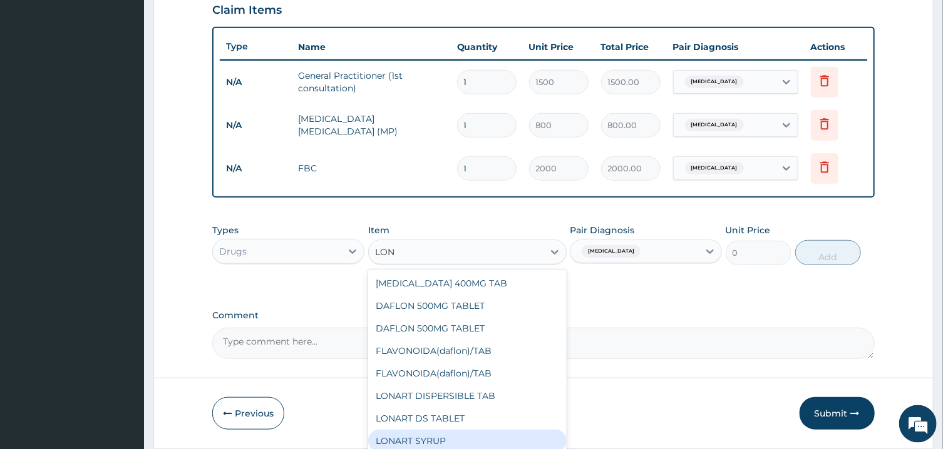
click at [517, 439] on div "LONART SYRUP" at bounding box center [467, 441] width 198 height 23
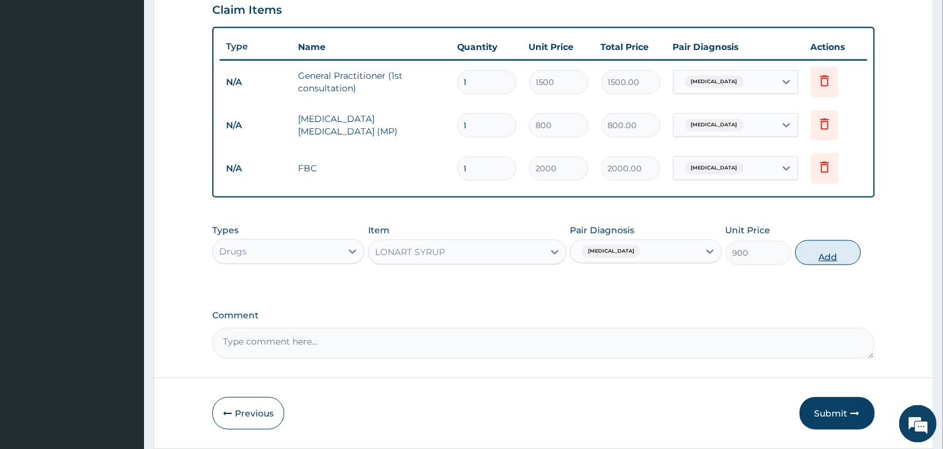
click at [842, 245] on button "Add" at bounding box center [828, 252] width 66 height 25
type input "0"
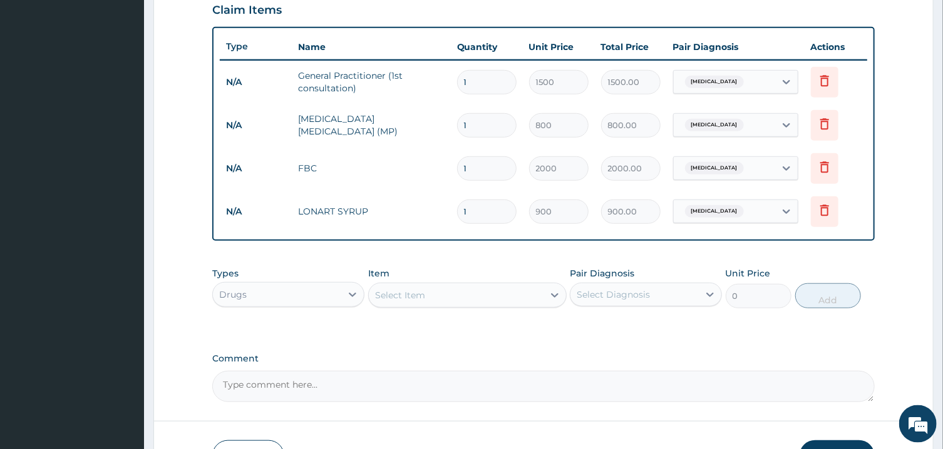
click at [495, 288] on div "Select Item" at bounding box center [456, 295] width 175 height 20
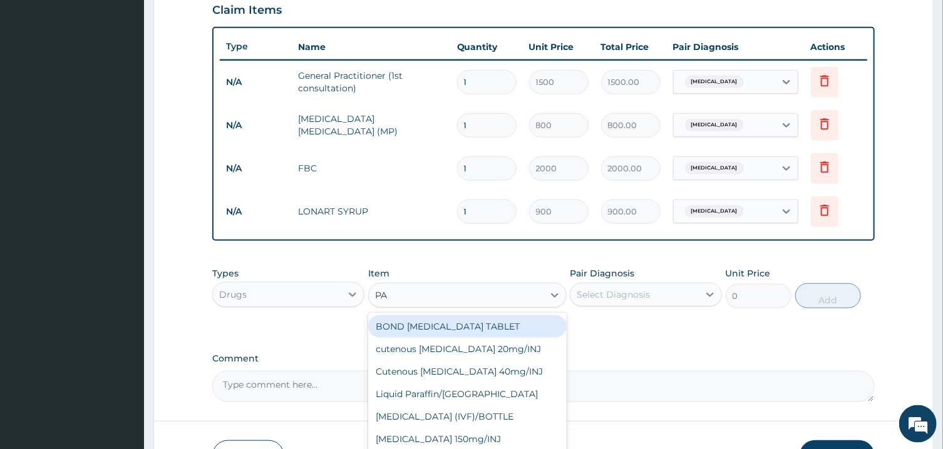
type input "P"
type input "CALPOL"
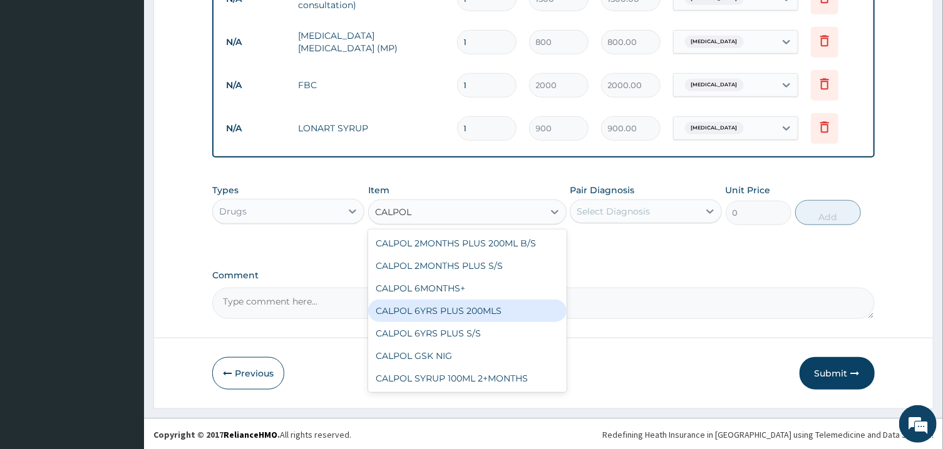
click at [507, 312] on div "CALPOL 6YRS PLUS 200MLS" at bounding box center [467, 311] width 198 height 23
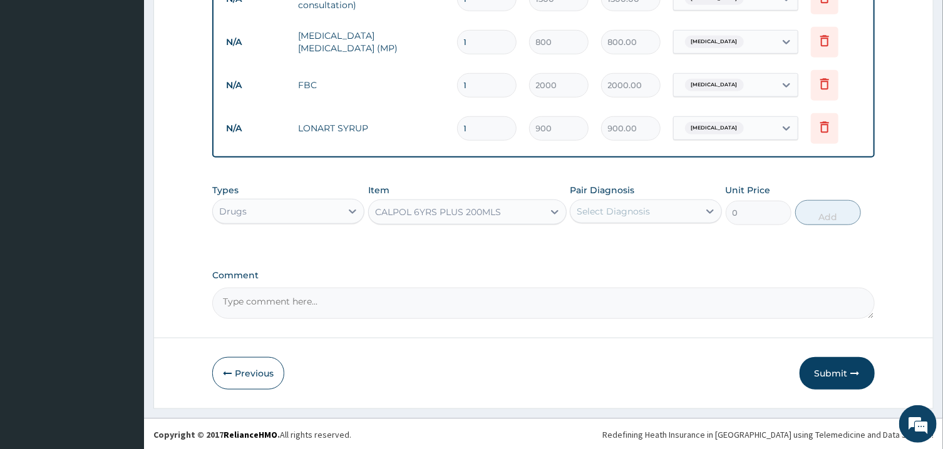
type input "3000"
click at [673, 207] on div "Select Diagnosis" at bounding box center [634, 212] width 128 height 20
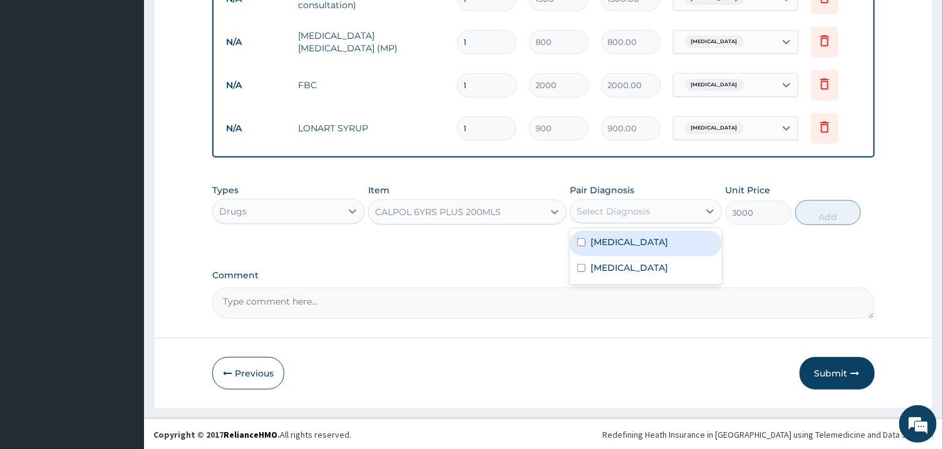
click at [680, 246] on div "Malaria" at bounding box center [646, 244] width 152 height 26
checkbox input "true"
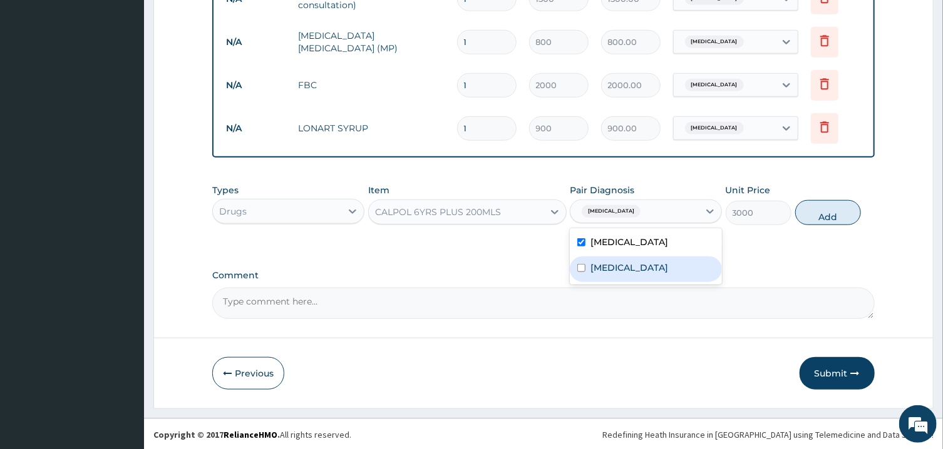
click at [668, 268] on label "Upper respiratory infection" at bounding box center [629, 268] width 78 height 13
checkbox input "true"
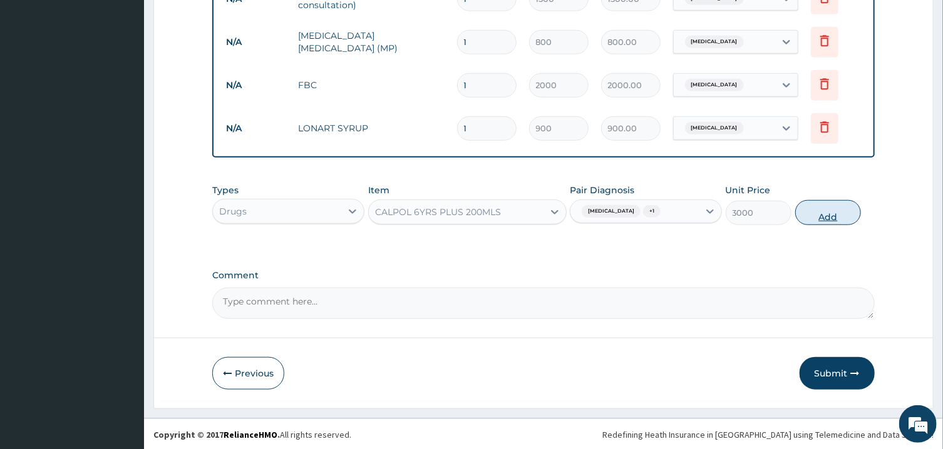
click at [830, 212] on button "Add" at bounding box center [828, 212] width 66 height 25
type input "0"
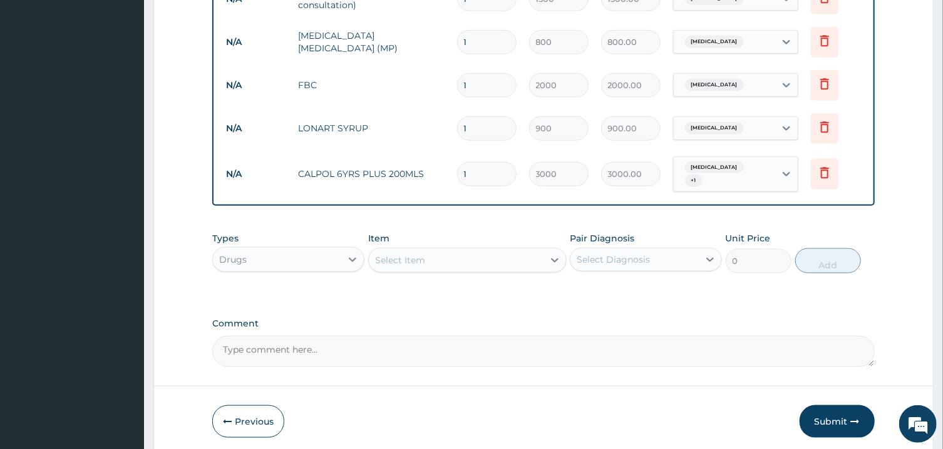
click at [528, 261] on div "Select Item" at bounding box center [456, 260] width 175 height 20
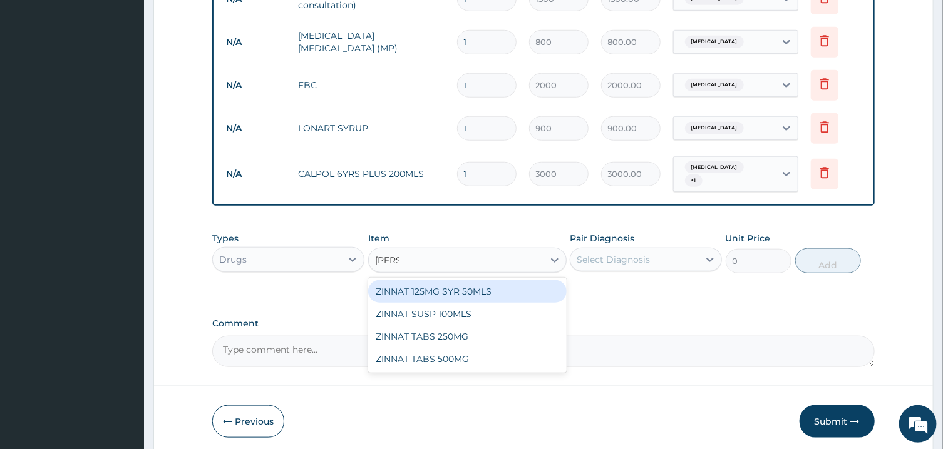
type input "ZINNA"
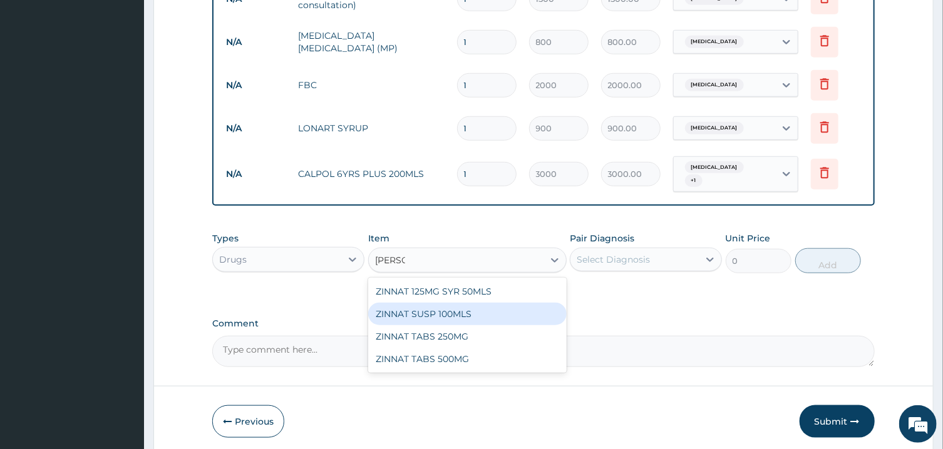
click at [462, 310] on div "ZINNAT SUSP 100MLS" at bounding box center [467, 314] width 198 height 23
type input "2500"
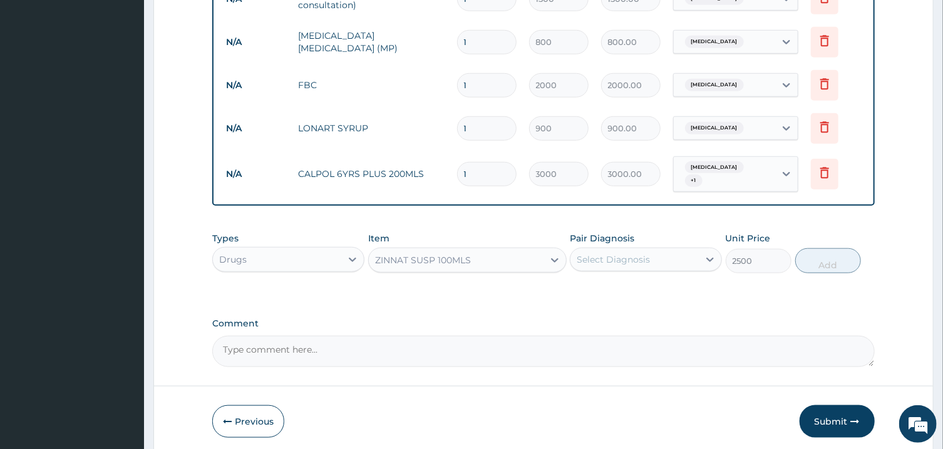
click at [651, 255] on div "Select Diagnosis" at bounding box center [634, 260] width 128 height 20
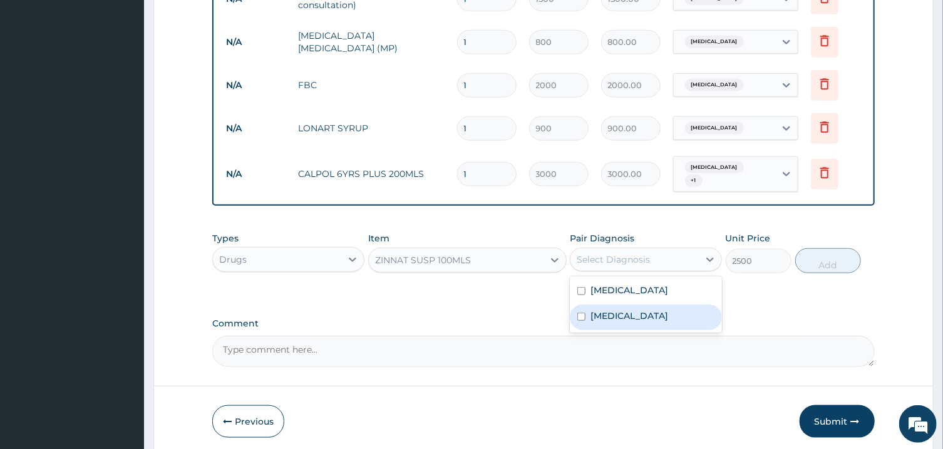
click at [668, 310] on label "Upper respiratory infection" at bounding box center [629, 316] width 78 height 13
checkbox input "true"
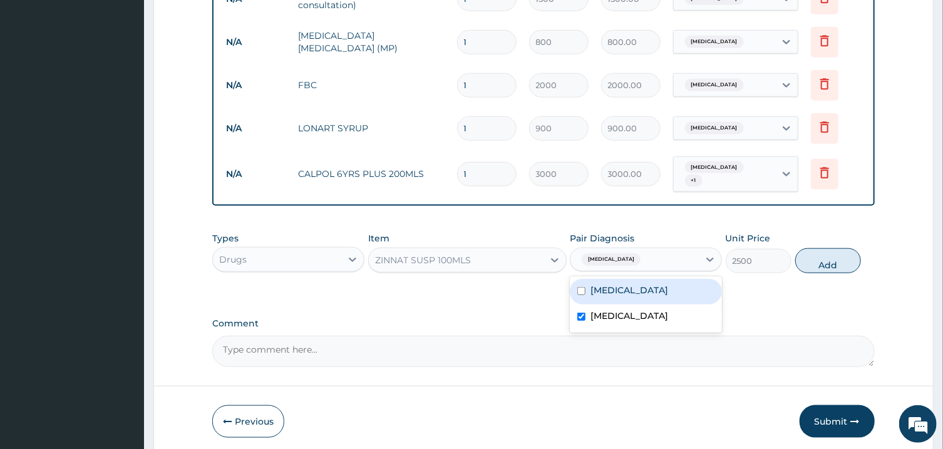
drag, startPoint x: 672, startPoint y: 290, endPoint x: 779, endPoint y: 285, distance: 107.1
click at [683, 293] on div "Malaria" at bounding box center [646, 292] width 152 height 26
click at [682, 279] on div "Malaria" at bounding box center [646, 292] width 152 height 26
click at [685, 292] on div "Malaria" at bounding box center [646, 292] width 152 height 26
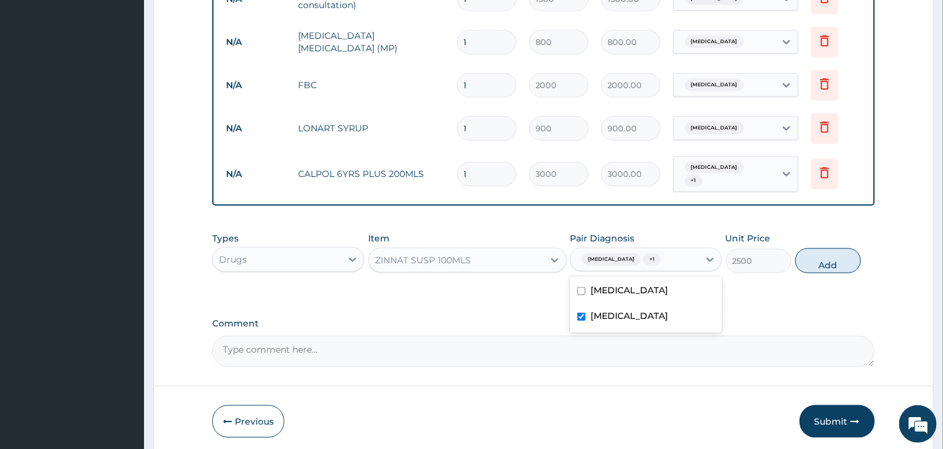
checkbox input "false"
click at [807, 257] on button "Add" at bounding box center [828, 260] width 66 height 25
type input "0"
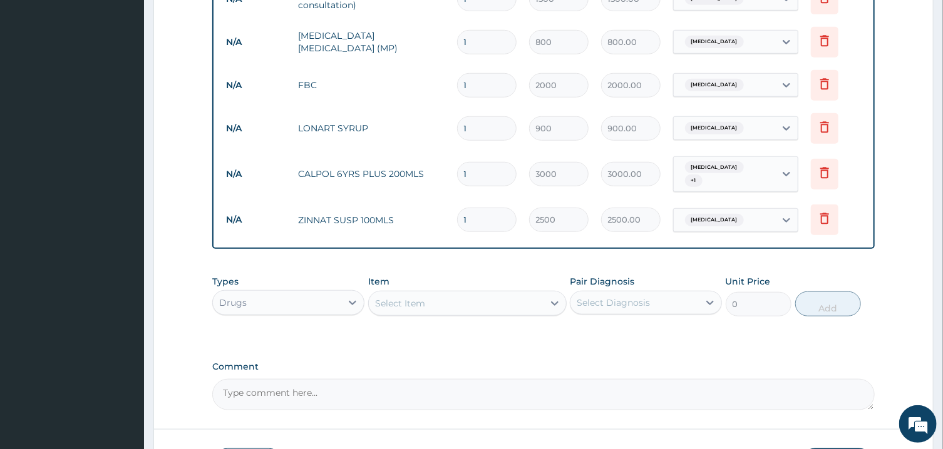
click at [439, 294] on div "Select Item" at bounding box center [456, 304] width 175 height 20
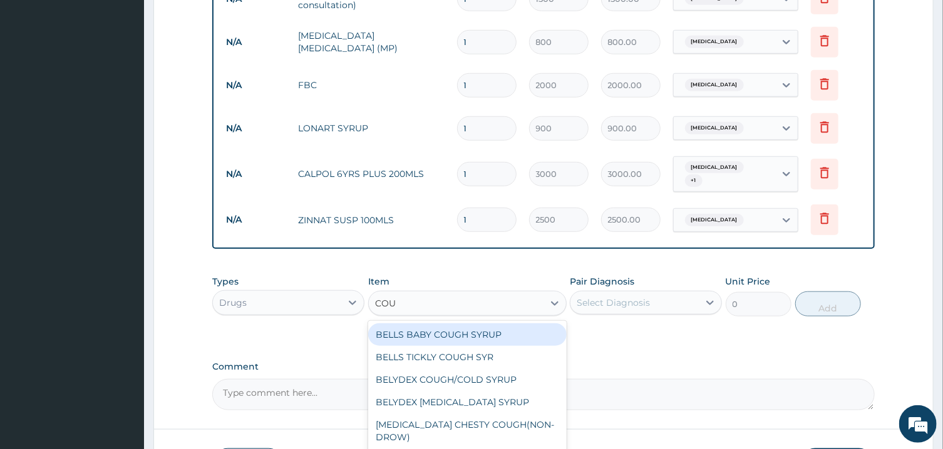
type input "COUG"
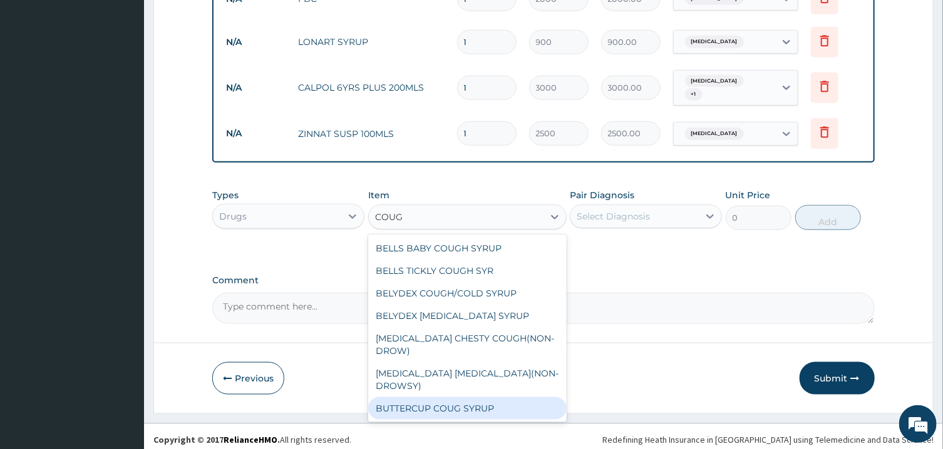
click at [481, 397] on div "BUTTERCUP COUG SYRUP" at bounding box center [467, 408] width 198 height 23
type input "1800"
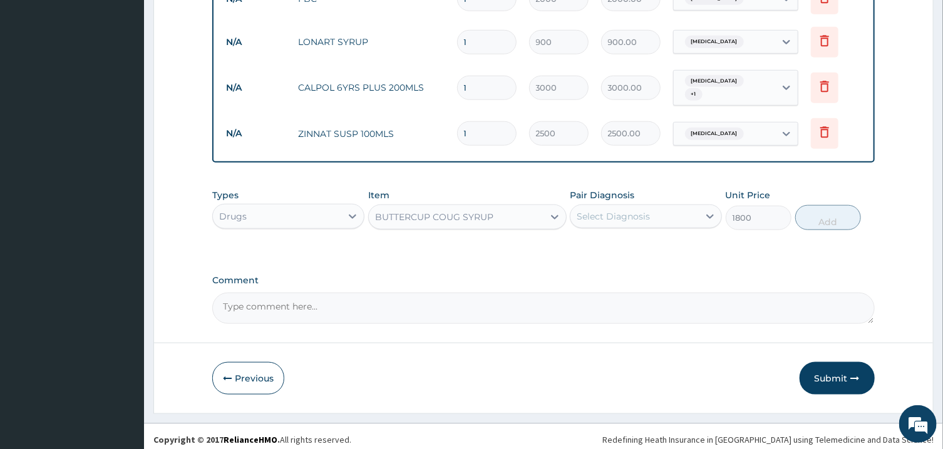
click at [690, 211] on div "Select Diagnosis" at bounding box center [634, 217] width 128 height 20
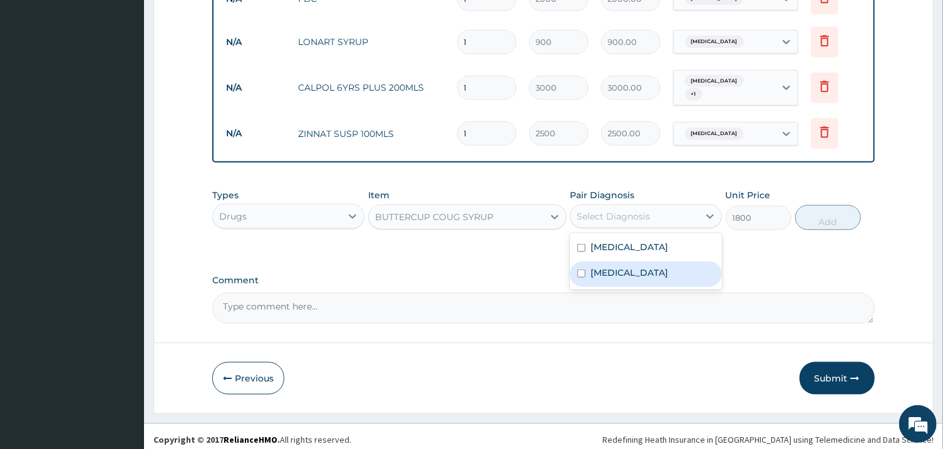
click at [665, 267] on label "Upper respiratory infection" at bounding box center [629, 273] width 78 height 13
checkbox input "true"
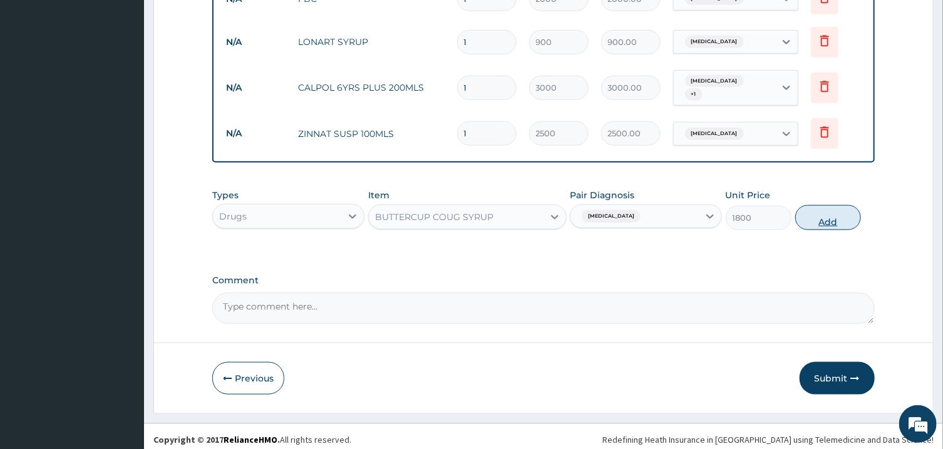
click at [833, 217] on button "Add" at bounding box center [828, 217] width 66 height 25
type input "0"
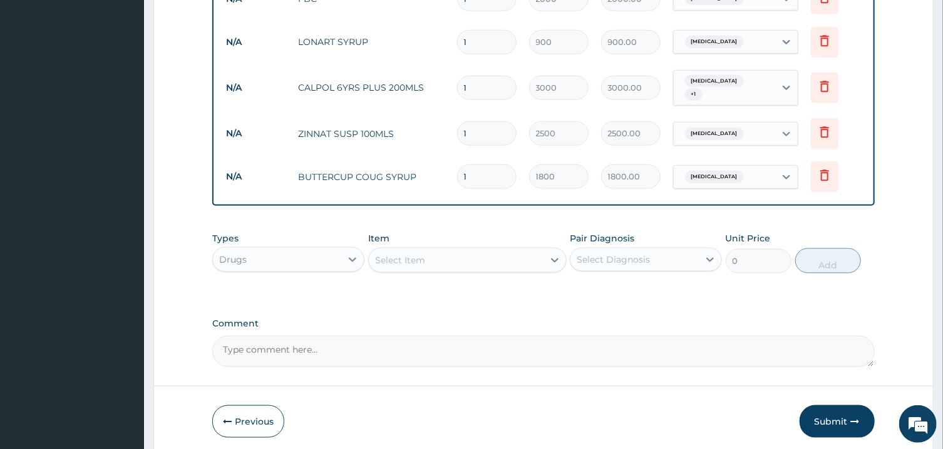
click at [523, 262] on div "Select Item" at bounding box center [456, 260] width 175 height 20
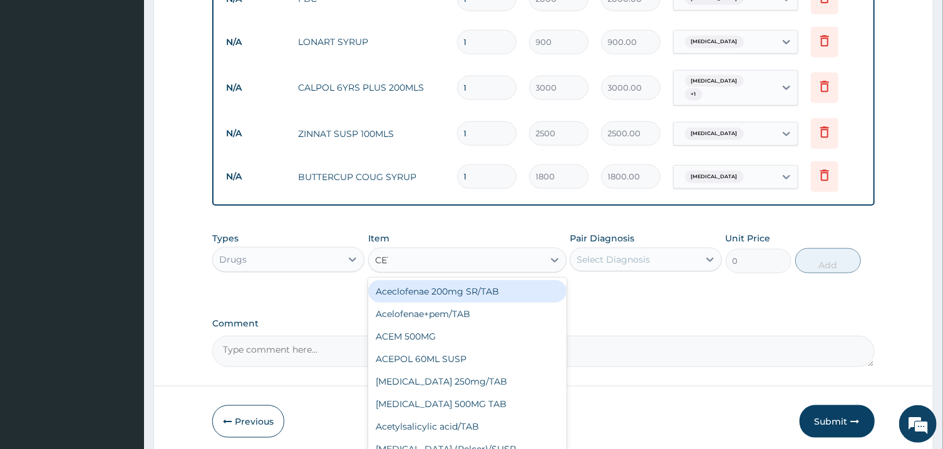
type input "CETR"
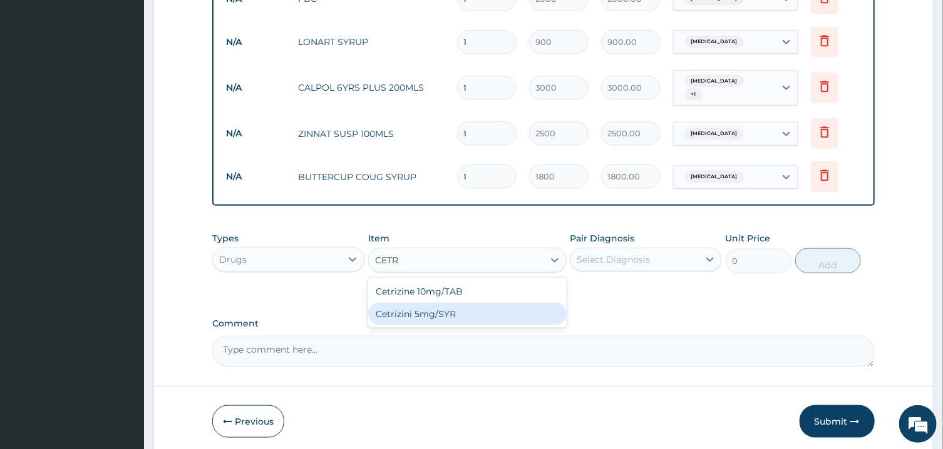
click at [505, 308] on div "Cetrizini 5mg/SYR" at bounding box center [467, 314] width 198 height 23
type input "1400"
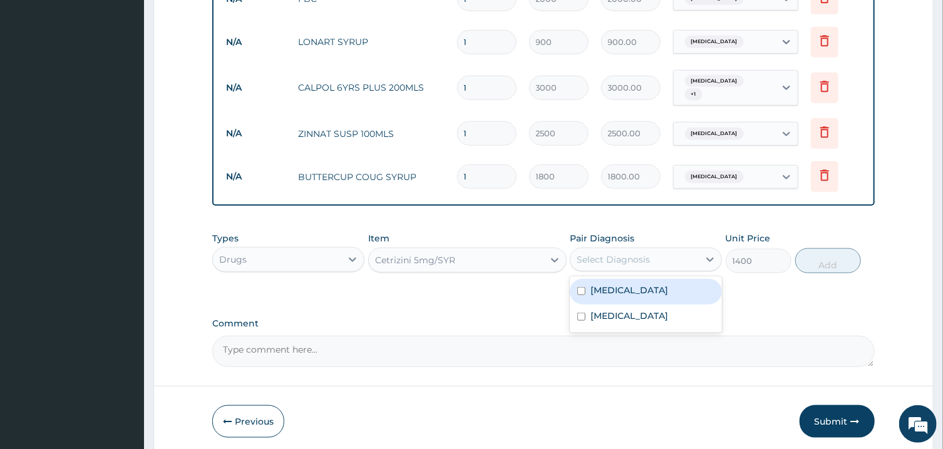
click at [631, 250] on div "Select Diagnosis" at bounding box center [634, 260] width 128 height 20
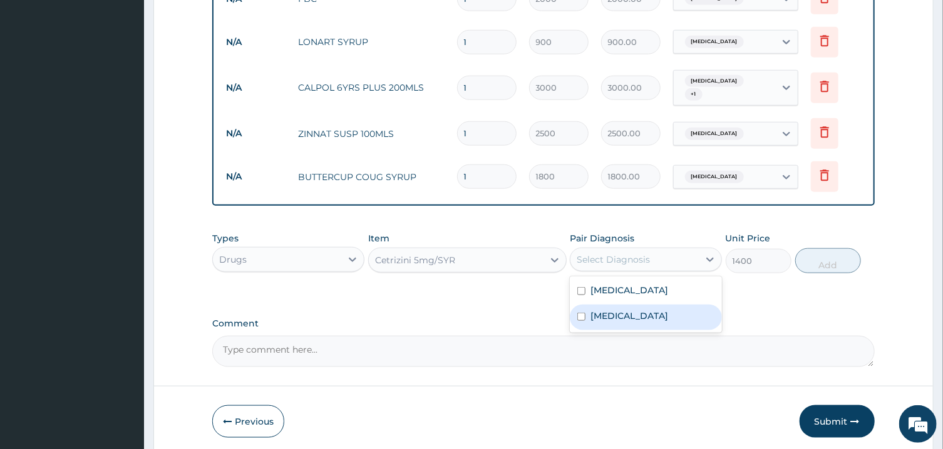
click at [659, 314] on label "Upper respiratory infection" at bounding box center [629, 316] width 78 height 13
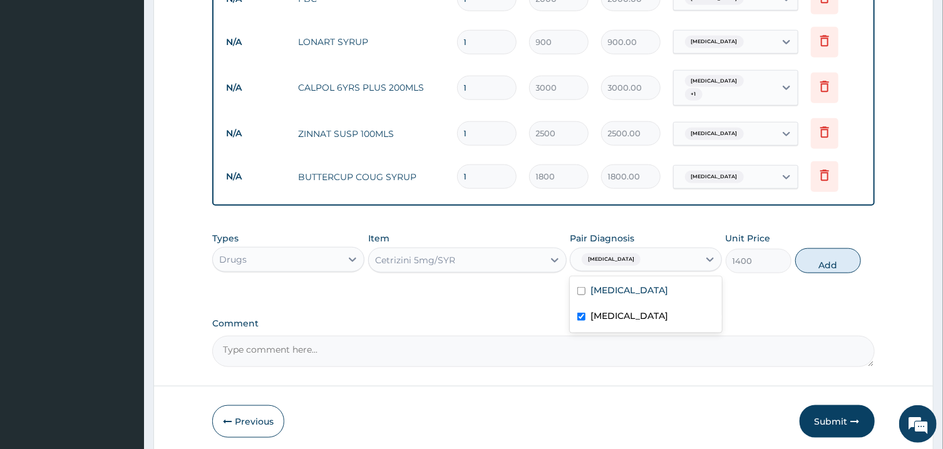
checkbox input "true"
click at [849, 255] on button "Add" at bounding box center [828, 260] width 66 height 25
type input "0"
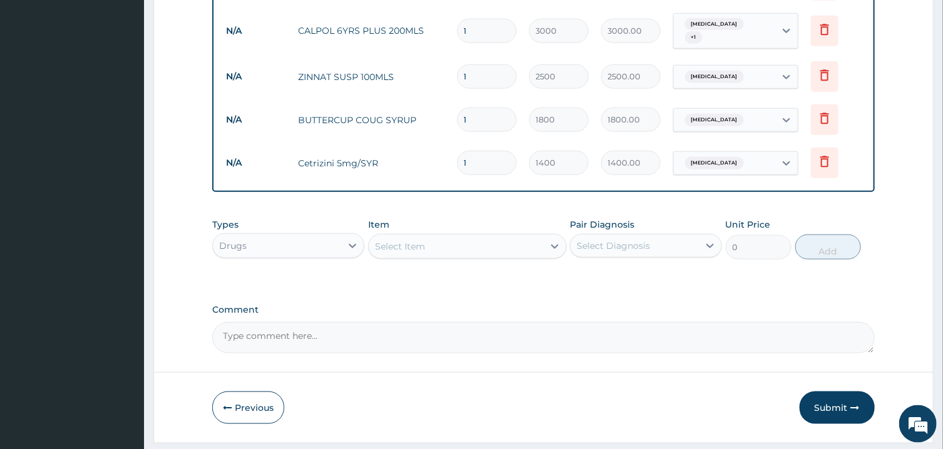
scroll to position [694, 0]
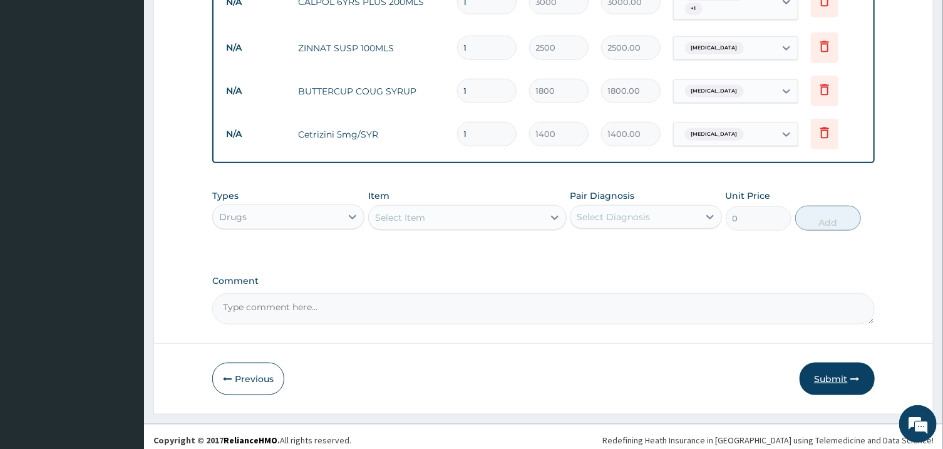
click at [839, 377] on button "Submit" at bounding box center [836, 379] width 75 height 33
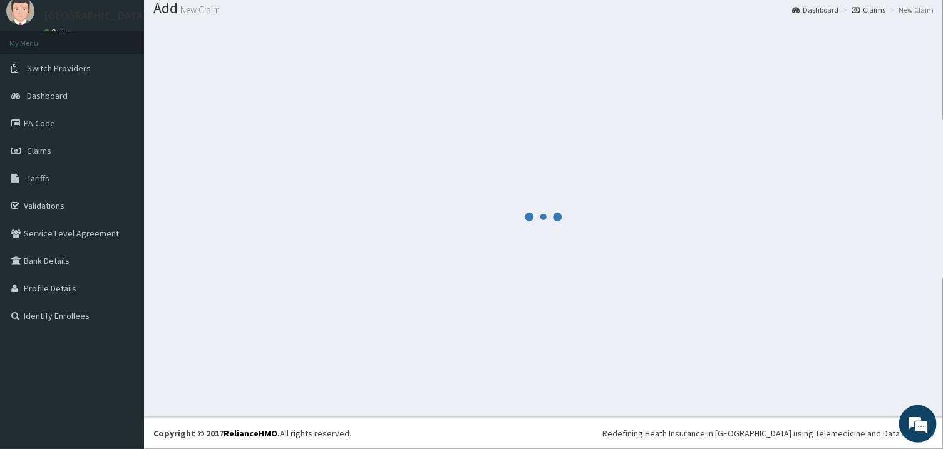
scroll to position [40, 0]
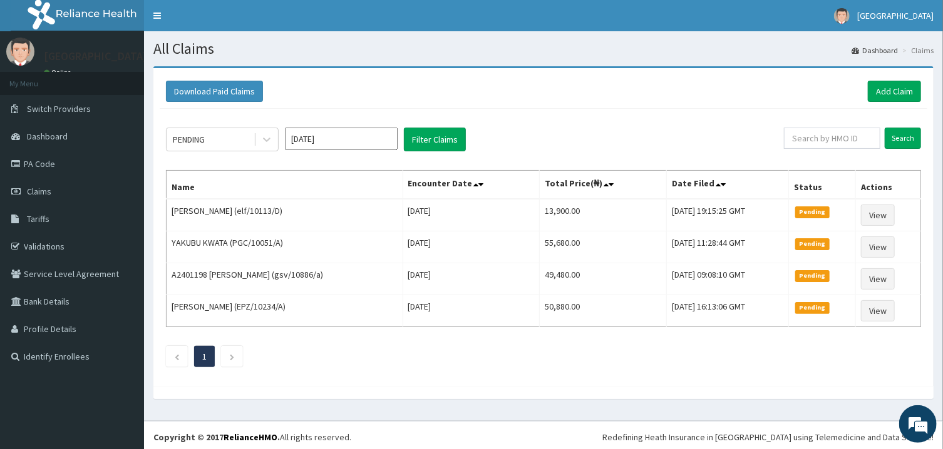
scroll to position [4, 0]
